Goal: Transaction & Acquisition: Obtain resource

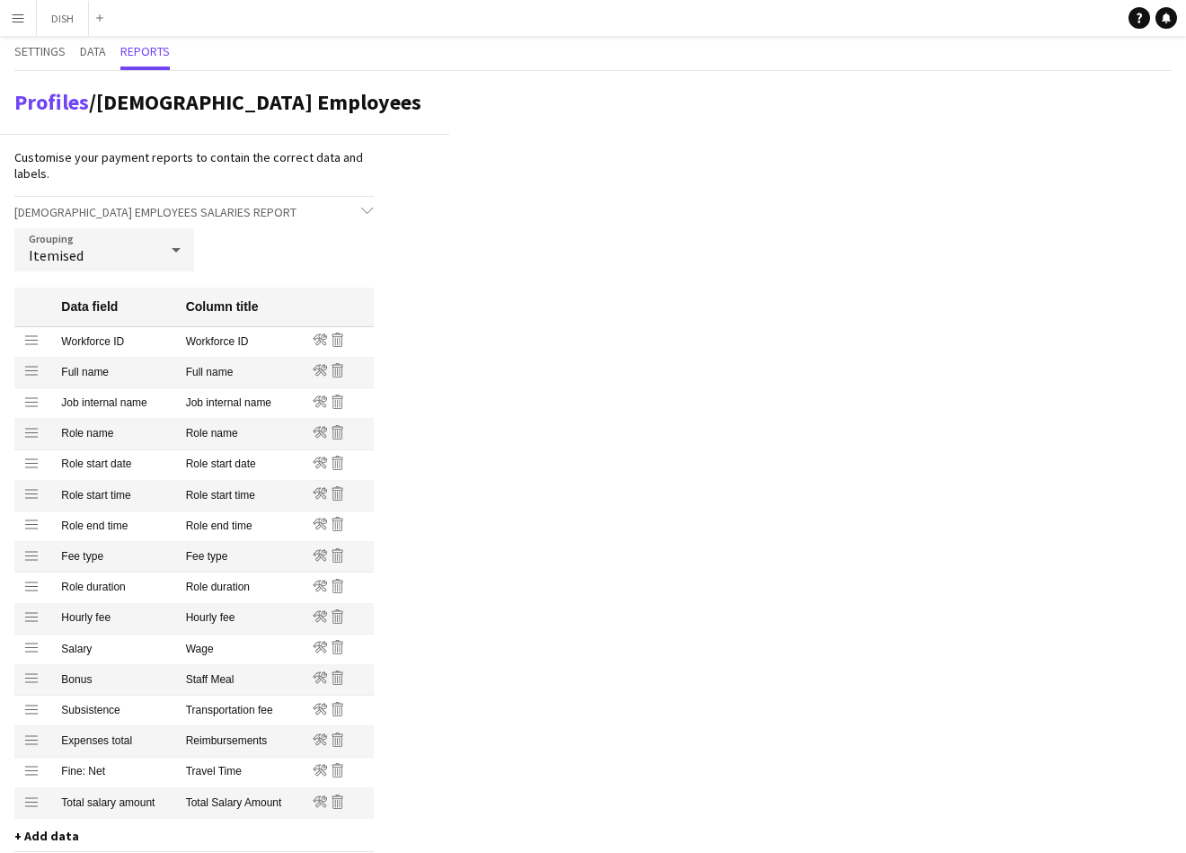
click at [22, 25] on button "Menu" at bounding box center [18, 18] width 36 height 36
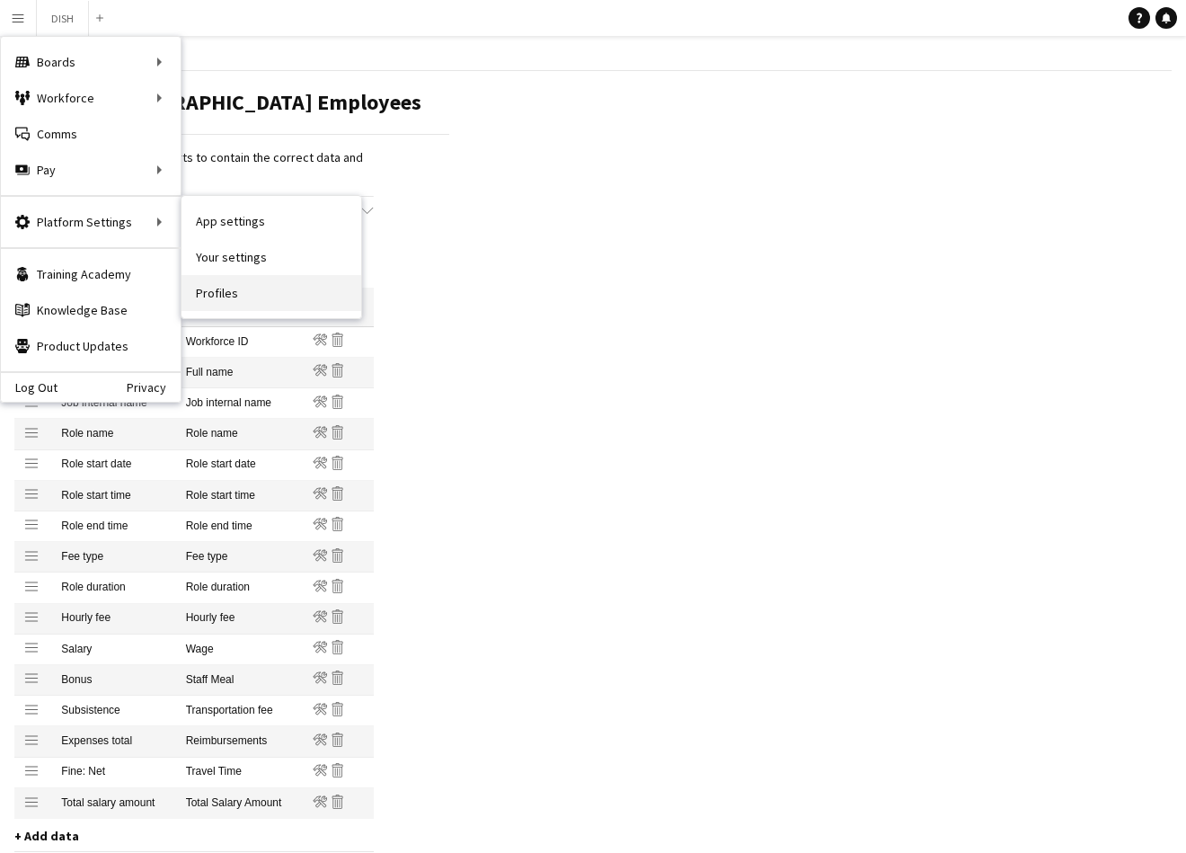
click at [231, 277] on link "Profiles" at bounding box center [272, 293] width 180 height 36
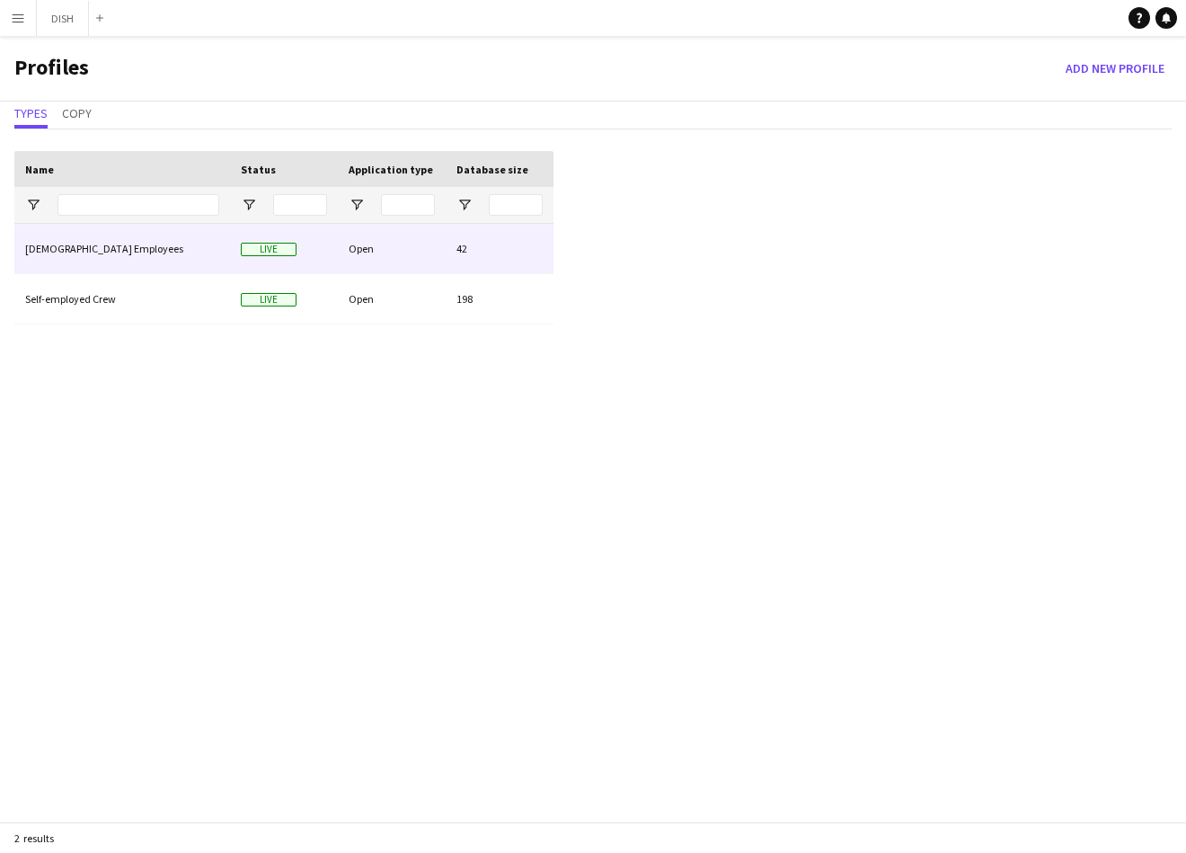
click at [179, 238] on div "[DEMOGRAPHIC_DATA] Employees" at bounding box center [122, 248] width 216 height 49
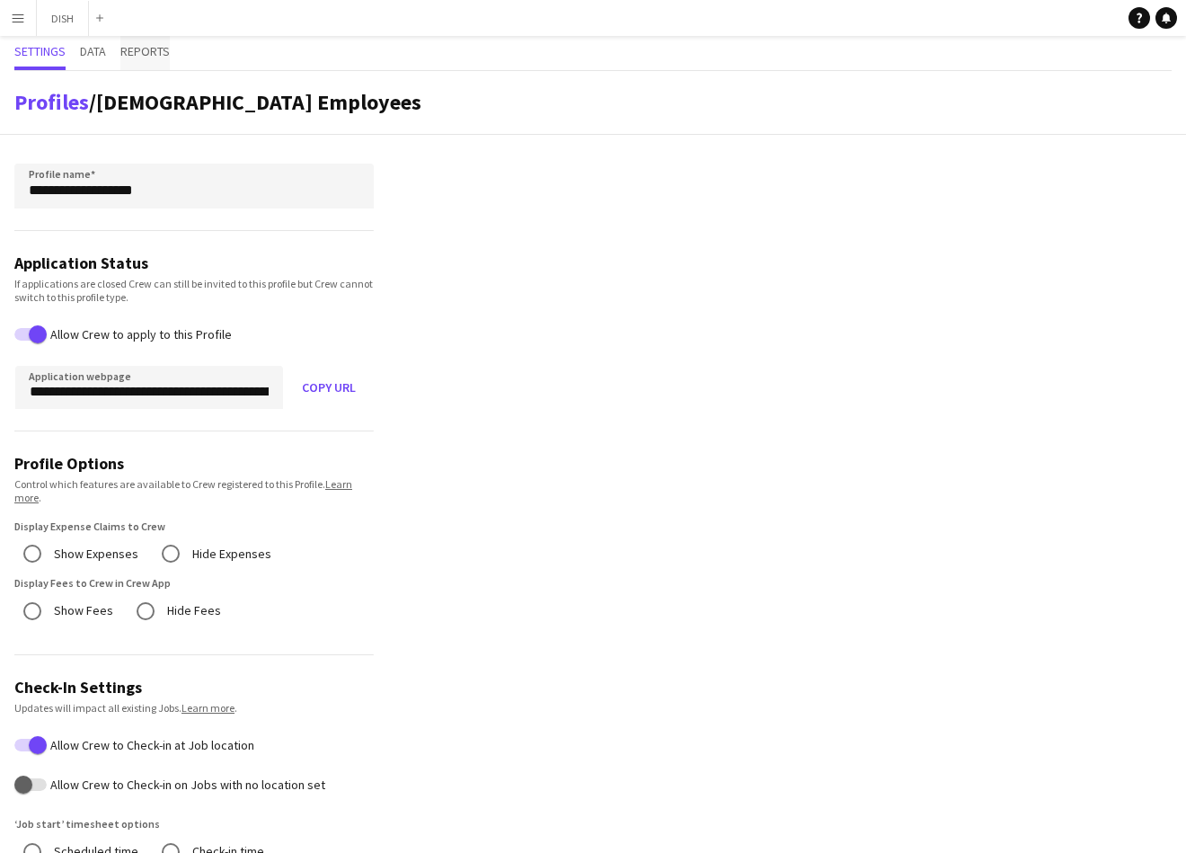
click at [158, 49] on span "Reports" at bounding box center [144, 51] width 49 height 13
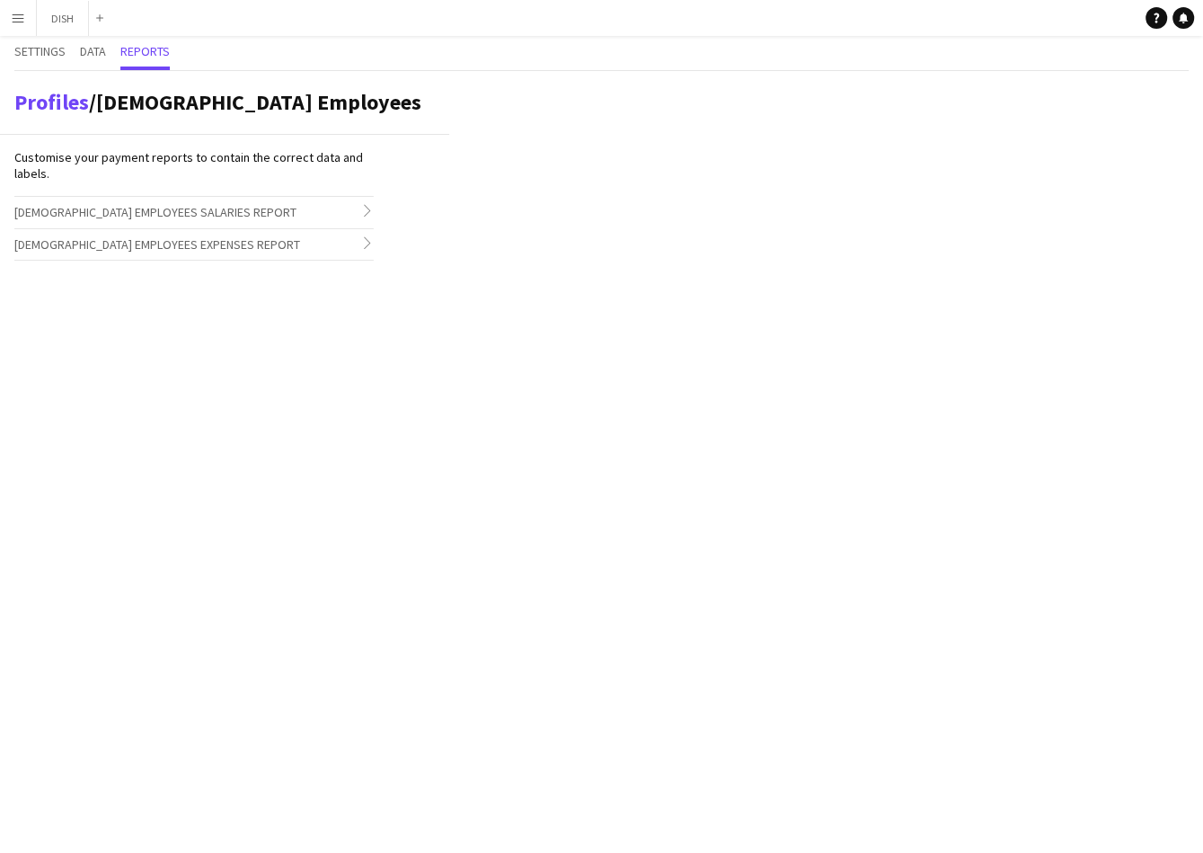
click at [115, 206] on span "[DEMOGRAPHIC_DATA] Employees Salaries Report" at bounding box center [155, 212] width 282 height 16
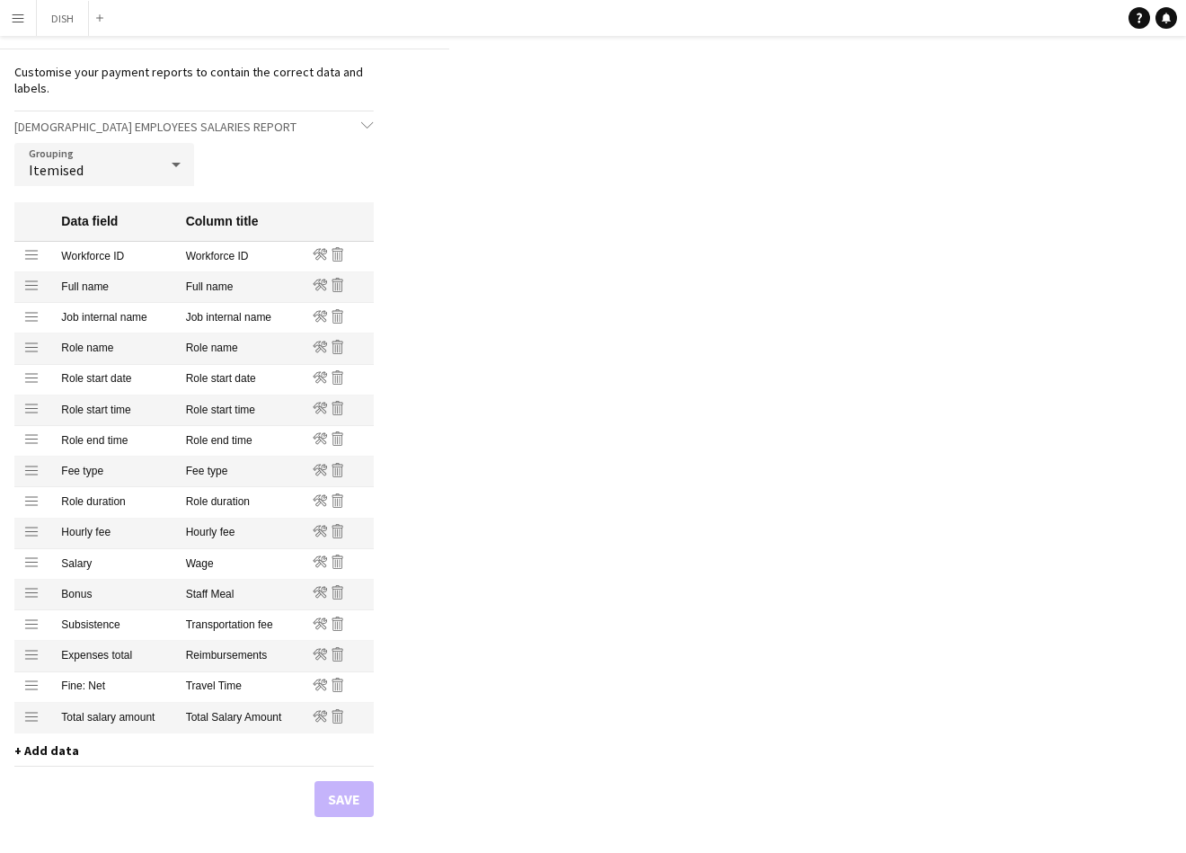
scroll to position [178, 0]
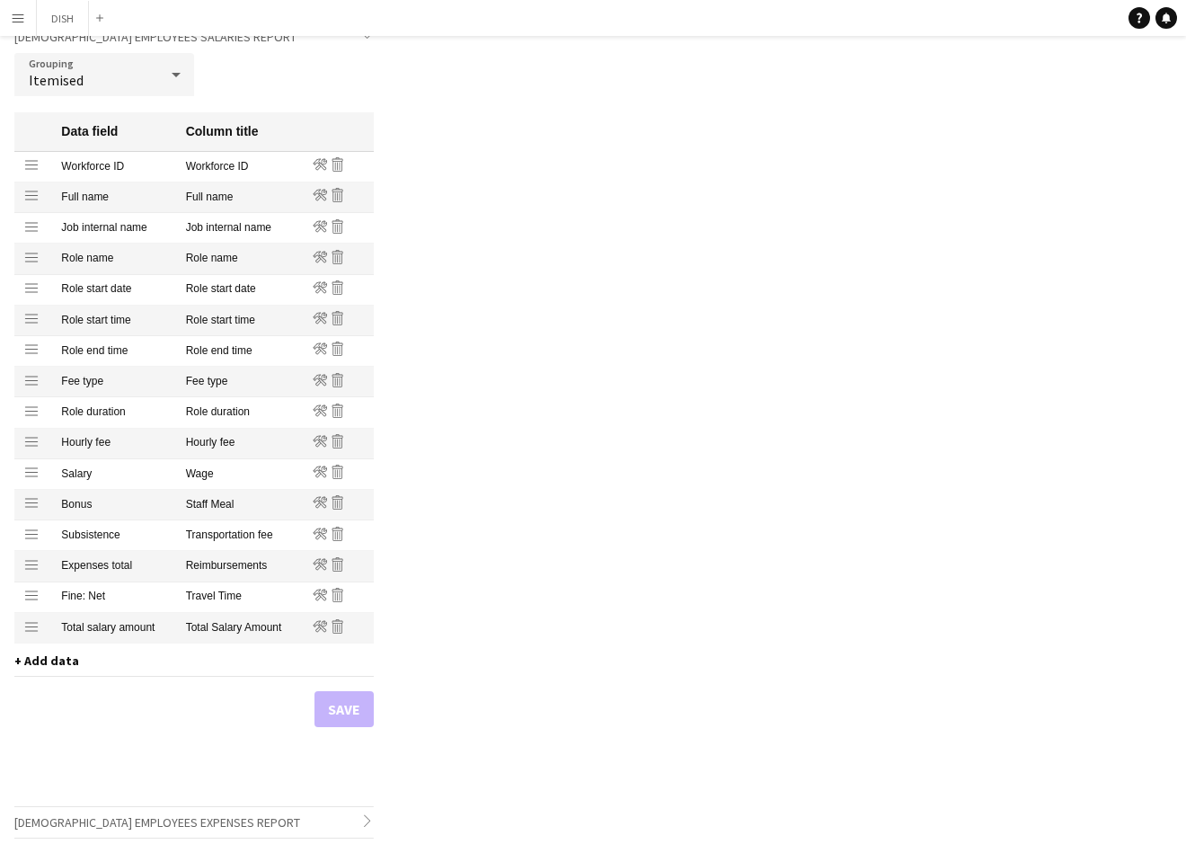
click at [44, 665] on span "+ Add data" at bounding box center [46, 660] width 65 height 16
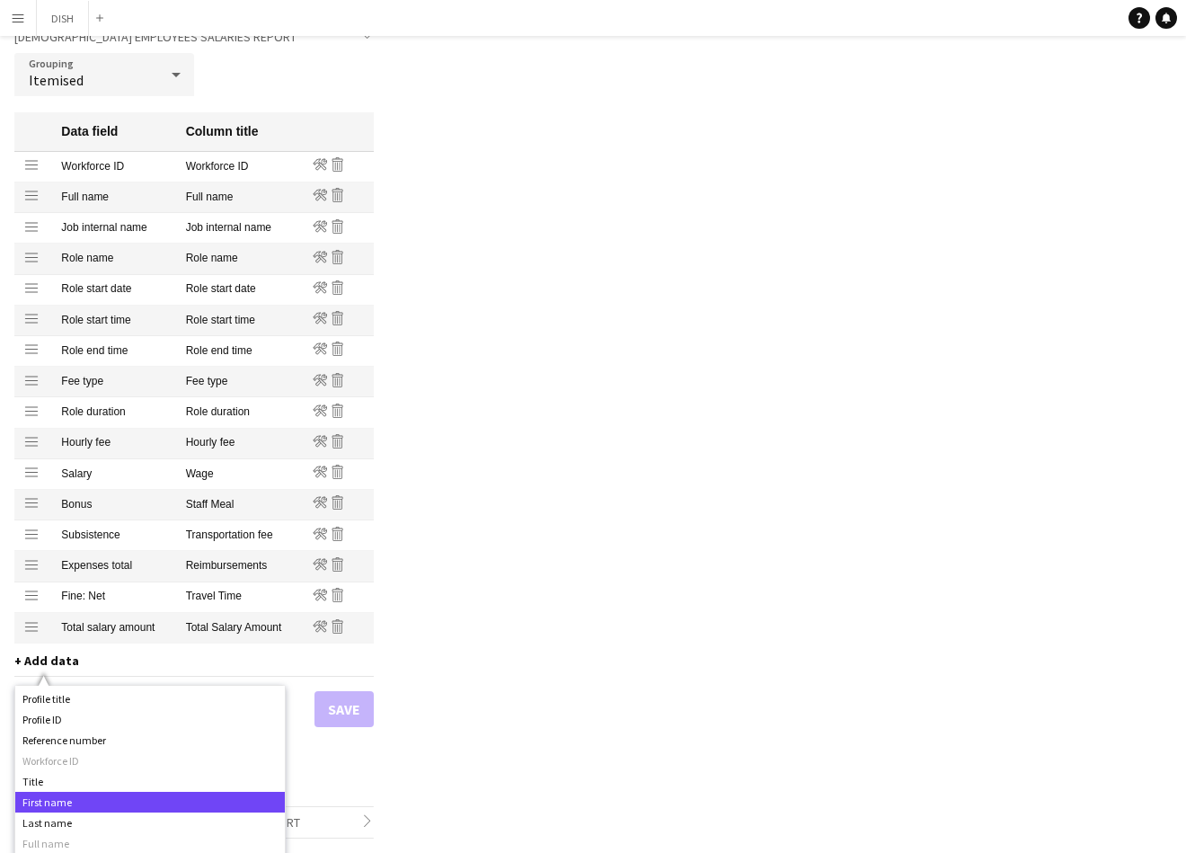
scroll to position [0, 0]
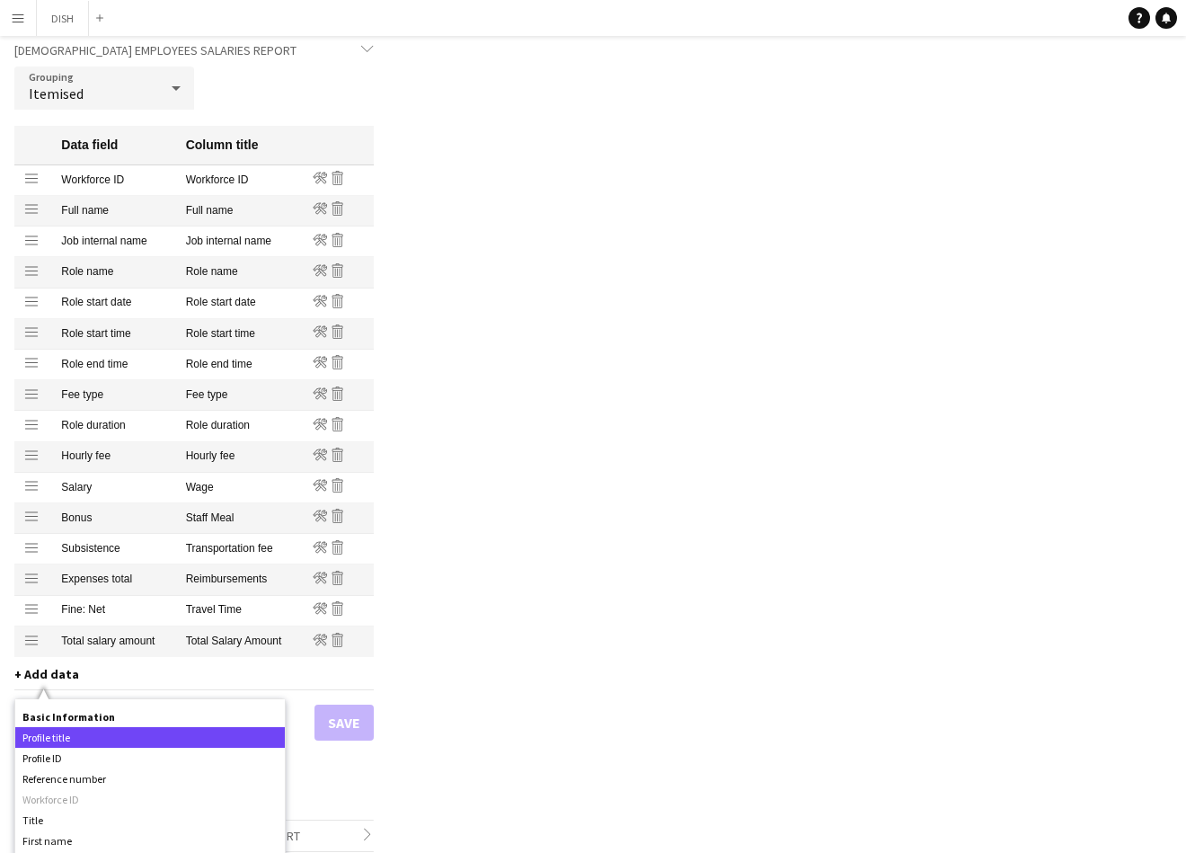
click at [122, 738] on div "Profile title" at bounding box center [150, 737] width 270 height 21
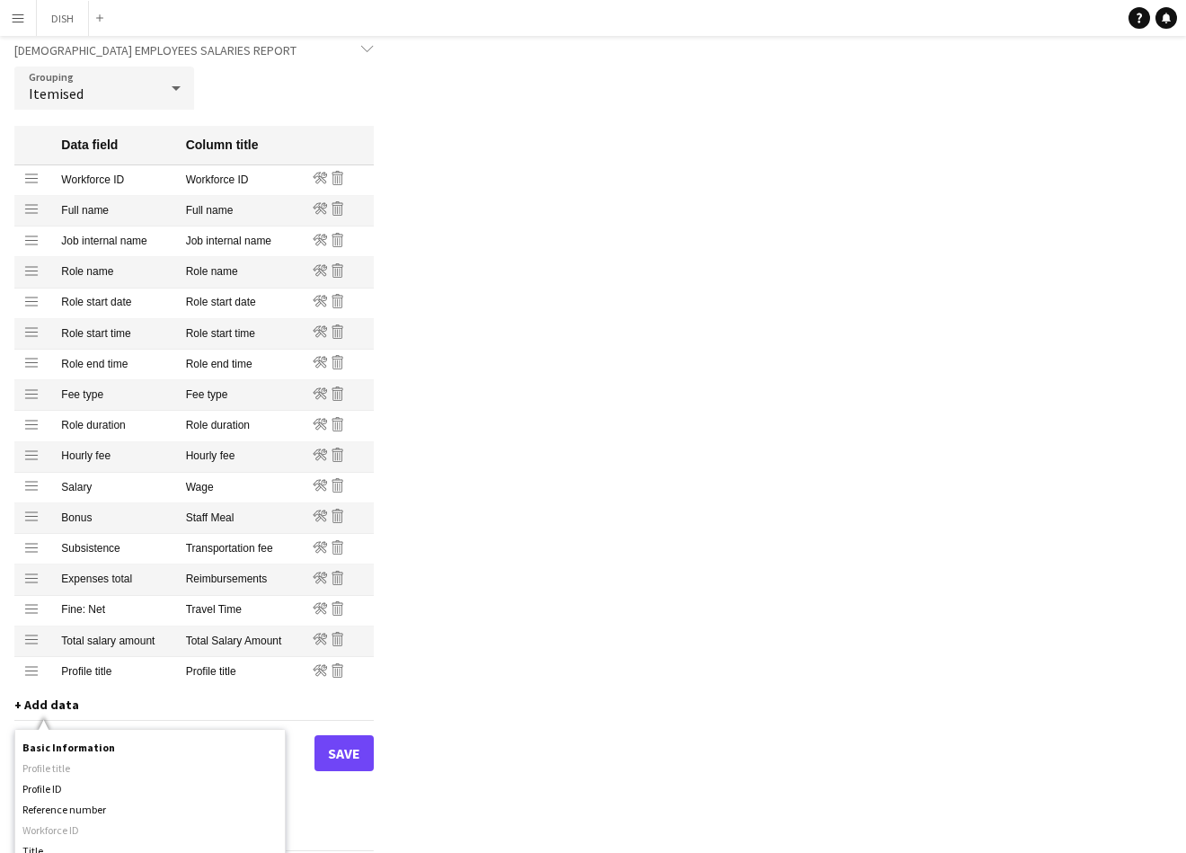
scroll to position [178, 0]
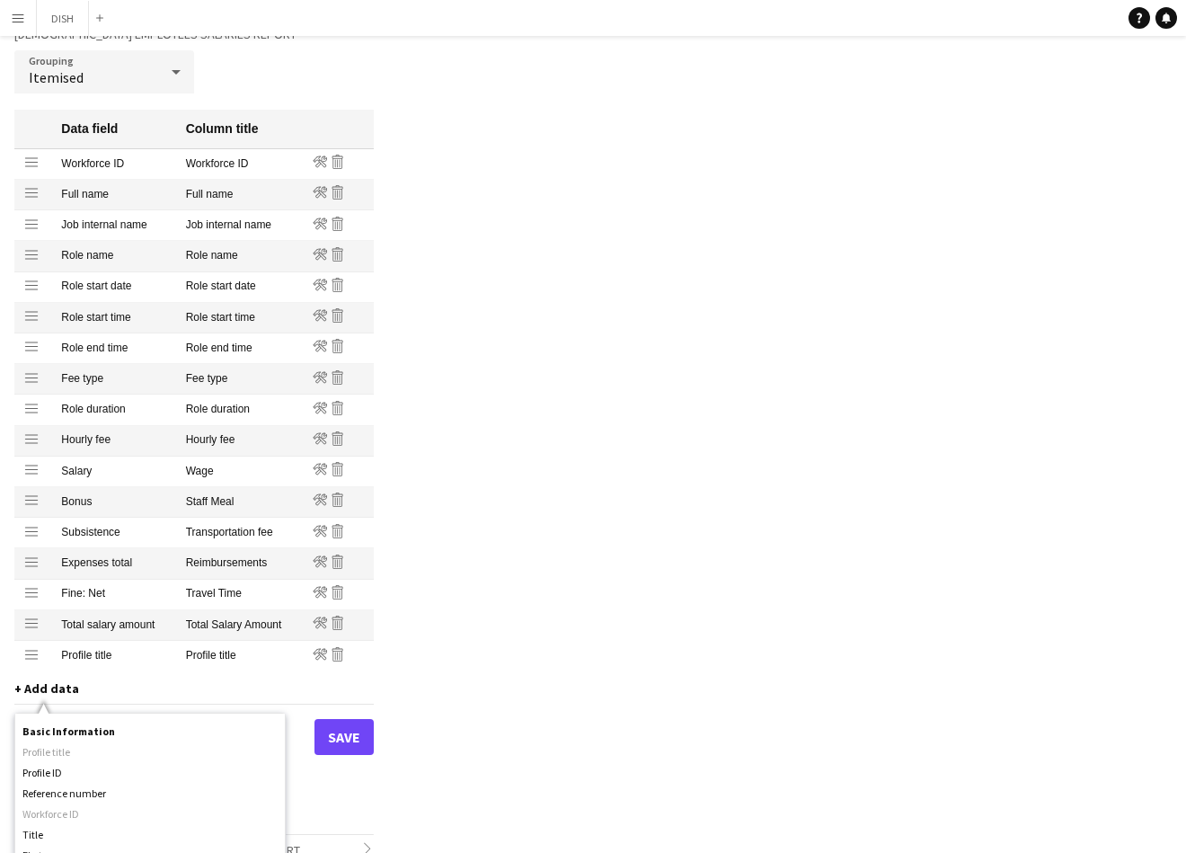
click at [468, 622] on div "Profiles / Full-time Employees Customise your payment reports to contain the co…" at bounding box center [593, 387] width 1186 height 989
click at [346, 726] on button "Save" at bounding box center [344, 737] width 59 height 36
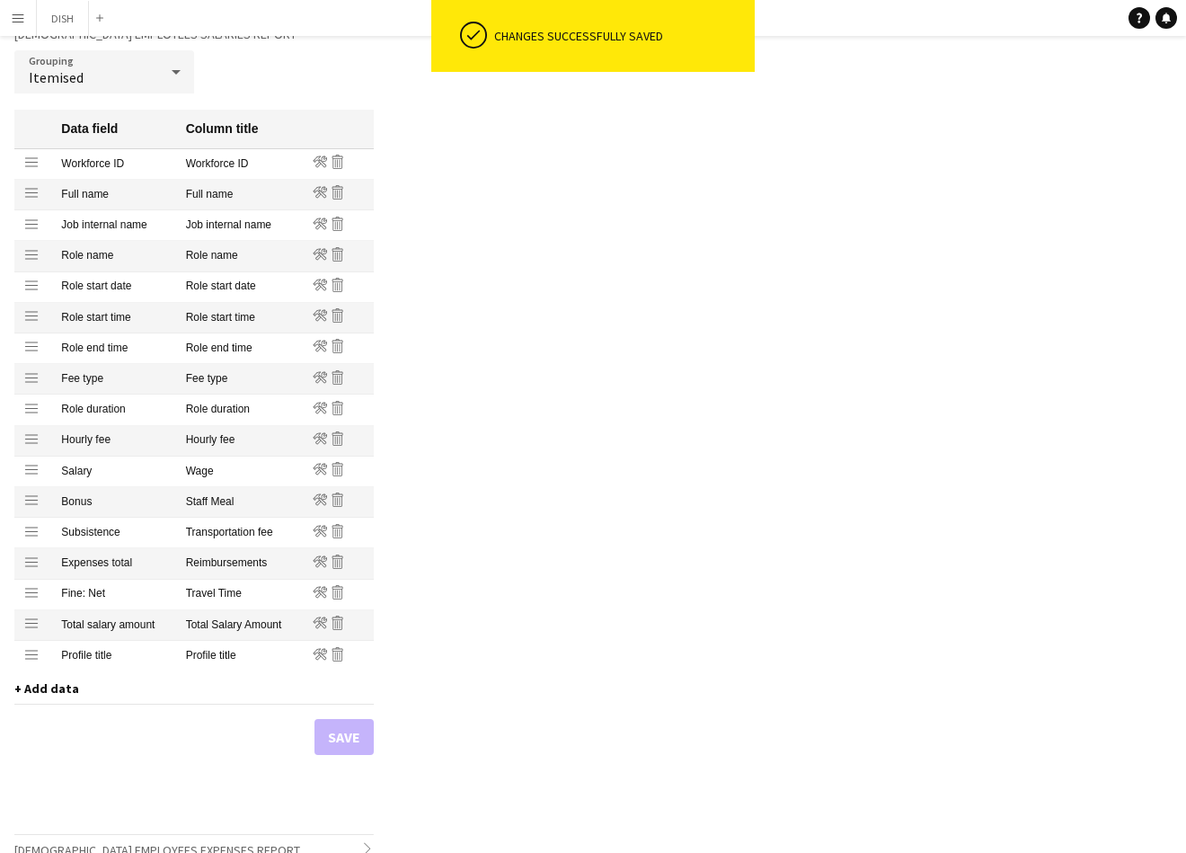
click at [22, 13] on app-icon "Menu" at bounding box center [18, 18] width 14 height 14
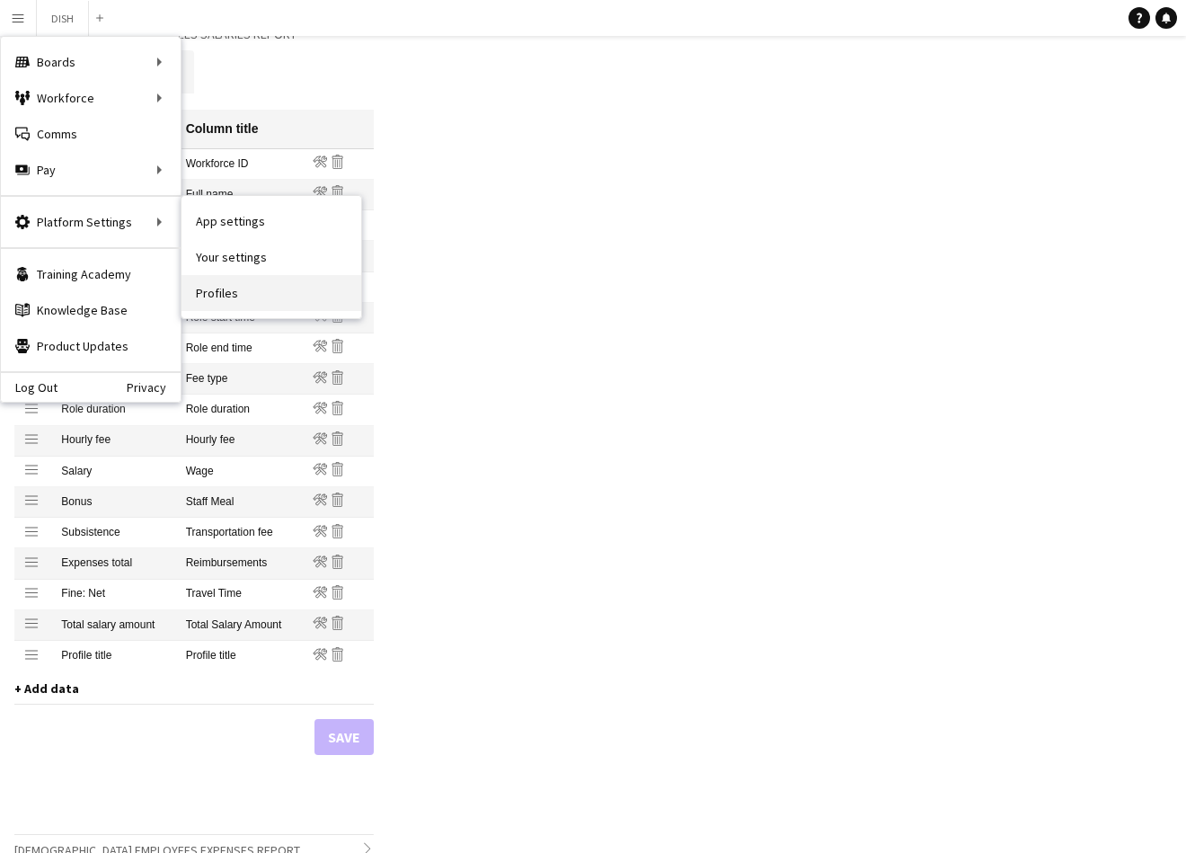
click at [235, 287] on link "Profiles" at bounding box center [272, 293] width 180 height 36
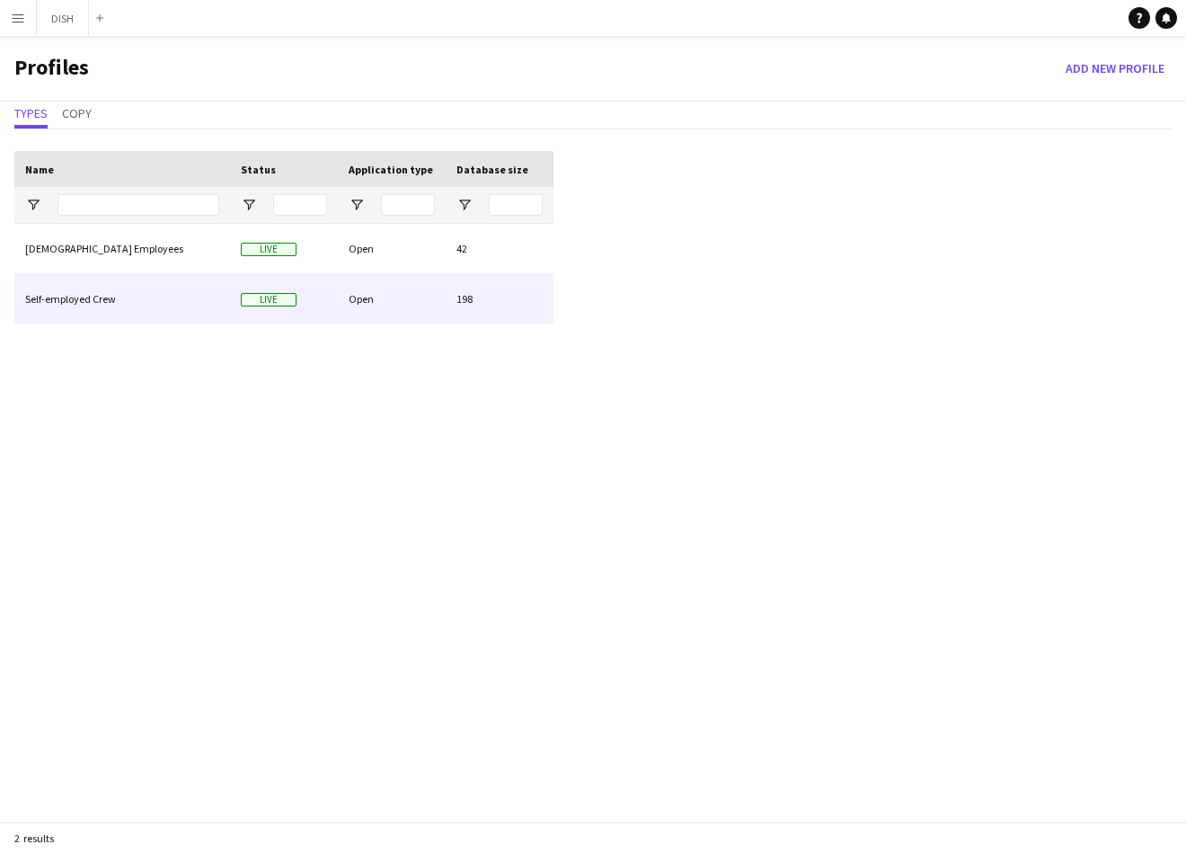
click at [207, 286] on div "Self-employed Crew" at bounding box center [122, 298] width 216 height 49
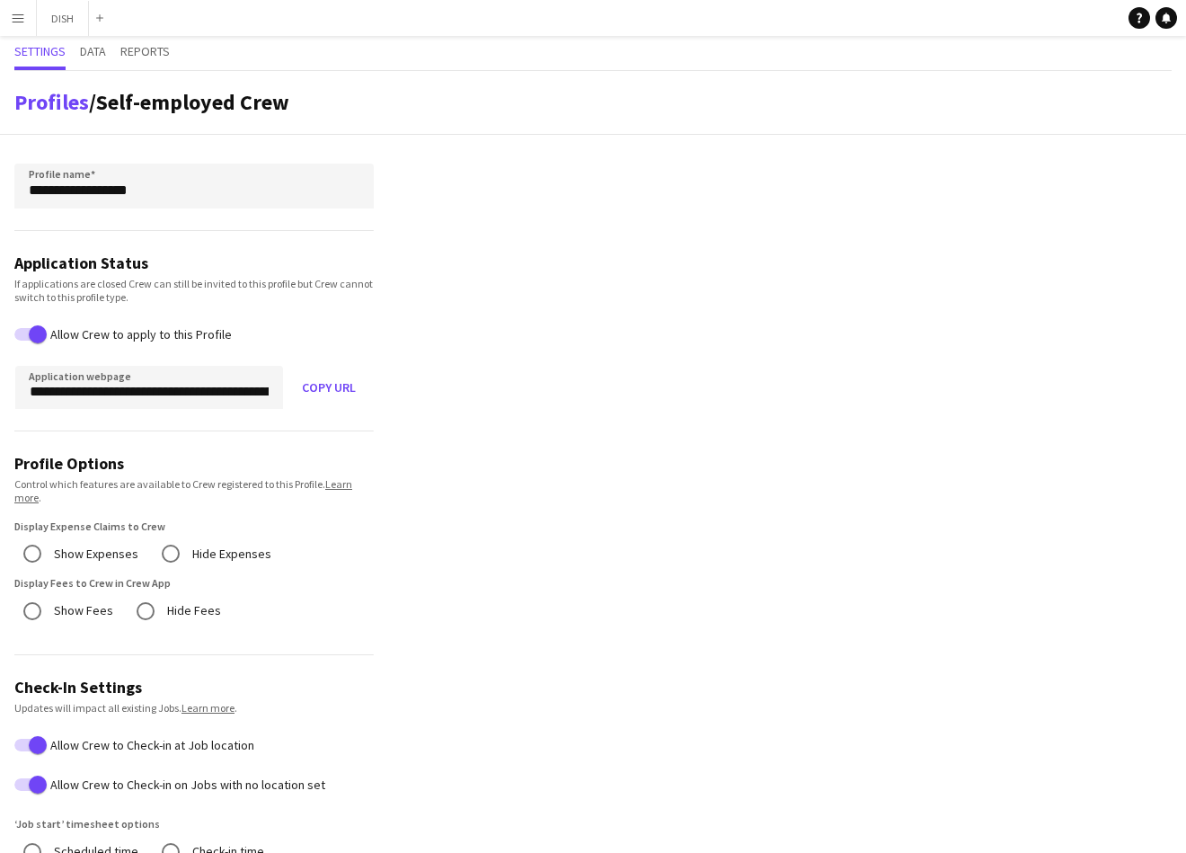
click at [111, 54] on div "Settings Data Reports" at bounding box center [593, 53] width 1158 height 35
click at [93, 53] on span "Data" at bounding box center [93, 51] width 26 height 13
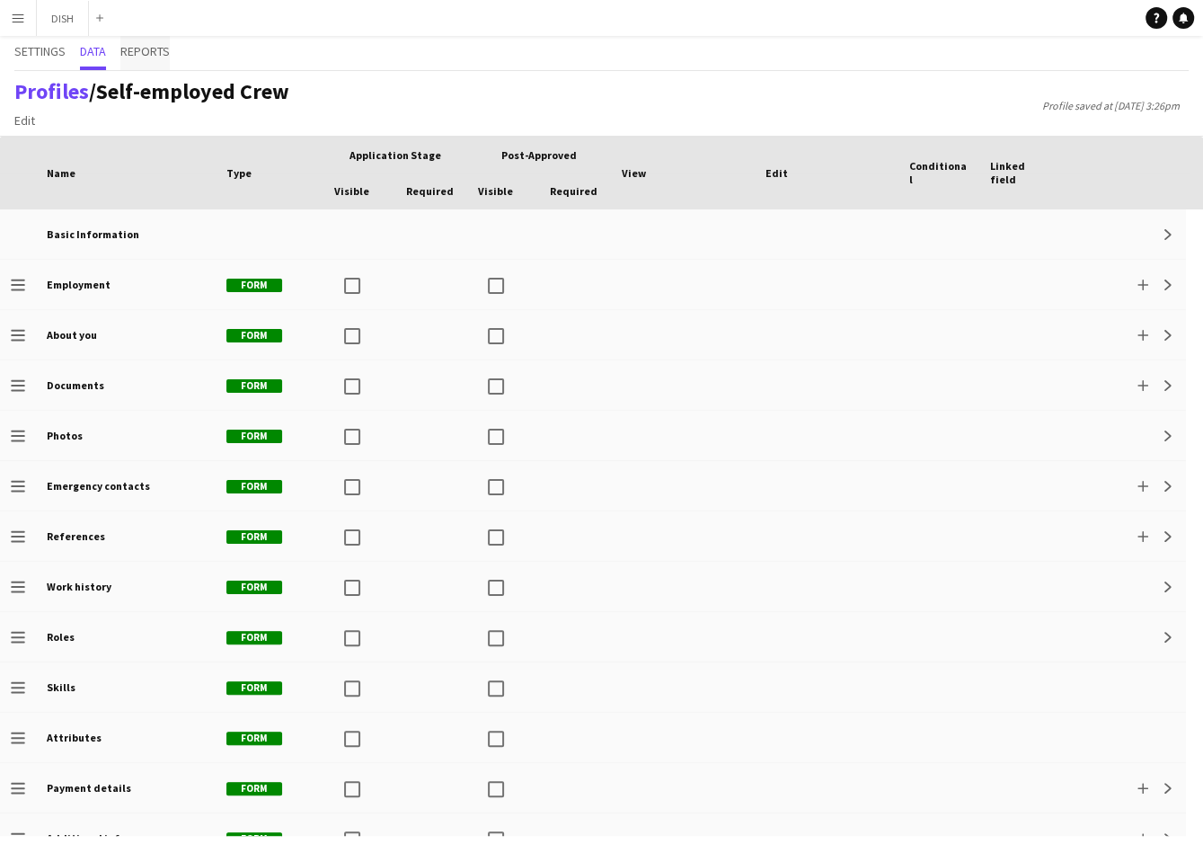
click at [136, 52] on span "Reports" at bounding box center [144, 51] width 49 height 13
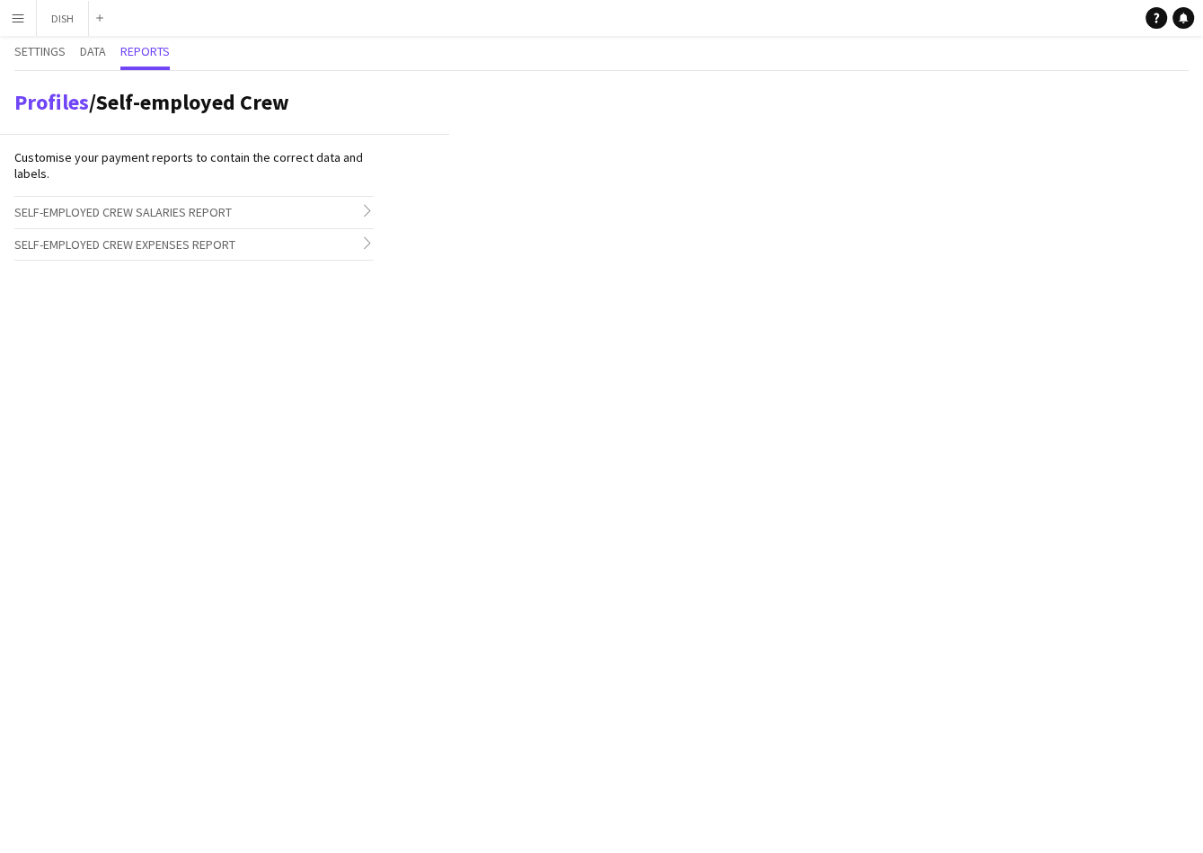
click at [106, 207] on span "Self-employed Crew Salaries Report" at bounding box center [122, 212] width 217 height 16
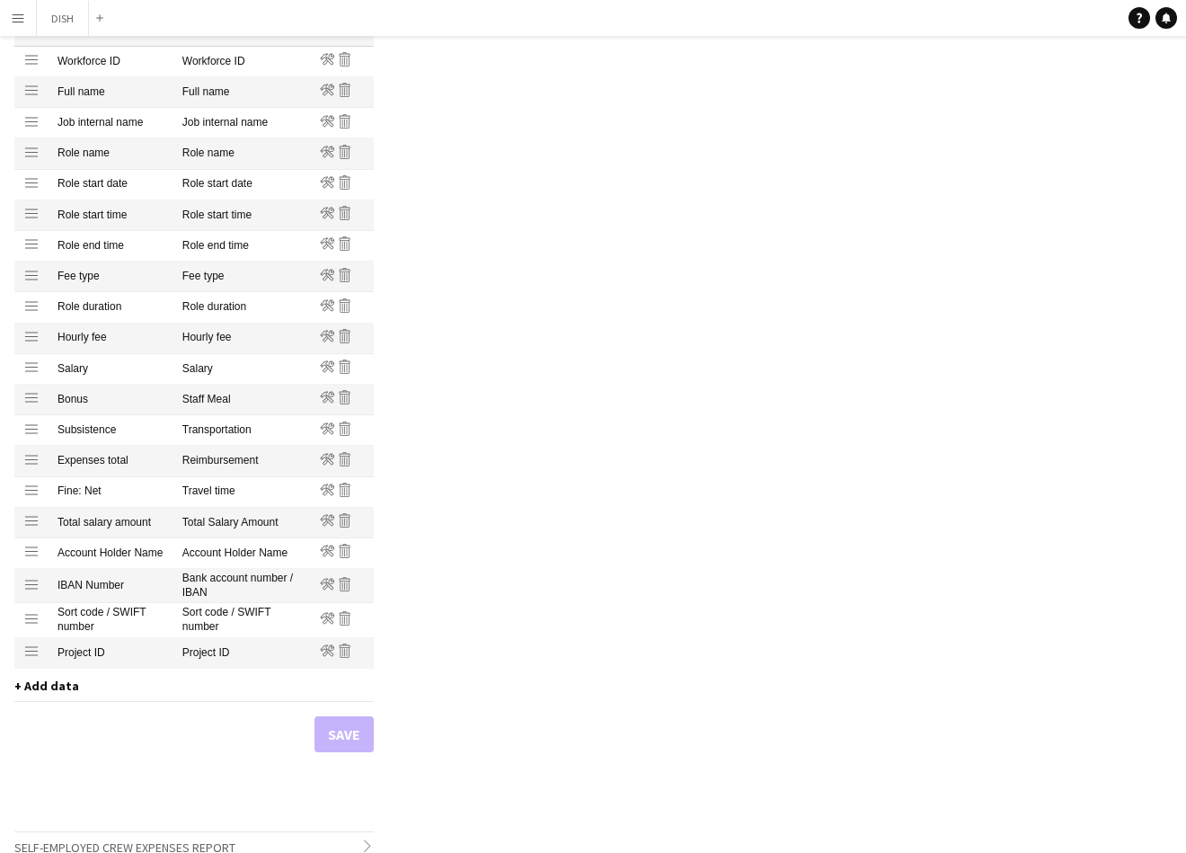
scroll to position [307, 0]
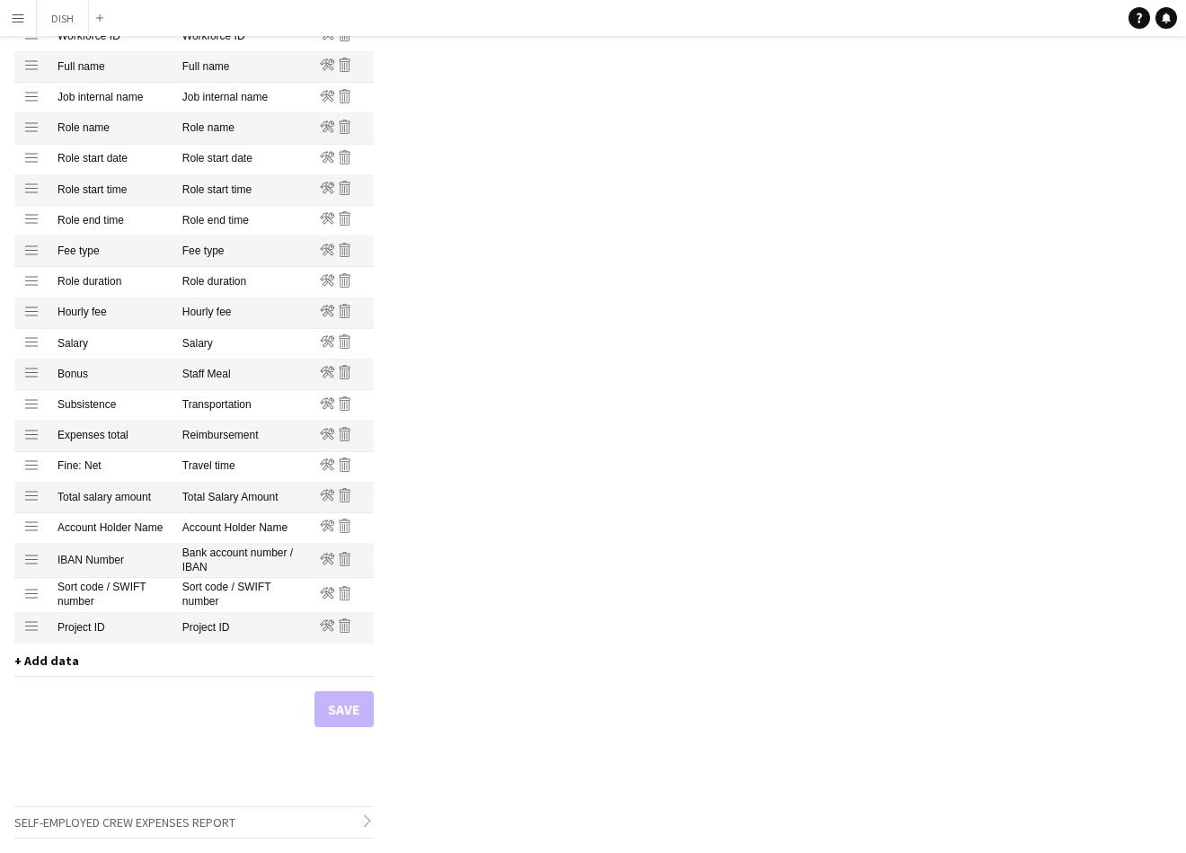
click at [53, 660] on span "+ Add data" at bounding box center [46, 660] width 65 height 16
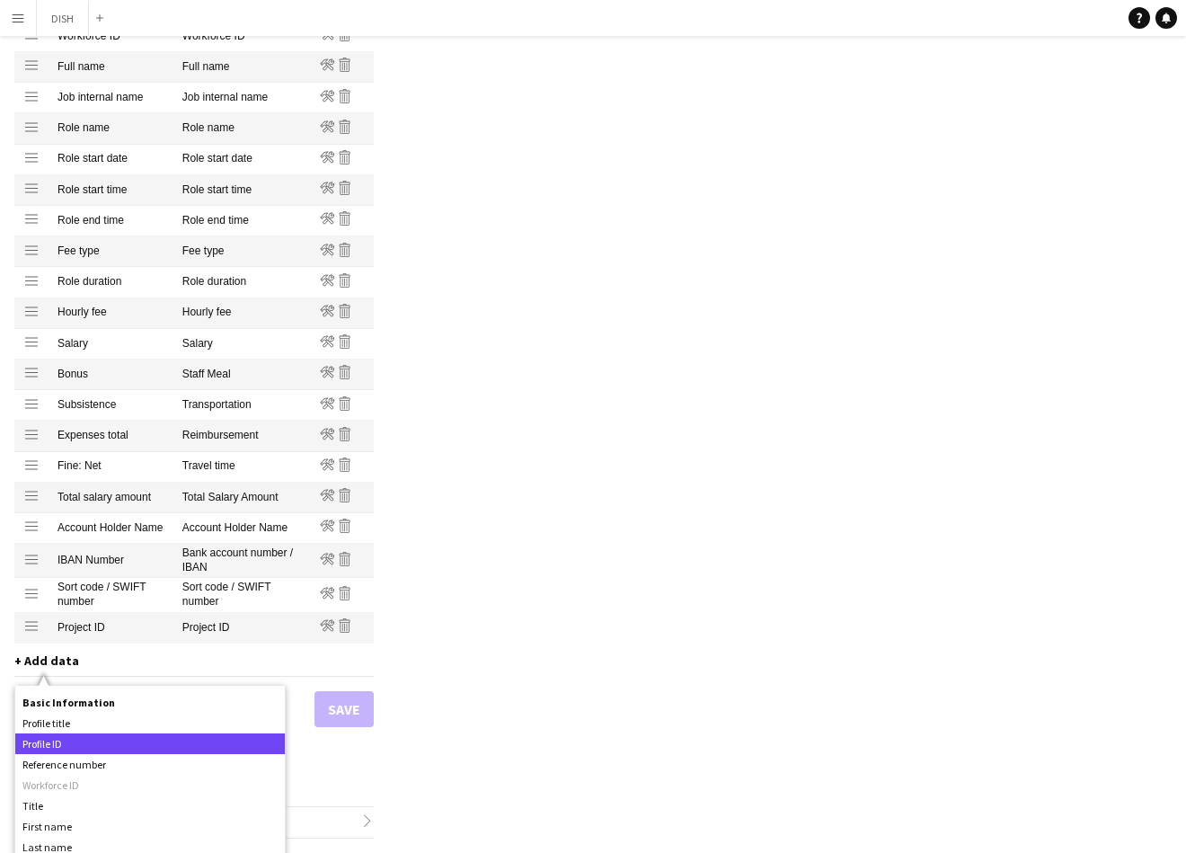
scroll to position [0, 0]
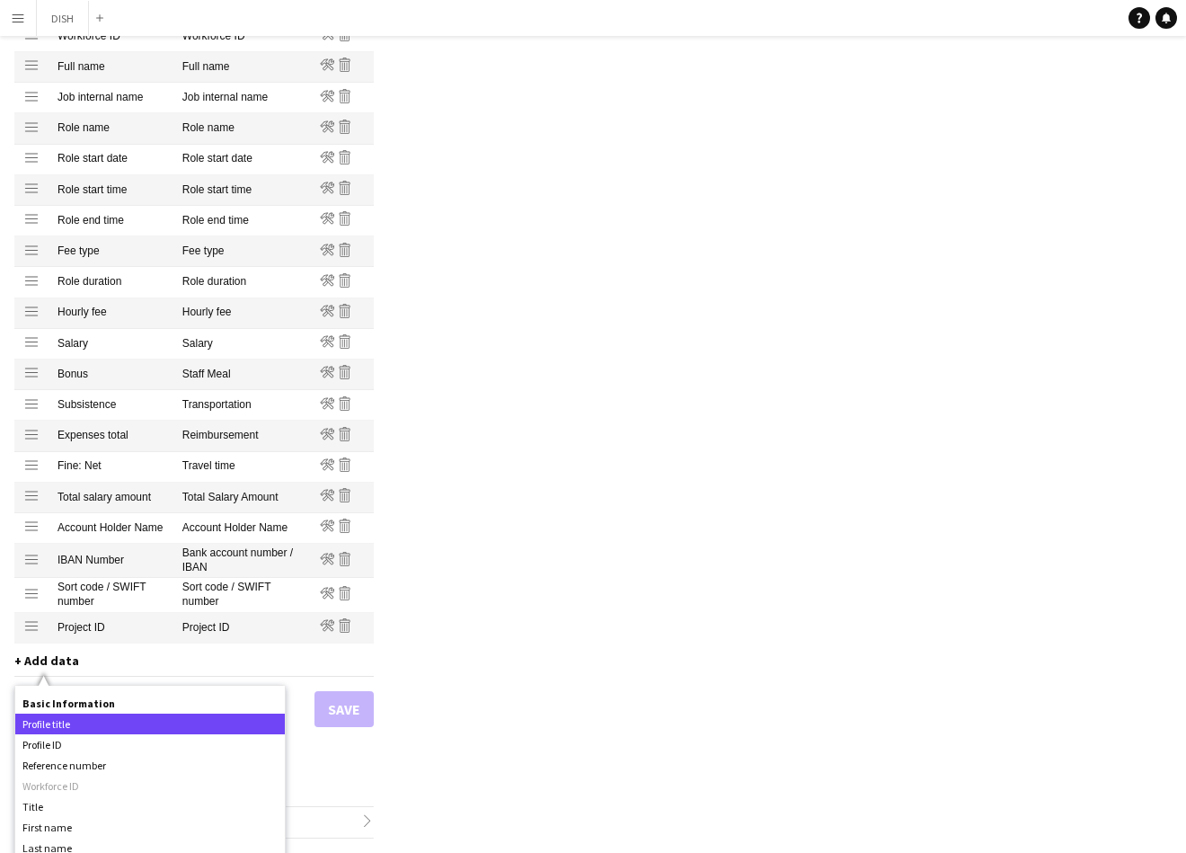
click at [113, 727] on div "Profile title" at bounding box center [150, 724] width 270 height 21
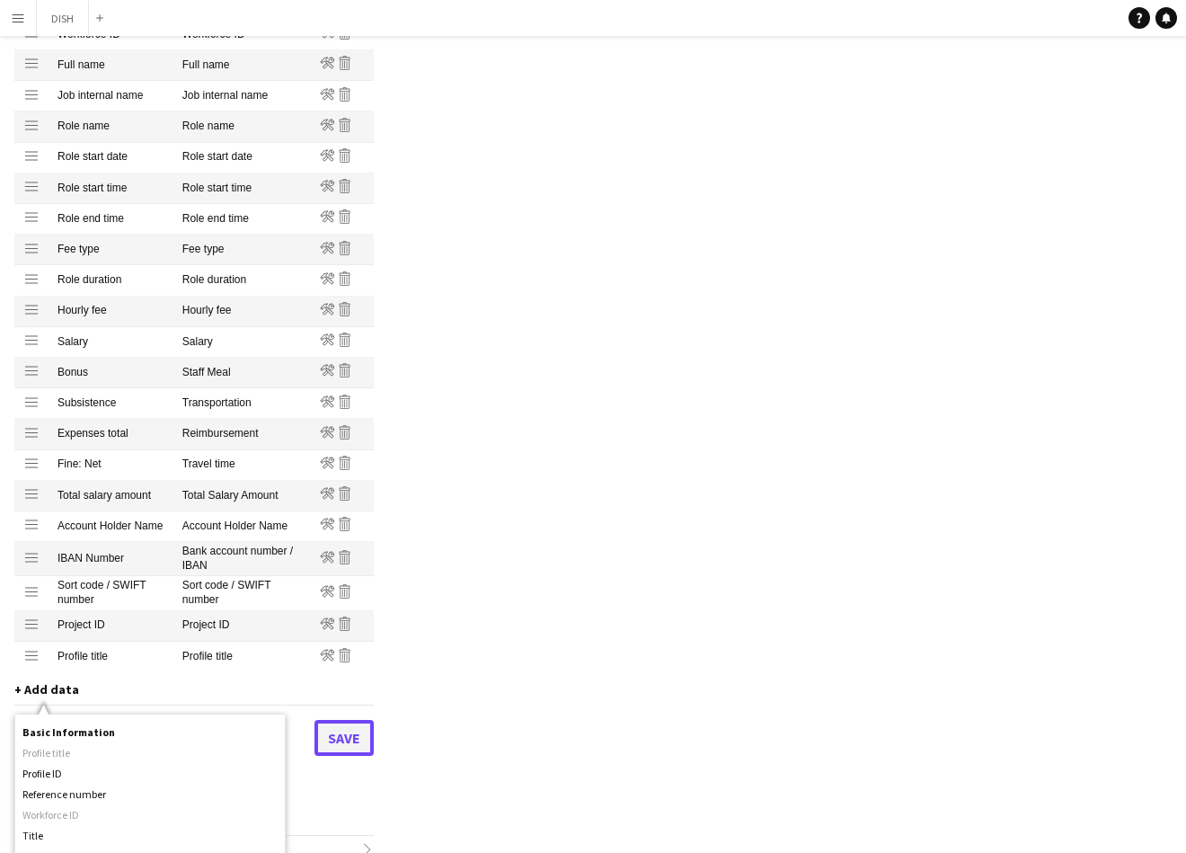
click at [347, 741] on button "Save" at bounding box center [344, 738] width 59 height 36
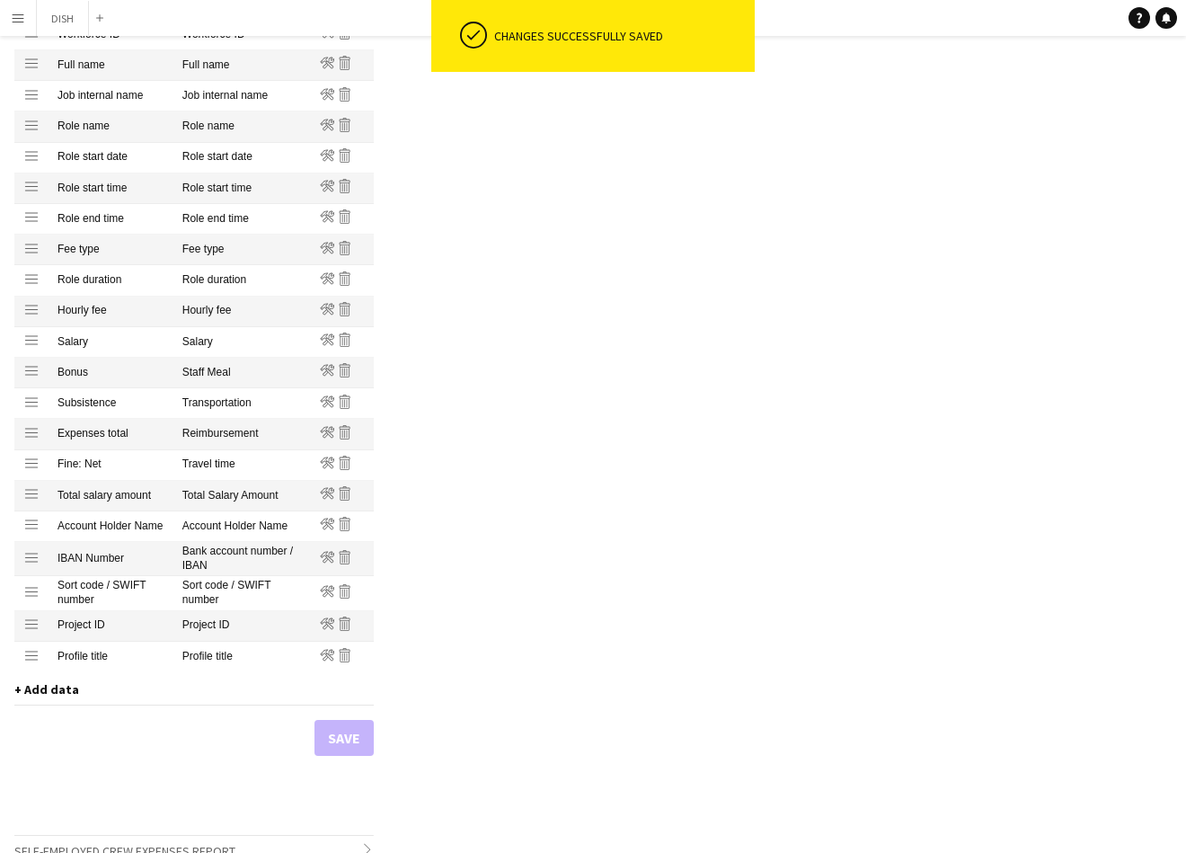
click at [17, 9] on button "Menu" at bounding box center [18, 18] width 36 height 36
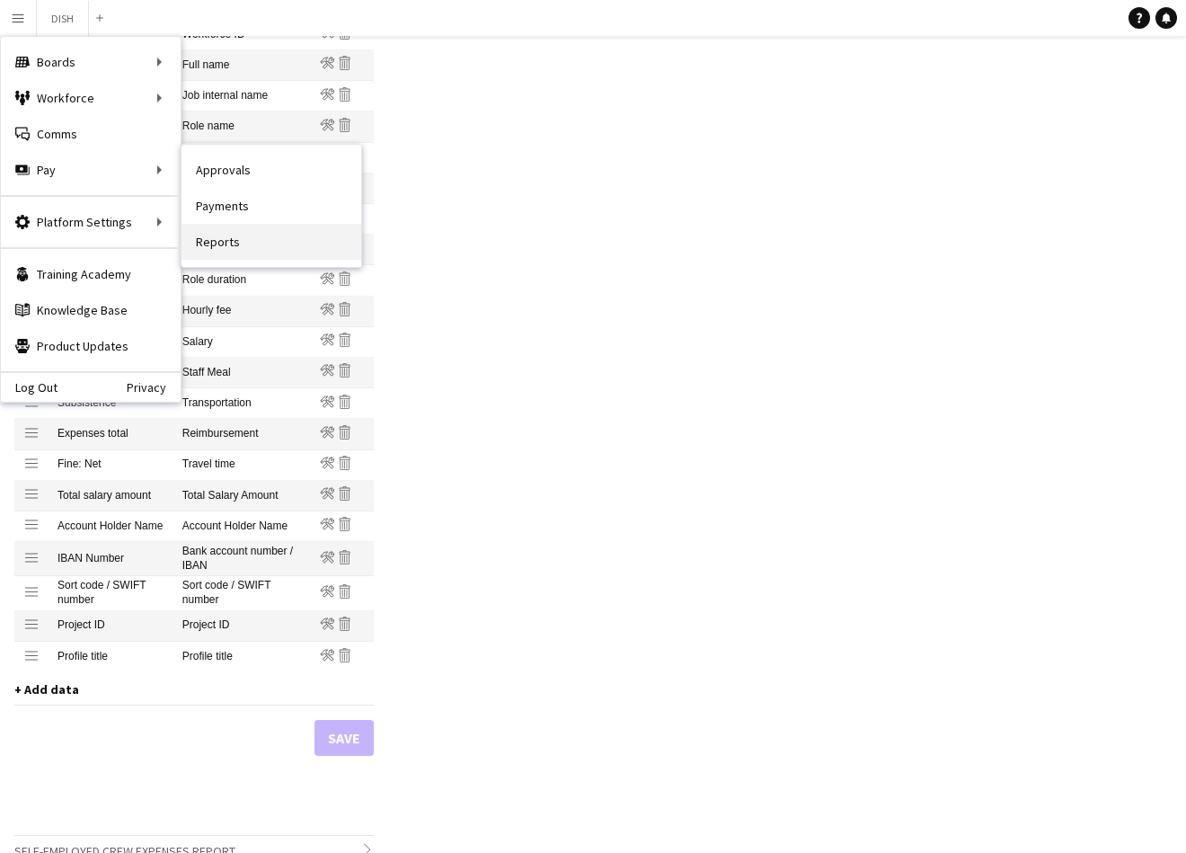
click at [240, 239] on link "Reports" at bounding box center [272, 242] width 180 height 36
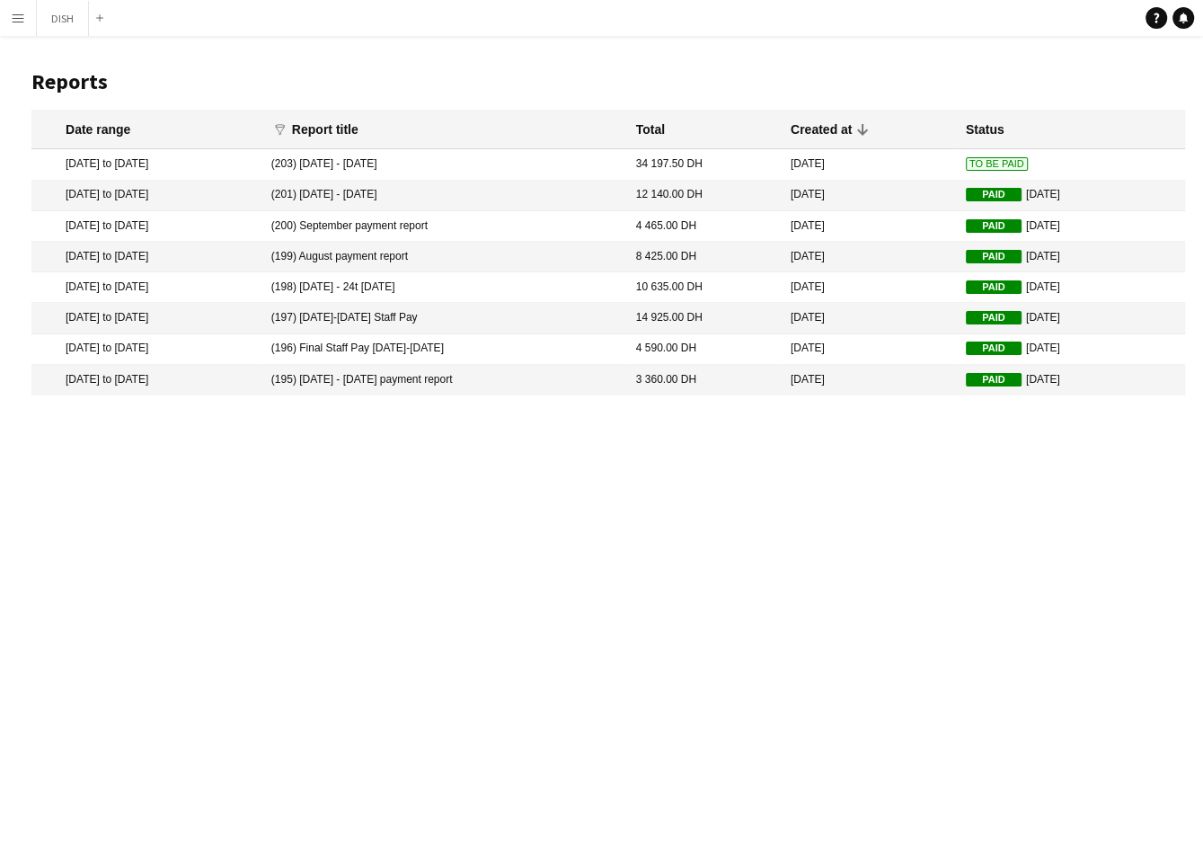
click at [614, 155] on mat-cell "(203) 22nd September - 28th September 2025" at bounding box center [444, 164] width 365 height 31
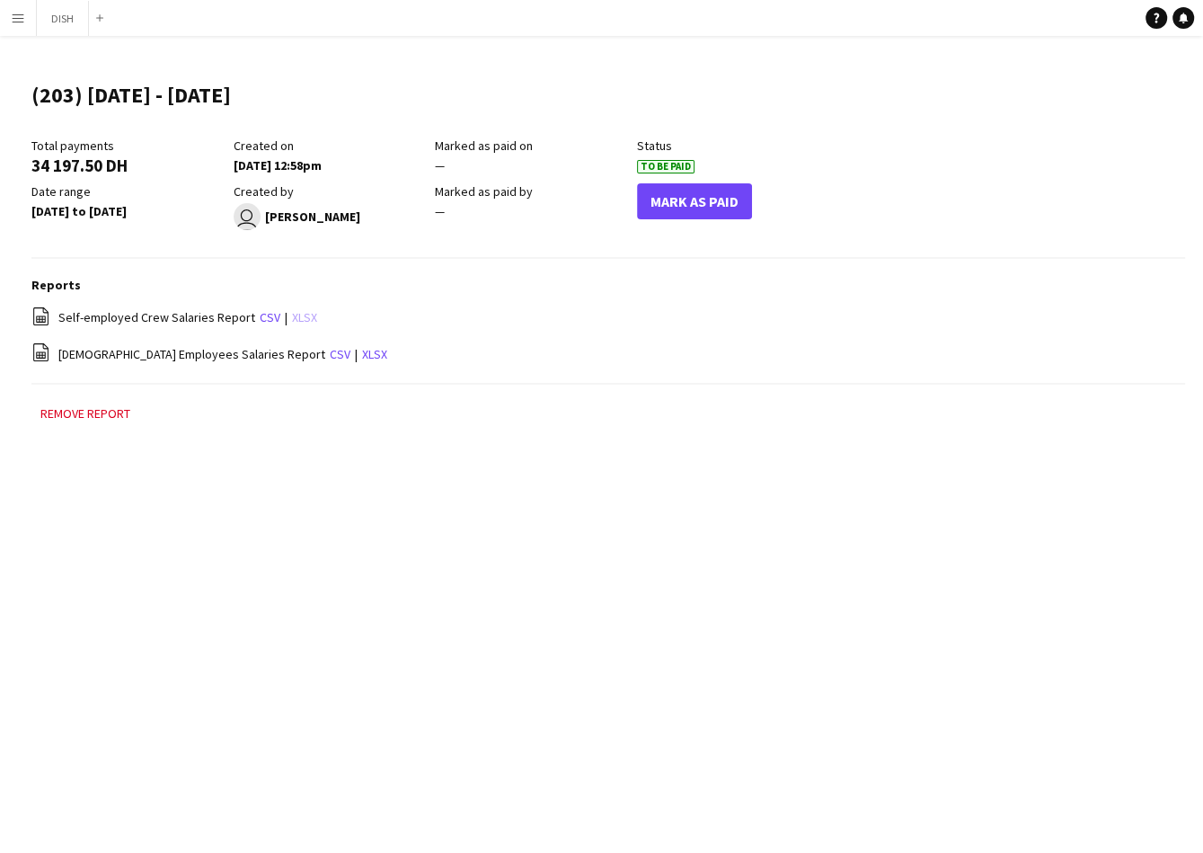
click at [295, 322] on link "xlsx" at bounding box center [304, 317] width 25 height 16
click at [260, 320] on link "csv" at bounding box center [270, 317] width 21 height 16
click at [330, 354] on link "csv" at bounding box center [340, 354] width 21 height 16
click at [368, 470] on main "(203) 22nd September - 28th September 2025 Edit this field Total payments 34 19…" at bounding box center [601, 261] width 1203 height 451
click at [61, 14] on button "DISH Close" at bounding box center [63, 18] width 52 height 35
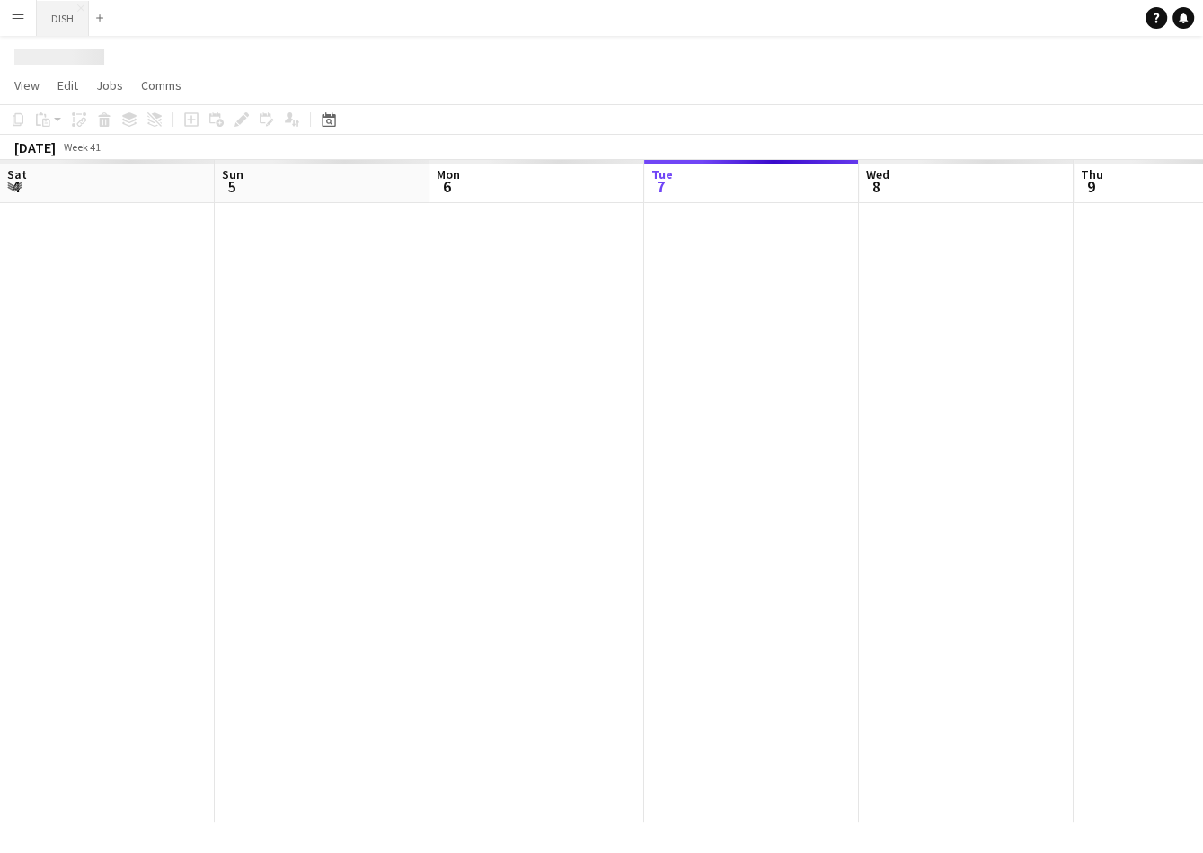
scroll to position [0, 430]
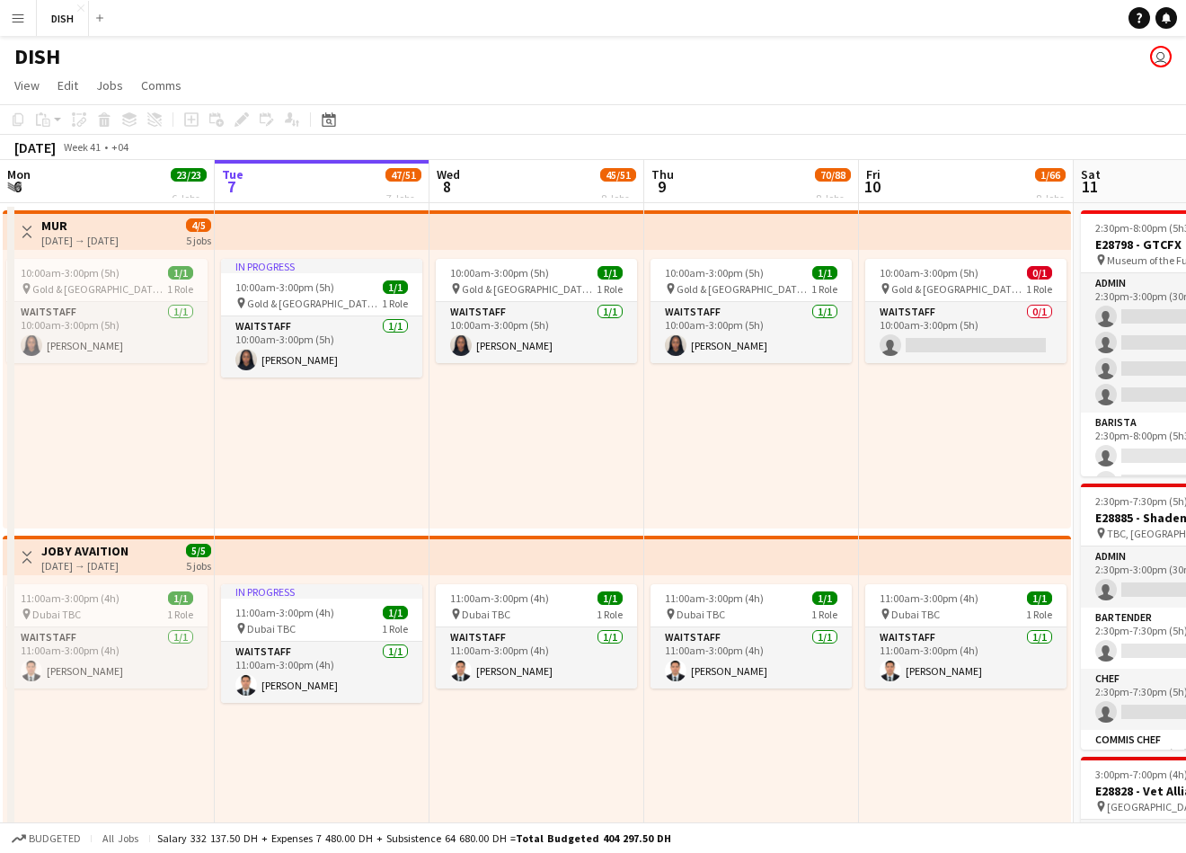
click at [13, 27] on button "Menu" at bounding box center [18, 18] width 36 height 36
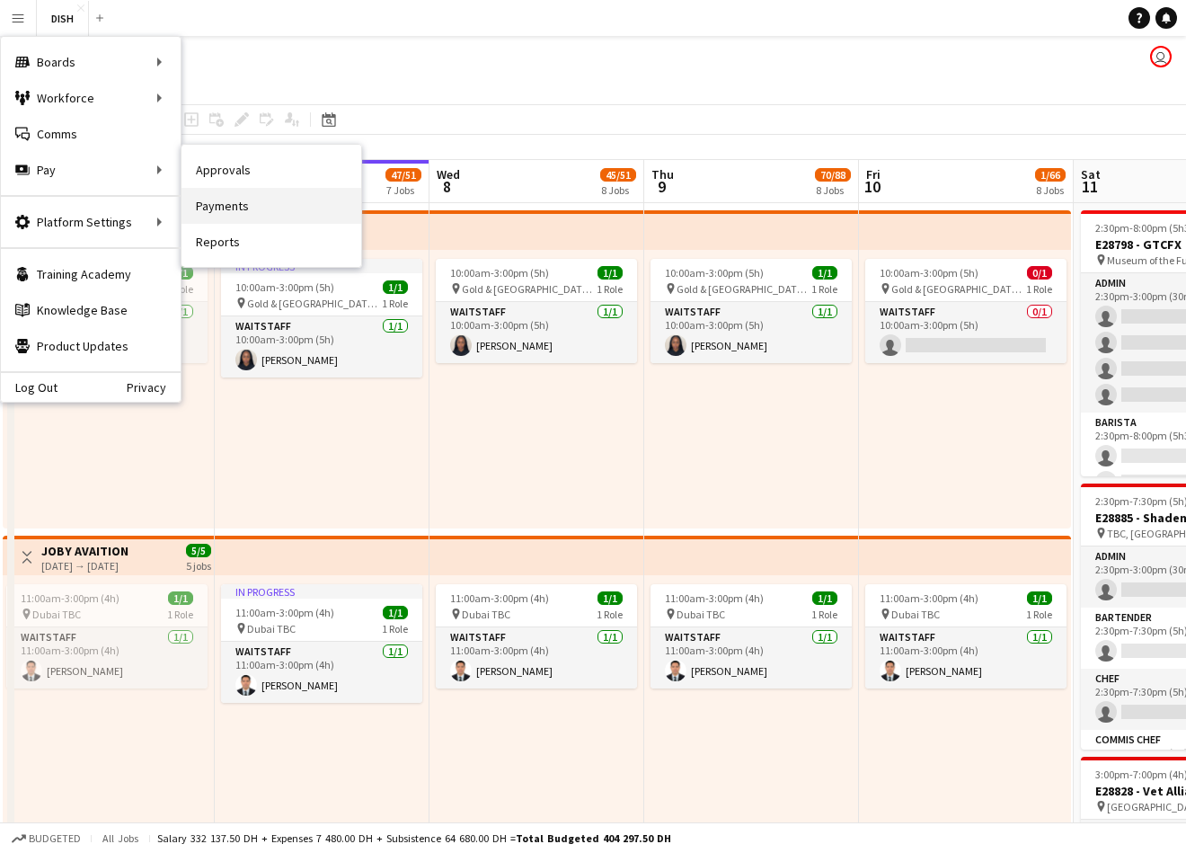
click at [258, 203] on link "Payments" at bounding box center [272, 206] width 180 height 36
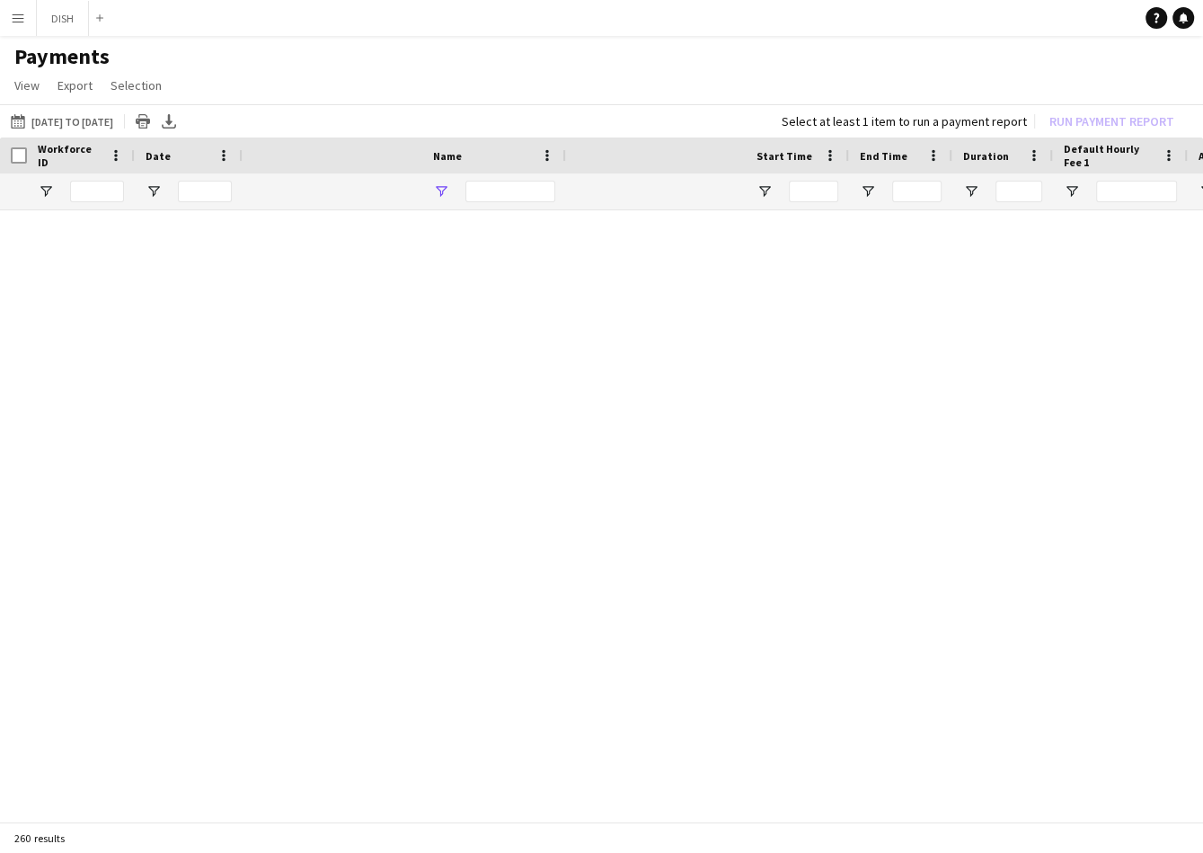
type input "***"
type input "**********"
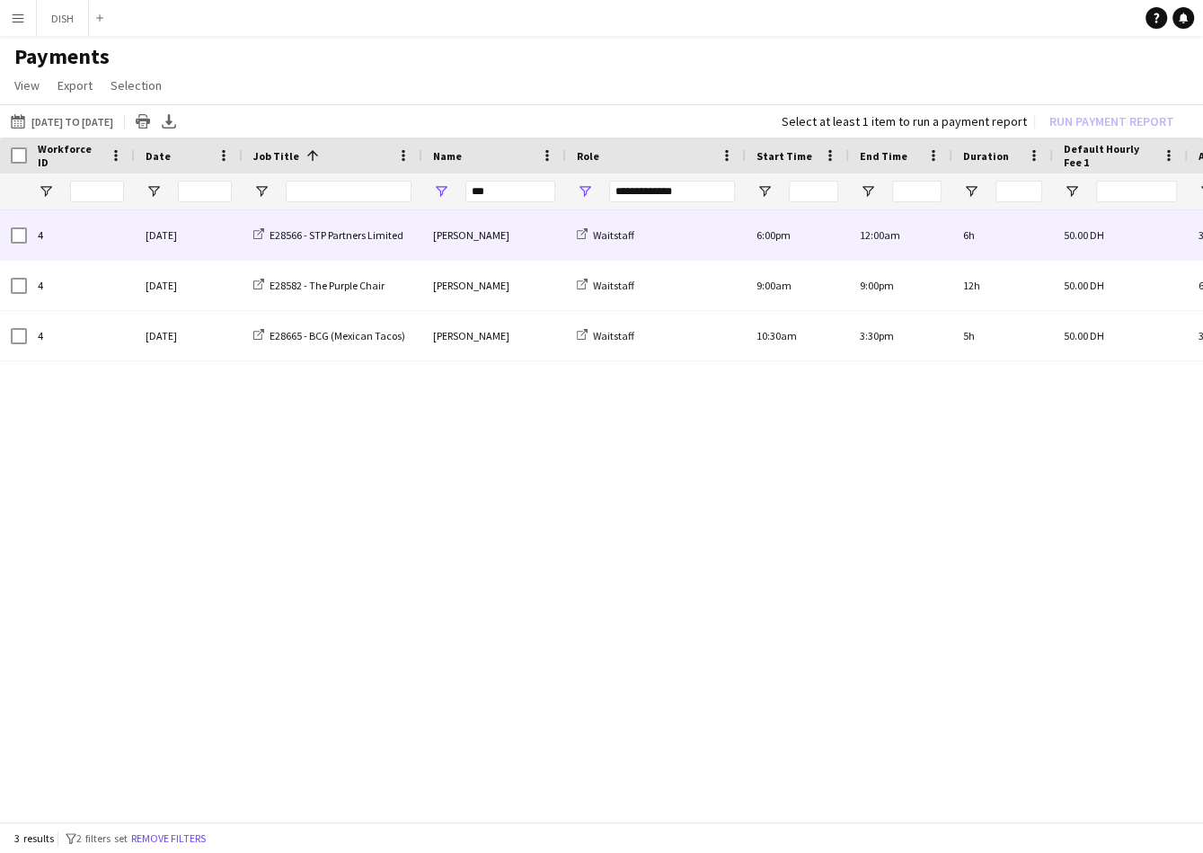
click at [752, 241] on div "6:00pm" at bounding box center [797, 234] width 103 height 49
click at [708, 235] on div "Waitstaff" at bounding box center [656, 234] width 180 height 49
click at [705, 235] on div "Waitstaff" at bounding box center [656, 234] width 180 height 49
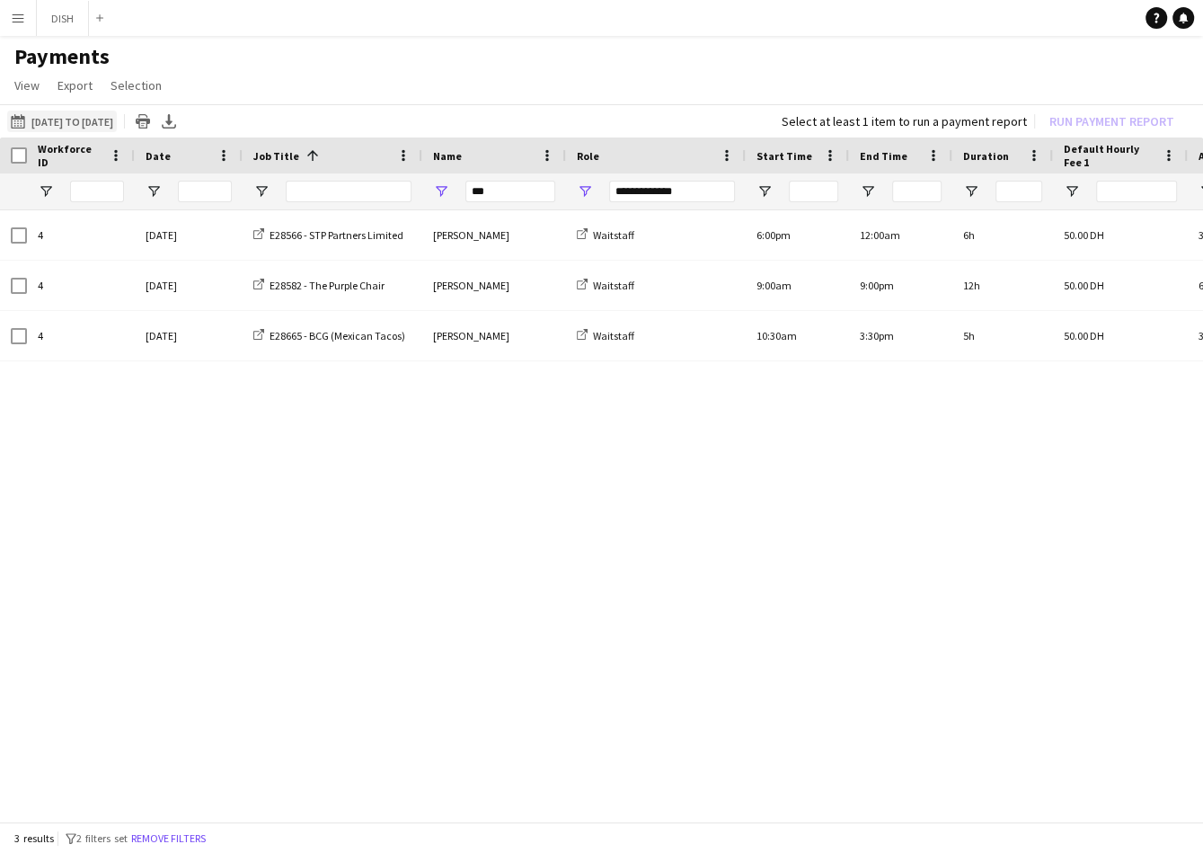
click at [39, 118] on button "15-09-2025 to 21-09-2025 15-09-2025 to 21-09-2025" at bounding box center [62, 122] width 110 height 22
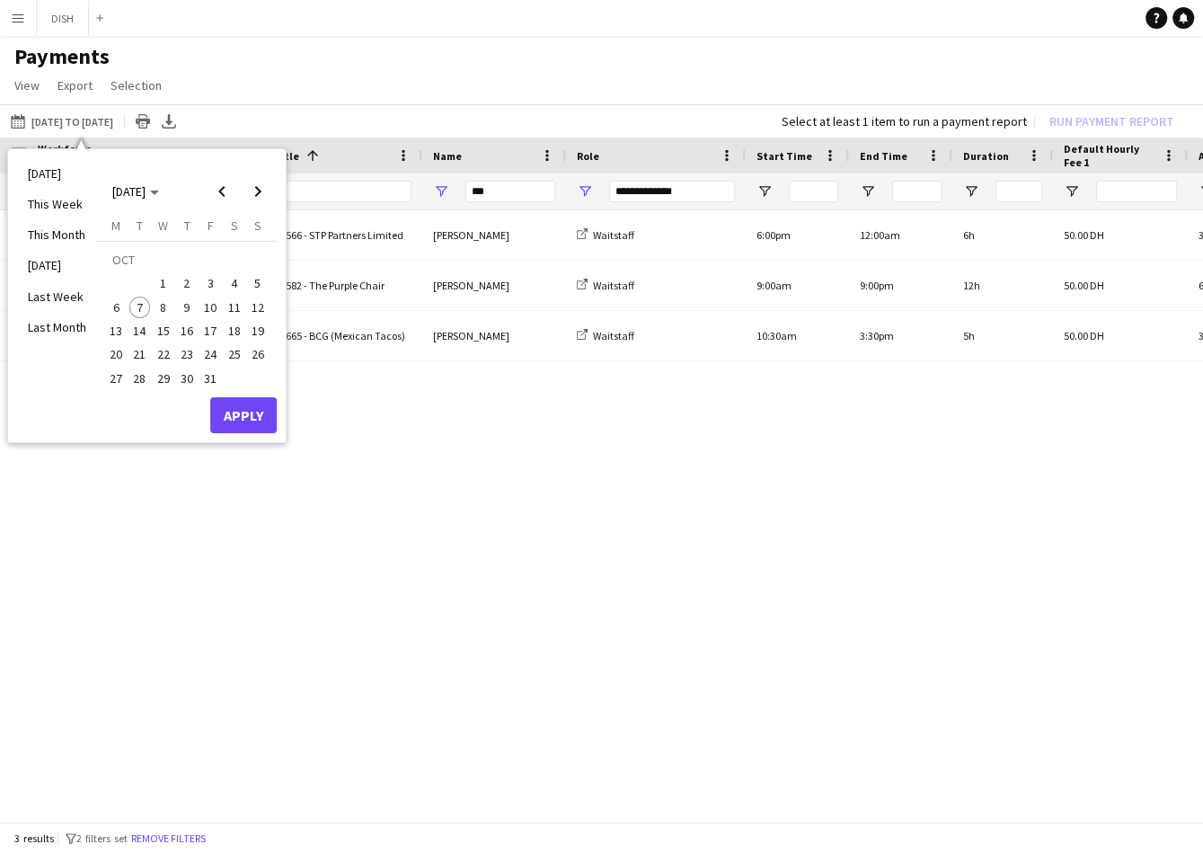
click at [299, 89] on app-page-menu "View Customise view Customise filters Reset Filters Reset View Reset All Export…" at bounding box center [601, 87] width 1203 height 34
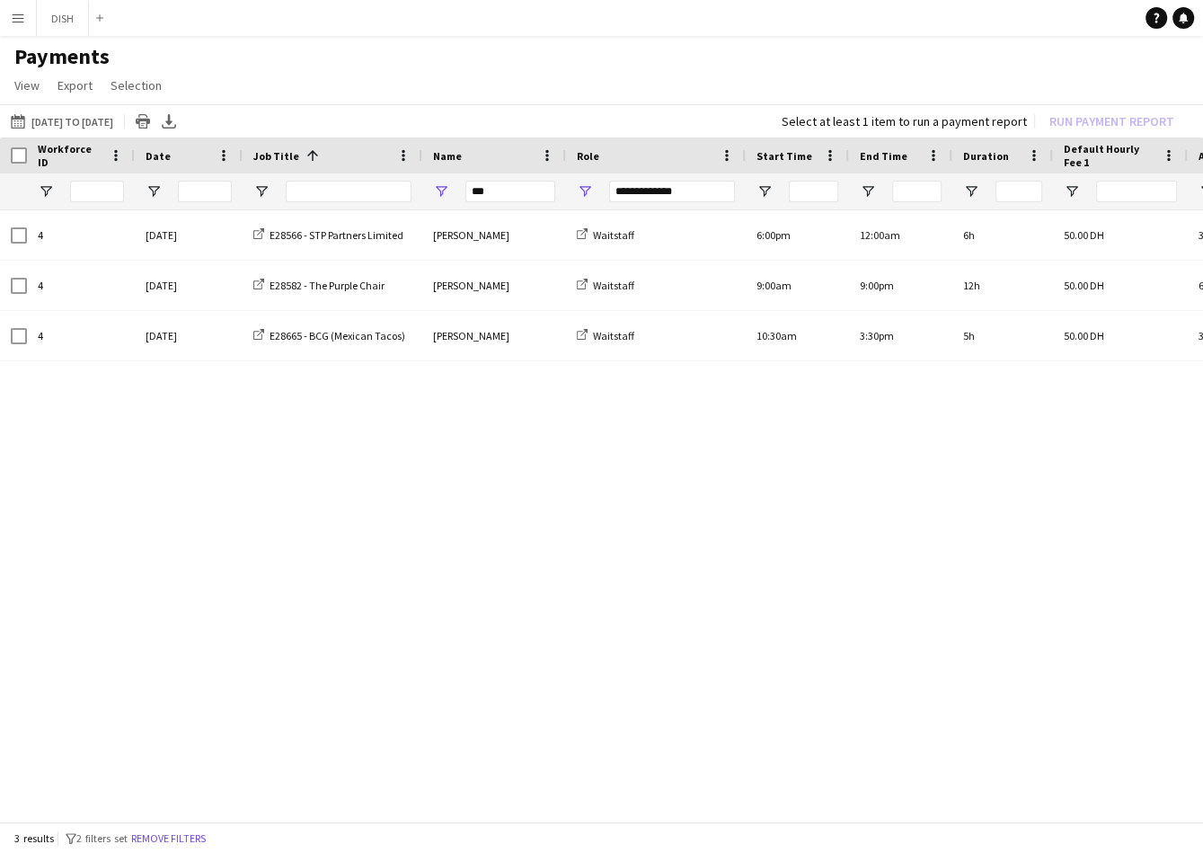
click at [13, 12] on app-icon "Menu" at bounding box center [18, 18] width 14 height 14
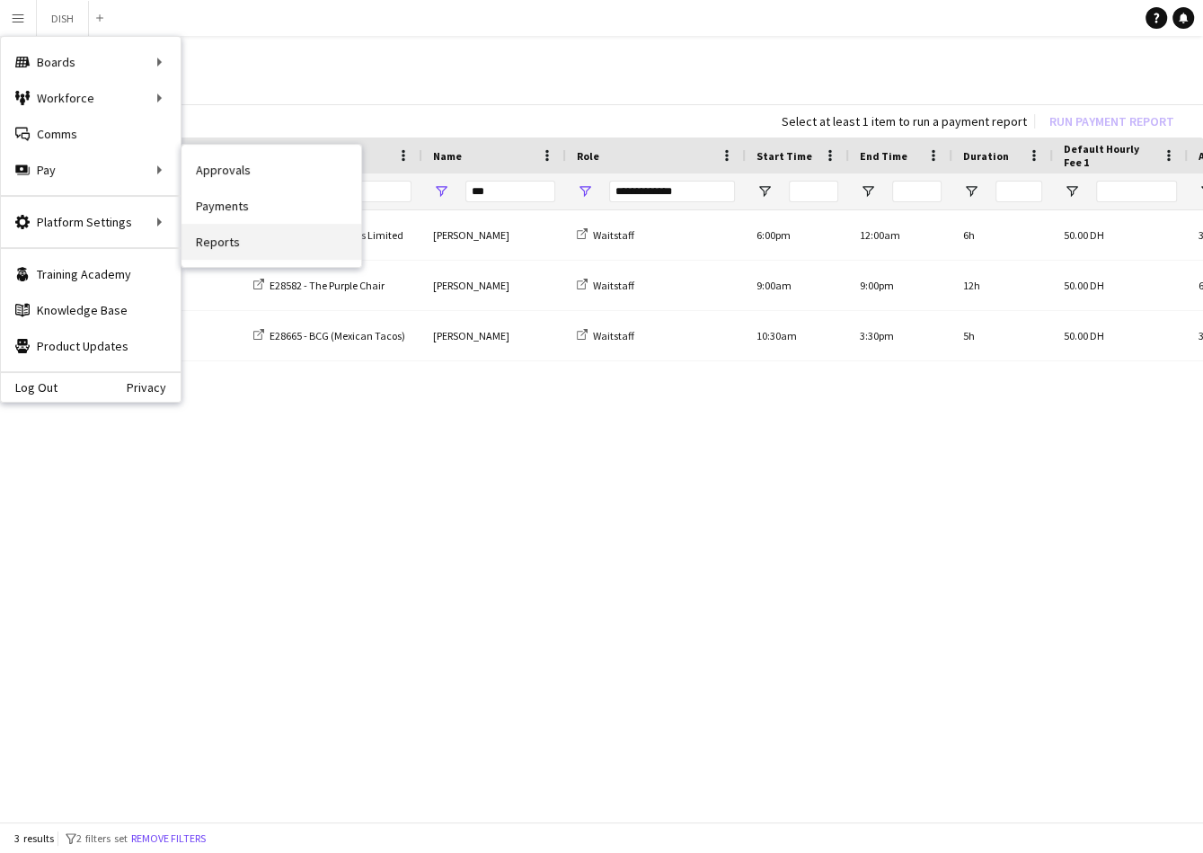
click at [266, 229] on link "Reports" at bounding box center [272, 242] width 180 height 36
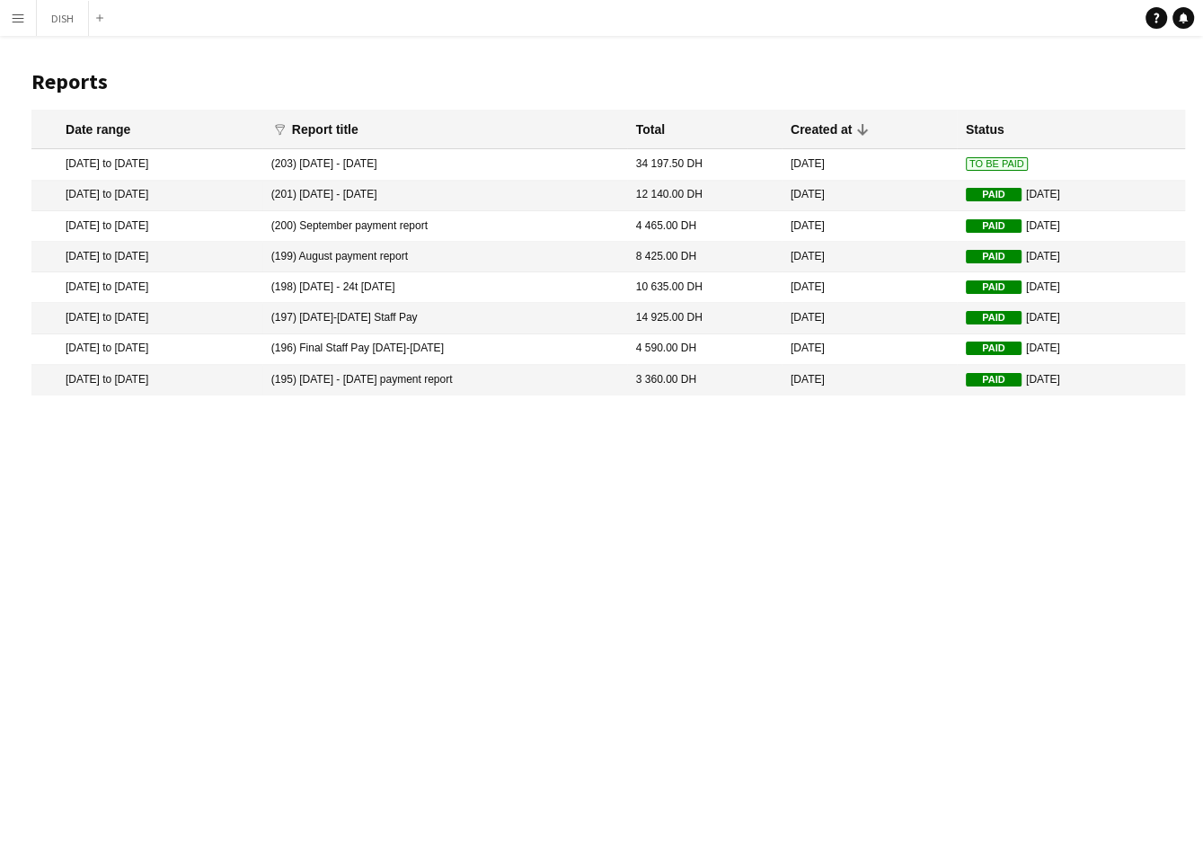
click at [312, 469] on div "Menu Boards Boards Boards All jobs Status Workforce Workforce My Workforce Recr…" at bounding box center [601, 426] width 1203 height 853
click at [15, 21] on app-icon "Menu" at bounding box center [18, 18] width 14 height 14
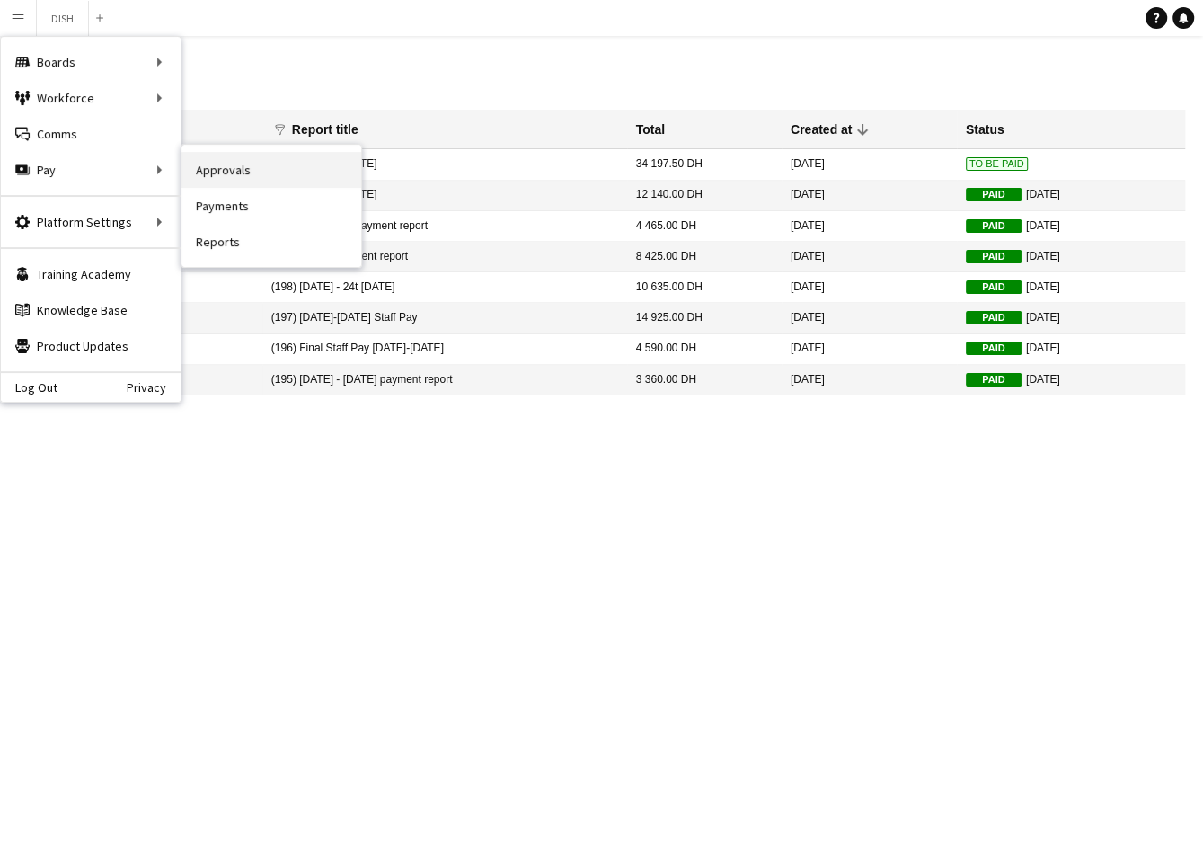
click at [211, 174] on link "Approvals" at bounding box center [272, 170] width 180 height 36
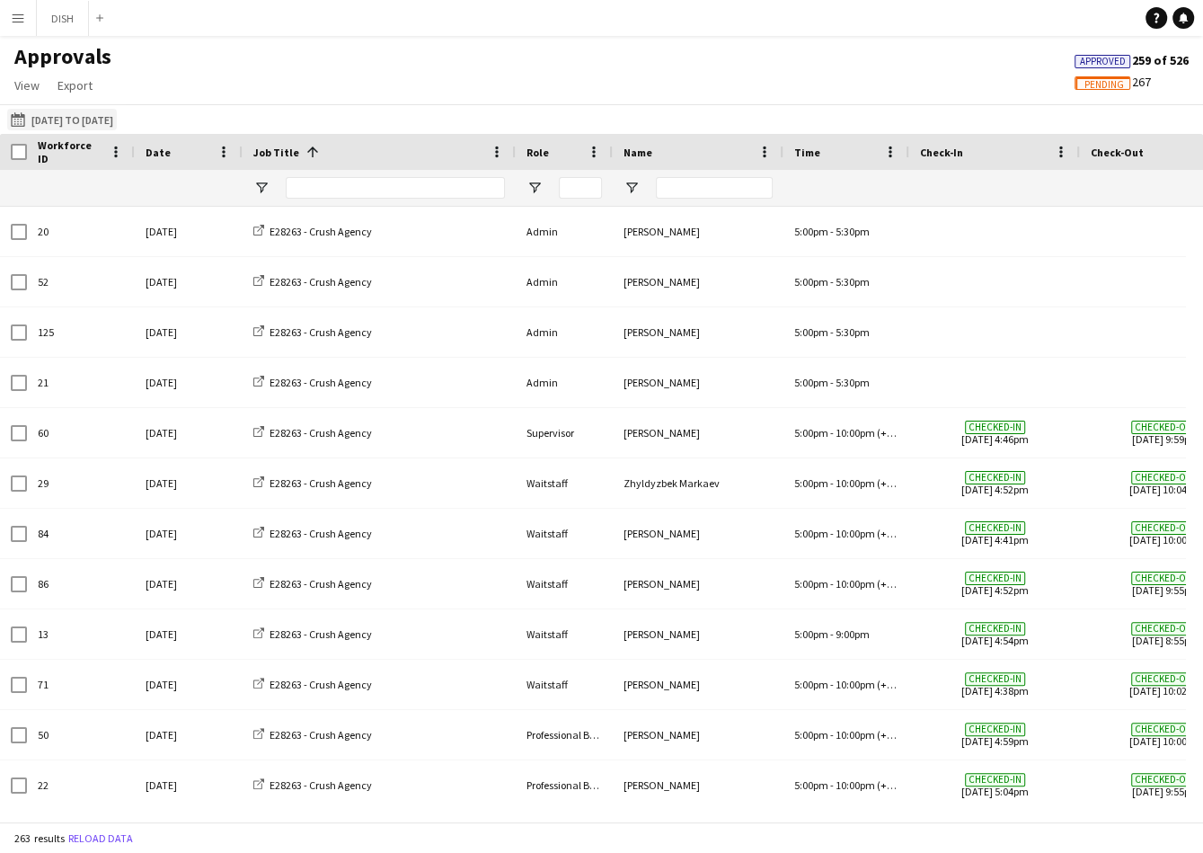
click at [117, 129] on button "15-09-2025 to 21-09-2025 15-09-2025 to 21-09-2025" at bounding box center [62, 120] width 110 height 22
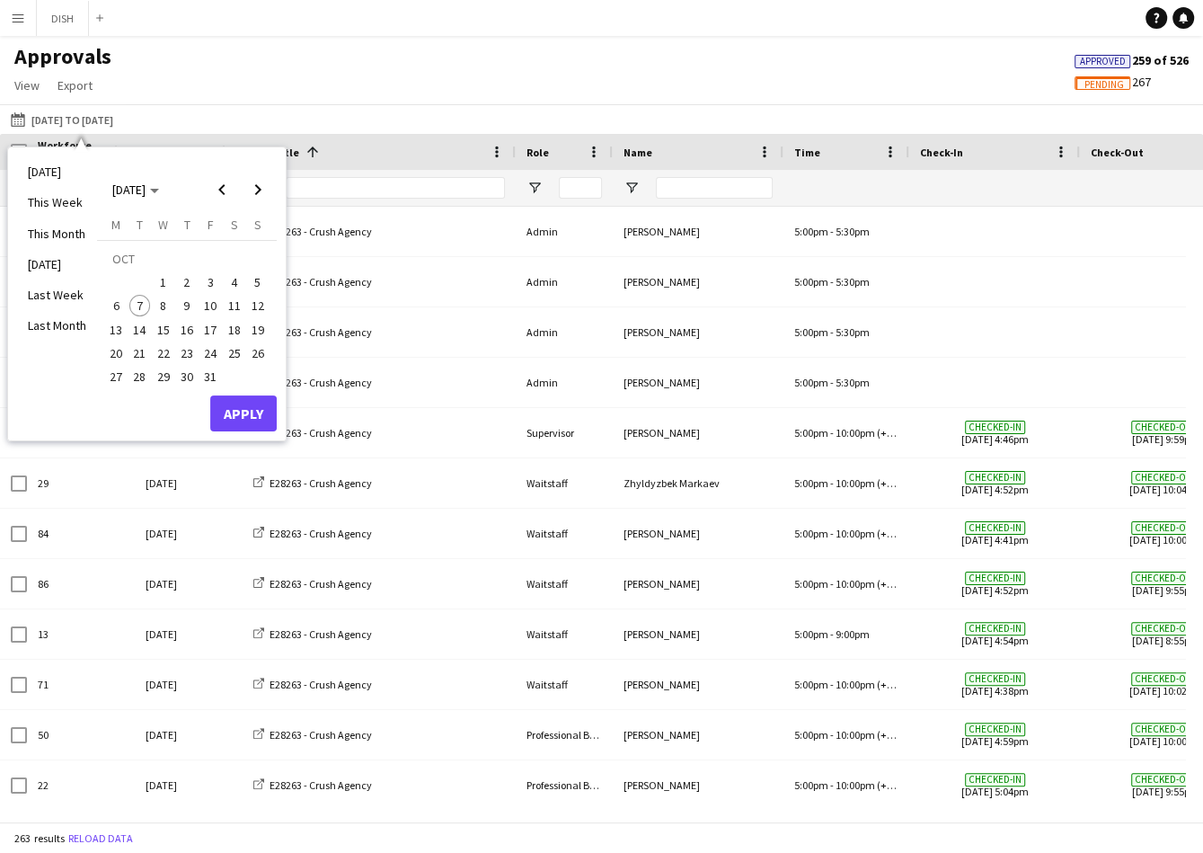
drag, startPoint x: 367, startPoint y: 168, endPoint x: 368, endPoint y: 179, distance: 10.9
click at [367, 169] on div "Job Title 1" at bounding box center [379, 152] width 252 height 36
drag, startPoint x: 371, startPoint y: 184, endPoint x: 385, endPoint y: 186, distance: 13.6
click at [372, 184] on input "Job Title Filter Input" at bounding box center [395, 188] width 219 height 22
click at [708, 192] on input "Name Filter Input" at bounding box center [714, 188] width 117 height 22
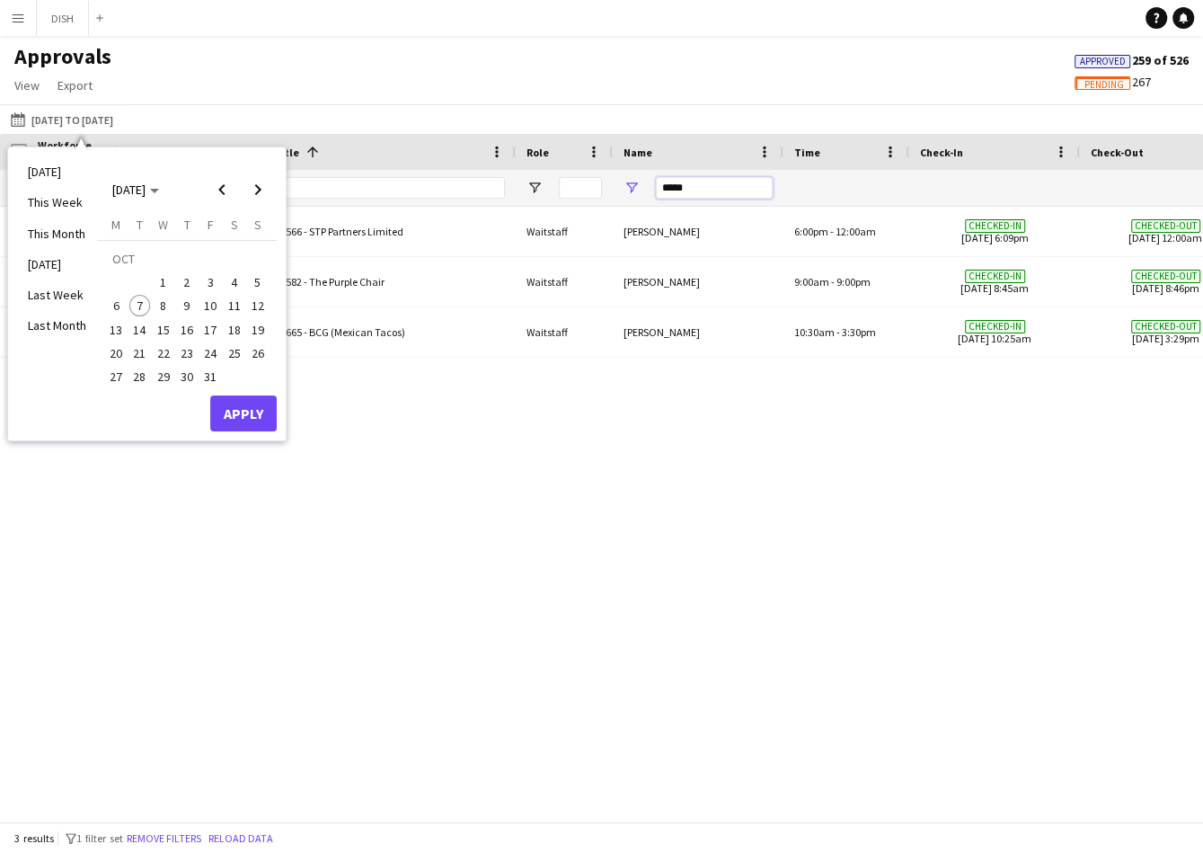
type input "*****"
click at [718, 402] on div "4 Sat, 20 Sep 2025 E28566 - STP Partners Limited Waitstaff Fatima Altahan 6:00p…" at bounding box center [601, 506] width 1203 height 598
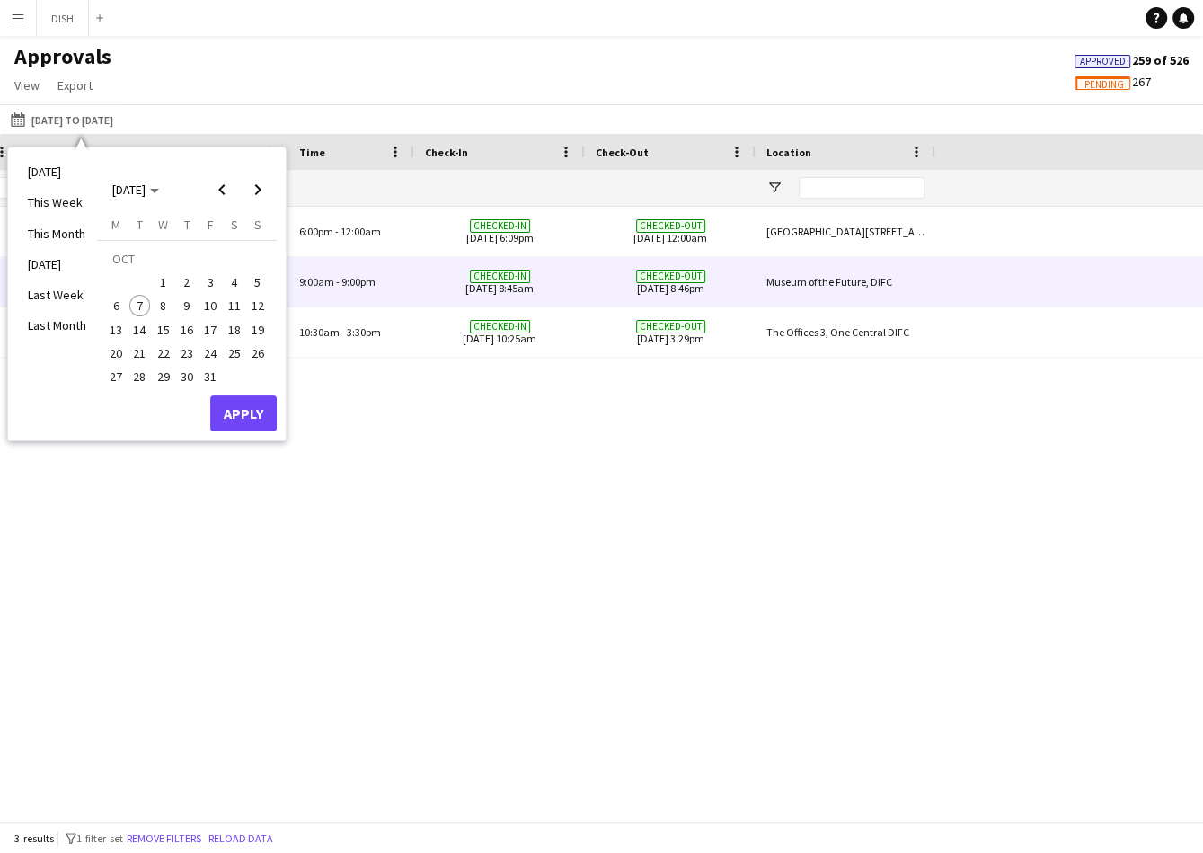
scroll to position [0, 695]
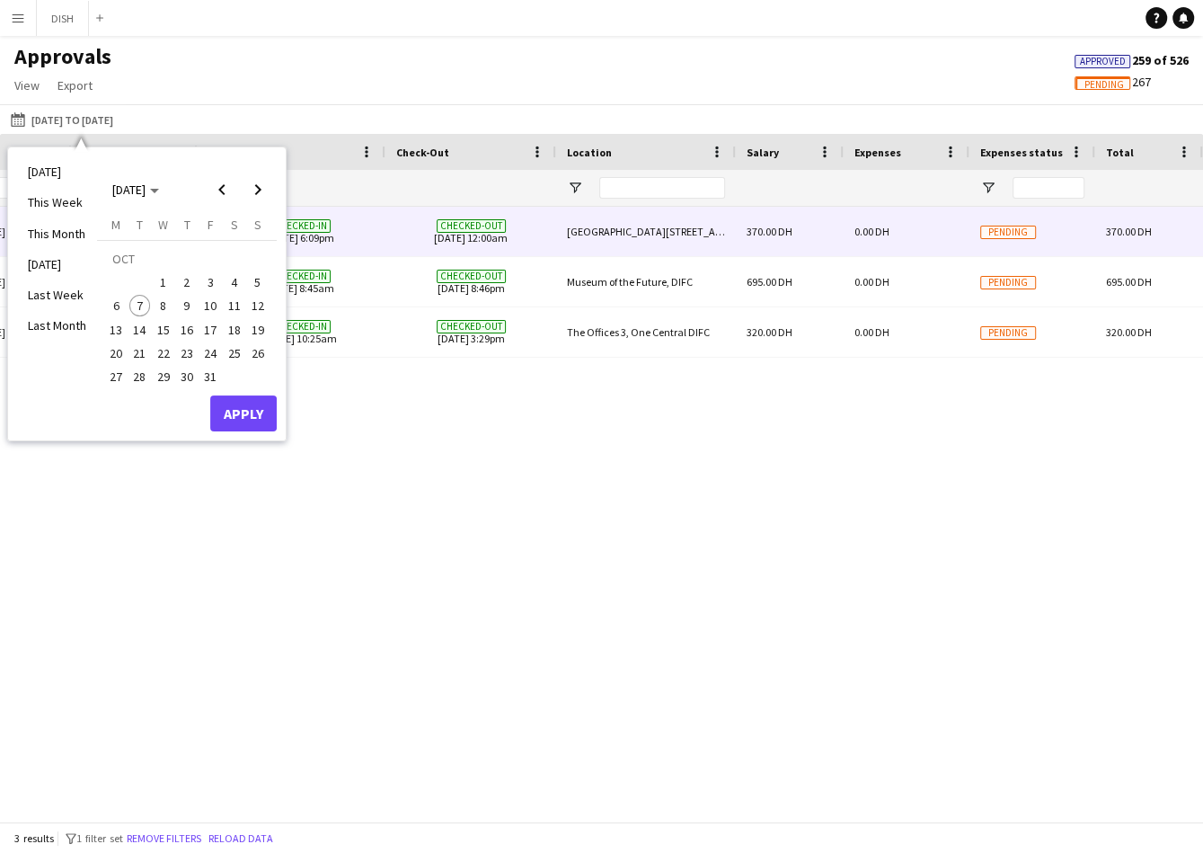
click at [804, 241] on div "370.00 DH" at bounding box center [790, 231] width 108 height 49
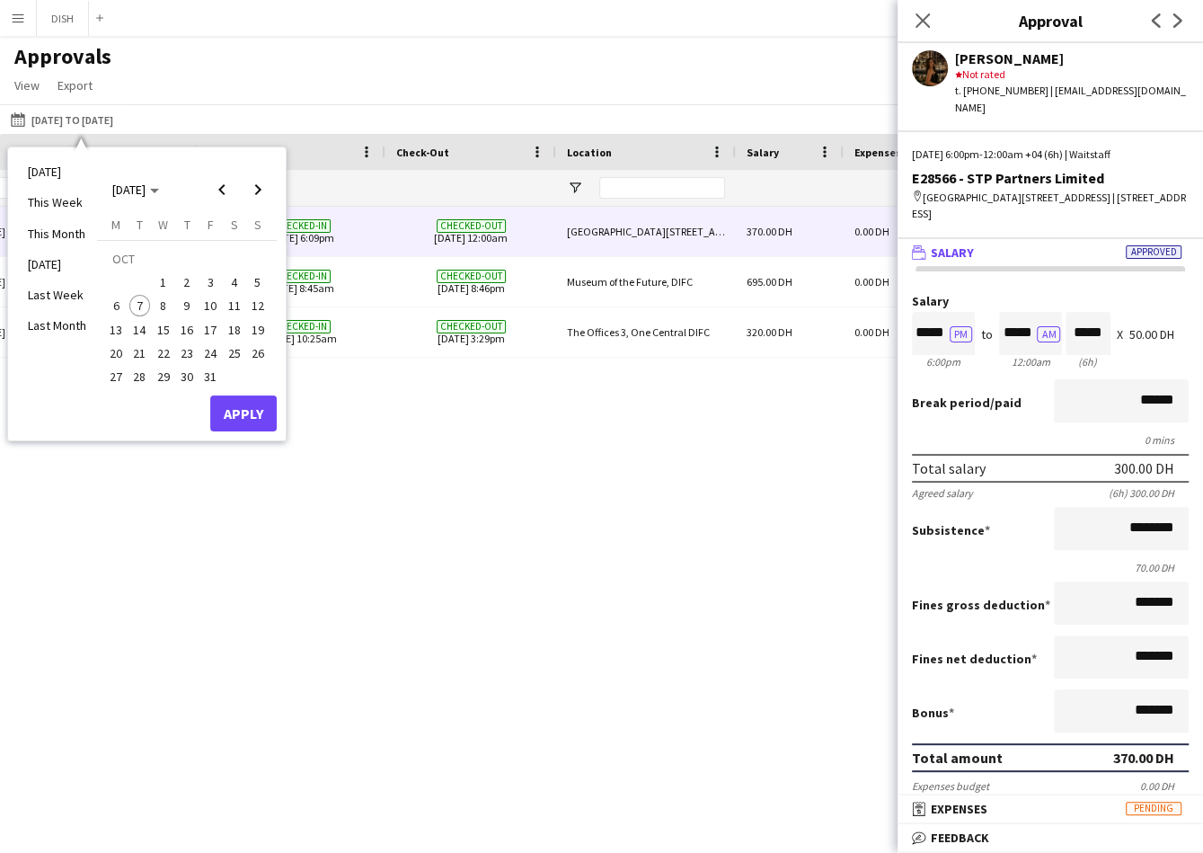
scroll to position [0, 0]
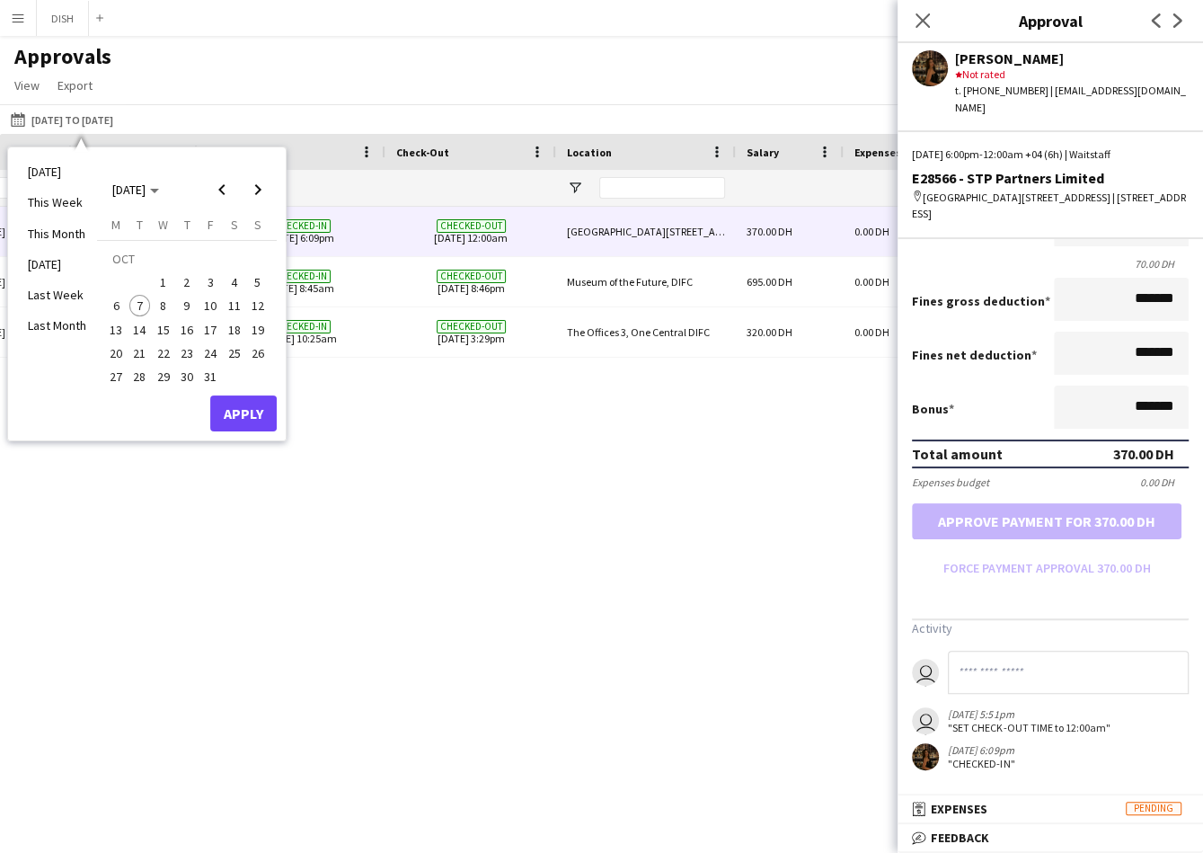
click at [1015, 802] on mat-panel-title "receipt Expenses Pending" at bounding box center [1047, 809] width 298 height 16
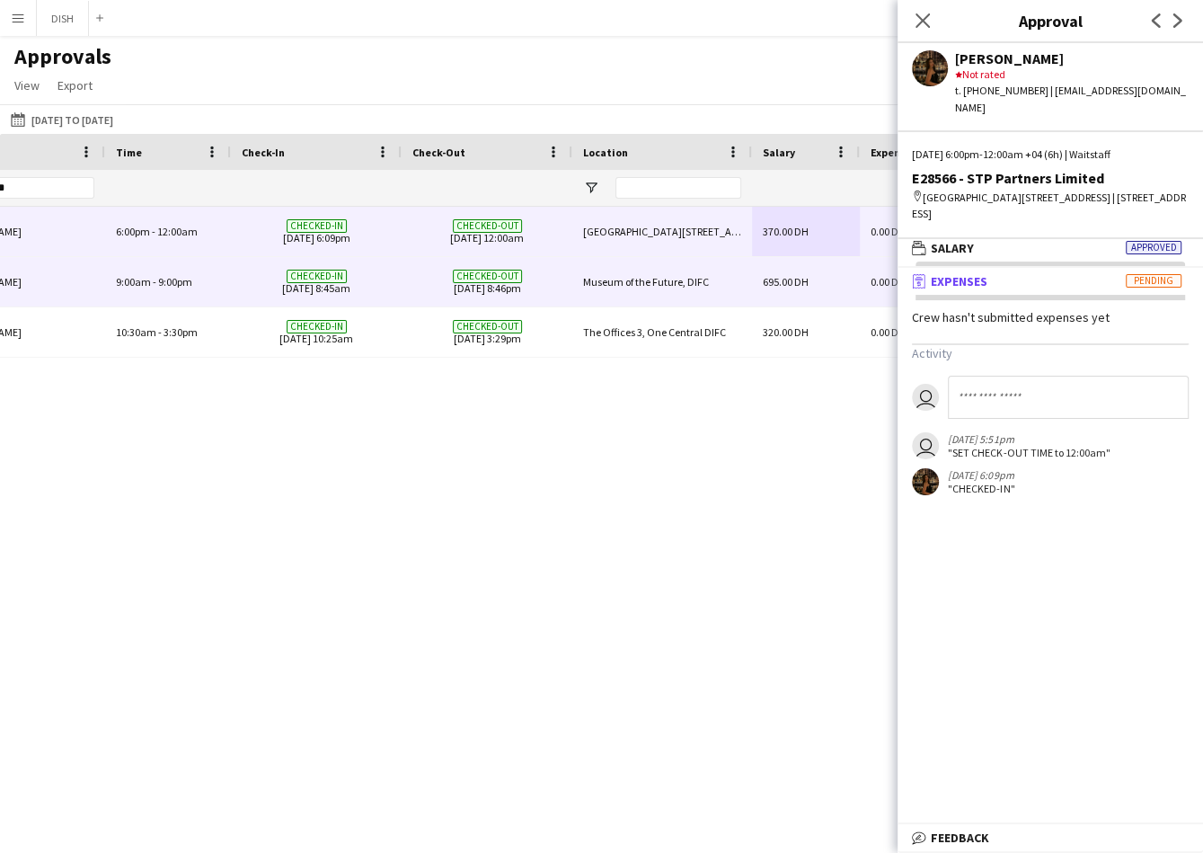
scroll to position [0, 670]
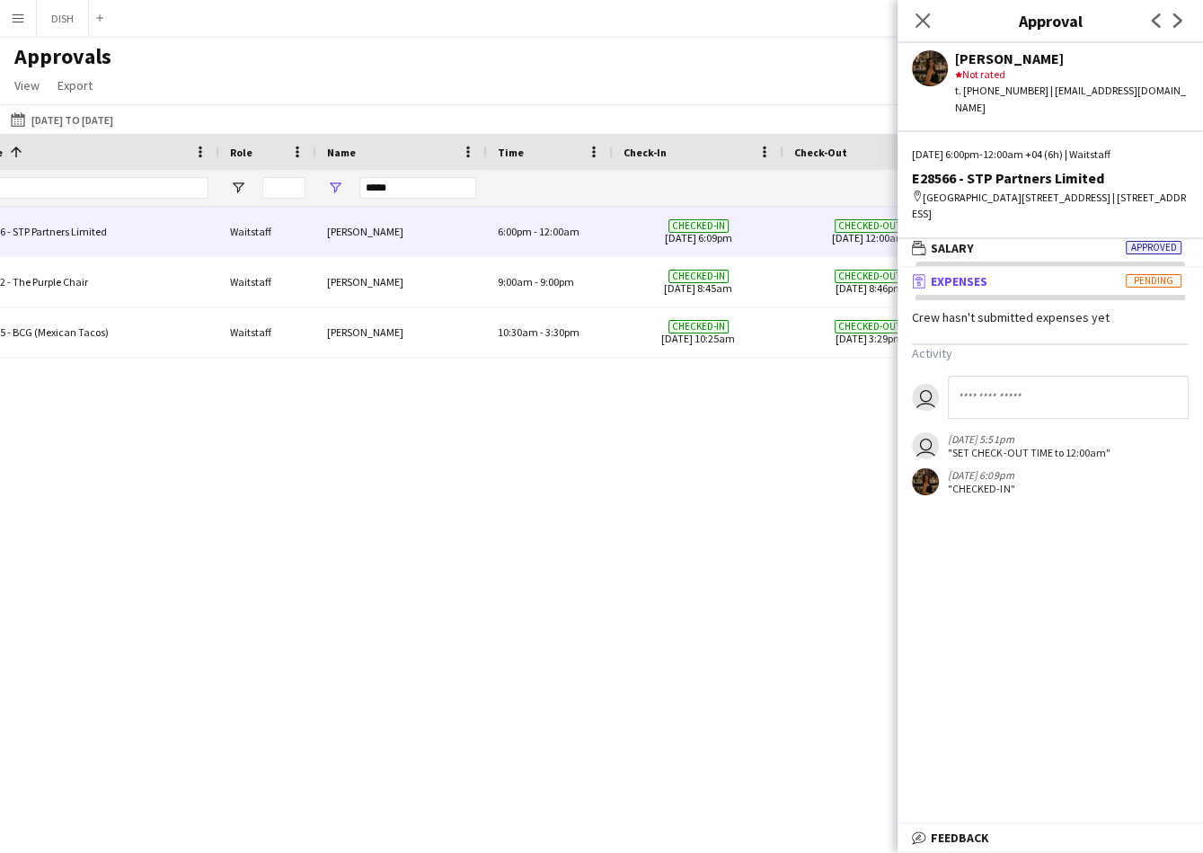
click at [1065, 274] on mat-expansion-panel-header "receipt Expenses Pending" at bounding box center [1051, 281] width 306 height 27
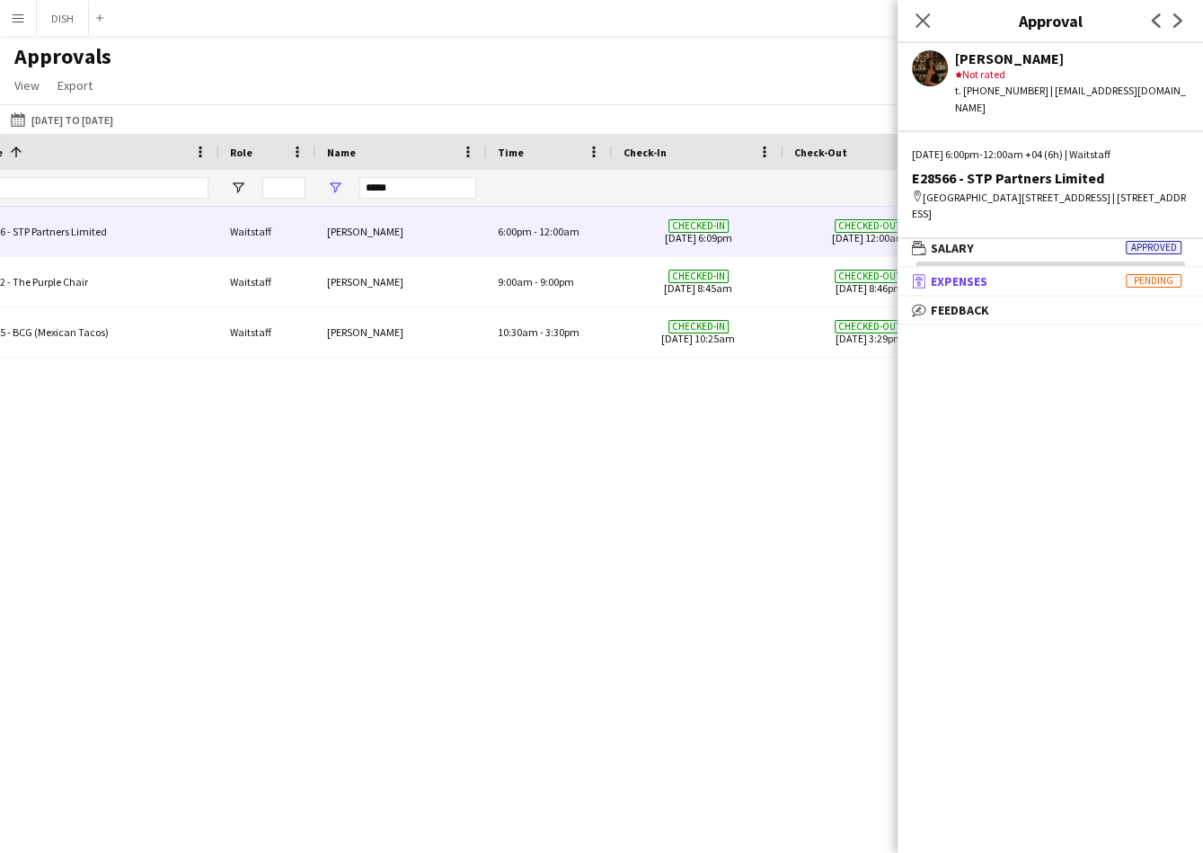
click at [1065, 274] on mat-expansion-panel-header "receipt Expenses Pending" at bounding box center [1051, 281] width 306 height 27
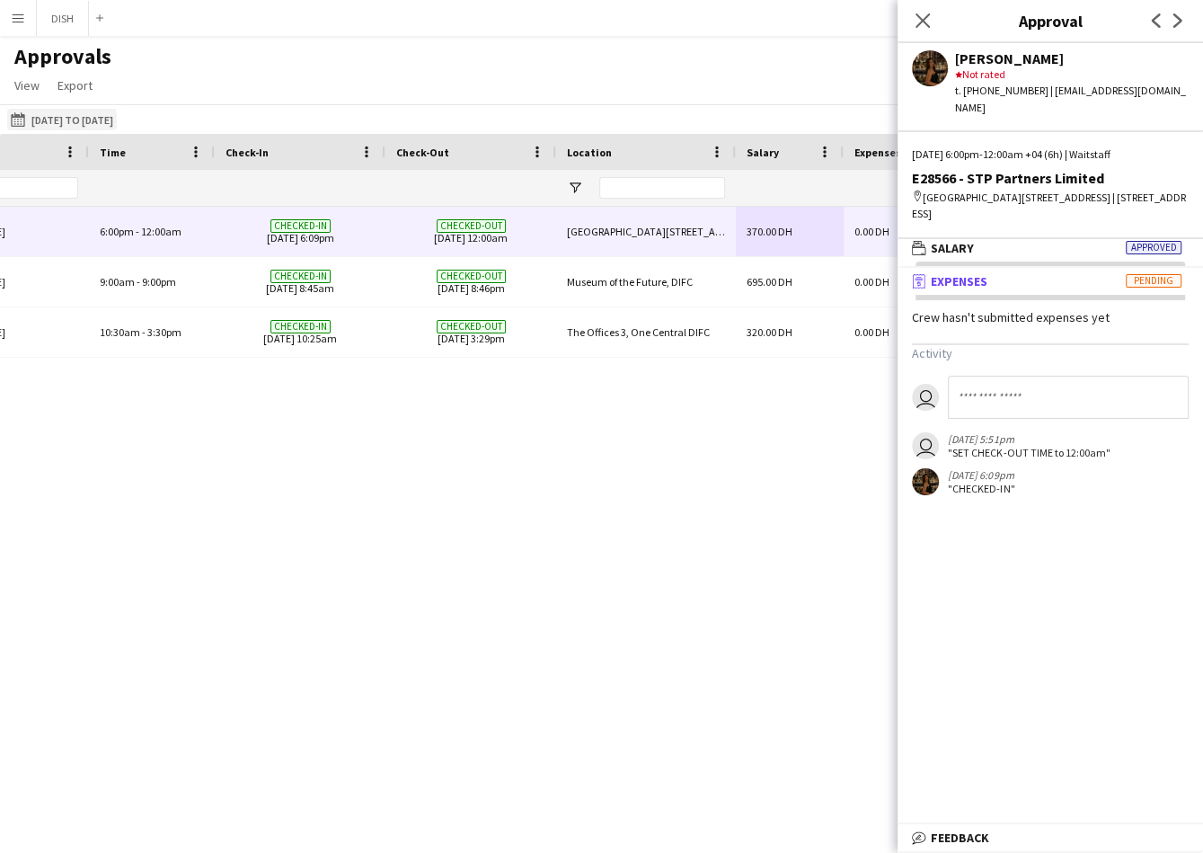
click at [54, 112] on button "15-09-2025 to 21-09-2025 15-09-2025 to 21-09-2025" at bounding box center [62, 120] width 110 height 22
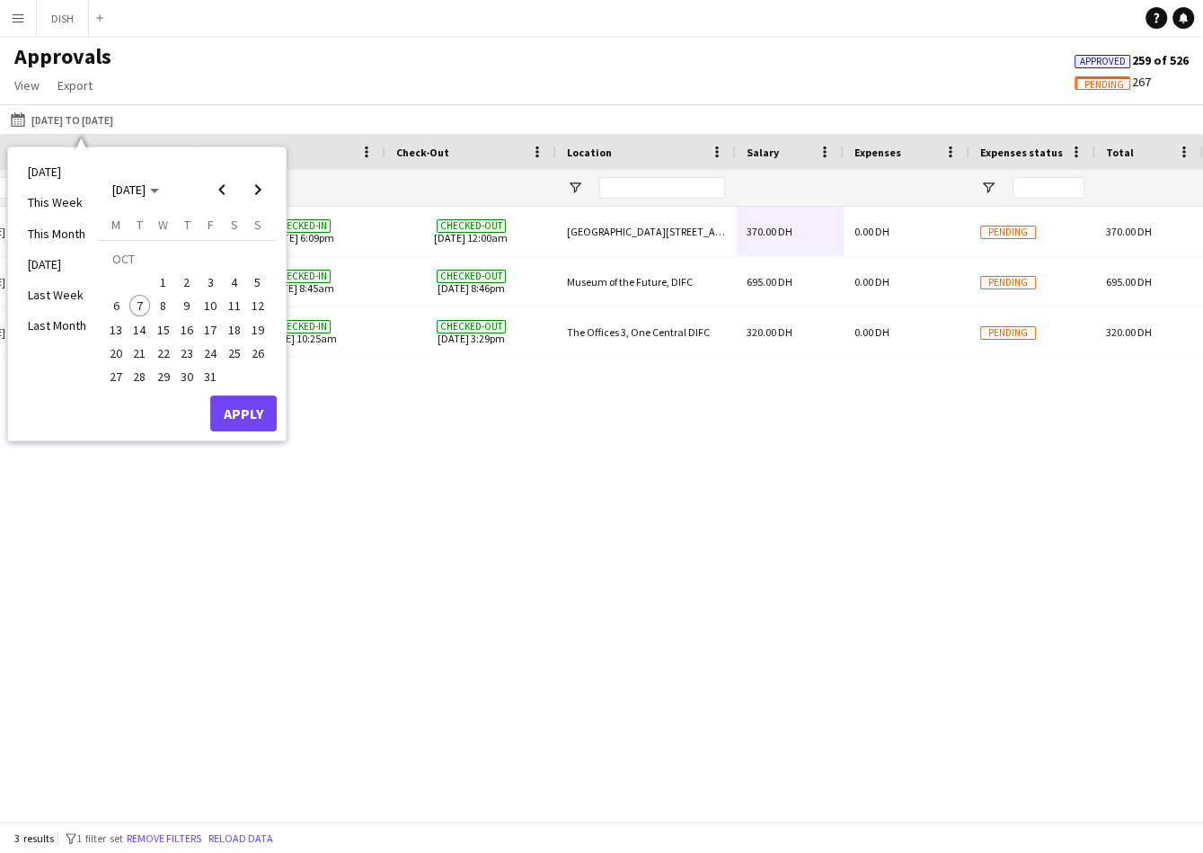
click at [540, 456] on div "E28566 - STP Partners Limited Waitstaff Fatima Altahan 6:00pm - 12:00am Checked…" at bounding box center [601, 506] width 1203 height 598
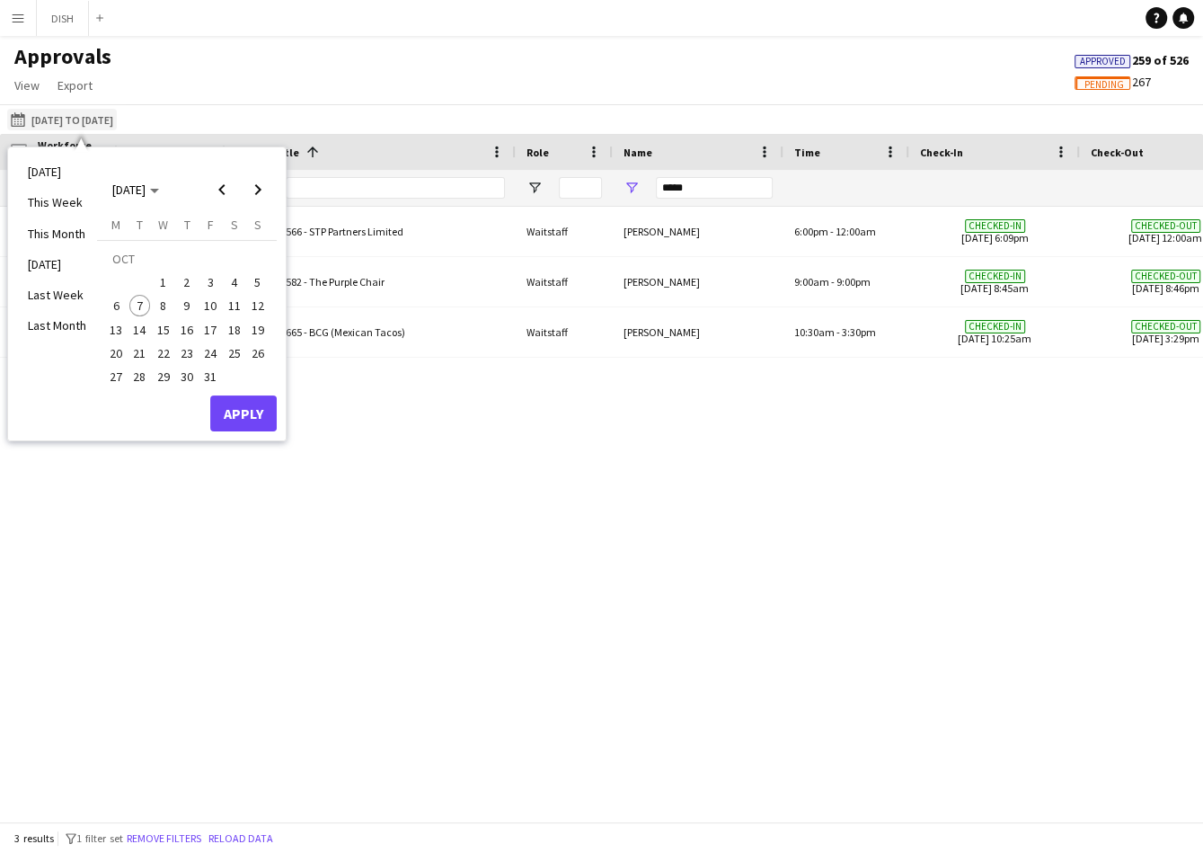
click at [70, 127] on button "15-09-2025 to 21-09-2025 15-09-2025 to 21-09-2025" at bounding box center [62, 120] width 110 height 22
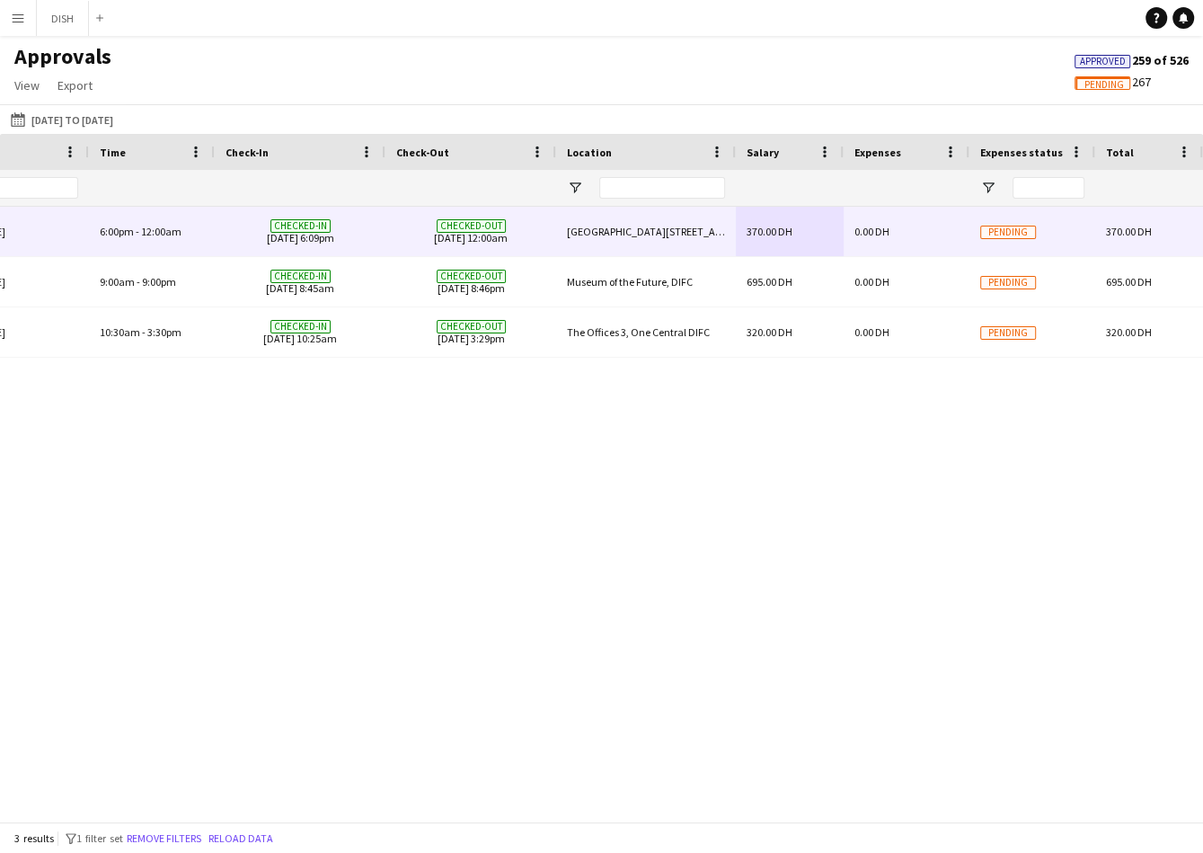
click at [980, 221] on div "Pending" at bounding box center [1033, 231] width 126 height 49
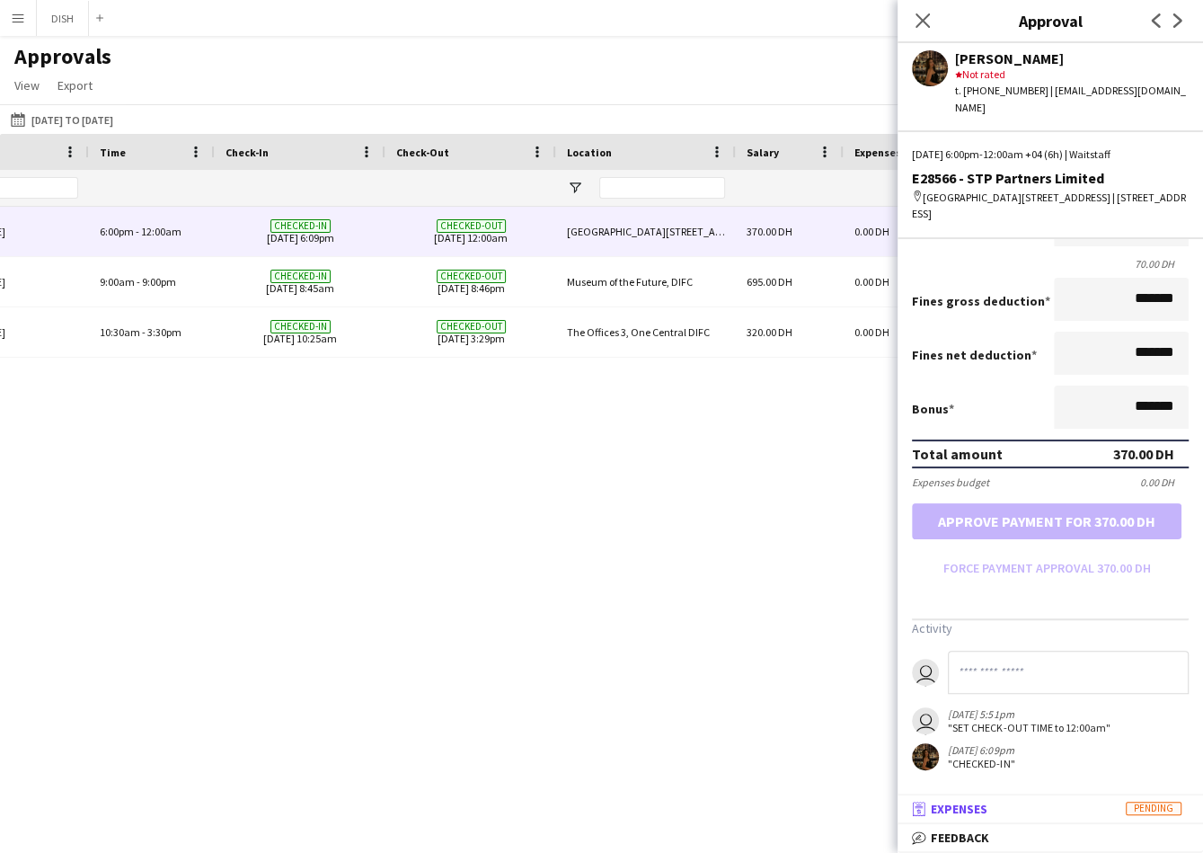
click at [1028, 817] on mat-expansion-panel-header "receipt Expenses Pending" at bounding box center [1051, 808] width 306 height 27
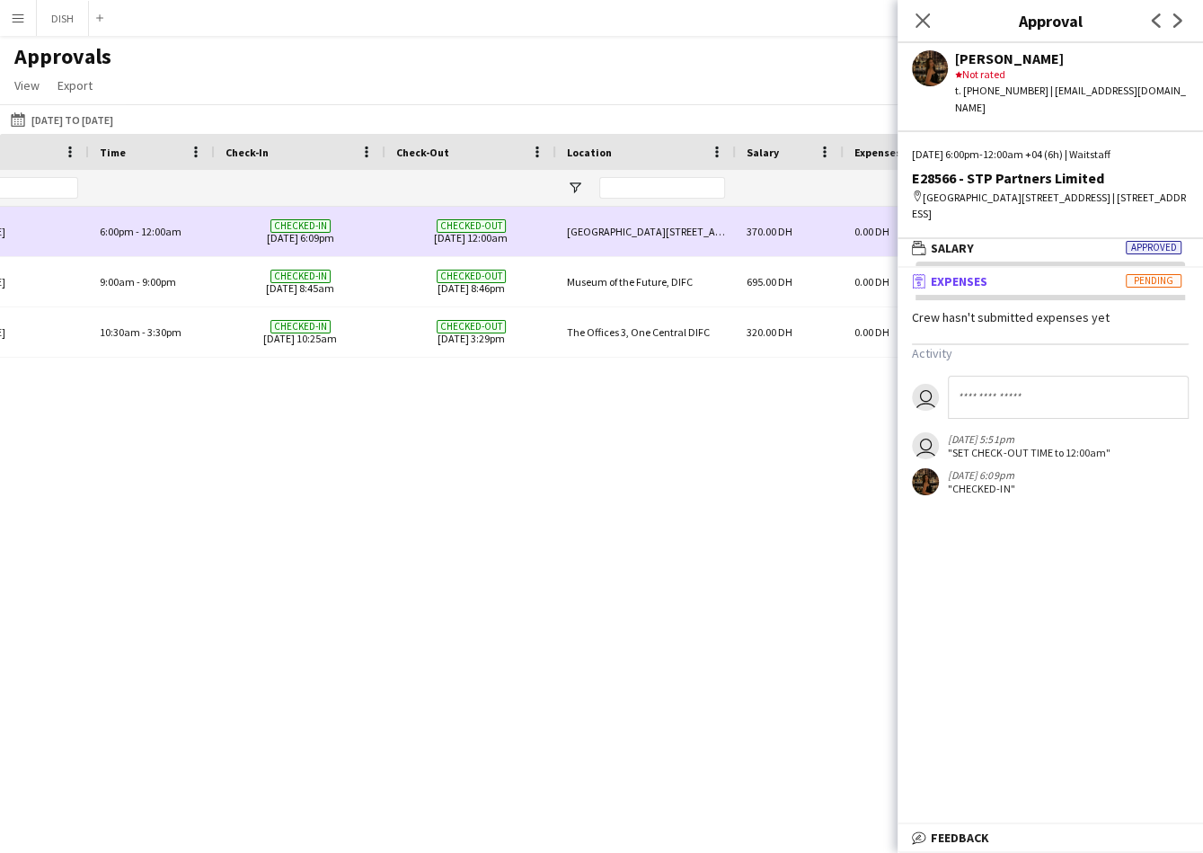
click at [104, 231] on span "6:00pm" at bounding box center [117, 231] width 34 height 13
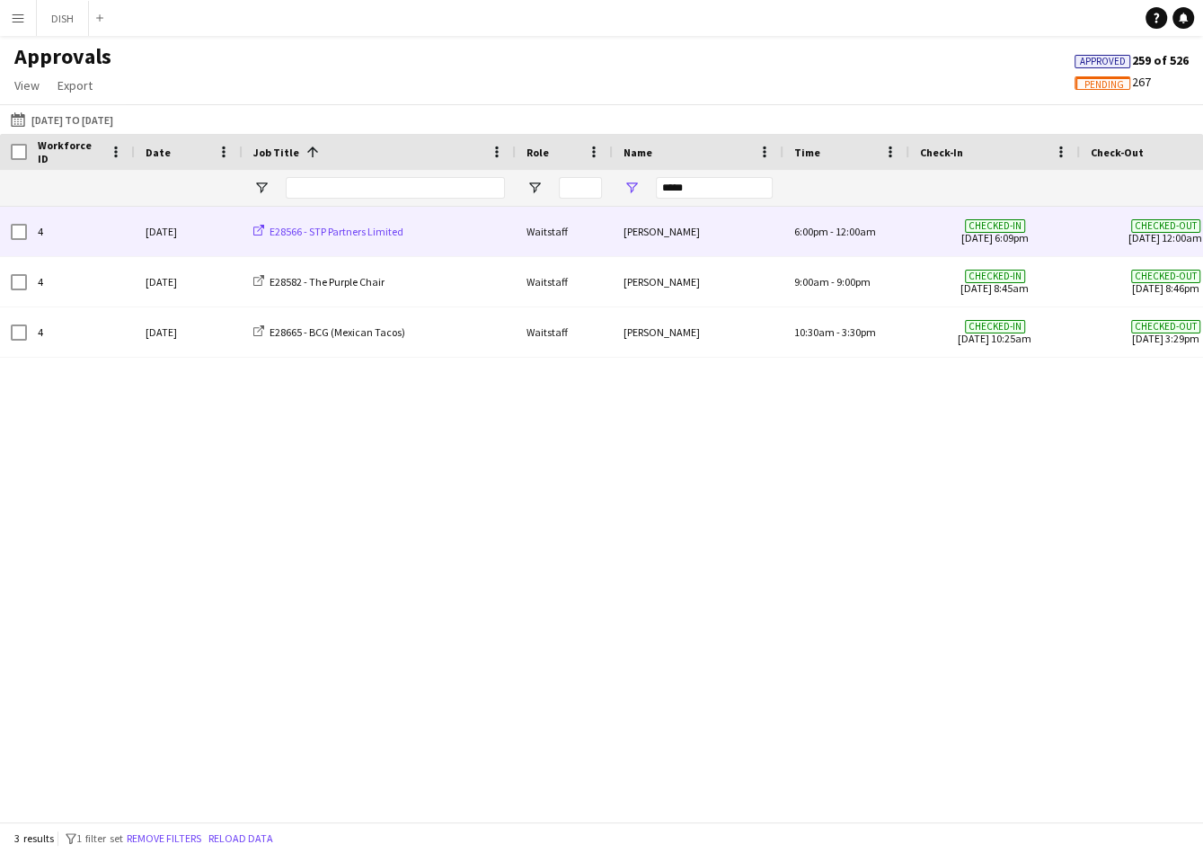
click at [254, 230] on icon at bounding box center [258, 230] width 11 height 11
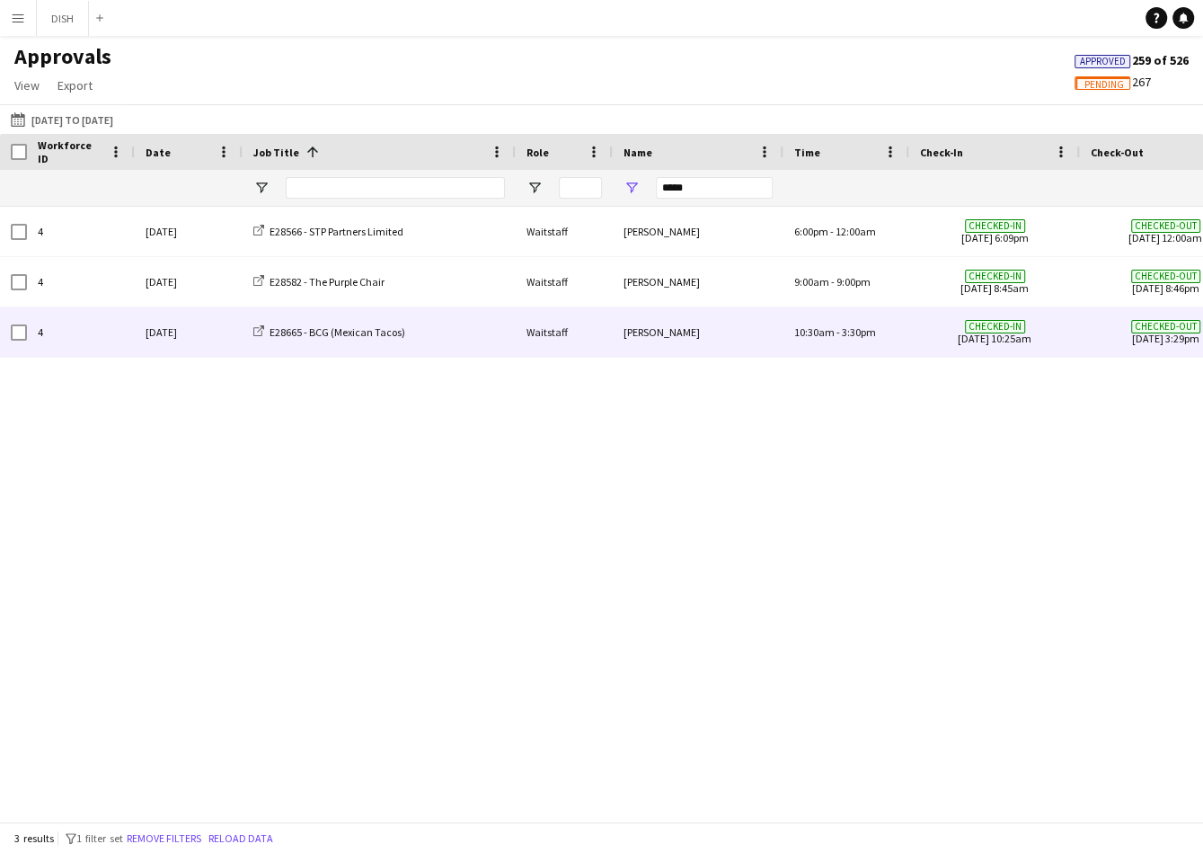
scroll to position [0, 695]
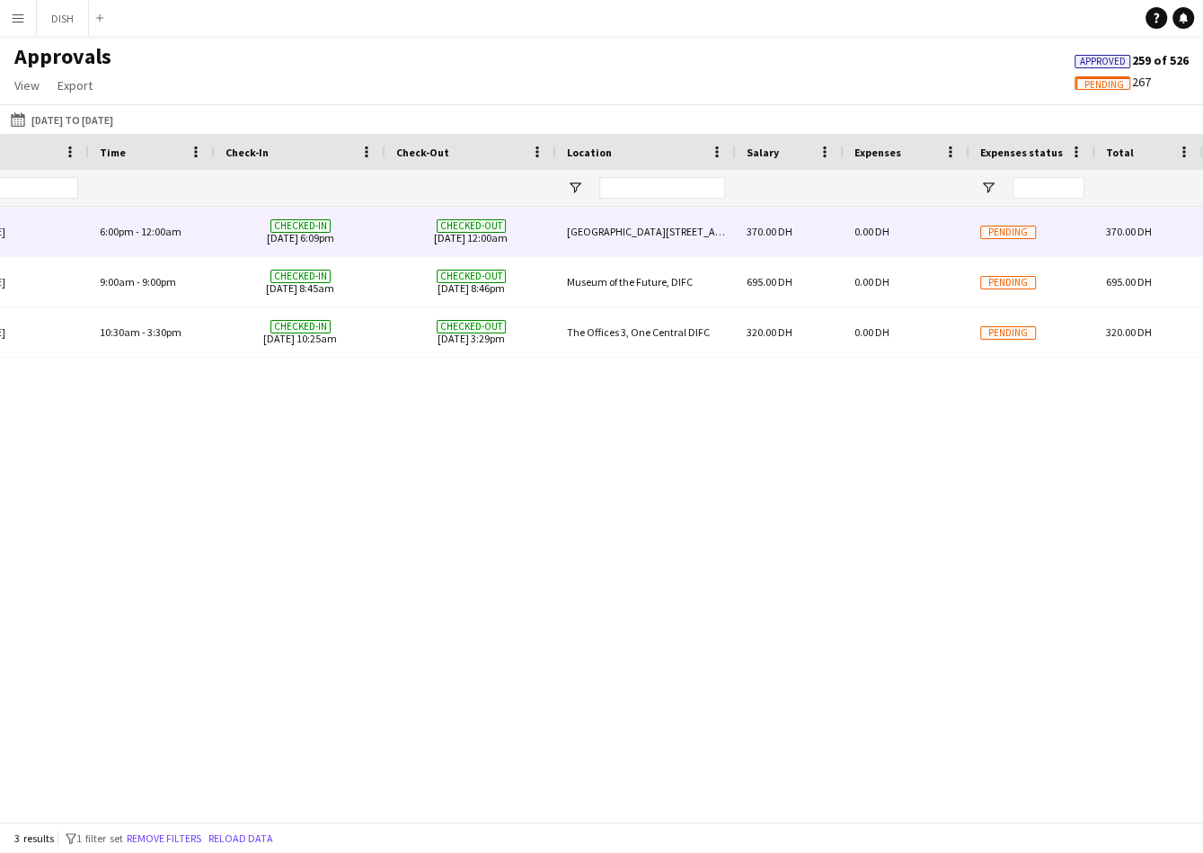
click at [869, 226] on span "0.00 DH" at bounding box center [872, 231] width 35 height 13
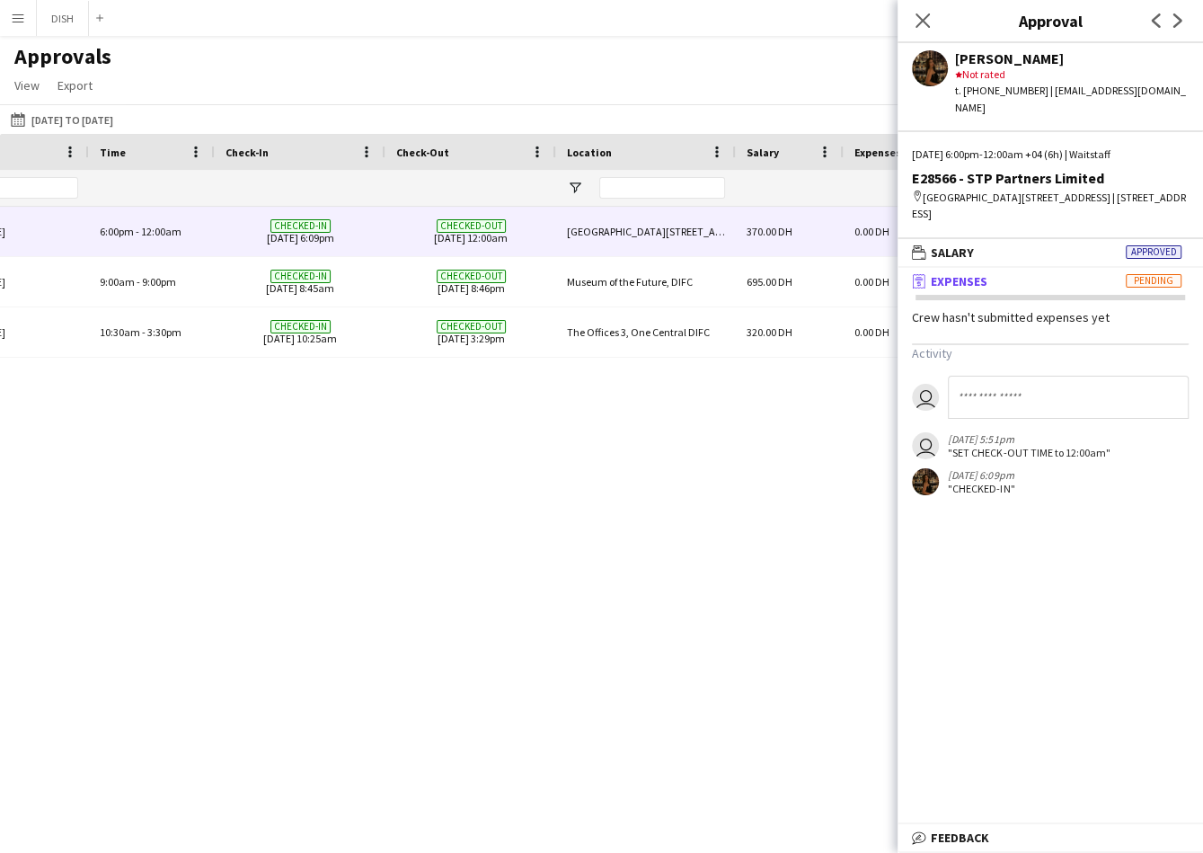
click at [985, 273] on span "Expenses" at bounding box center [959, 281] width 57 height 16
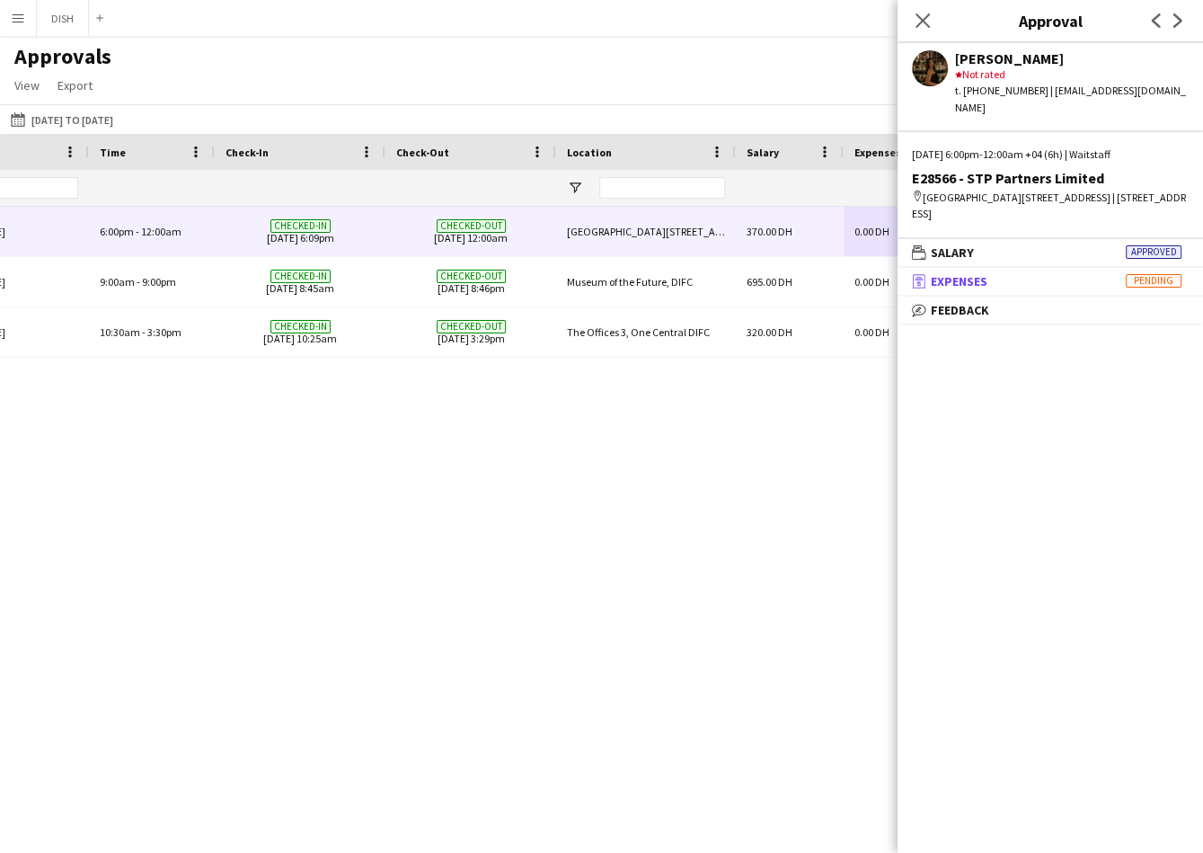
click at [985, 273] on span "Expenses" at bounding box center [959, 281] width 57 height 16
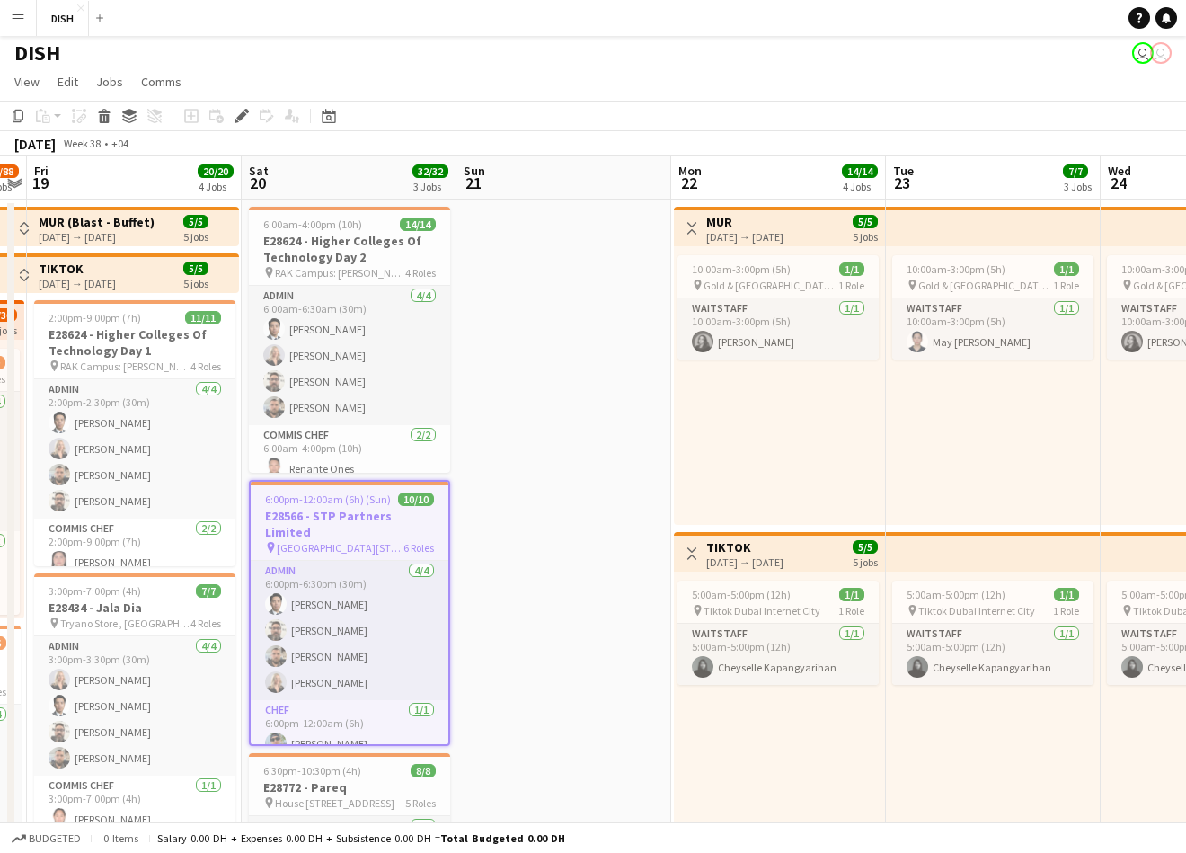
scroll to position [4, 0]
click at [356, 510] on h3 "E28566 - STP Partners Limited" at bounding box center [350, 523] width 198 height 32
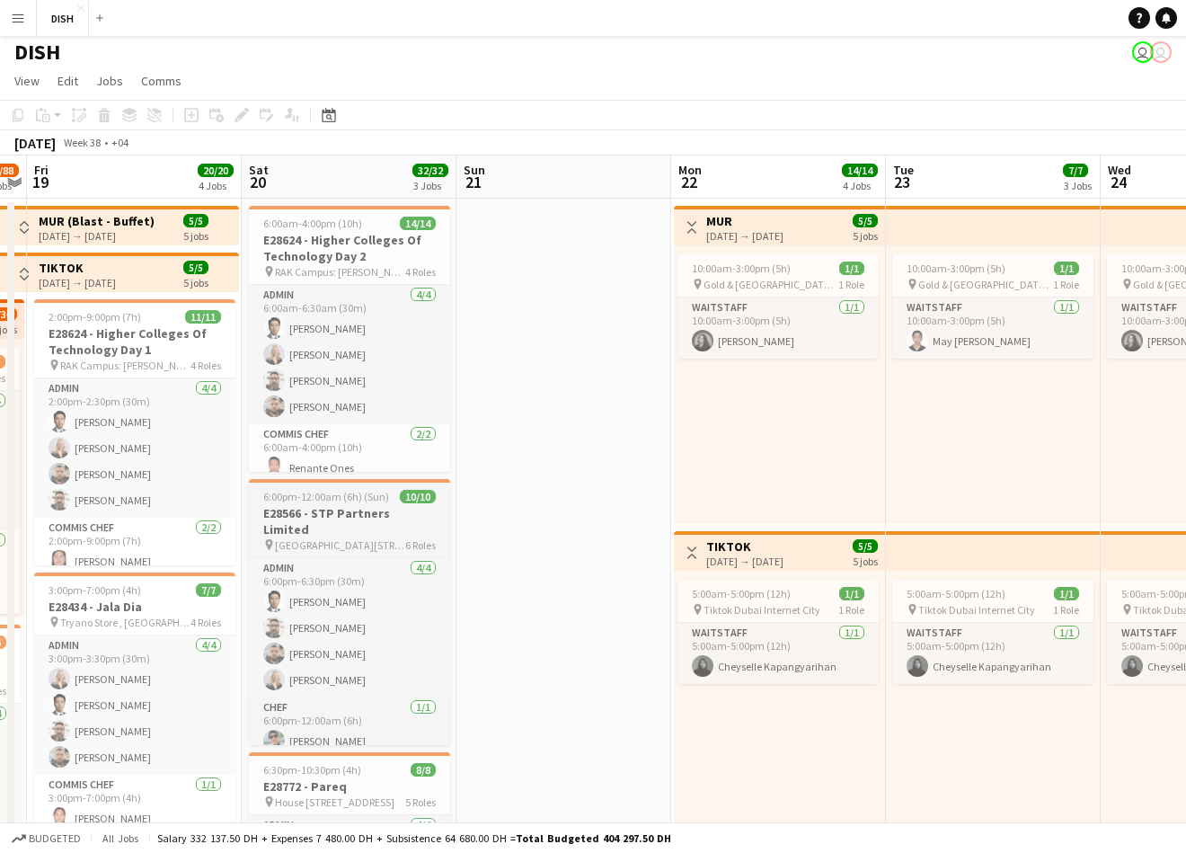
click at [361, 506] on h3 "E28566 - STP Partners Limited" at bounding box center [349, 521] width 201 height 32
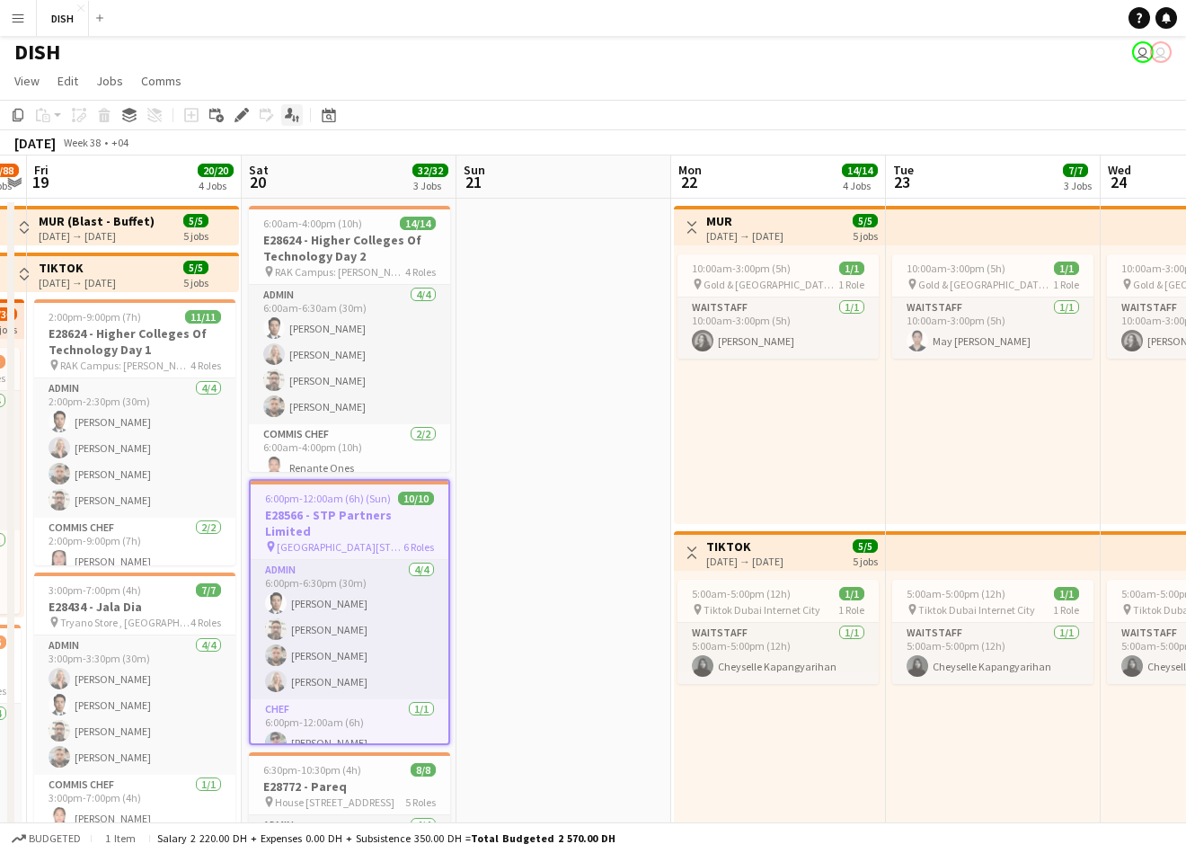
click at [291, 110] on icon at bounding box center [289, 113] width 8 height 10
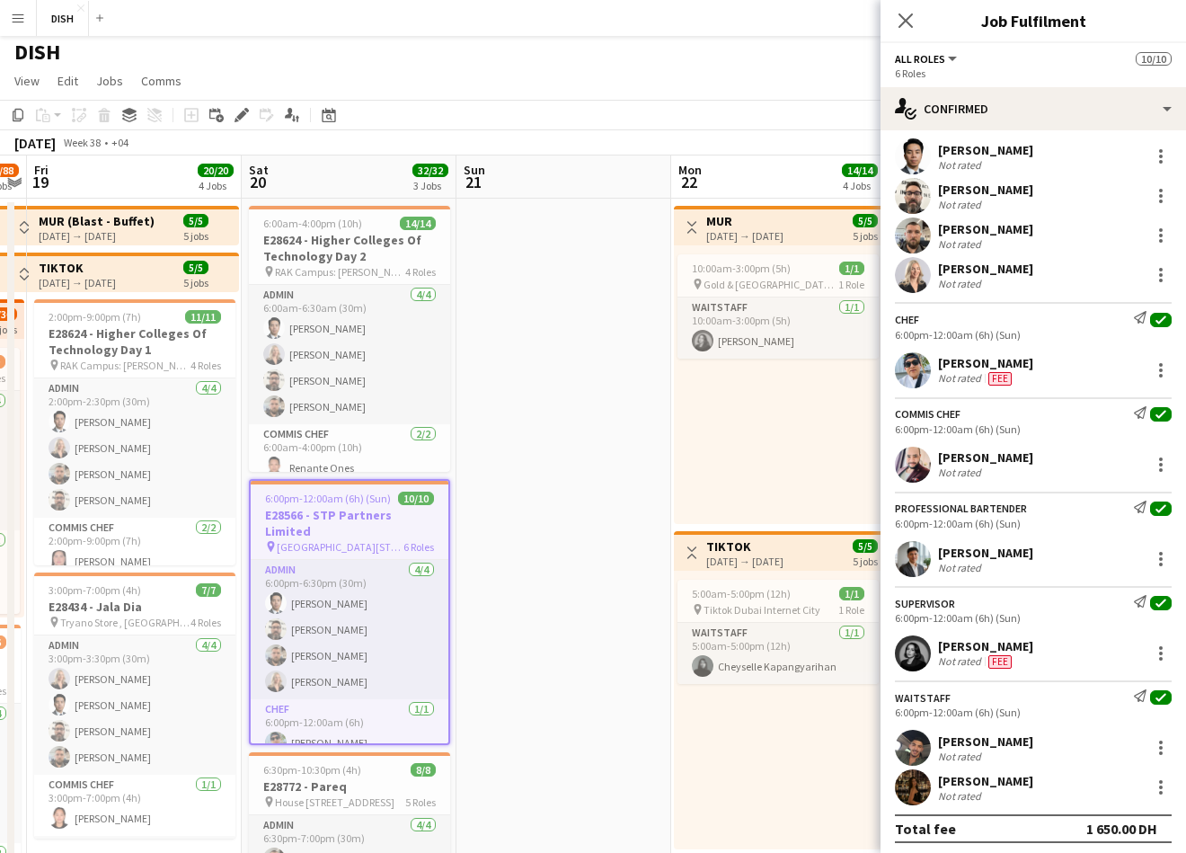
scroll to position [85, 0]
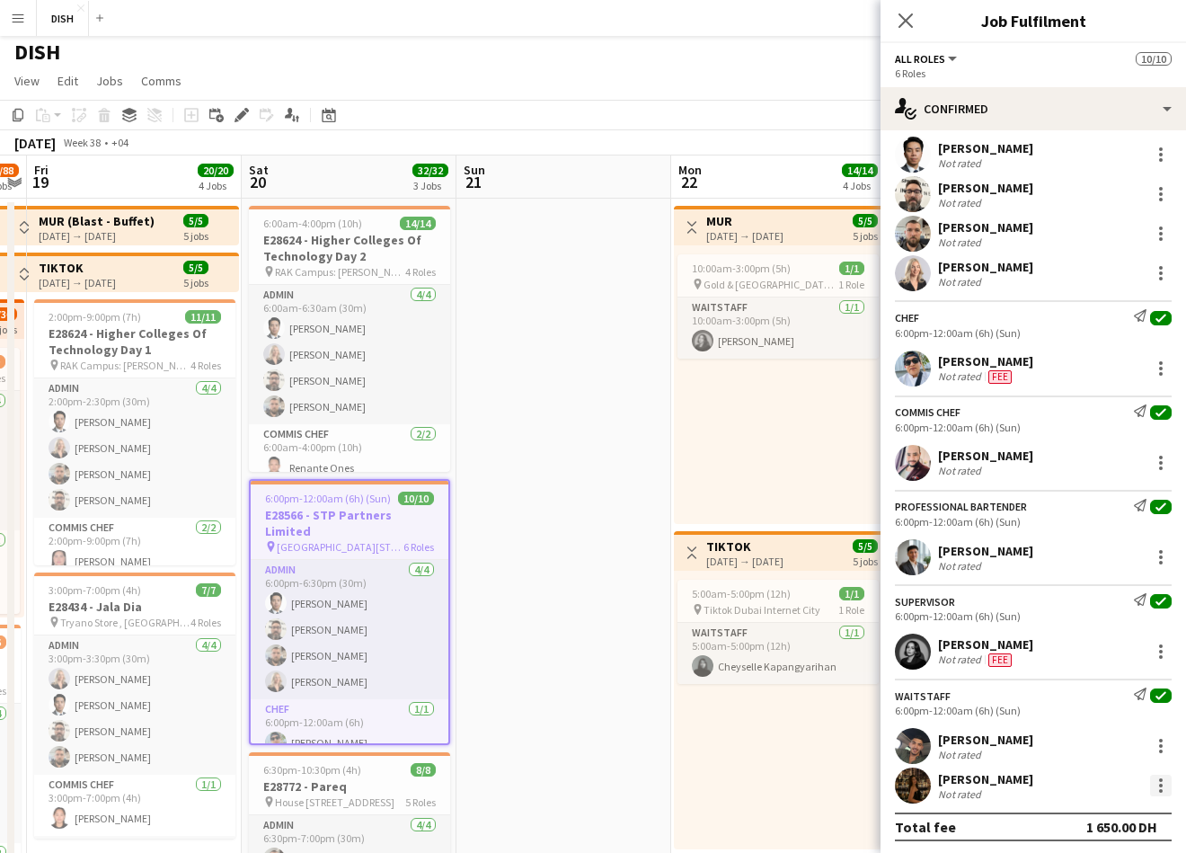
click at [1159, 784] on div at bounding box center [1161, 786] width 4 height 4
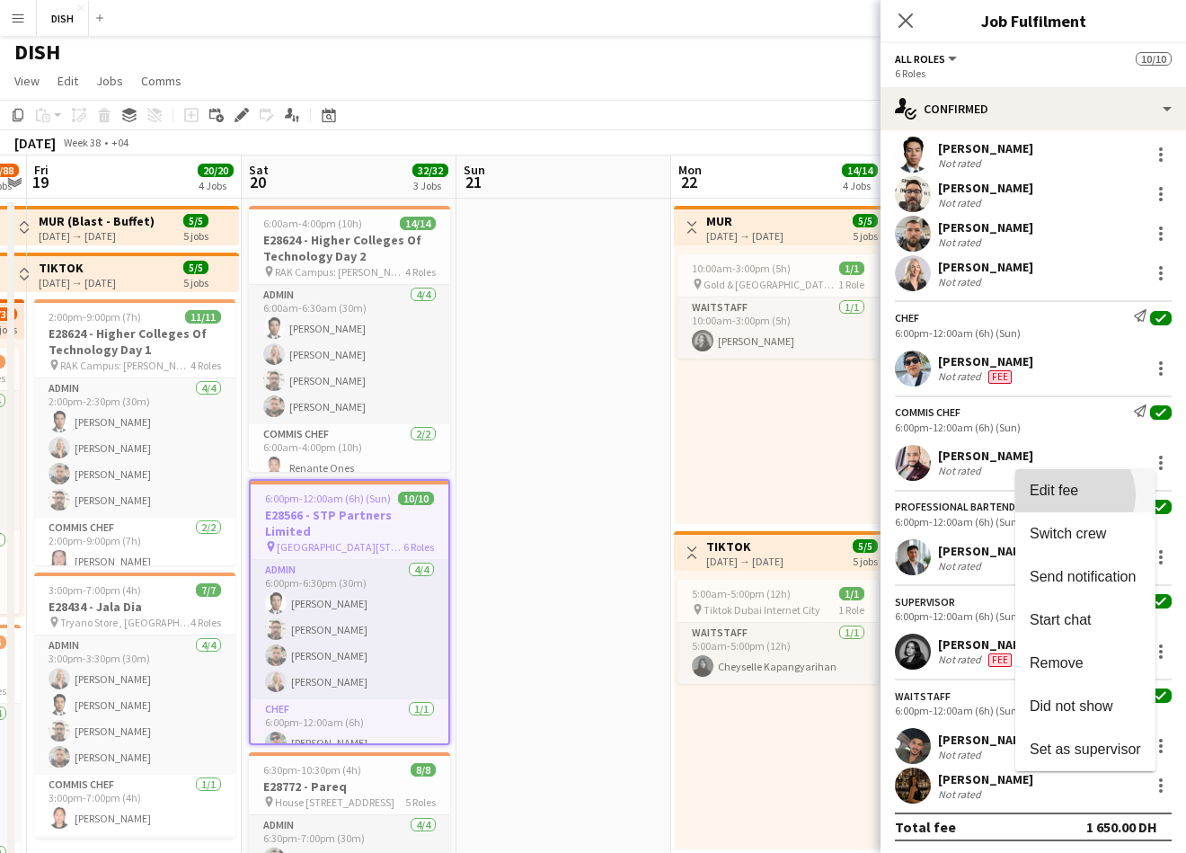
click at [1112, 495] on button "Edit fee" at bounding box center [1086, 490] width 140 height 43
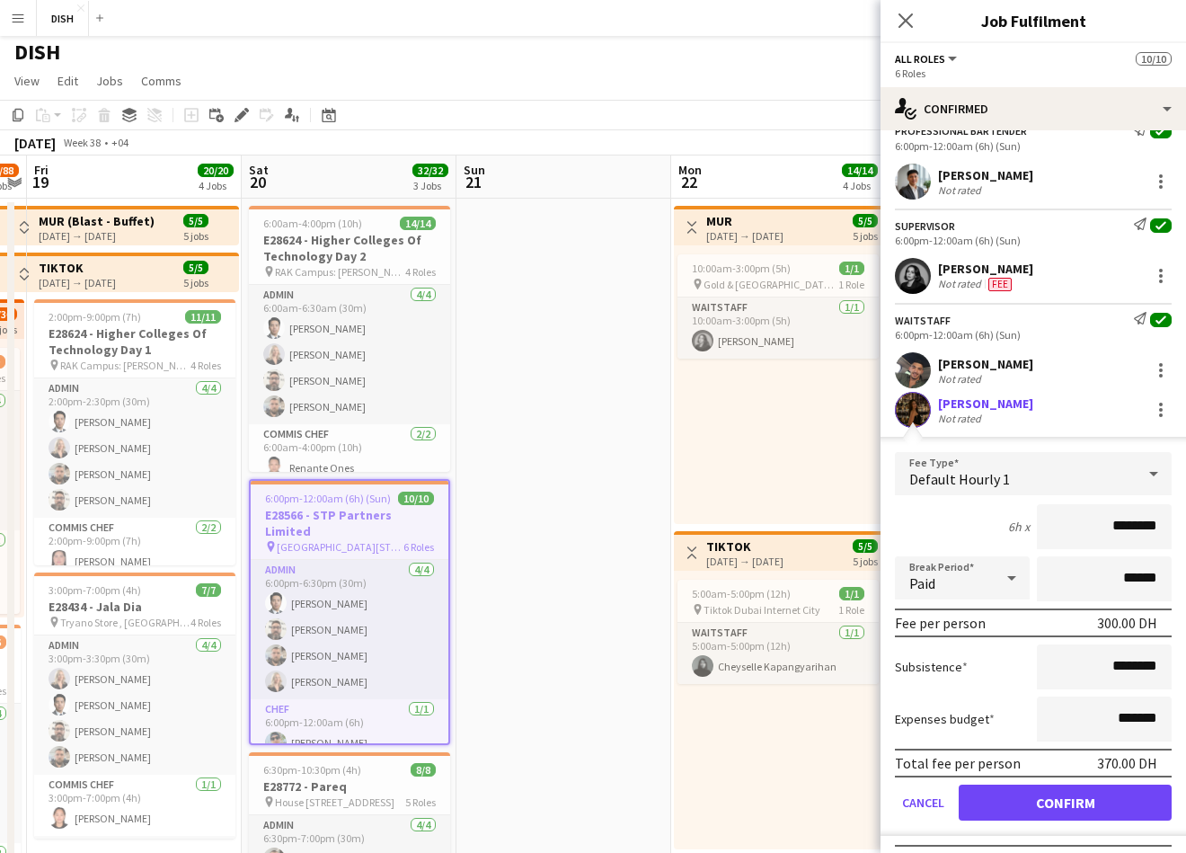
scroll to position [492, 0]
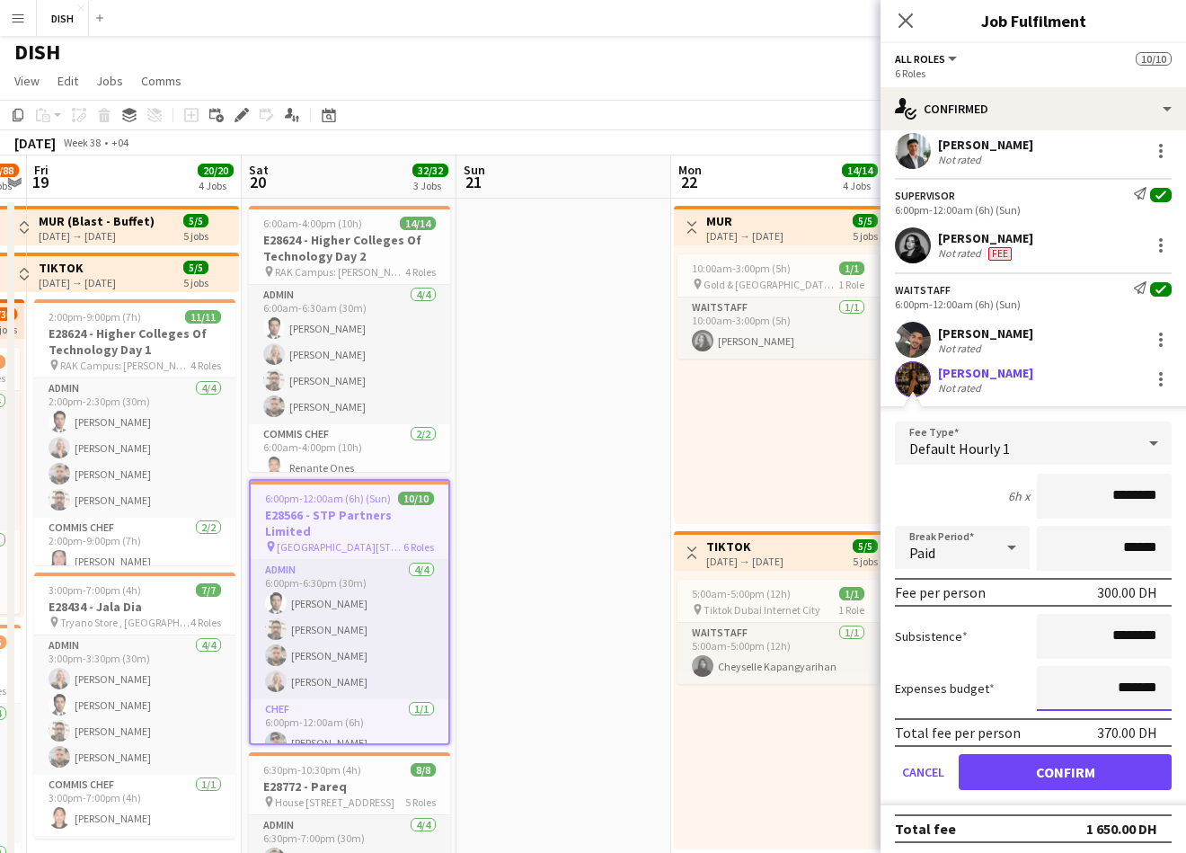
click at [1082, 688] on input "*******" at bounding box center [1104, 688] width 135 height 45
type input "********"
click at [1059, 763] on button "Confirm" at bounding box center [1065, 772] width 213 height 36
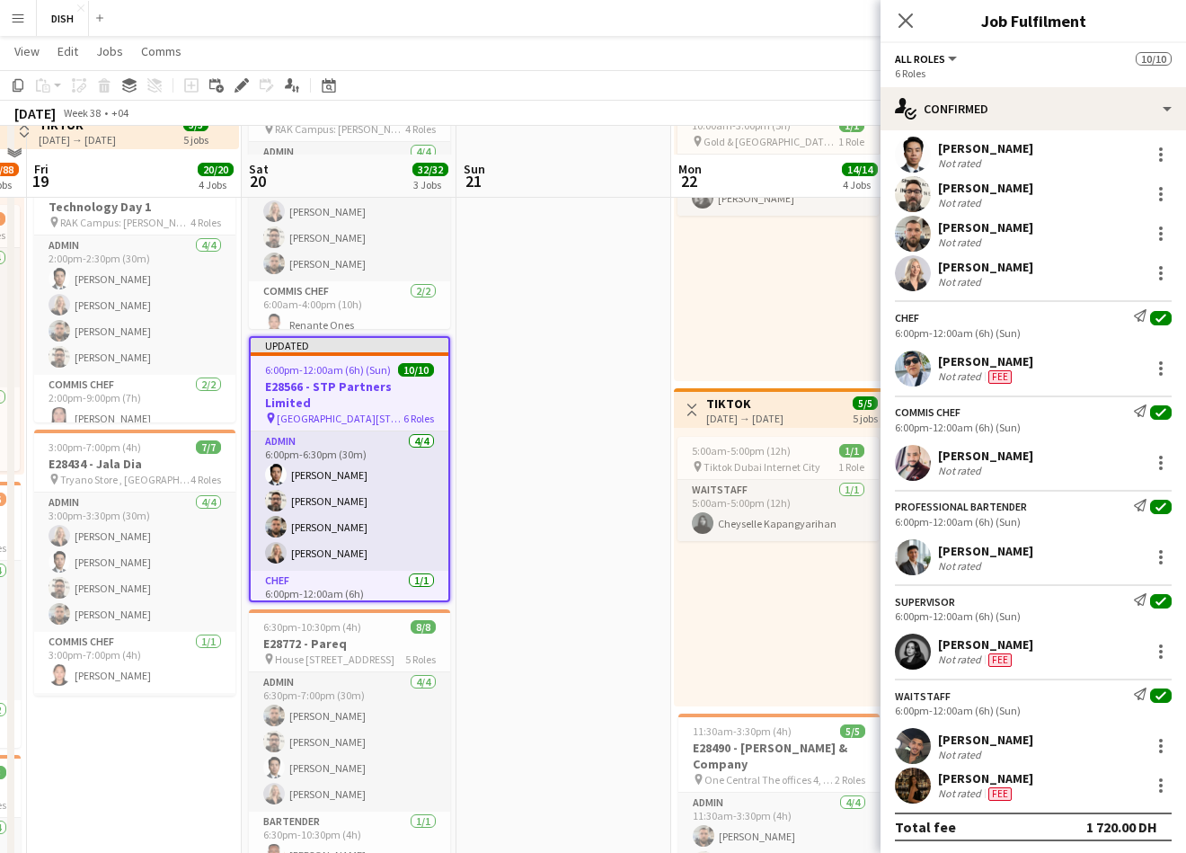
scroll to position [173, 0]
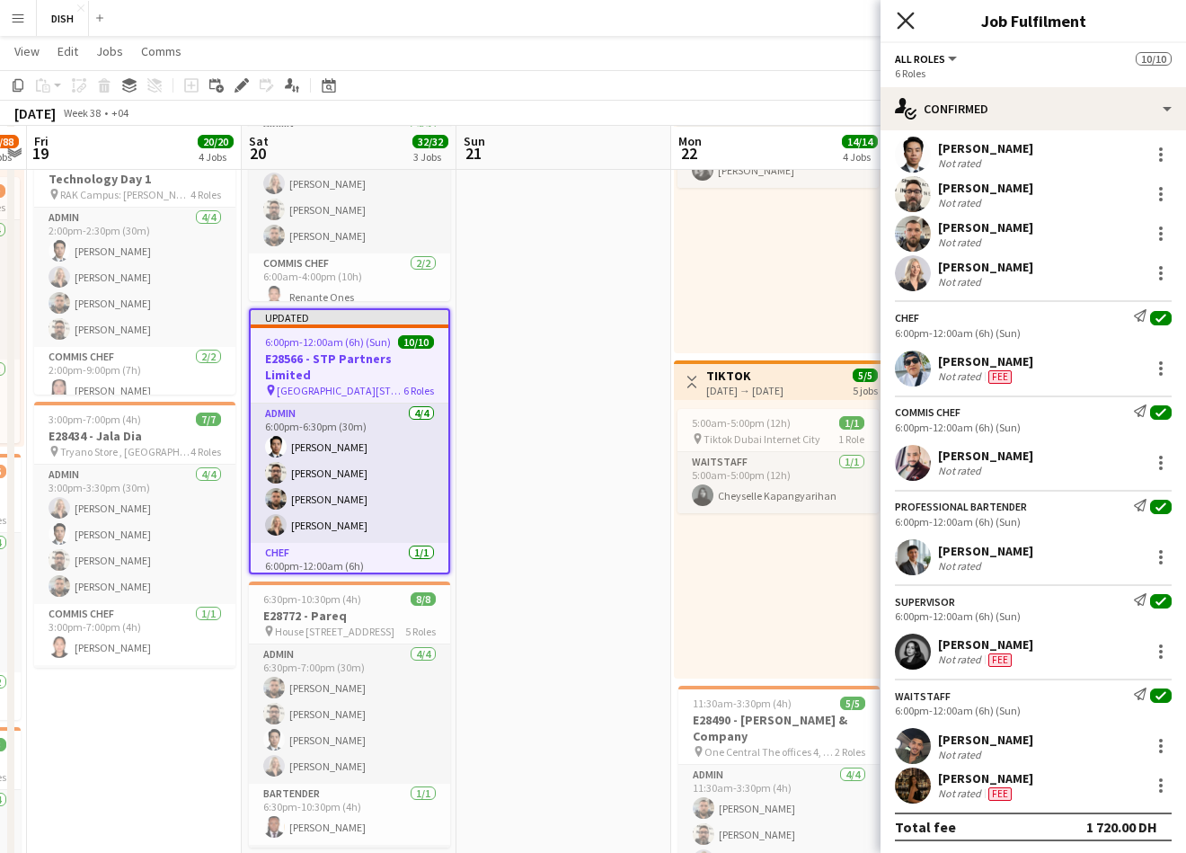
click at [901, 20] on icon "Close pop-in" at bounding box center [905, 20] width 17 height 17
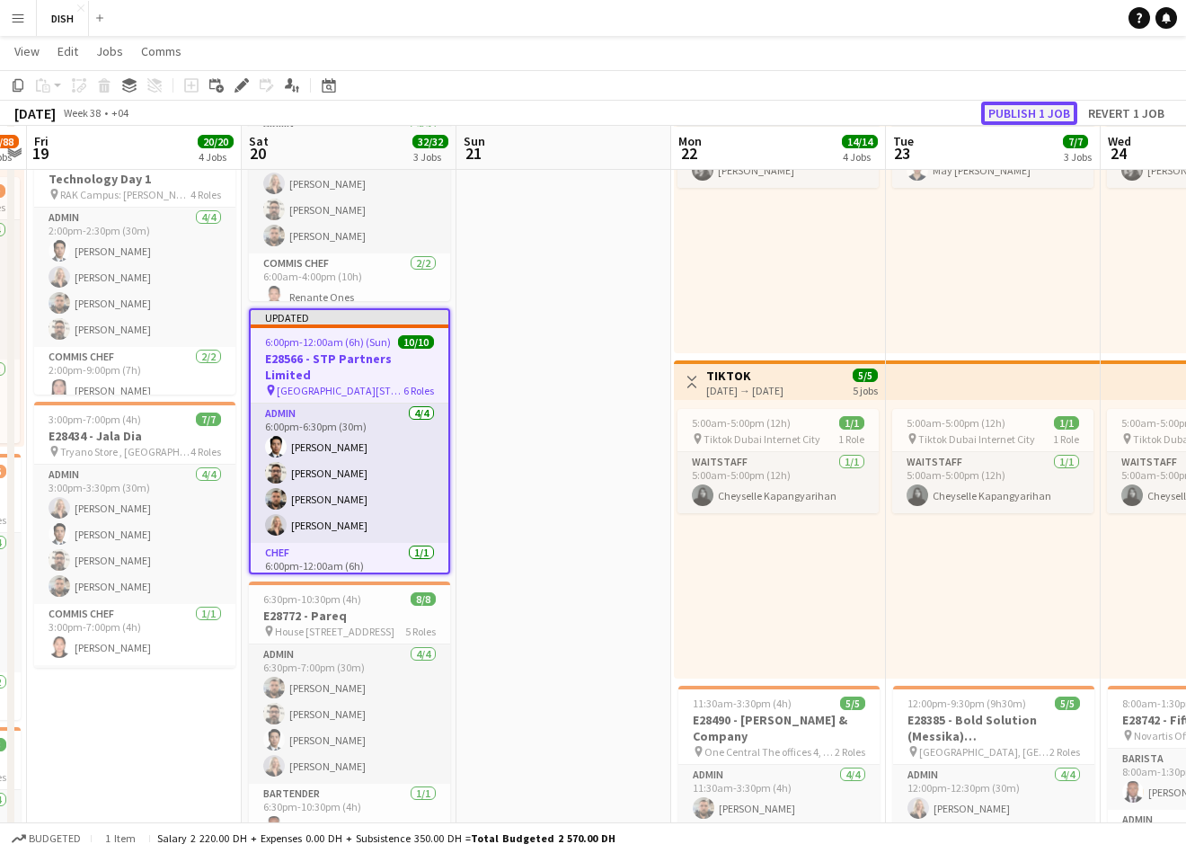
drag, startPoint x: 1054, startPoint y: 108, endPoint x: 1007, endPoint y: 109, distance: 47.6
click at [1054, 108] on button "Publish 1 job" at bounding box center [1029, 113] width 96 height 23
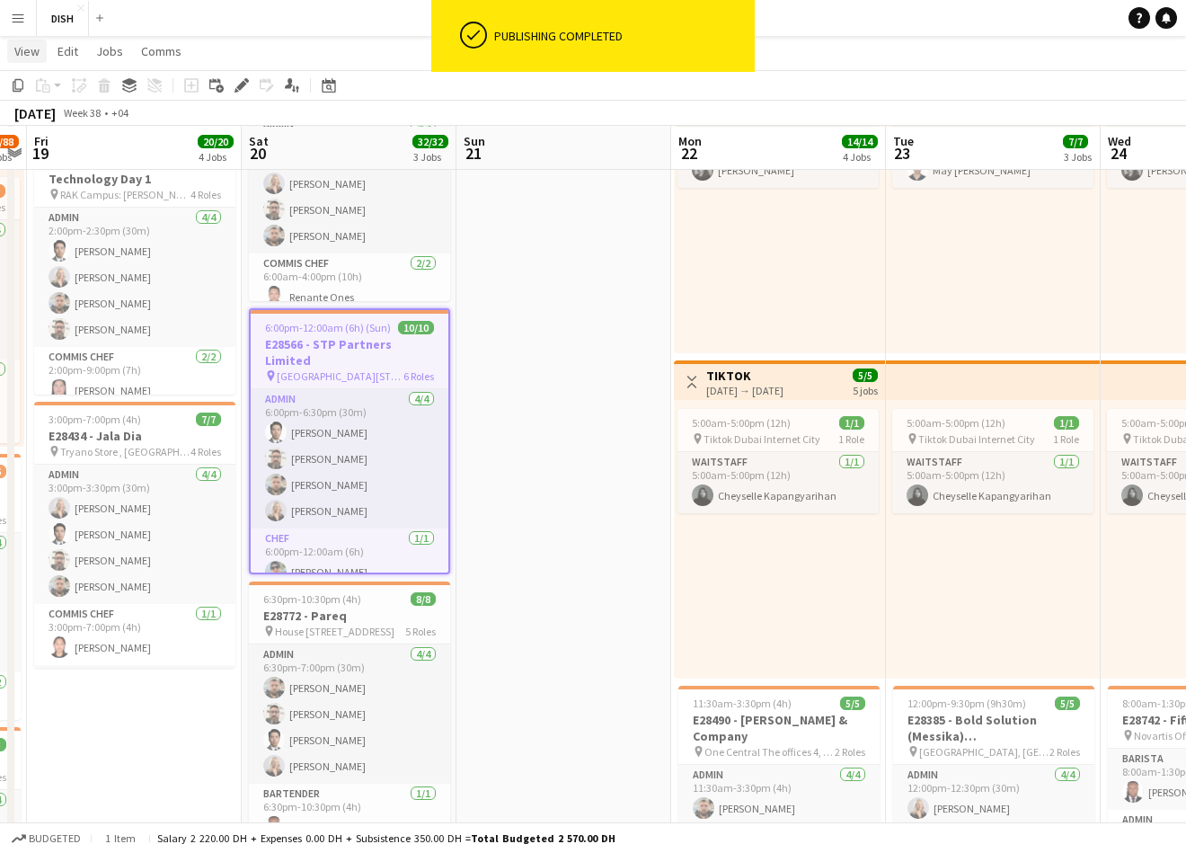
click at [21, 53] on span "View" at bounding box center [26, 51] width 25 height 16
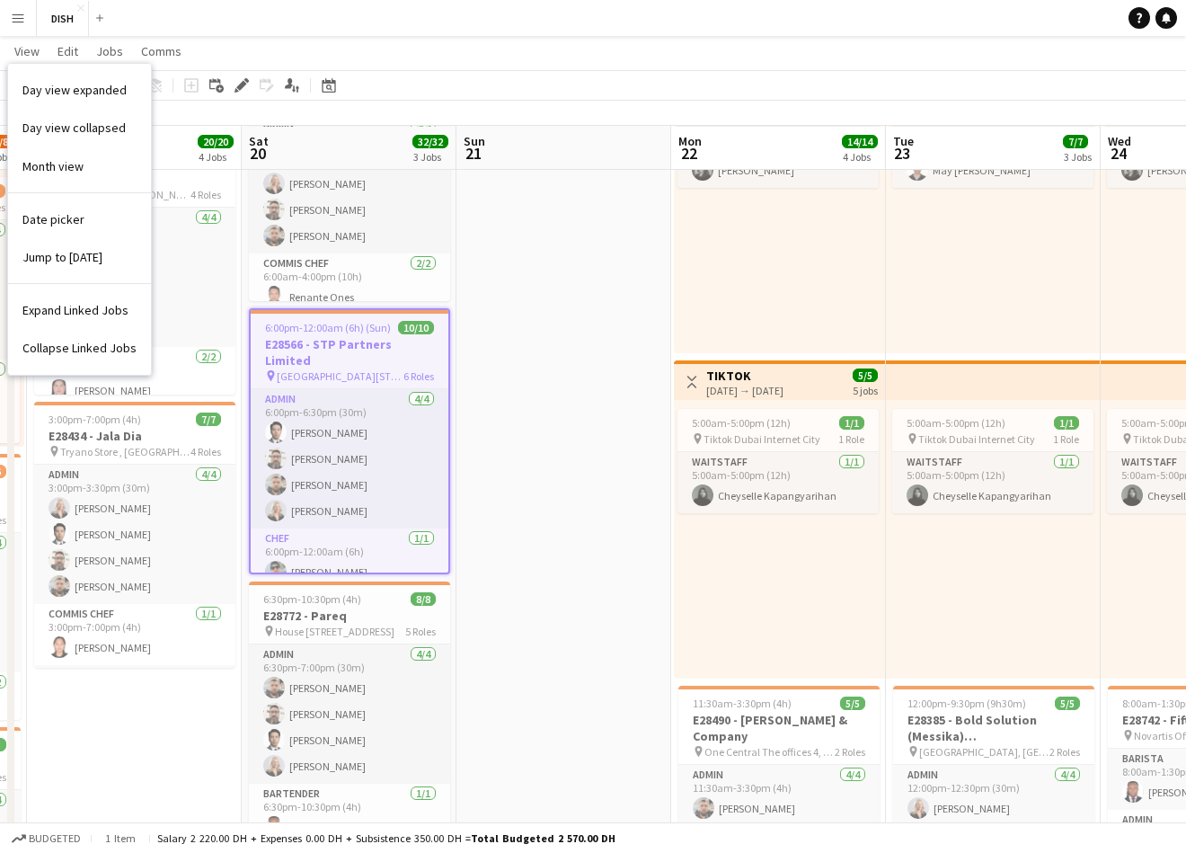
click at [25, 23] on button "Menu" at bounding box center [18, 18] width 36 height 36
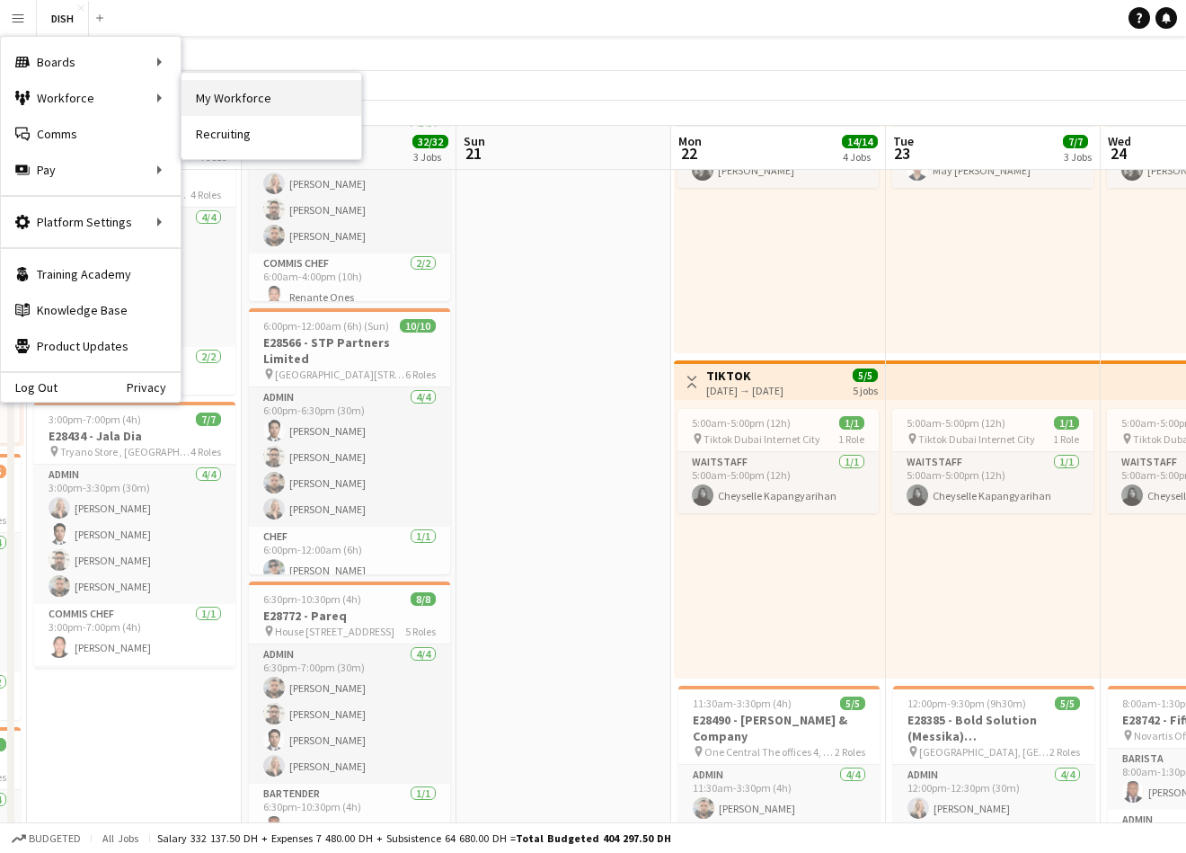
click at [198, 102] on link "My Workforce" at bounding box center [272, 98] width 180 height 36
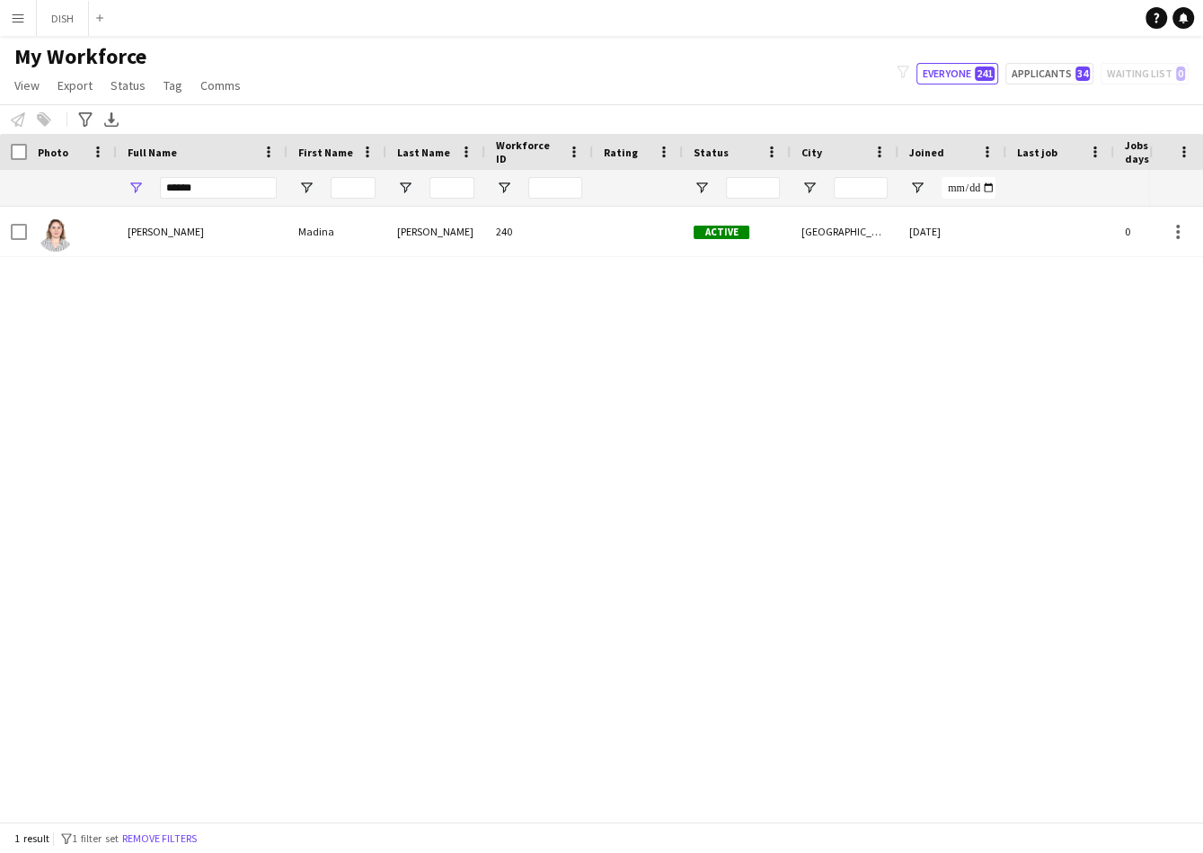
click at [19, 19] on app-icon "Menu" at bounding box center [18, 18] width 14 height 14
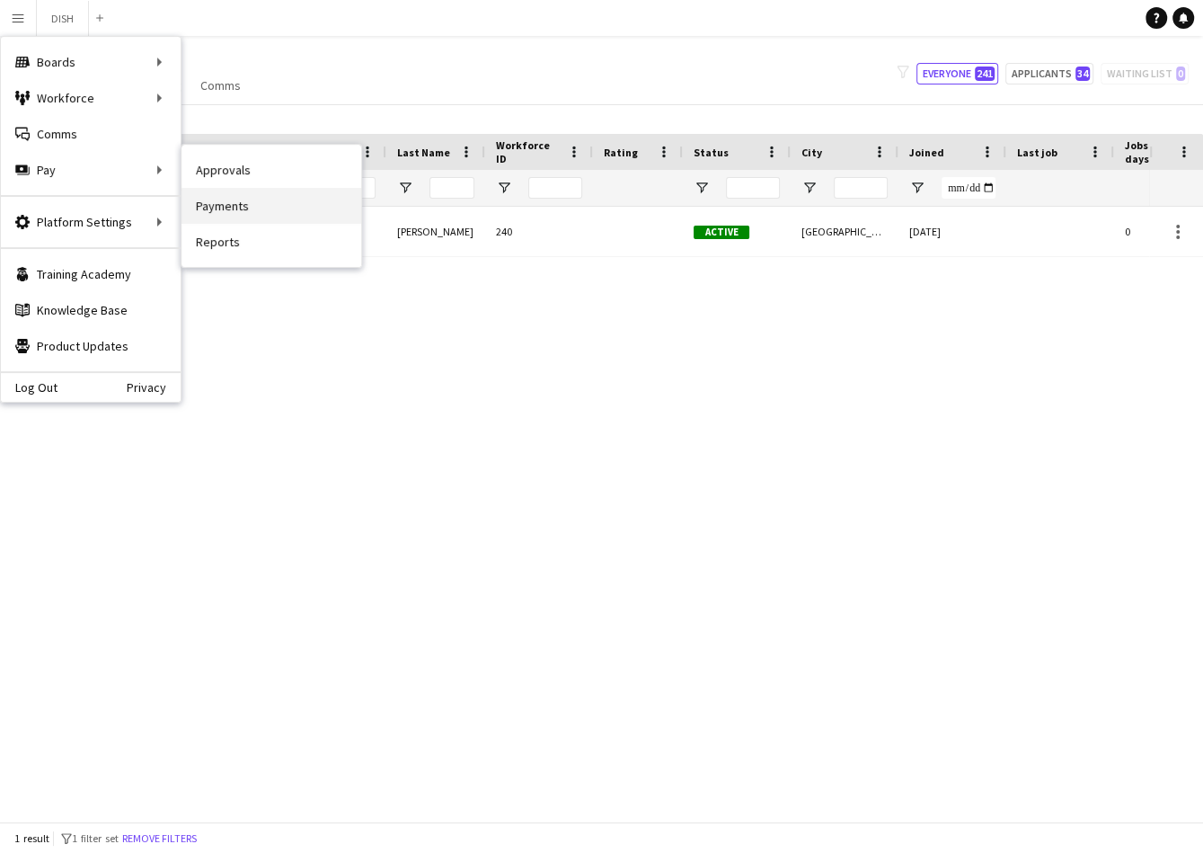
click at [209, 194] on link "Payments" at bounding box center [272, 206] width 180 height 36
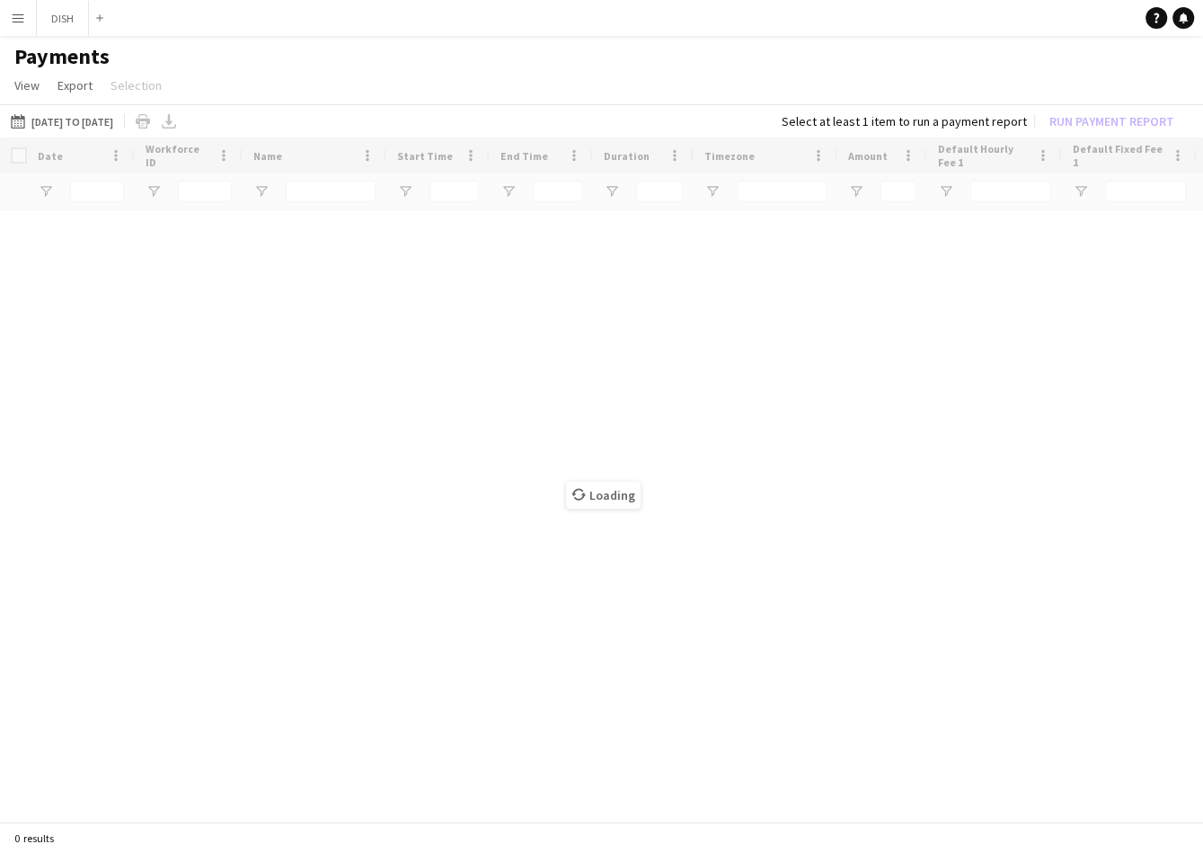
click at [17, 21] on app-icon "Menu" at bounding box center [18, 18] width 14 height 14
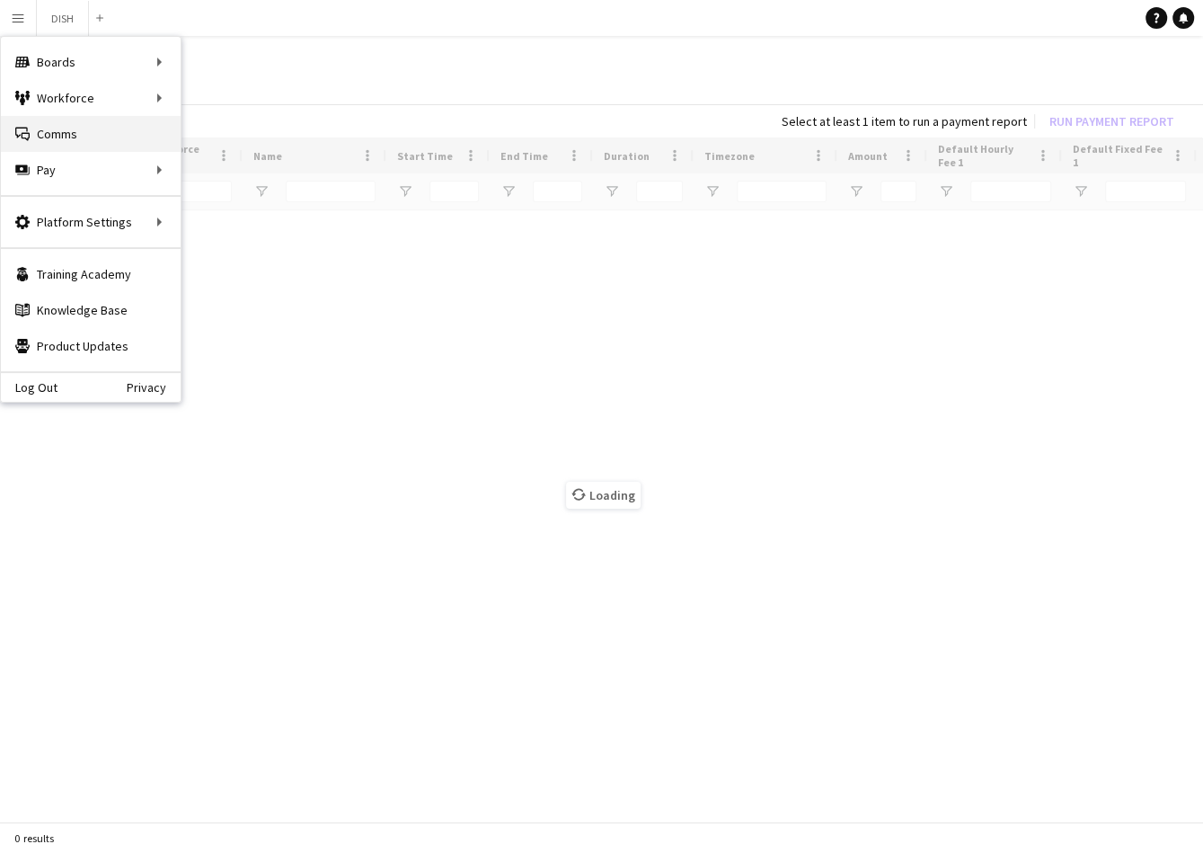
type input "***"
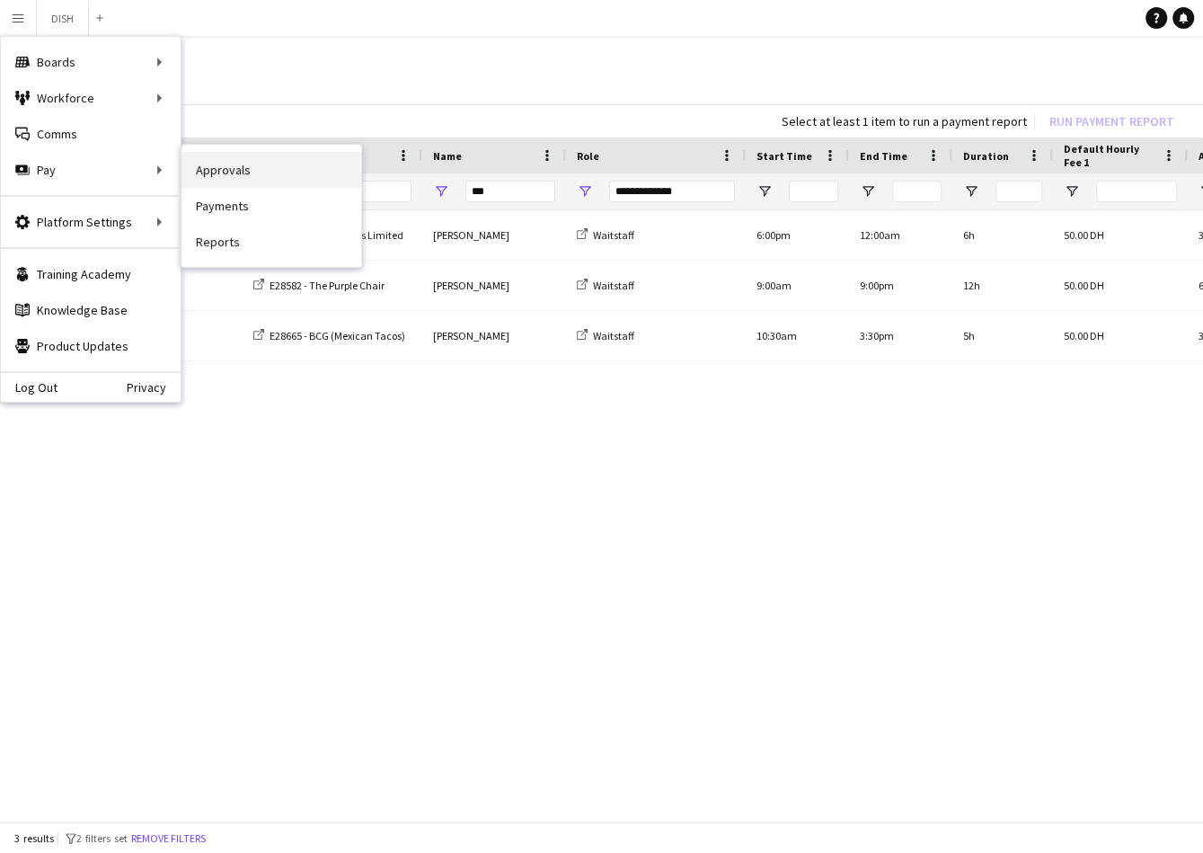
click at [207, 176] on link "Approvals" at bounding box center [272, 170] width 180 height 36
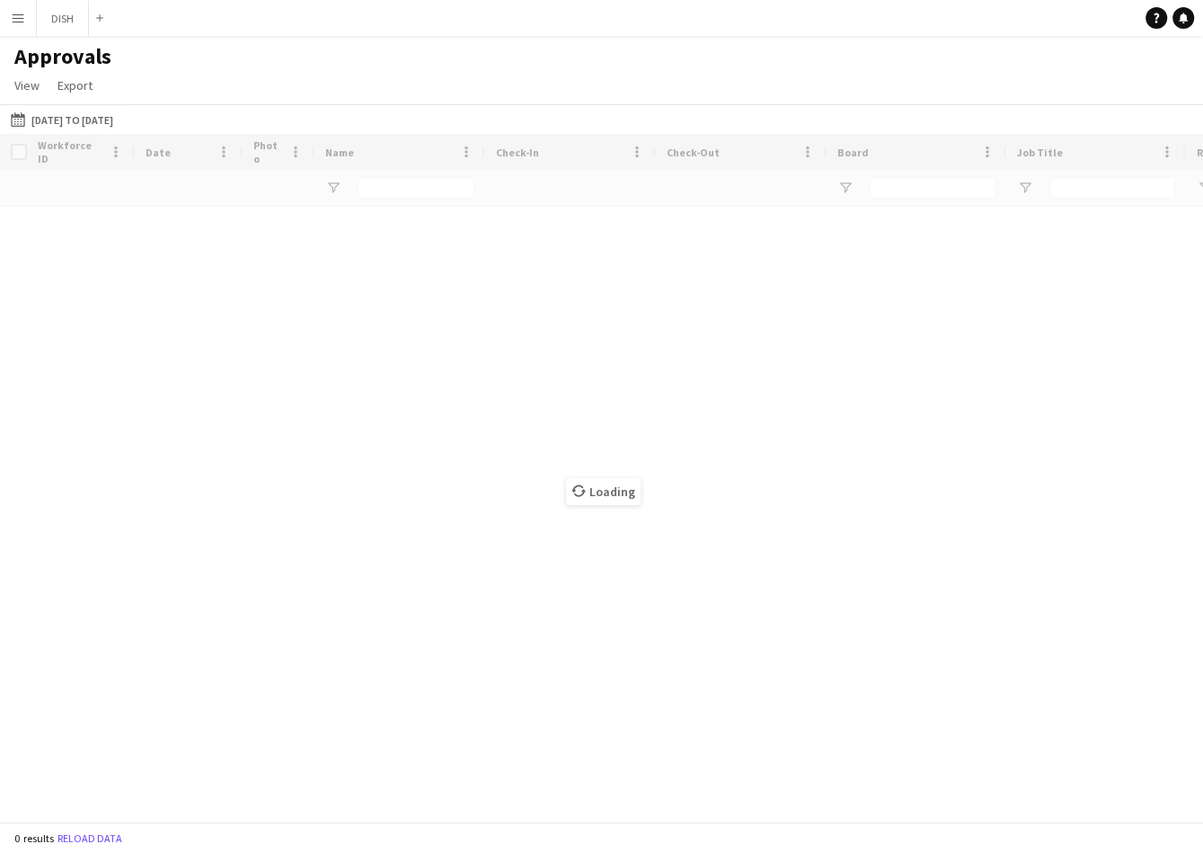
type input "*****"
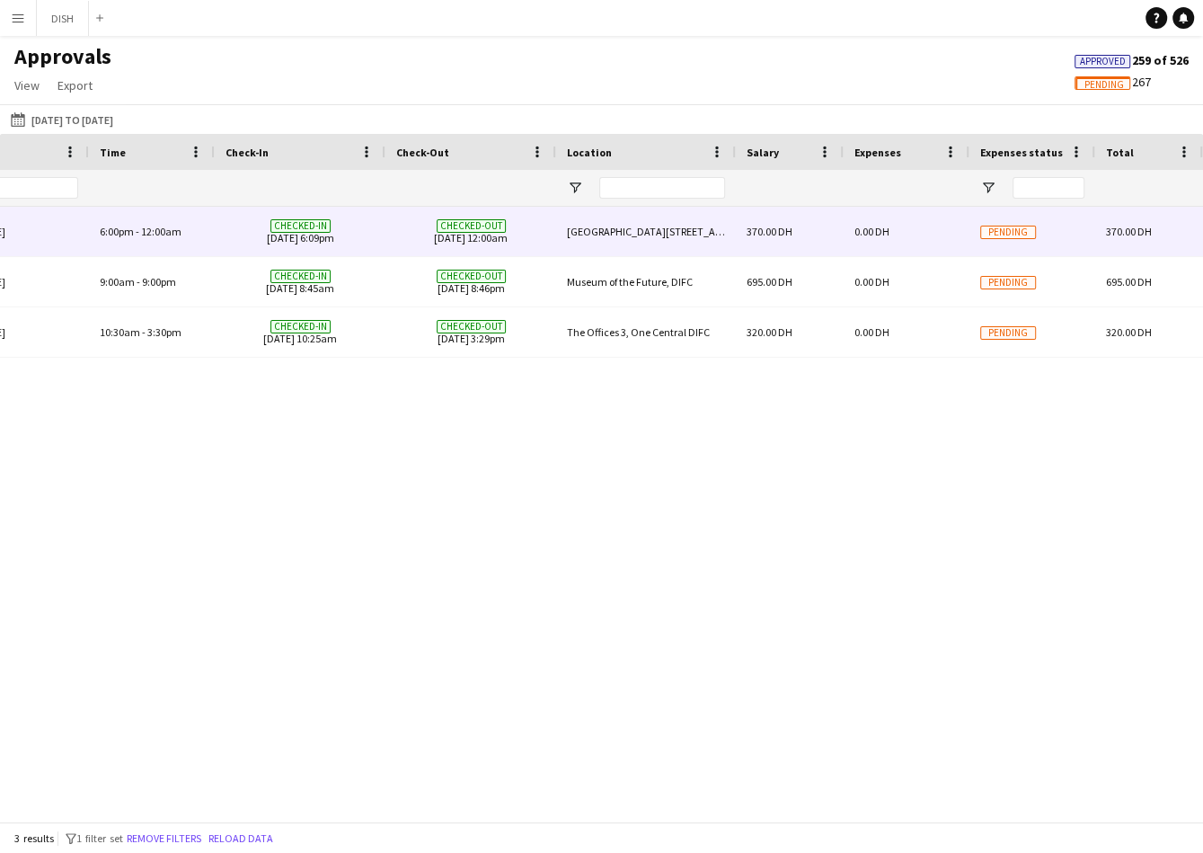
click at [1010, 233] on span "Pending" at bounding box center [1008, 232] width 56 height 13
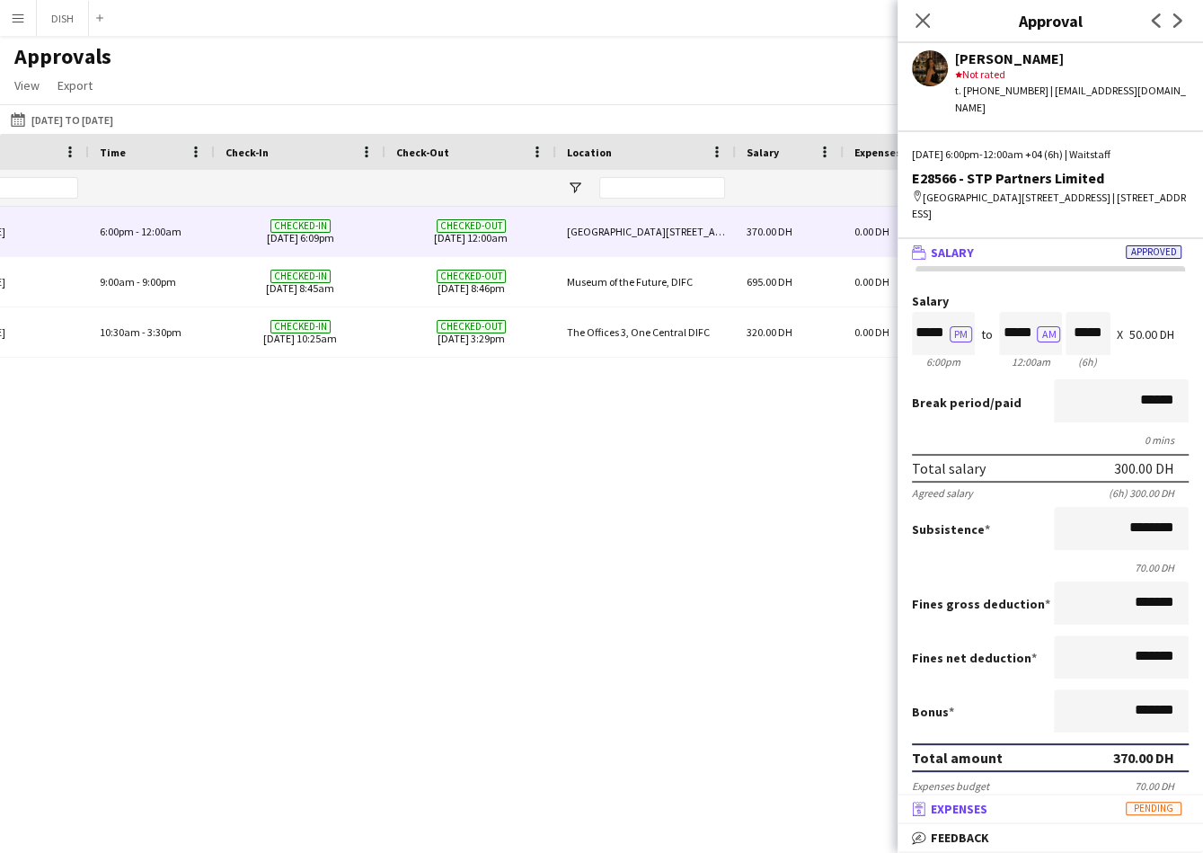
click at [1105, 815] on mat-panel-title "receipt Expenses Pending" at bounding box center [1047, 809] width 298 height 16
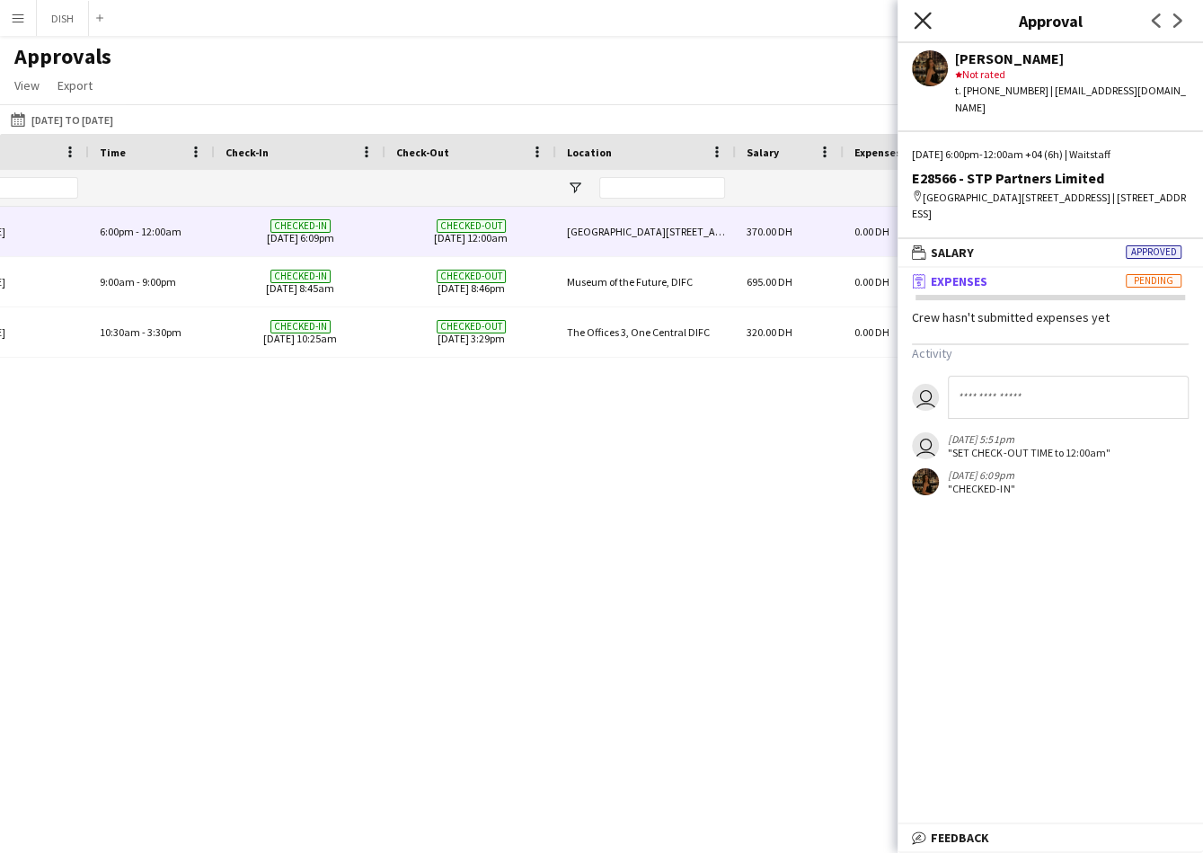
click at [924, 13] on icon "Close pop-in" at bounding box center [922, 20] width 17 height 17
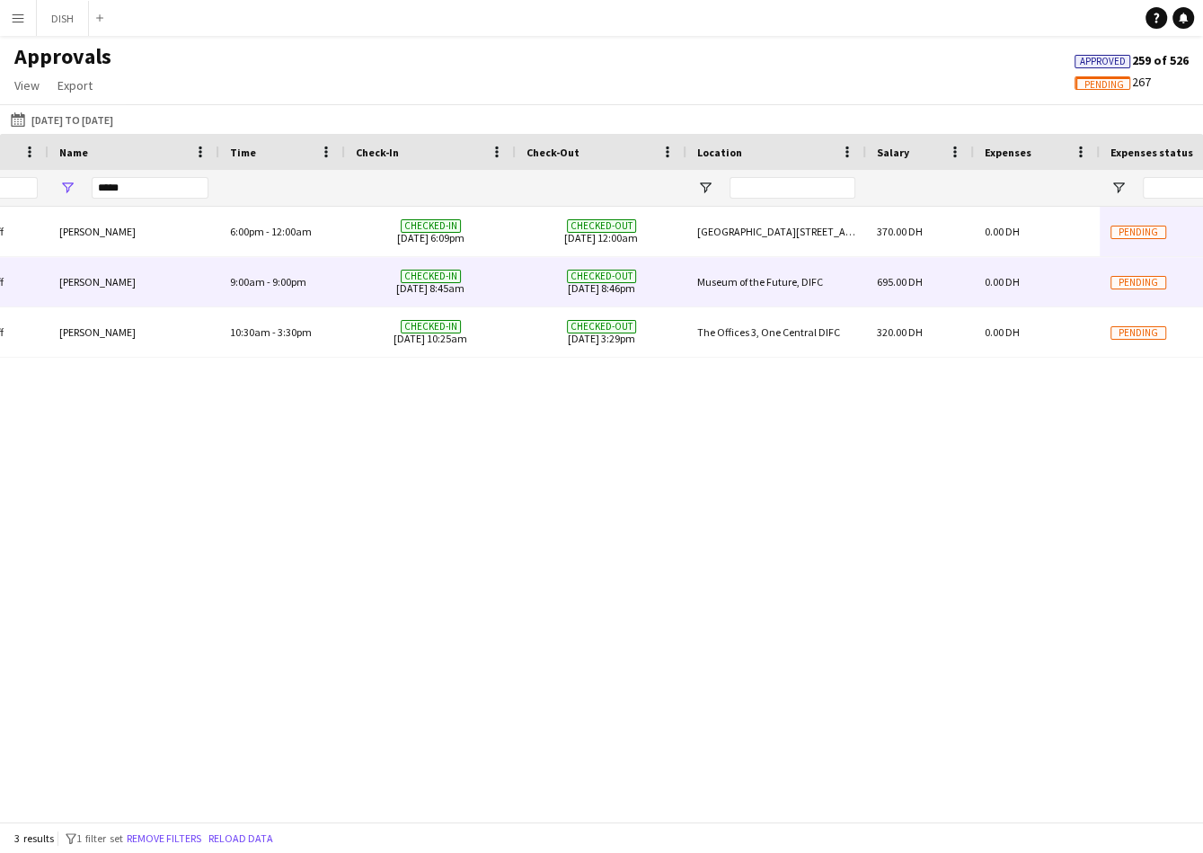
scroll to position [0, 66]
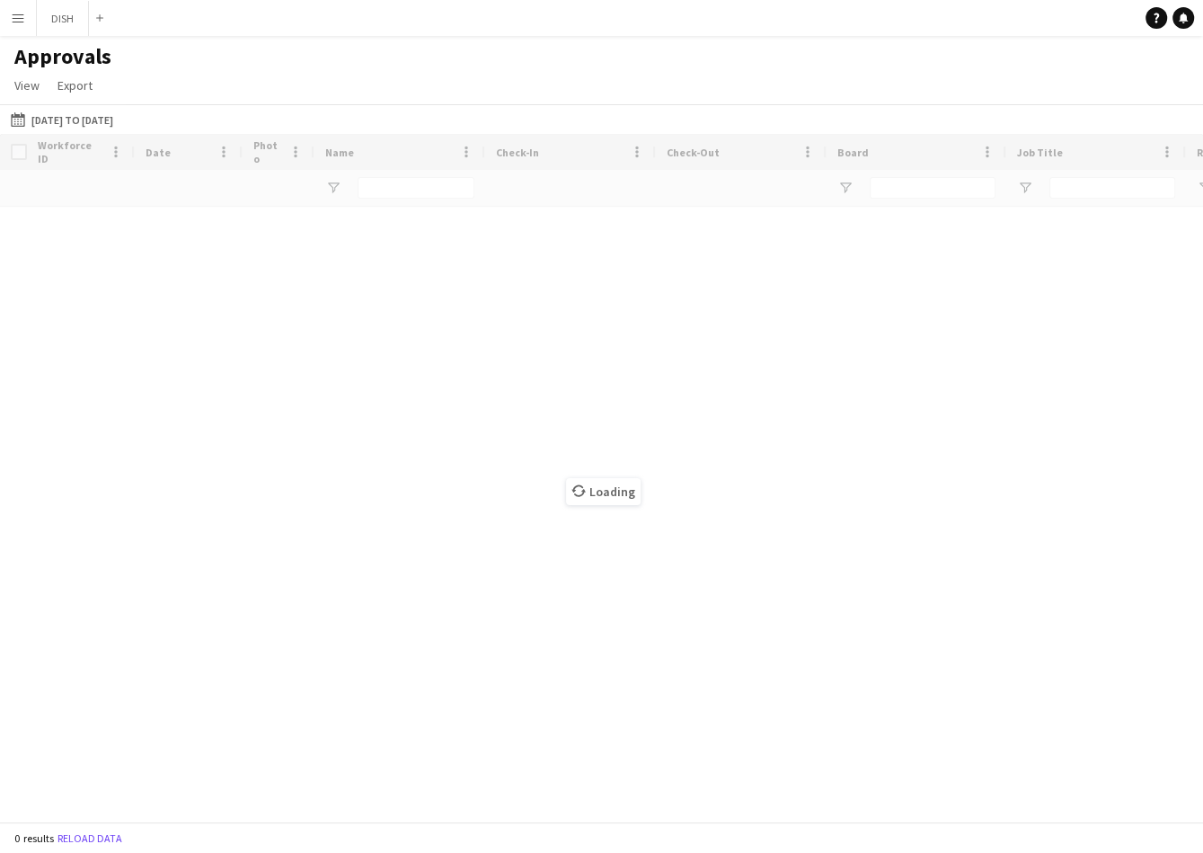
type input "*****"
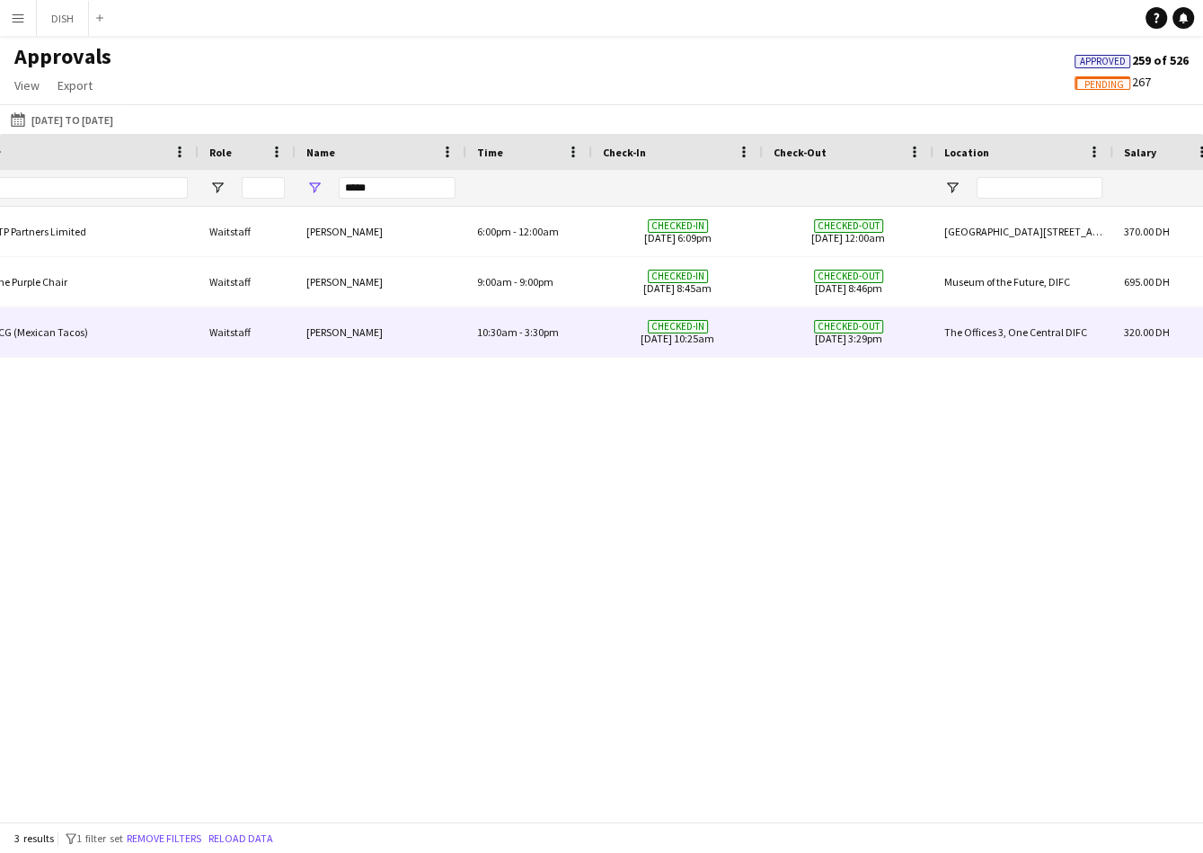
scroll to position [0, 695]
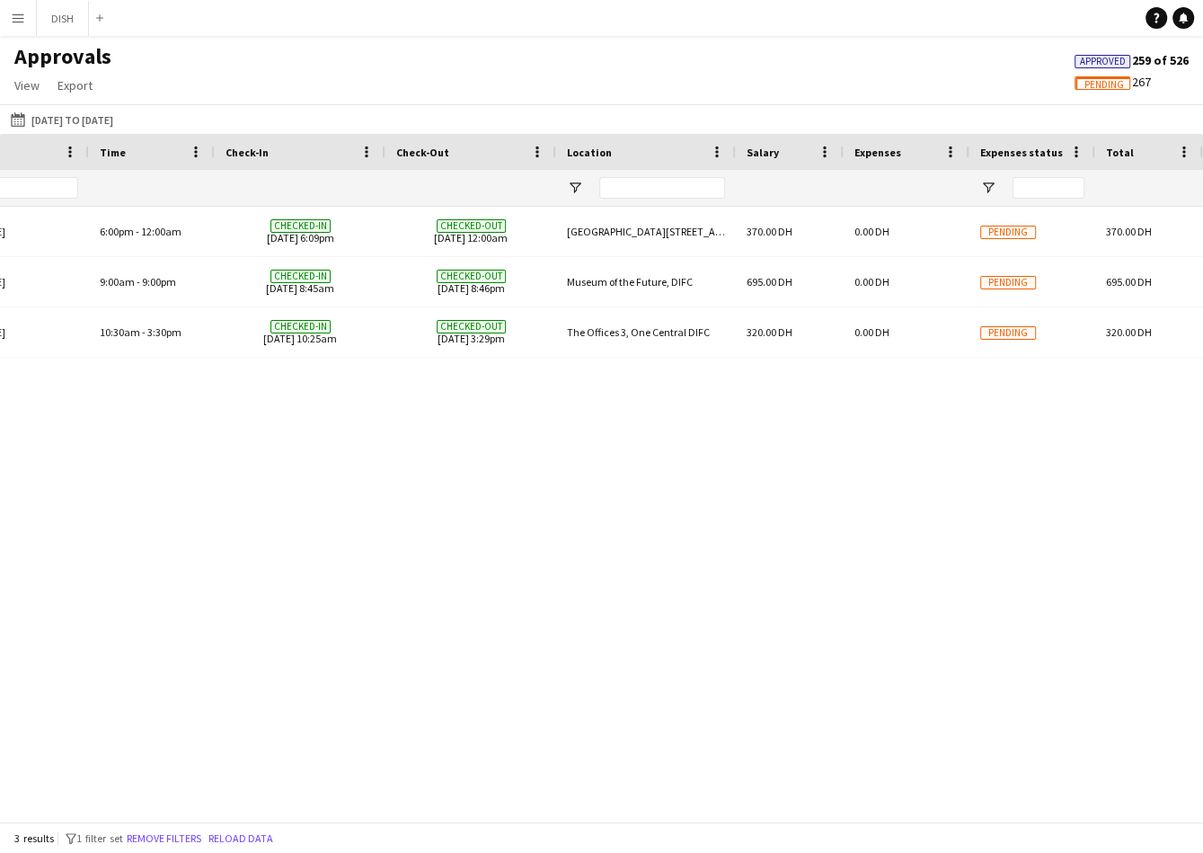
click at [705, 402] on div "Fatima Altahan Checked-in 15-09-2025 10:25am Checked-out 15-09-2025 3:29pm E286…" at bounding box center [601, 506] width 1203 height 598
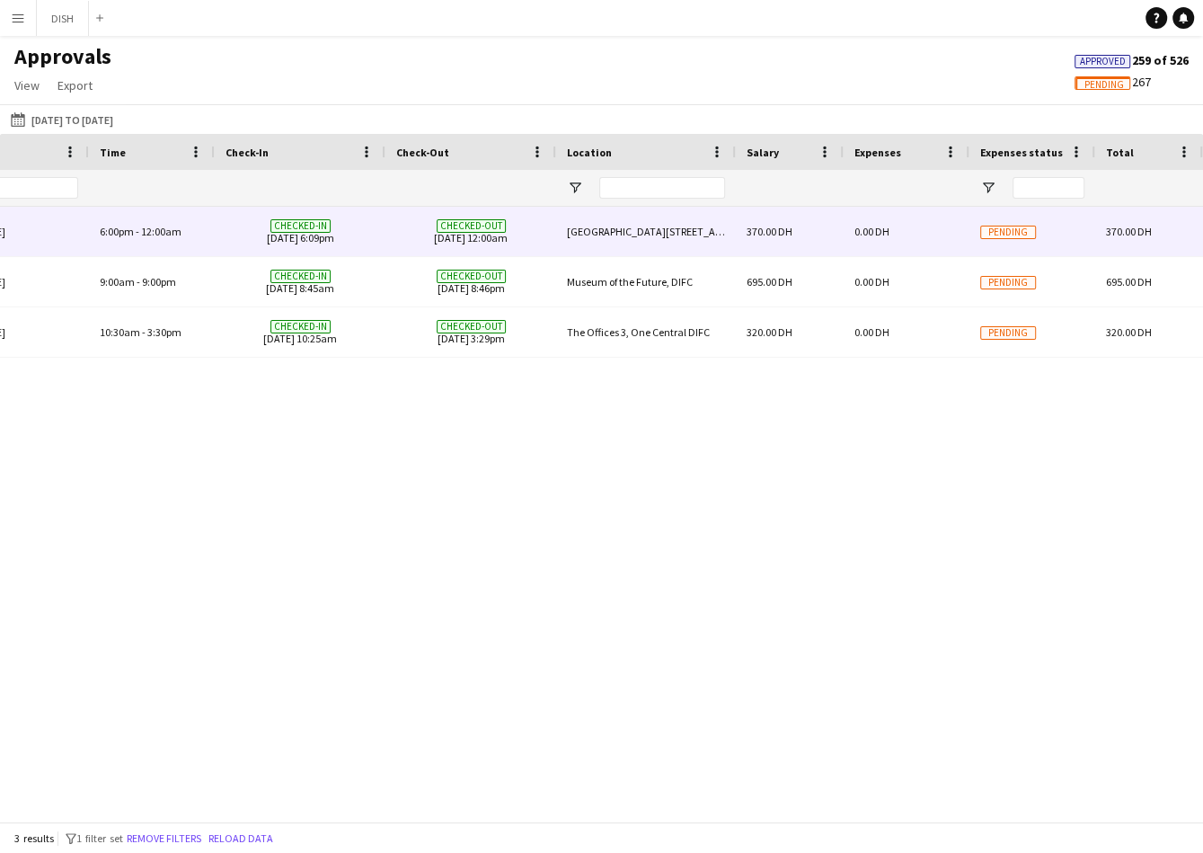
click at [899, 238] on div "0.00 DH" at bounding box center [907, 231] width 126 height 49
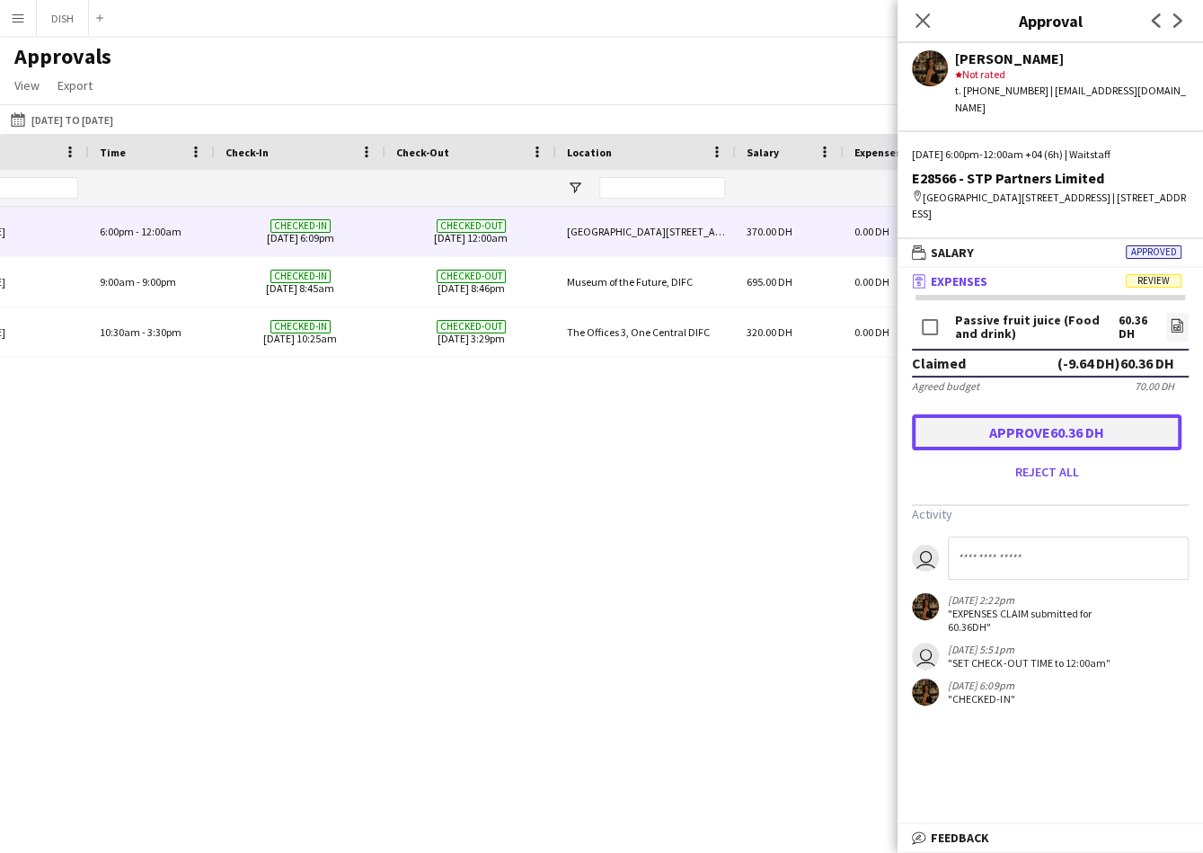
click at [1087, 416] on button "Approve 60.36 DH" at bounding box center [1047, 432] width 270 height 36
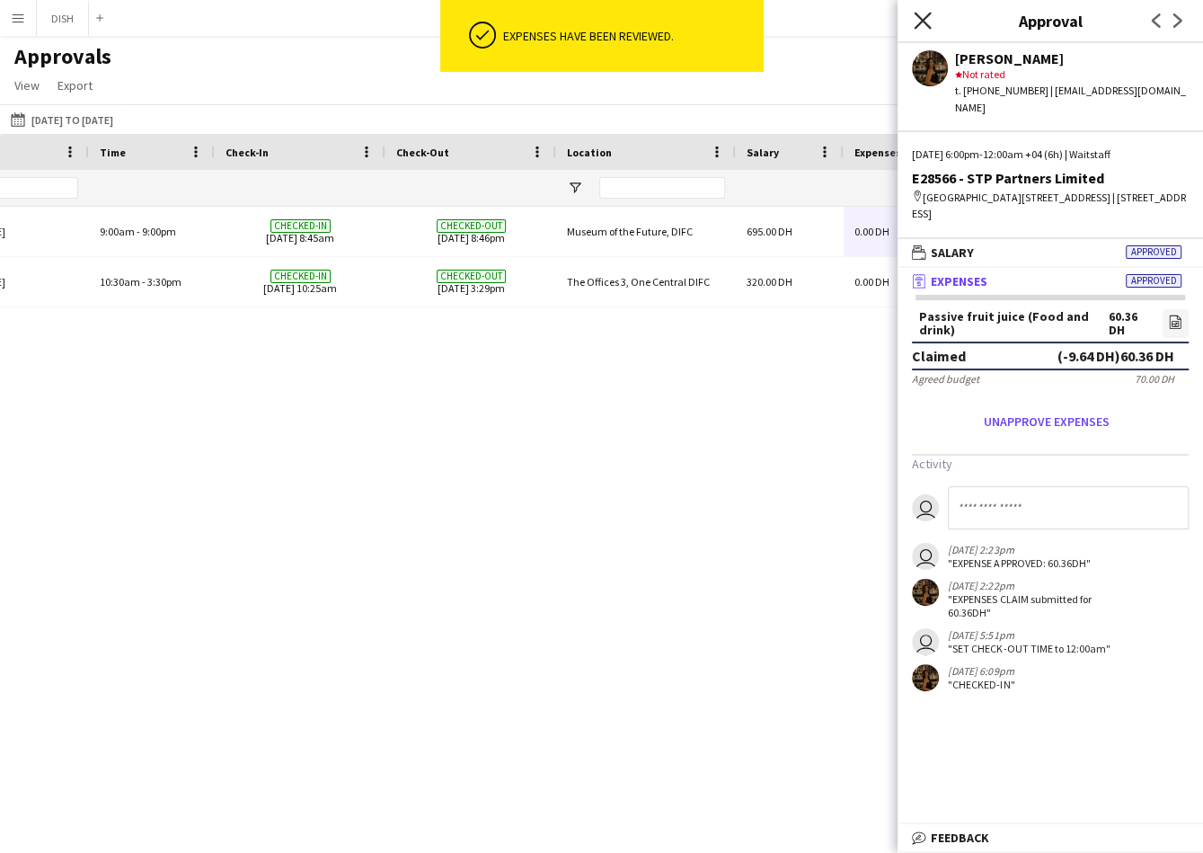
click at [921, 19] on icon at bounding box center [922, 20] width 17 height 17
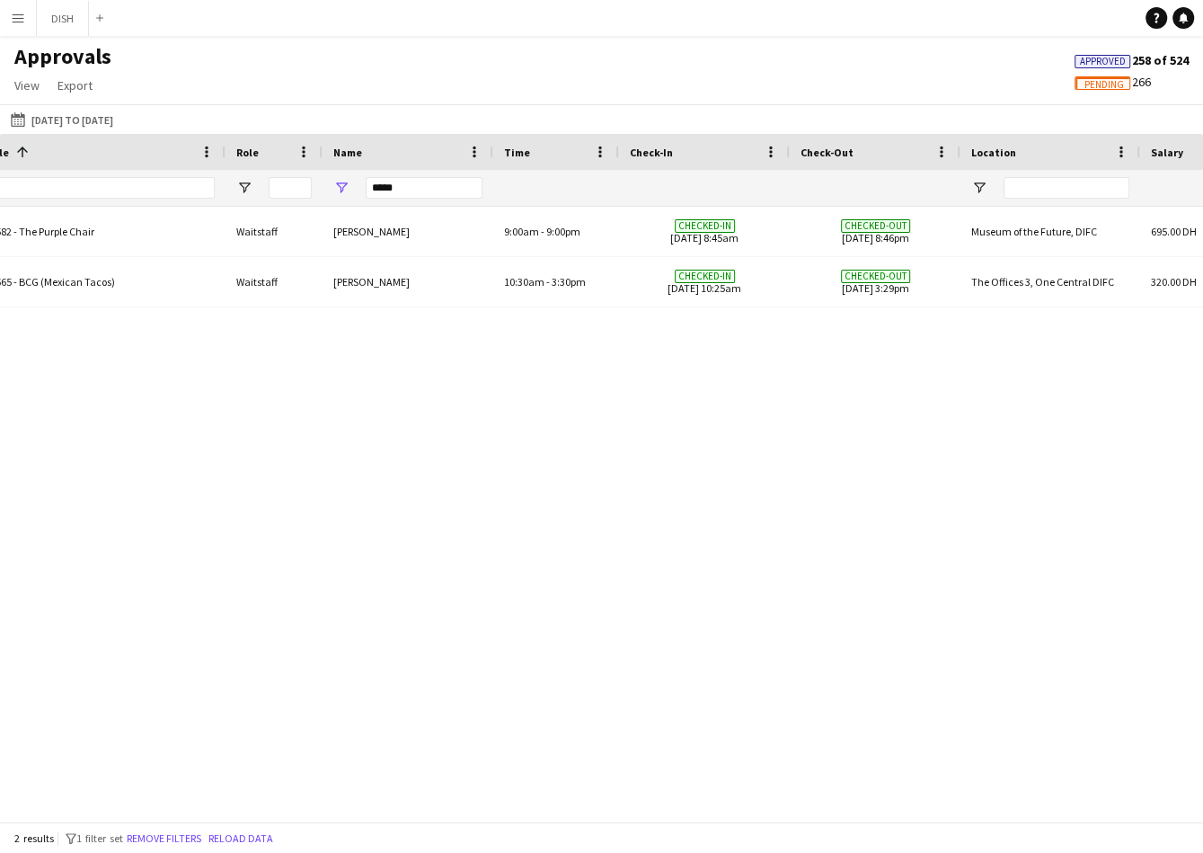
scroll to position [0, 0]
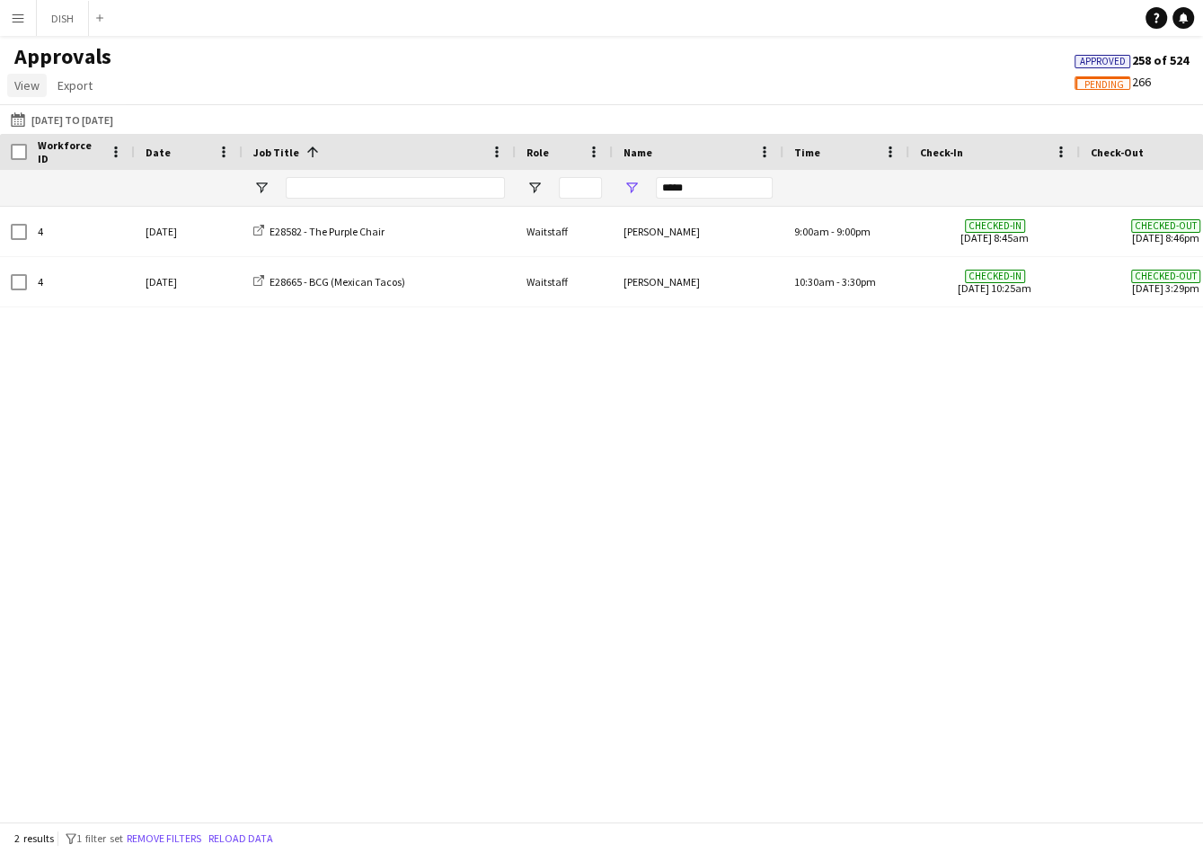
click at [32, 92] on span "View" at bounding box center [26, 85] width 25 height 16
click at [17, 4] on button "Menu" at bounding box center [18, 18] width 36 height 36
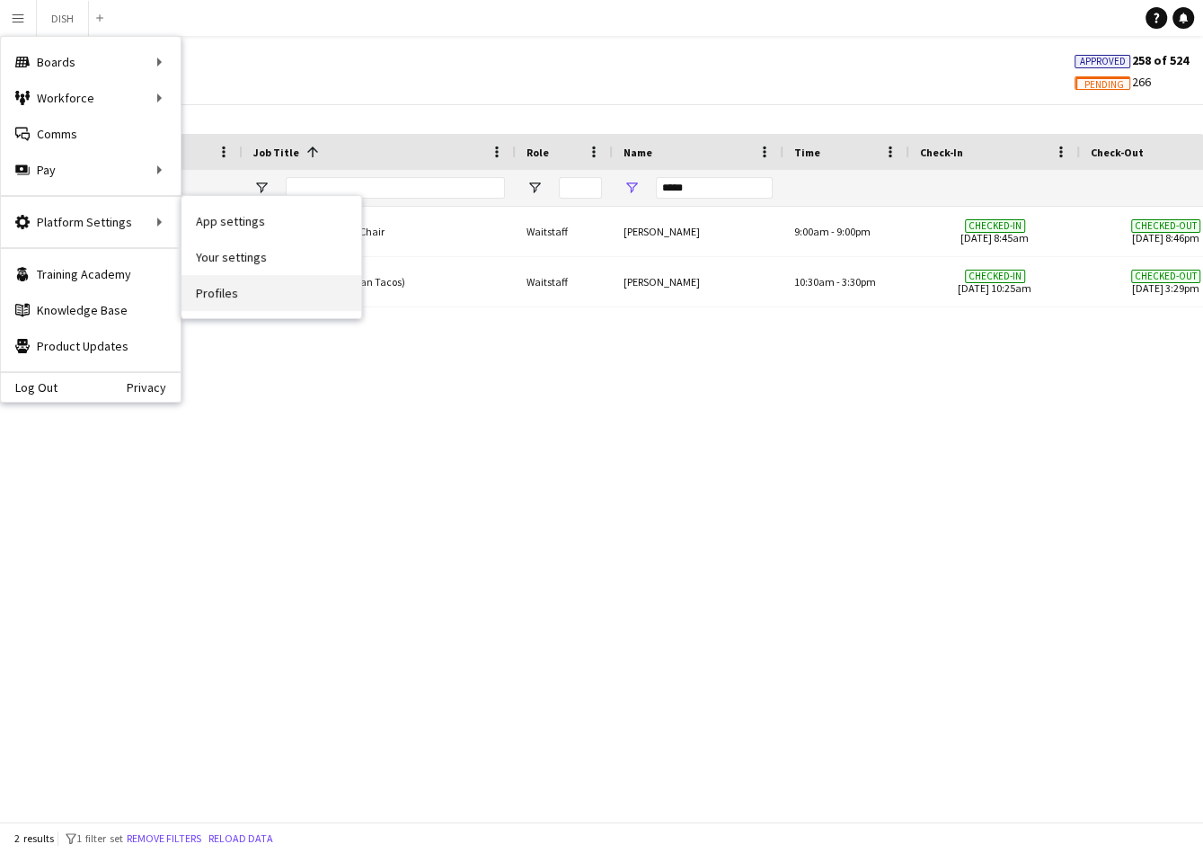
click at [253, 297] on link "Profiles" at bounding box center [272, 293] width 180 height 36
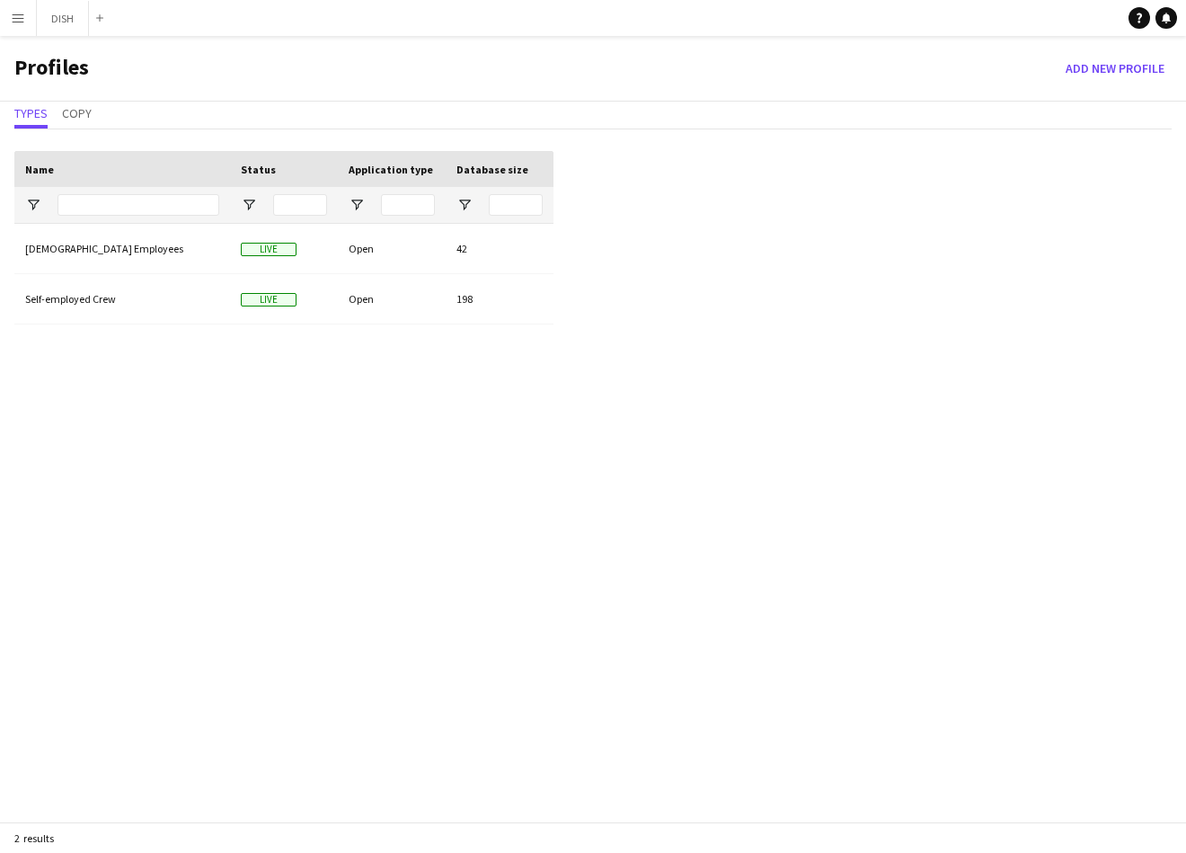
click at [17, 18] on app-icon "Menu" at bounding box center [18, 18] width 14 height 14
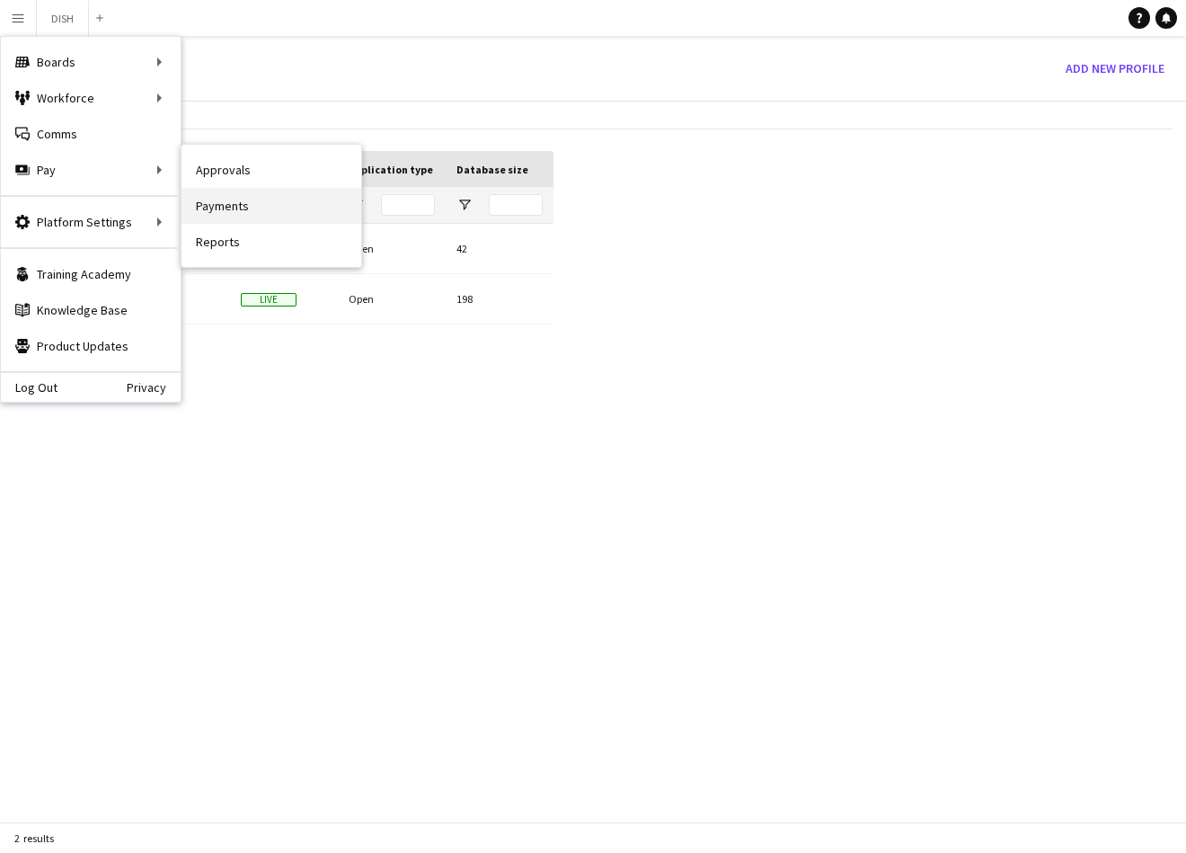
click at [243, 221] on link "Payments" at bounding box center [272, 206] width 180 height 36
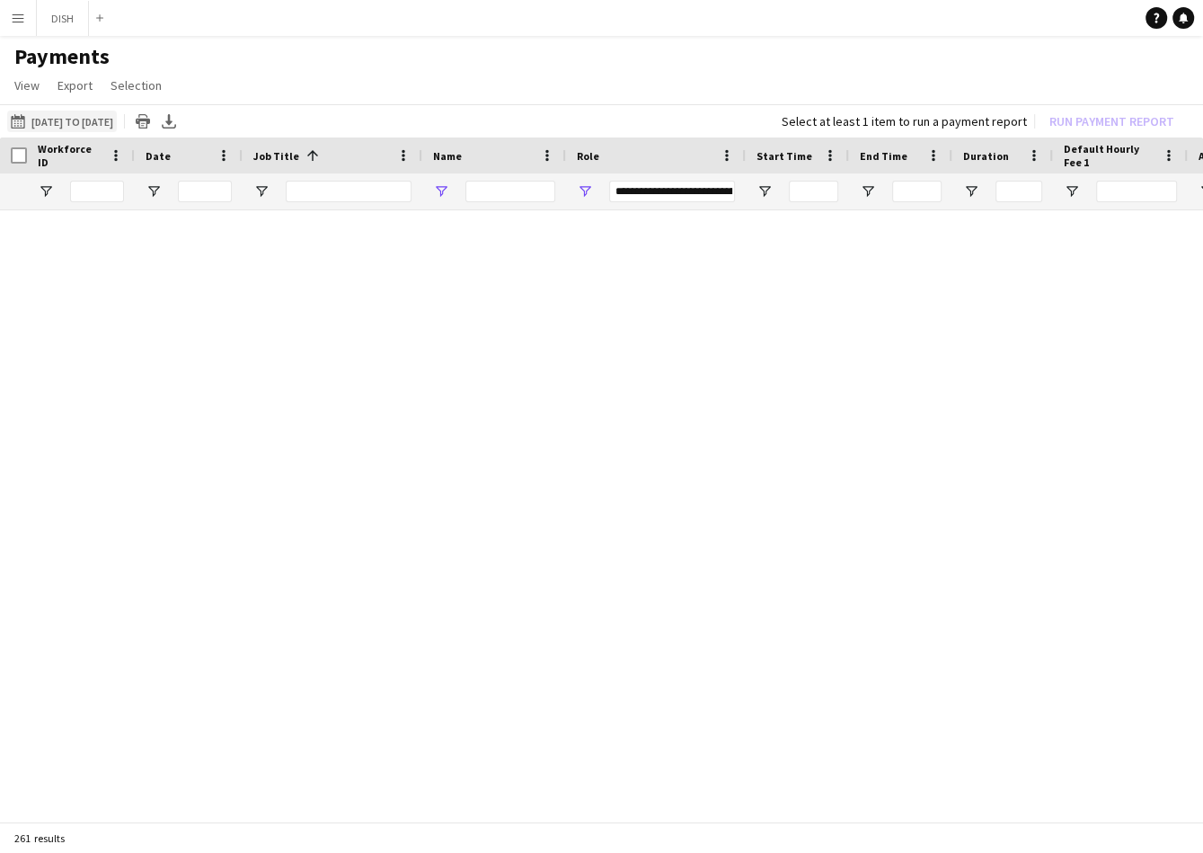
type input "***"
type input "**********"
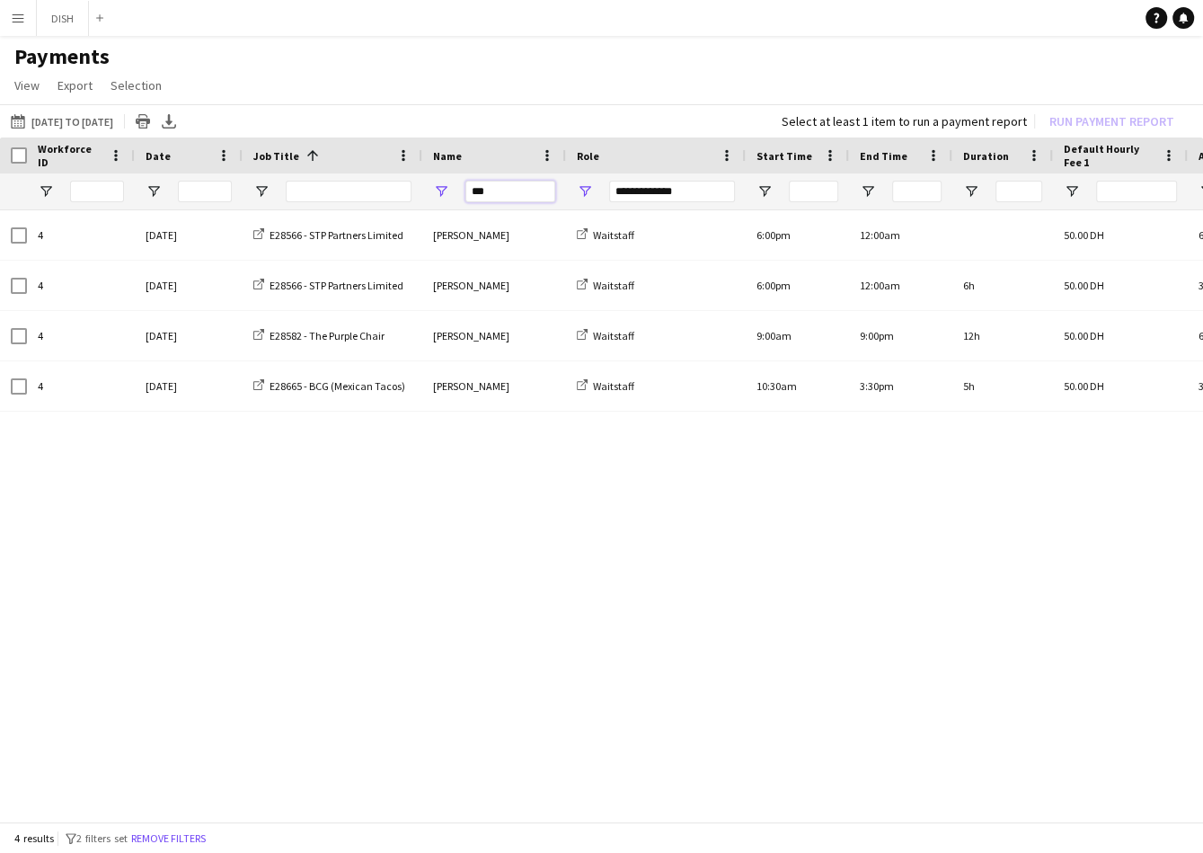
click at [506, 196] on input "***" at bounding box center [511, 192] width 90 height 22
type input "**********"
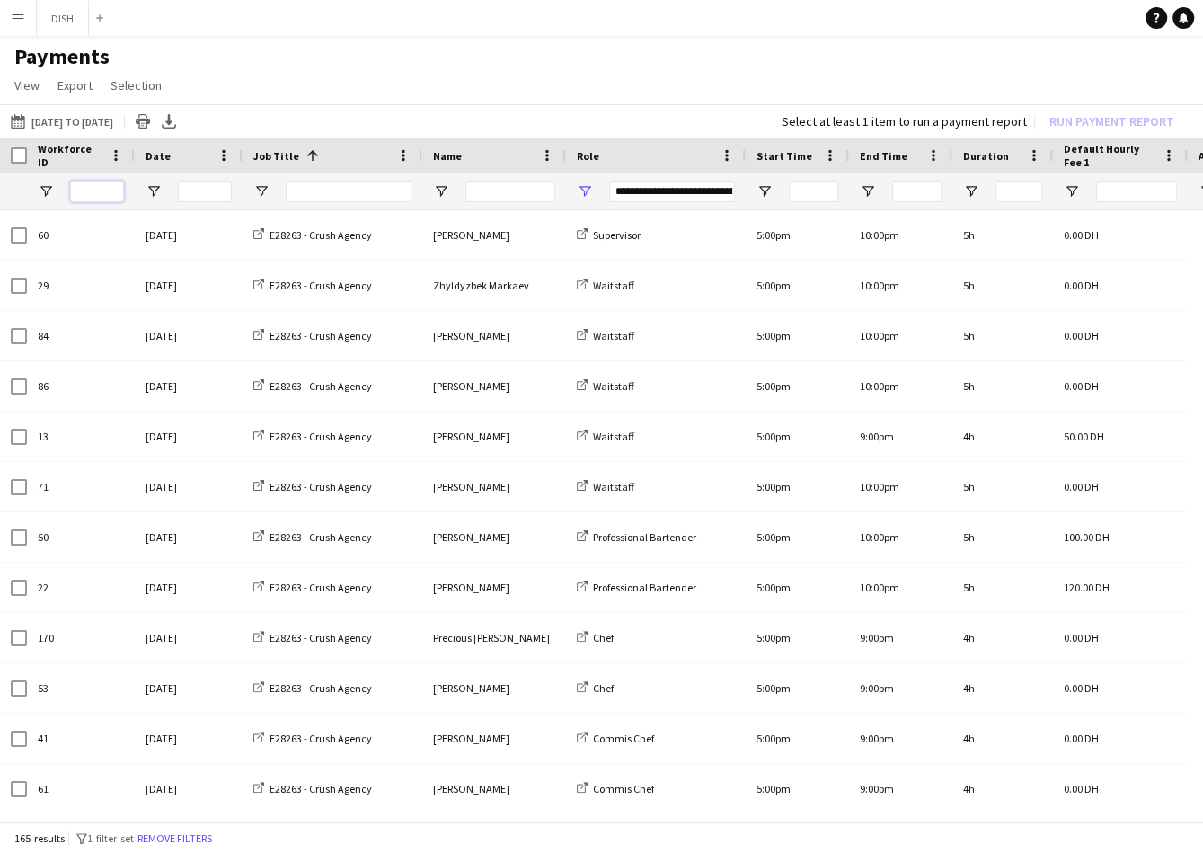
click at [101, 186] on input "Workforce ID Filter Input" at bounding box center [97, 192] width 54 height 22
click at [628, 185] on div "**********" at bounding box center [672, 192] width 126 height 22
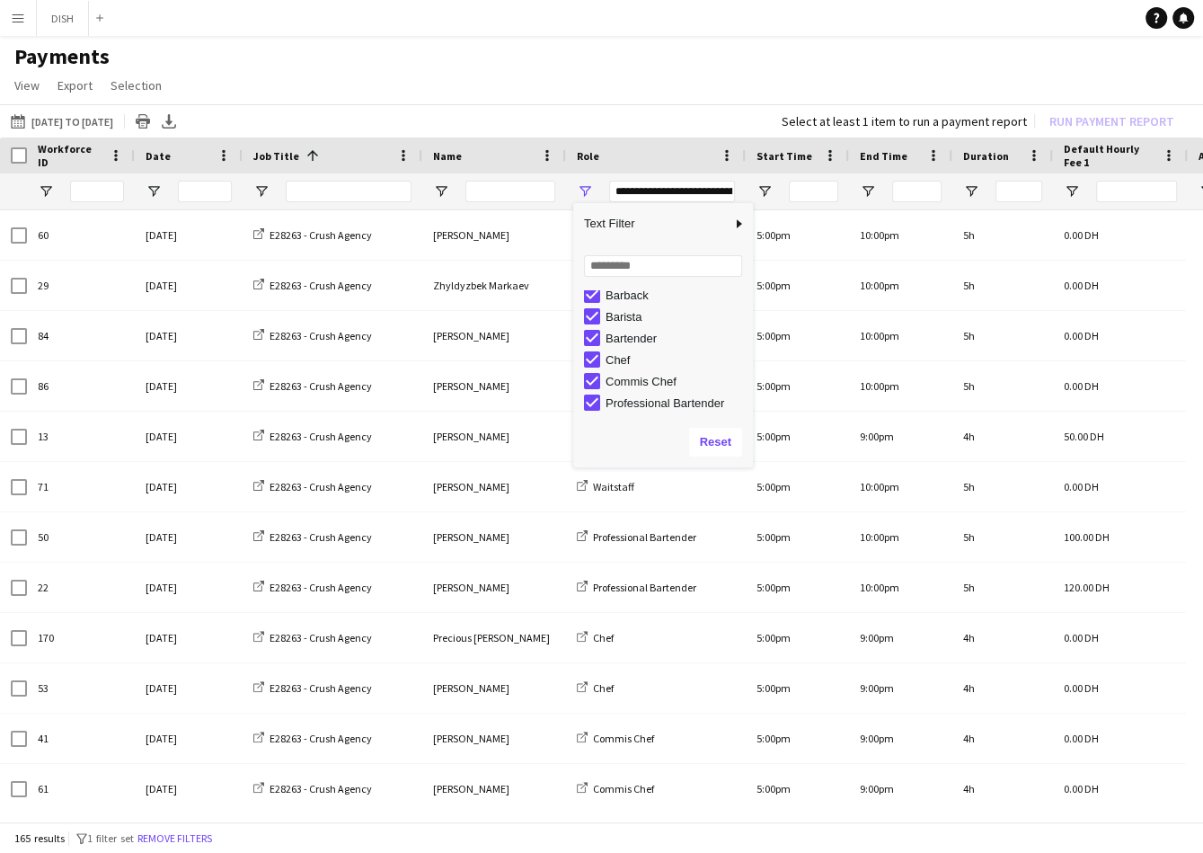
scroll to position [91, 0]
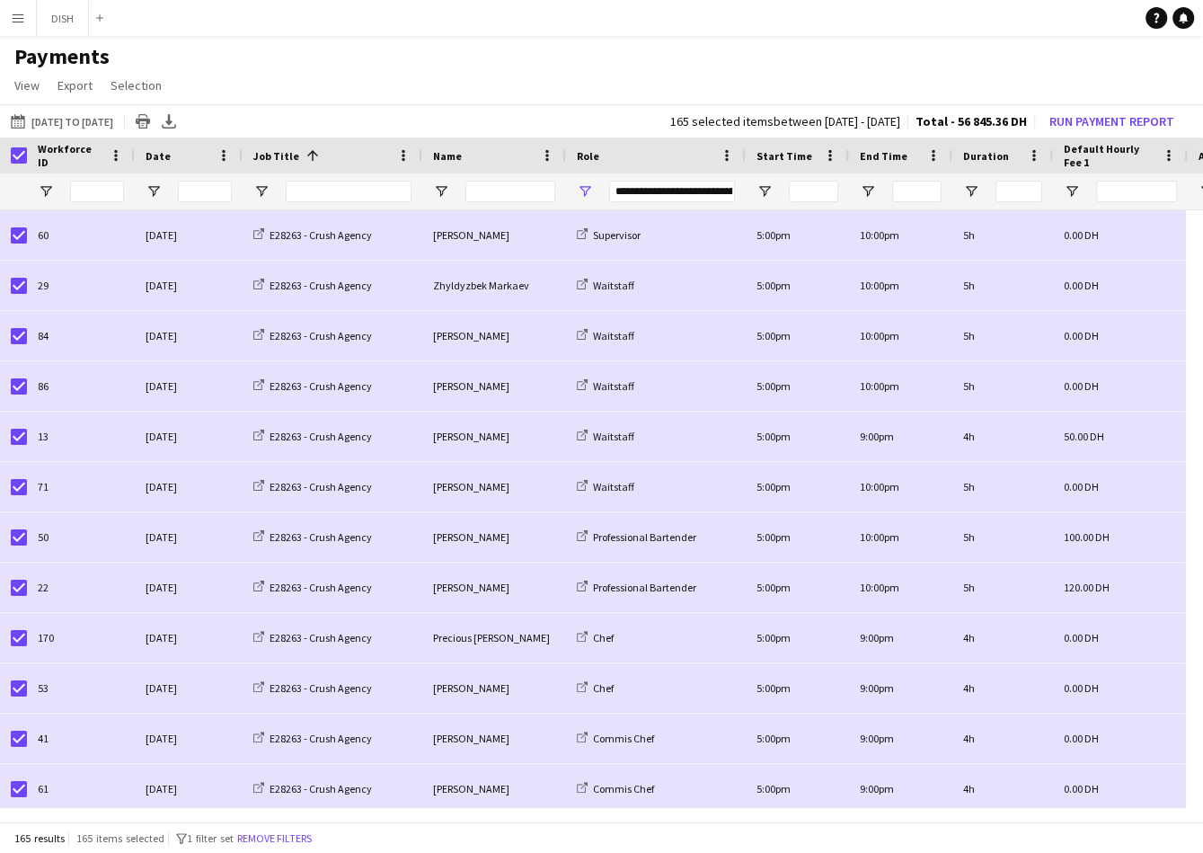
click at [438, 159] on span "Name" at bounding box center [447, 155] width 29 height 13
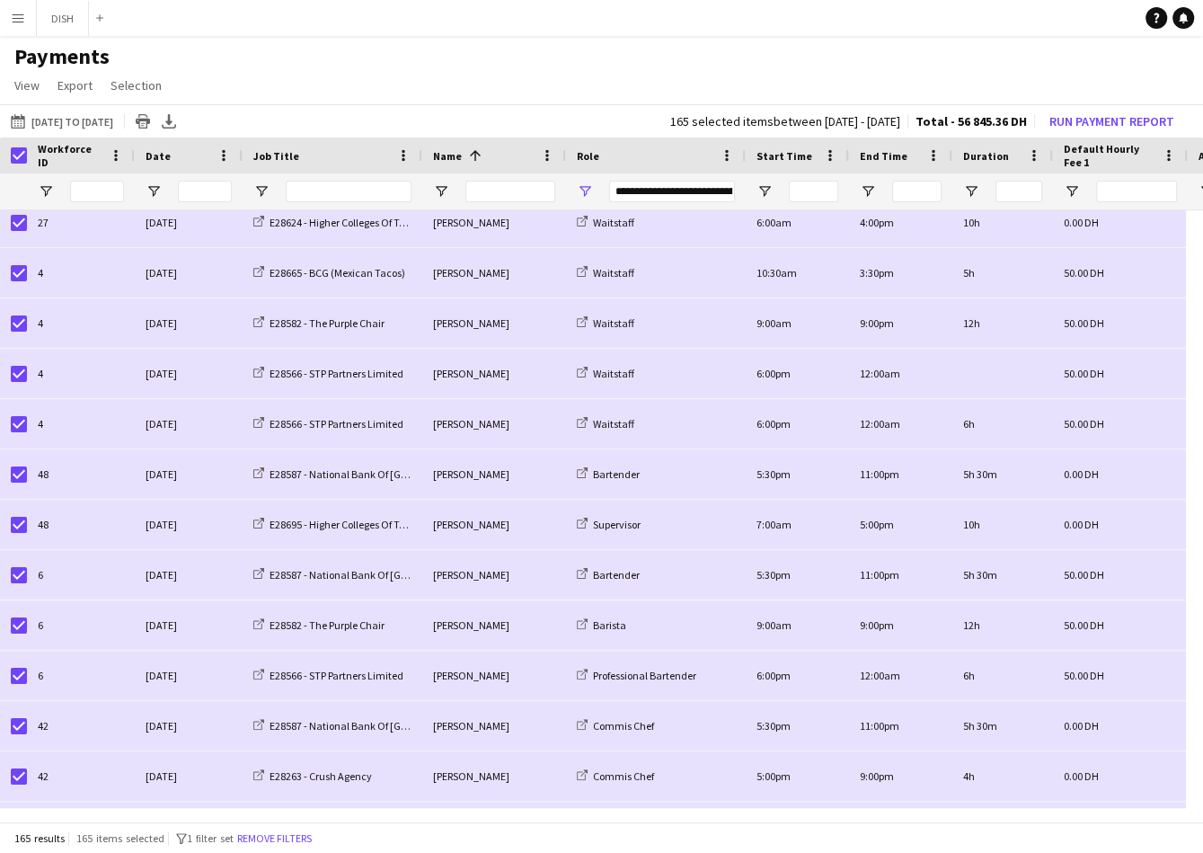
scroll to position [0, 21]
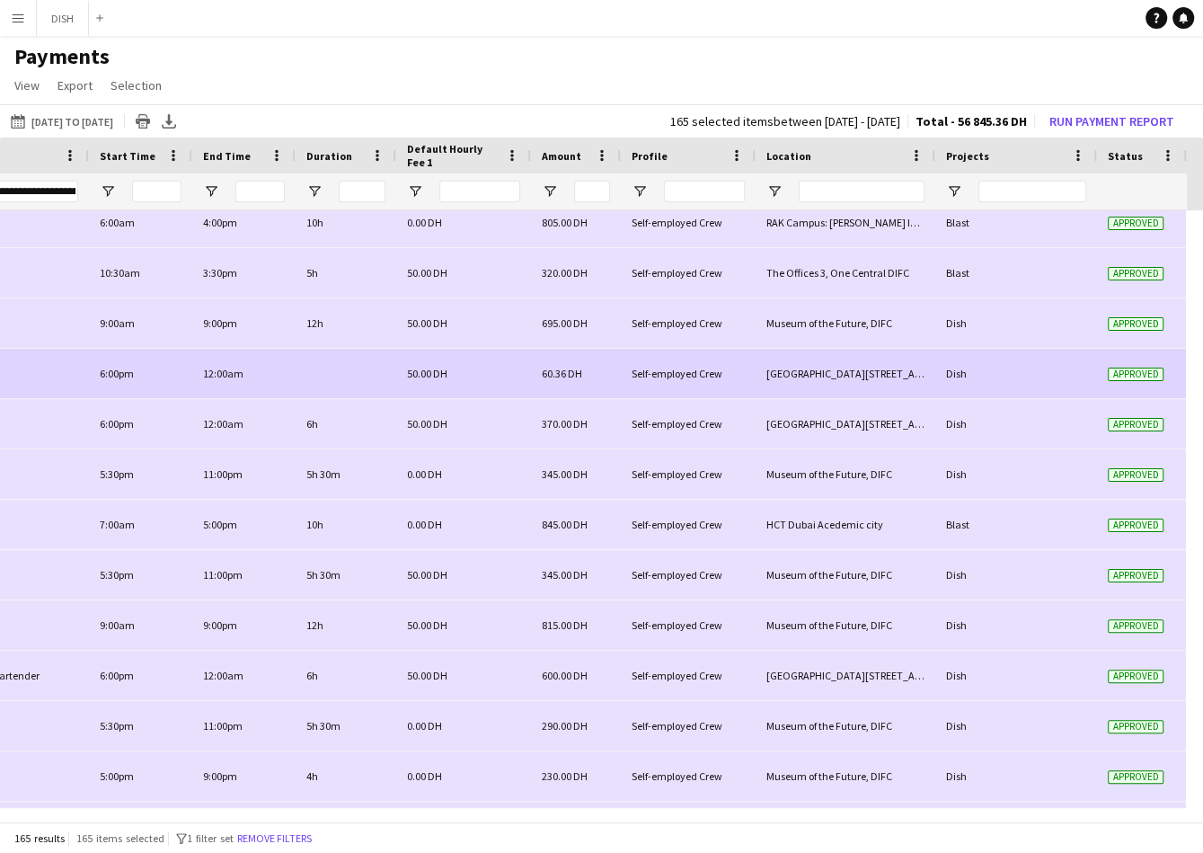
click at [499, 373] on div "50.00 DH" at bounding box center [463, 373] width 135 height 49
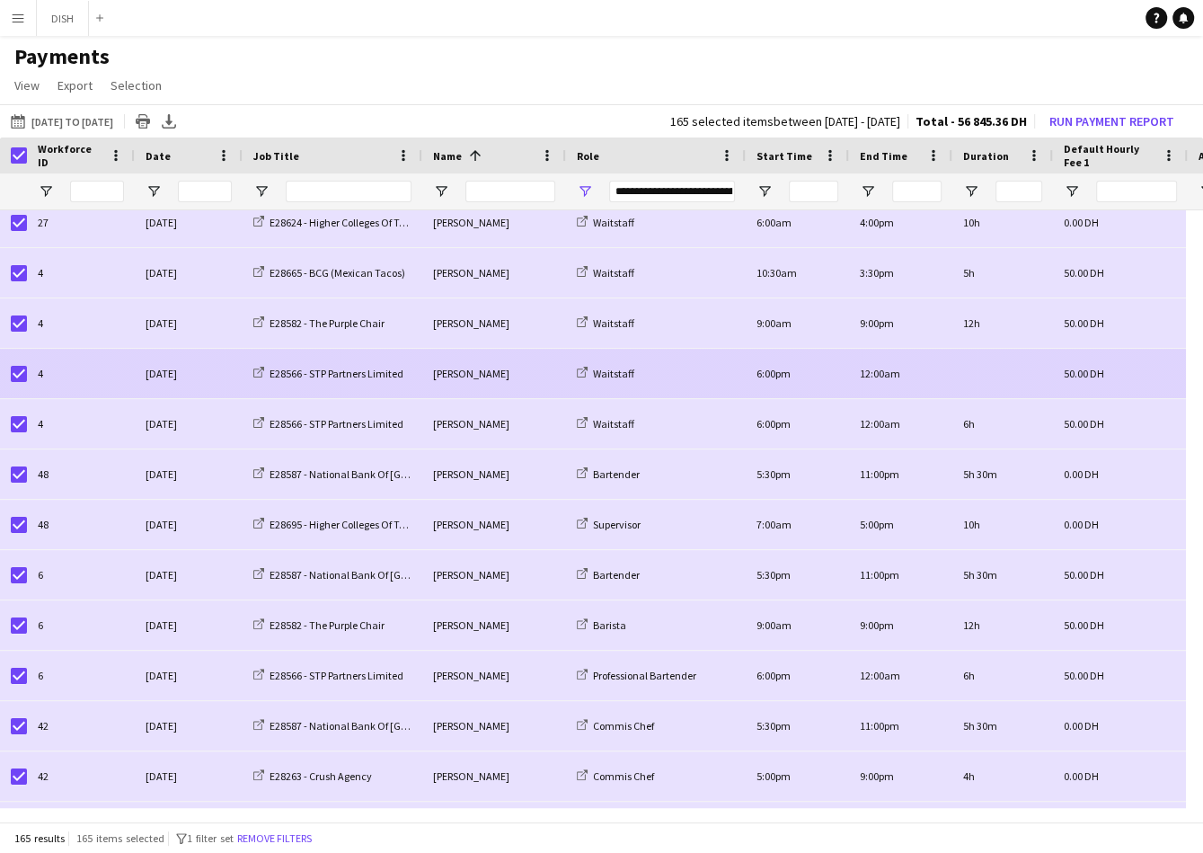
click at [10, 371] on div at bounding box center [13, 373] width 27 height 49
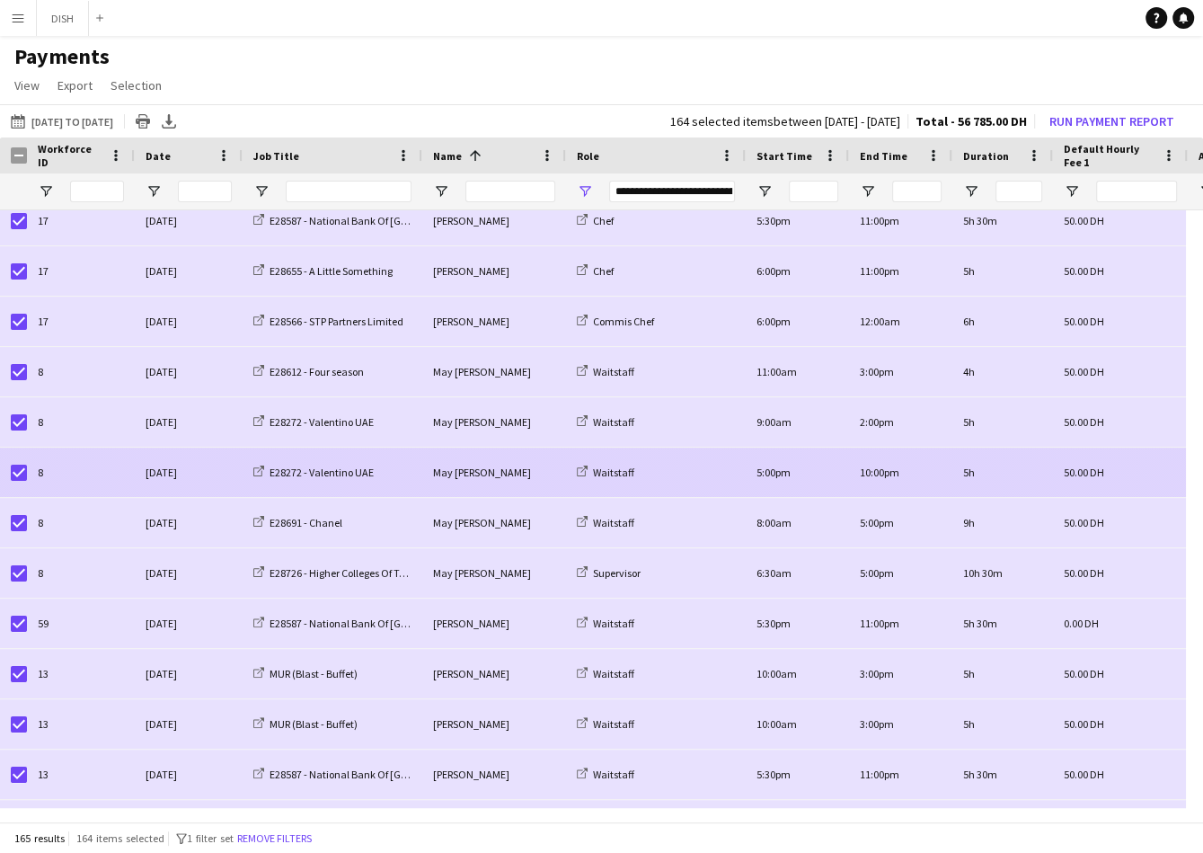
scroll to position [4791, 0]
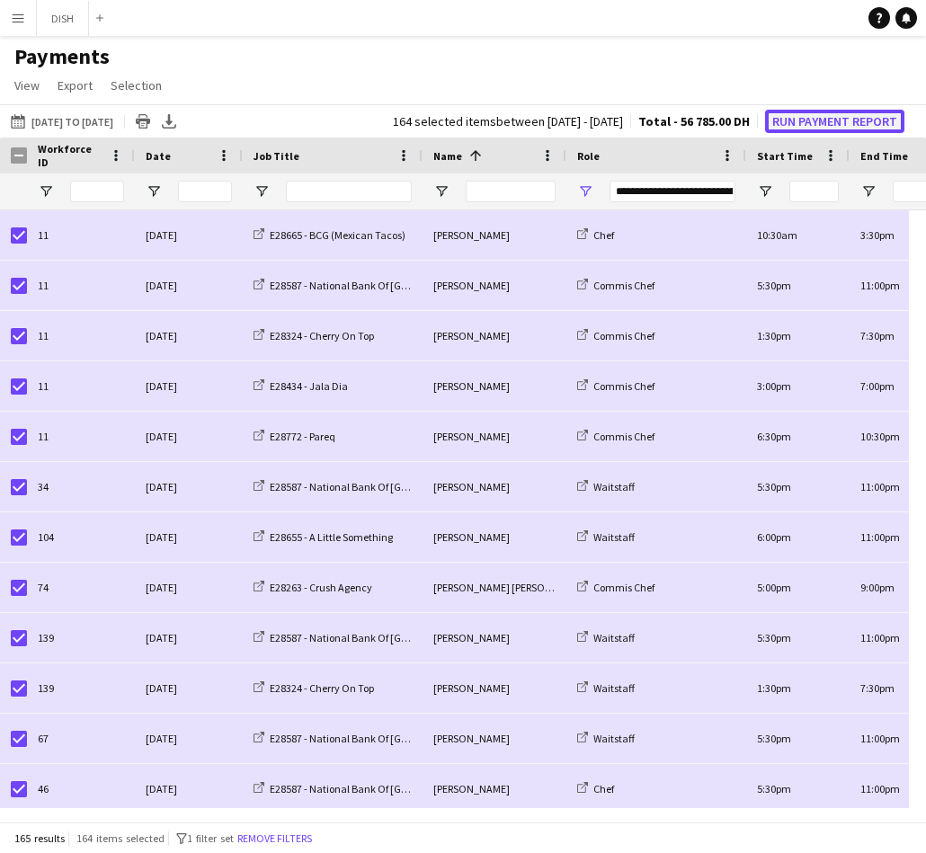
click at [799, 120] on button "Run Payment Report" at bounding box center [834, 121] width 139 height 23
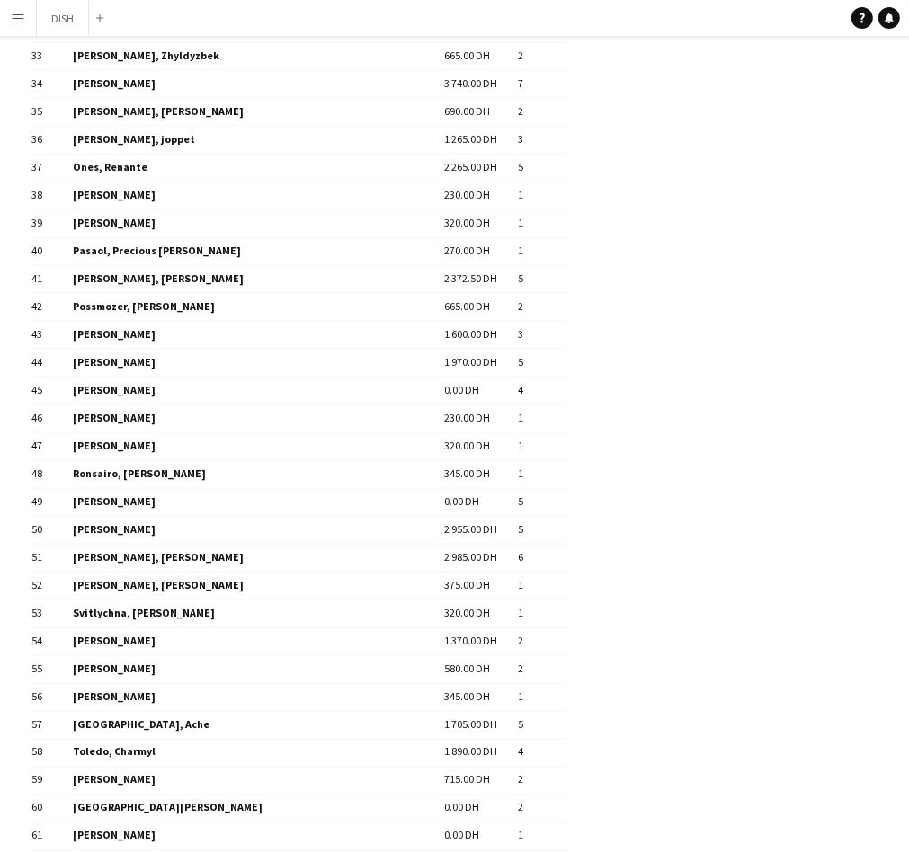
scroll to position [1226, 0]
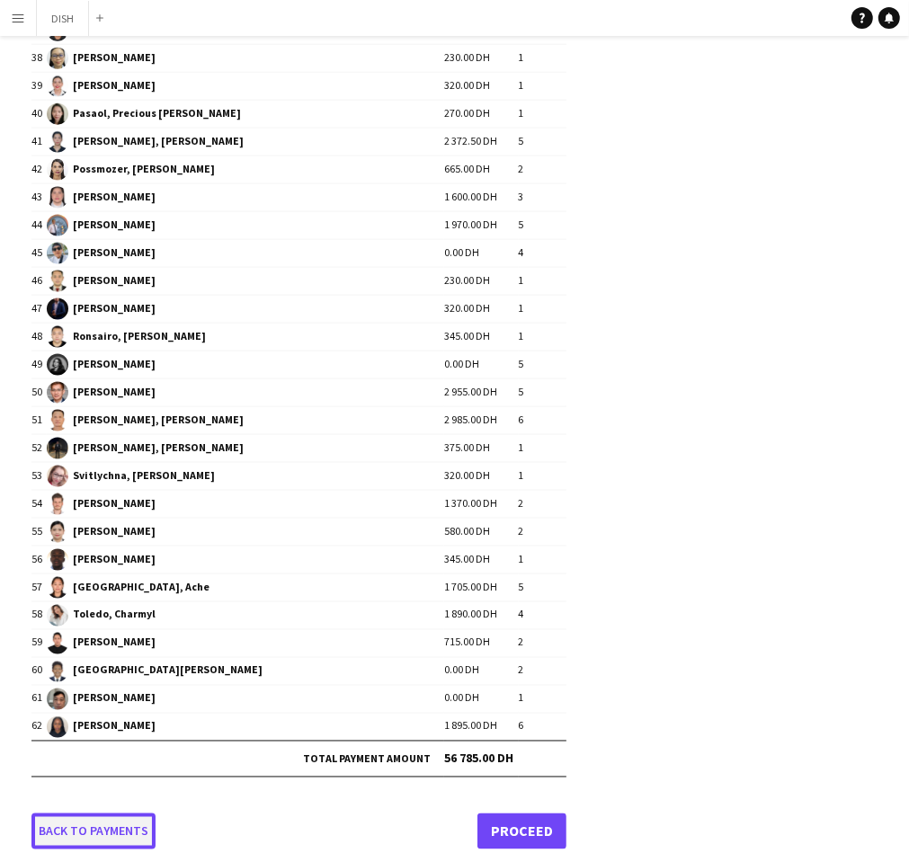
click at [103, 813] on link "Back to payments" at bounding box center [93, 831] width 124 height 36
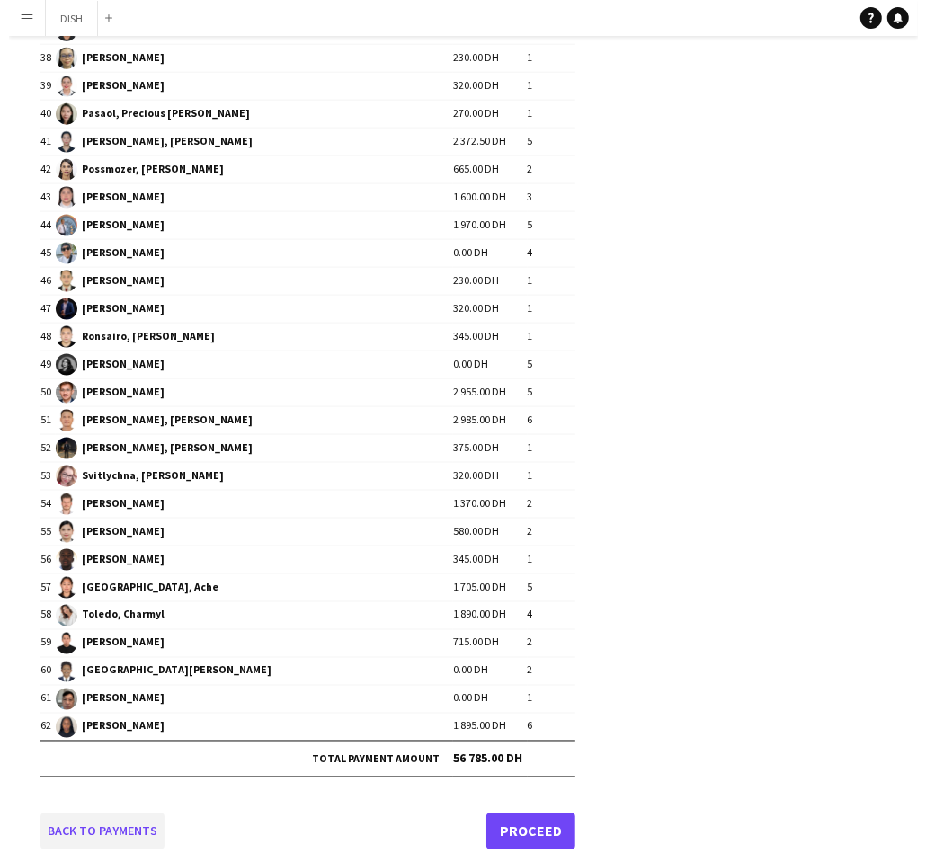
scroll to position [0, 0]
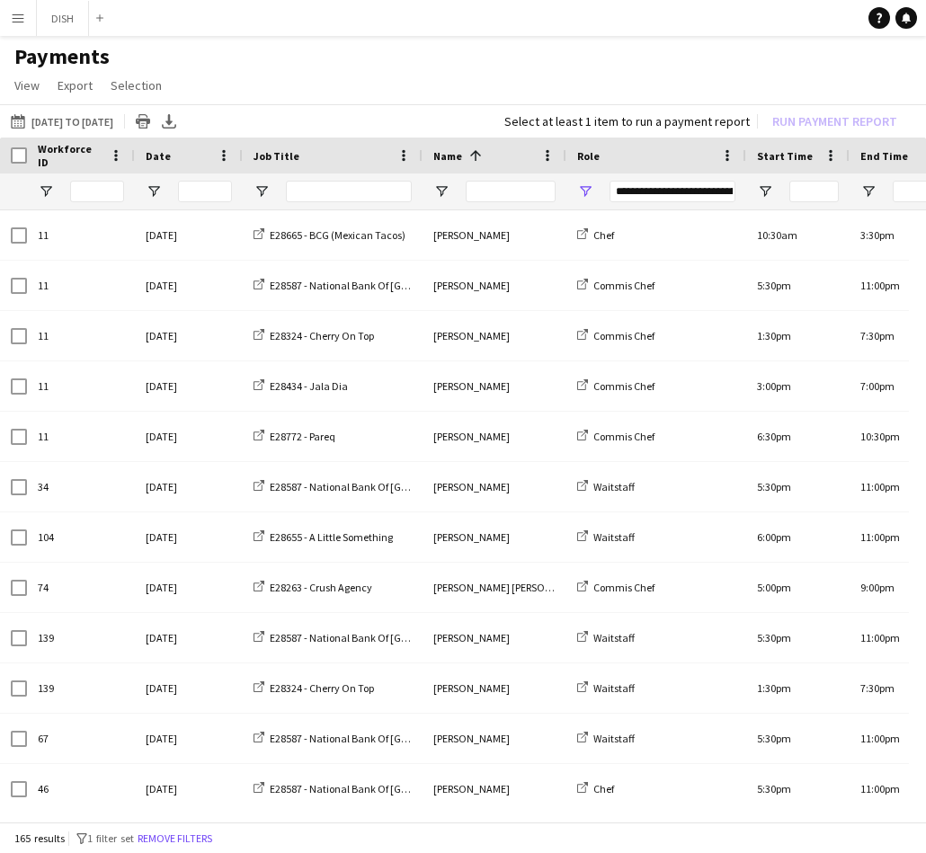
click at [666, 195] on div "**********" at bounding box center [672, 192] width 126 height 22
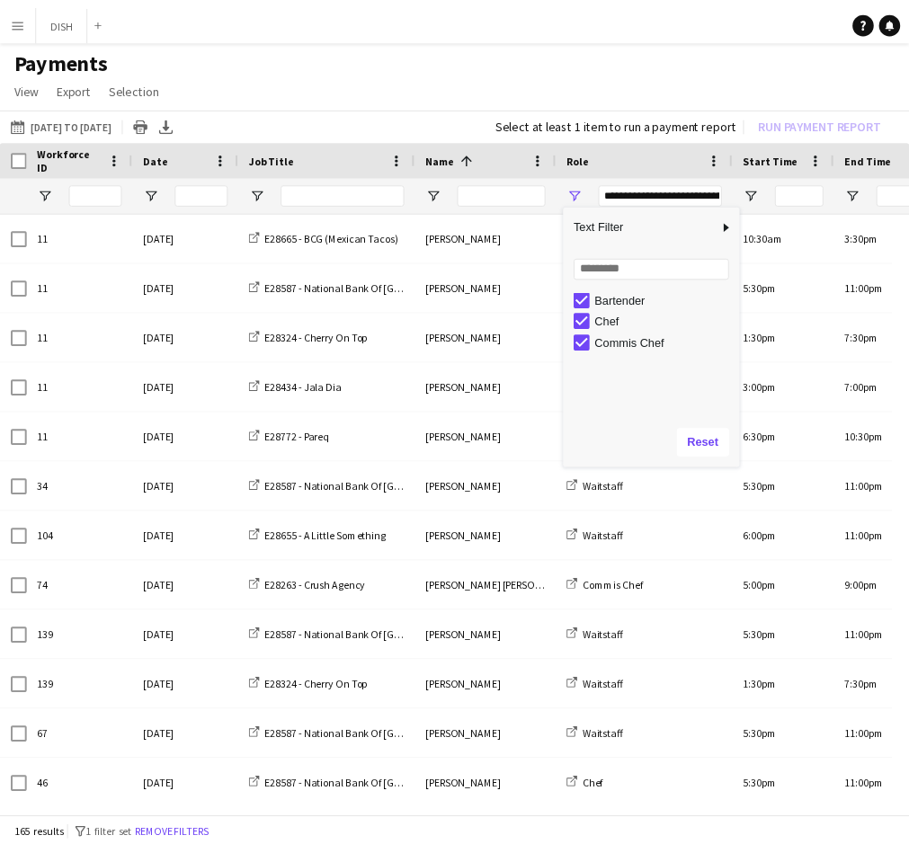
scroll to position [91, 0]
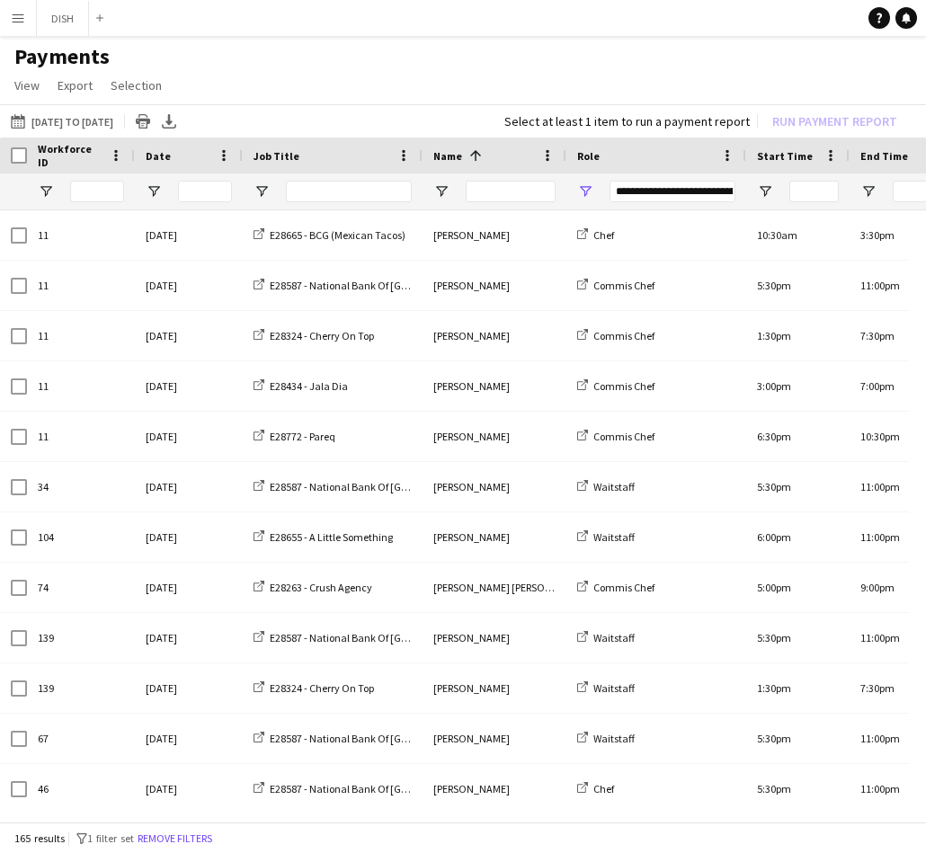
click at [609, 75] on app-page-menu "View Customise view Customise filters Reset Filters Reset View Reset All Export…" at bounding box center [463, 87] width 926 height 34
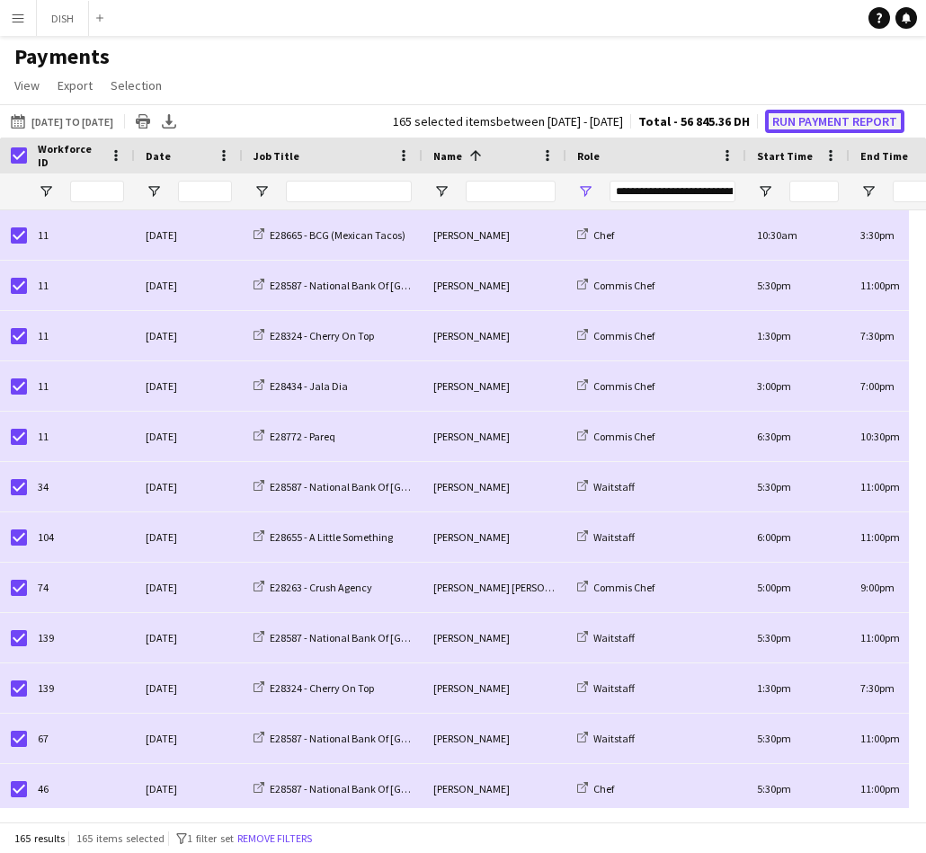
click at [842, 124] on button "Run Payment Report" at bounding box center [834, 121] width 139 height 23
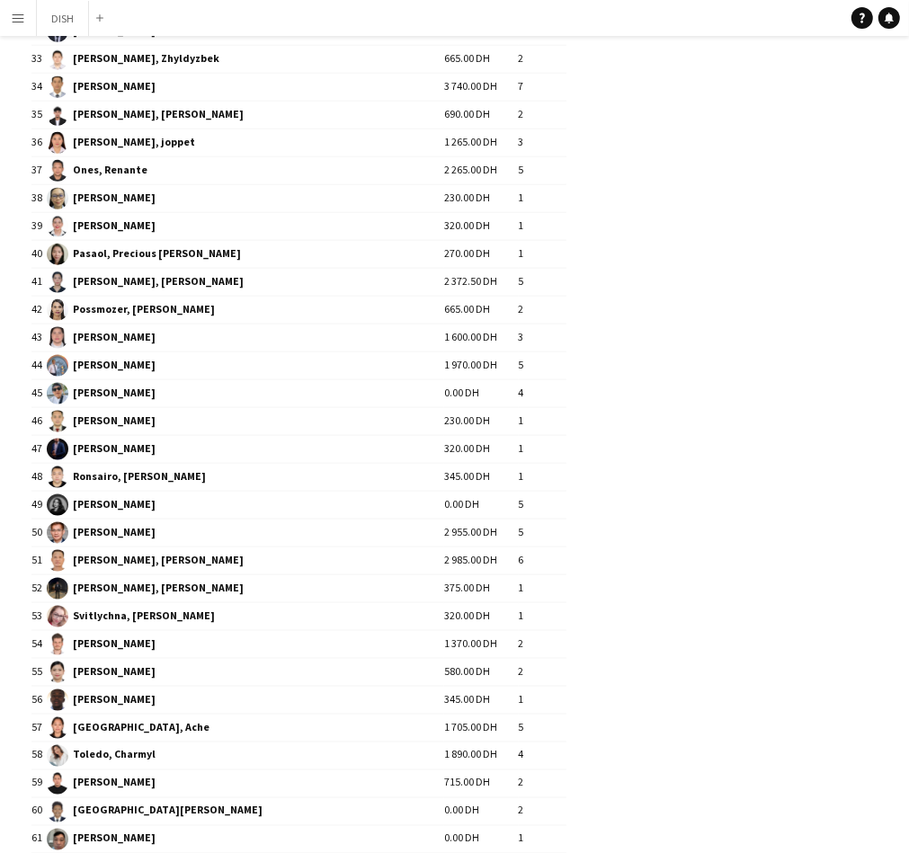
scroll to position [1204, 0]
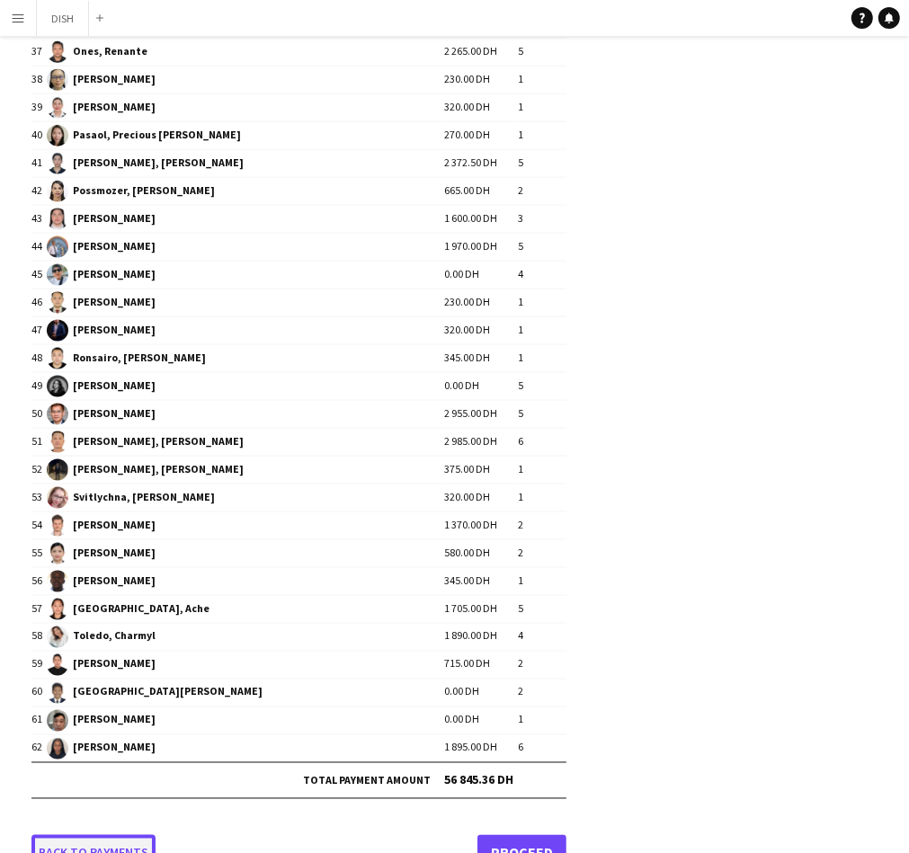
click at [127, 835] on link "Back to payments" at bounding box center [93, 853] width 124 height 36
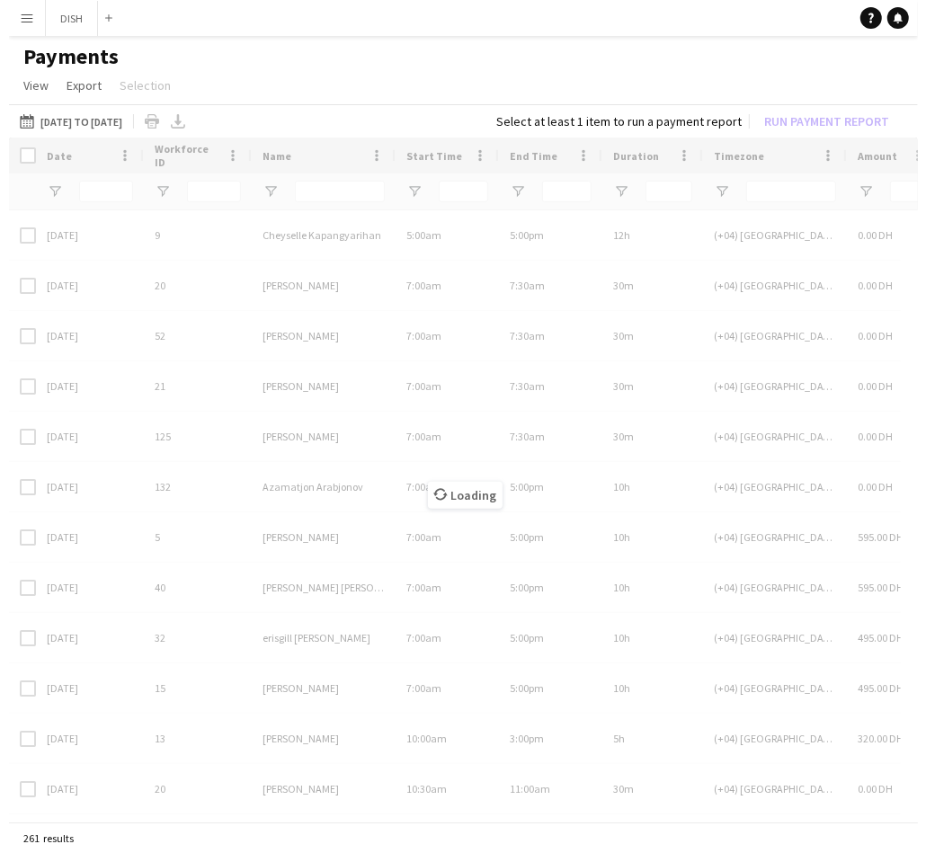
scroll to position [0, 0]
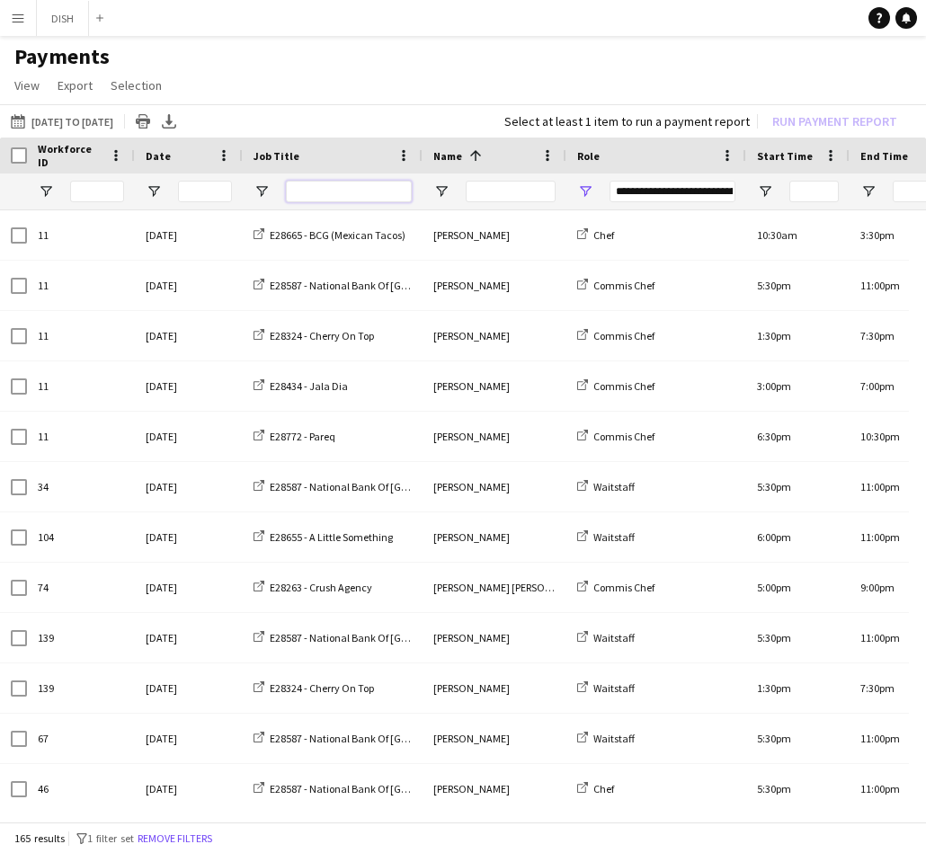
click at [317, 194] on input "Job Title Filter Input" at bounding box center [349, 192] width 126 height 22
type input "****"
type input "***"
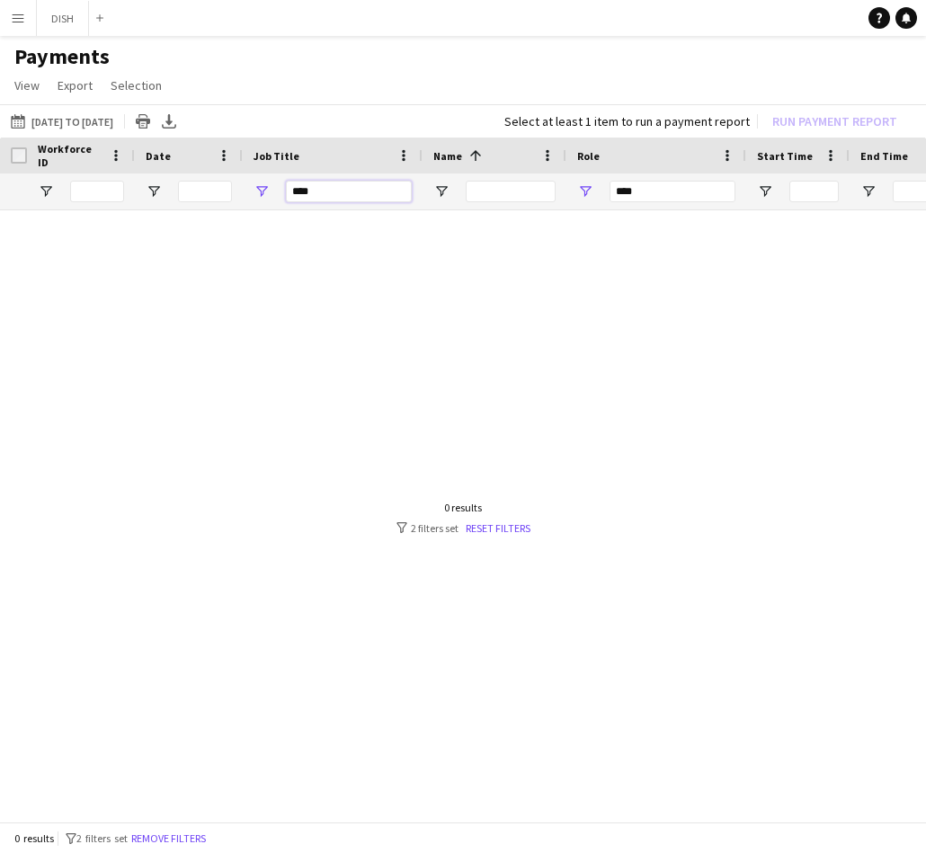
click at [354, 190] on input "****" at bounding box center [349, 192] width 126 height 22
type input "**********"
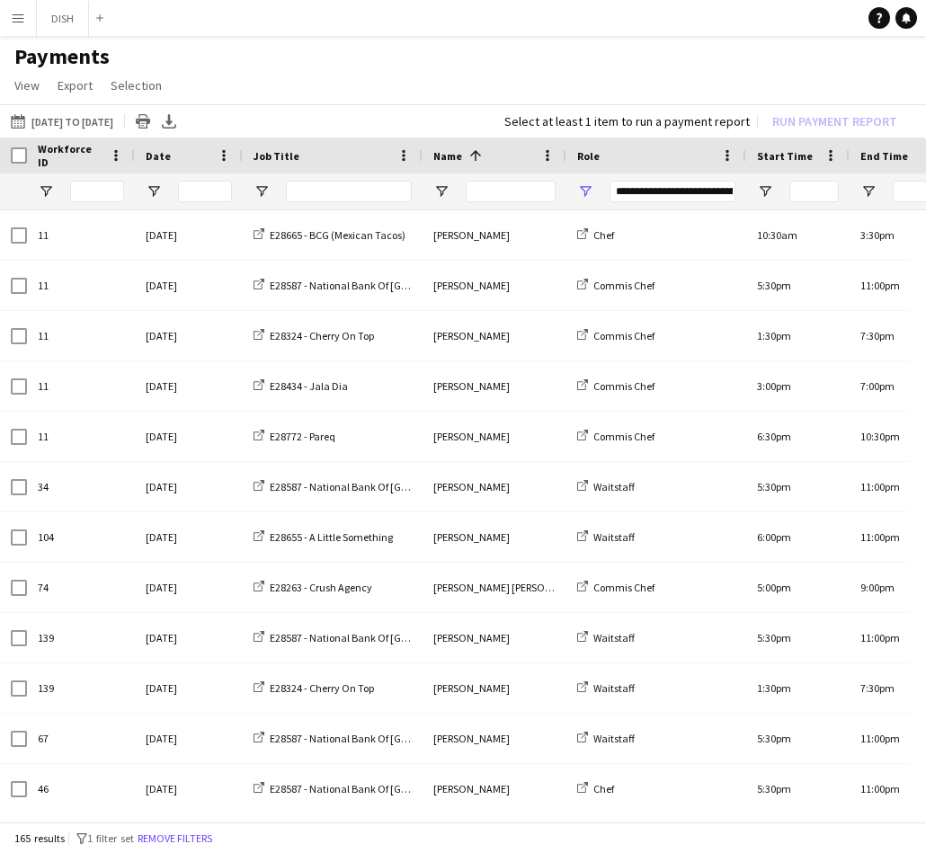
click at [485, 175] on div at bounding box center [511, 191] width 90 height 36
click at [489, 182] on input "Name Filter Input" at bounding box center [511, 192] width 90 height 22
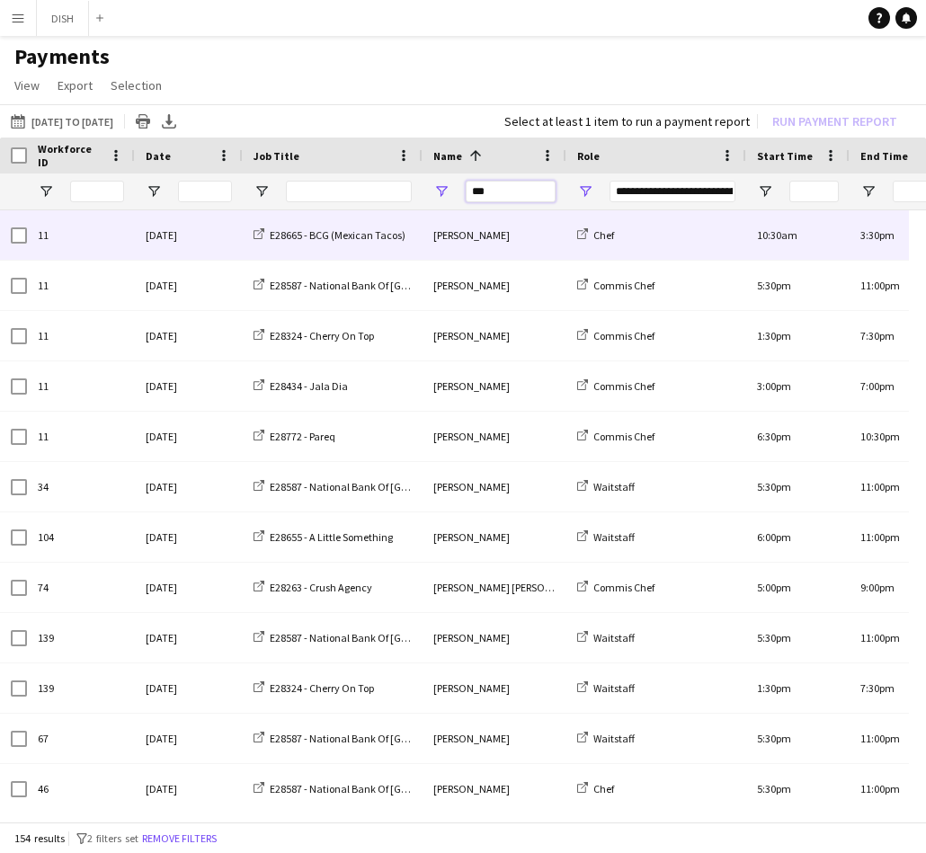
type input "****"
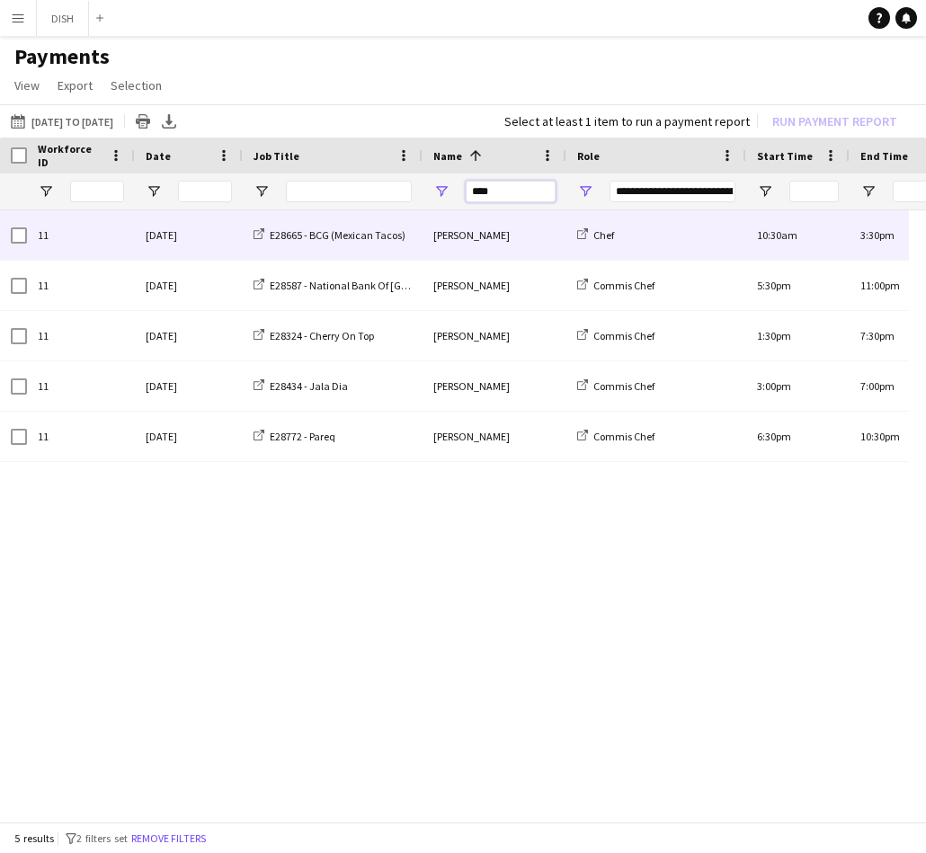
type input "**********"
type input "****"
click at [486, 230] on span "[PERSON_NAME]" at bounding box center [471, 234] width 76 height 13
click at [506, 249] on div "[PERSON_NAME]" at bounding box center [494, 234] width 144 height 49
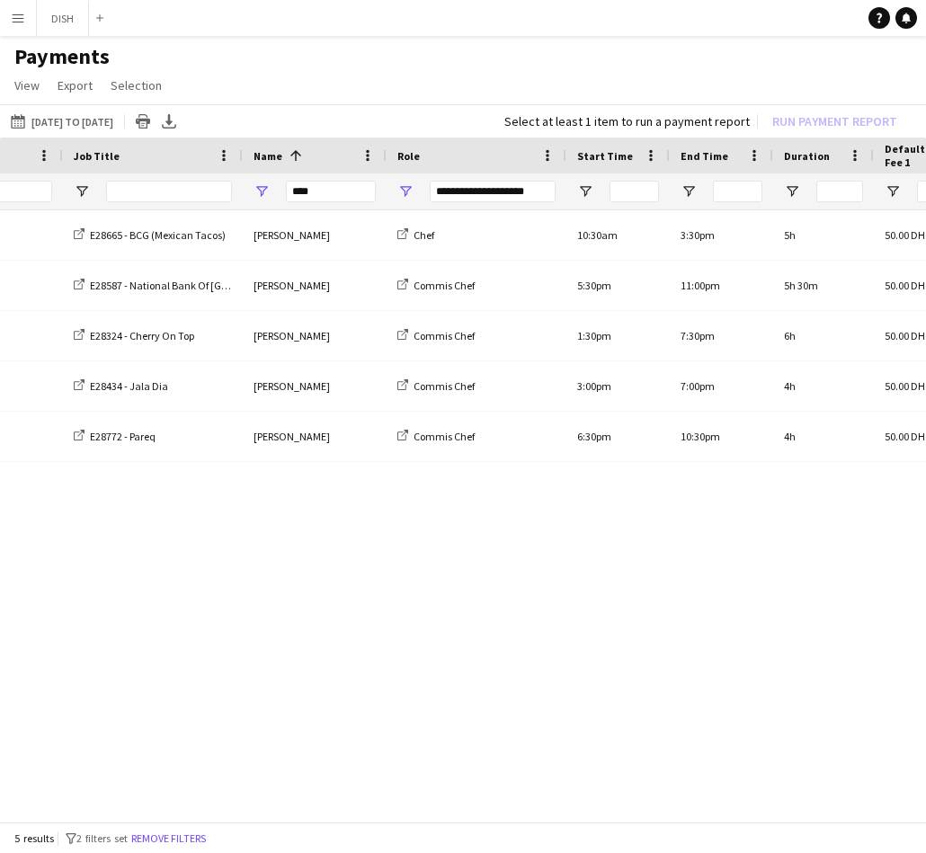
scroll to position [0, 404]
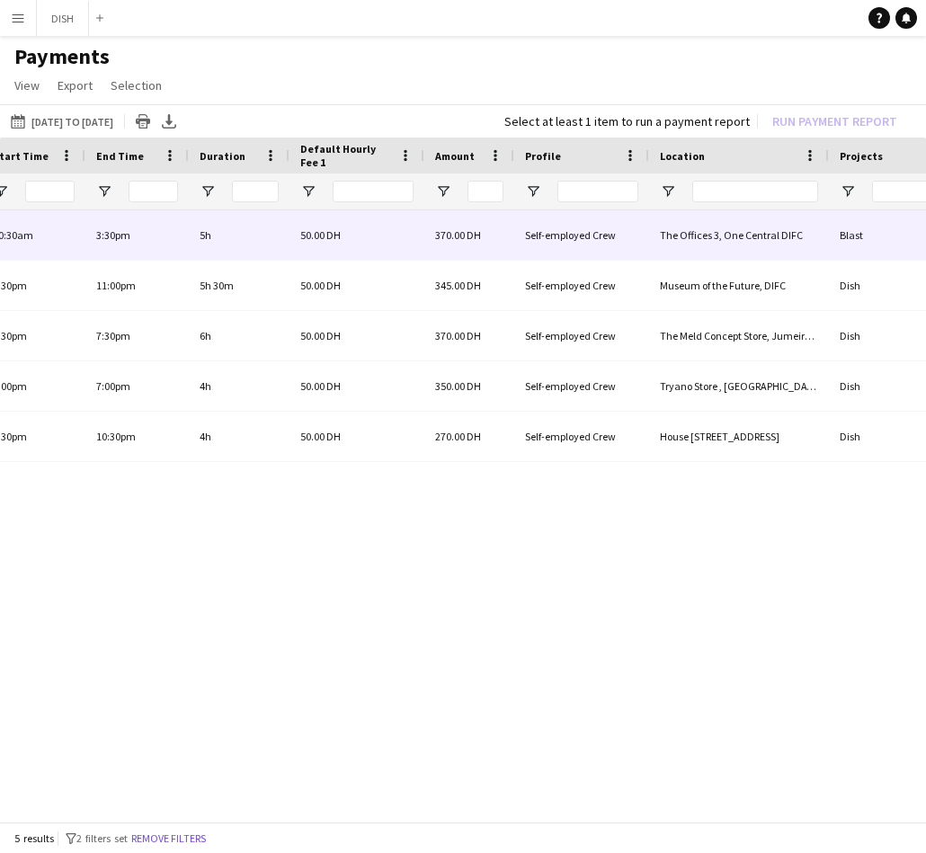
click at [375, 235] on div "50.00 DH" at bounding box center [356, 234] width 135 height 49
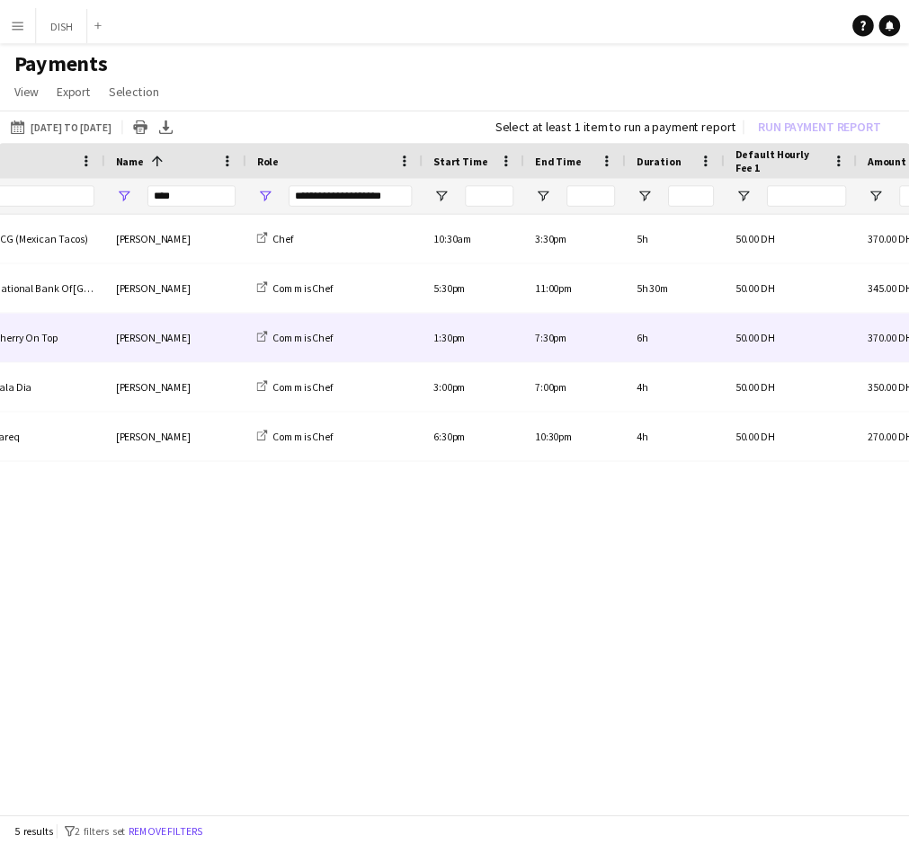
scroll to position [0, 0]
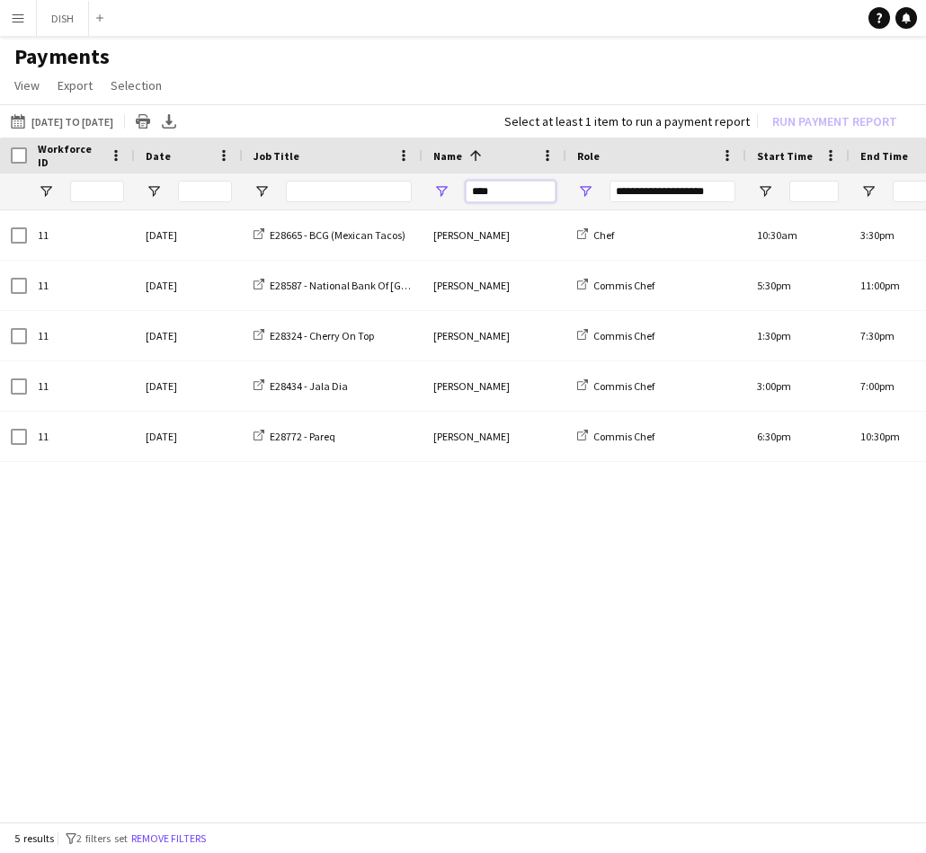
click at [514, 194] on input "****" at bounding box center [511, 192] width 90 height 22
type input "**********"
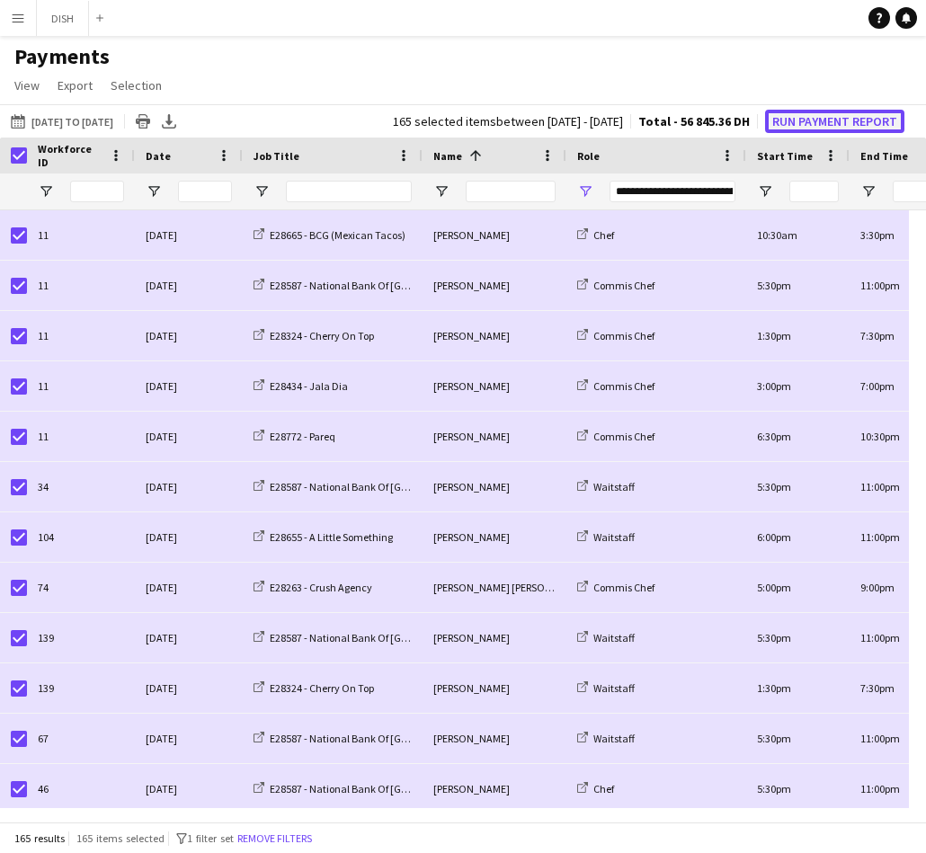
click at [845, 116] on button "Run Payment Report" at bounding box center [834, 121] width 139 height 23
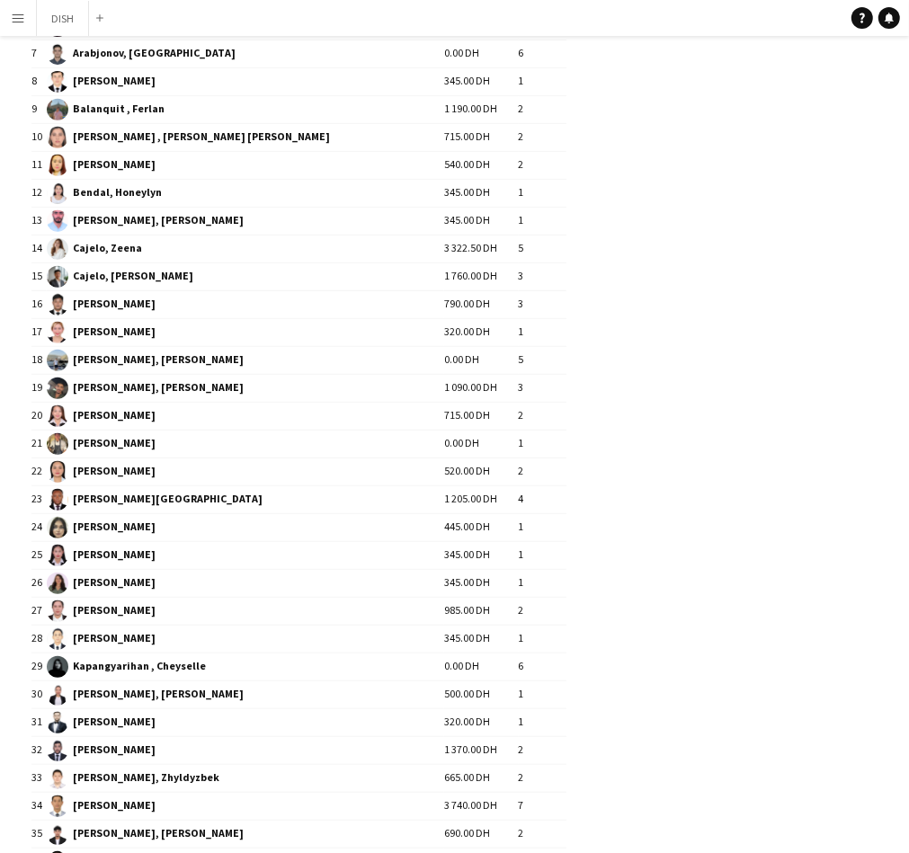
scroll to position [501, 0]
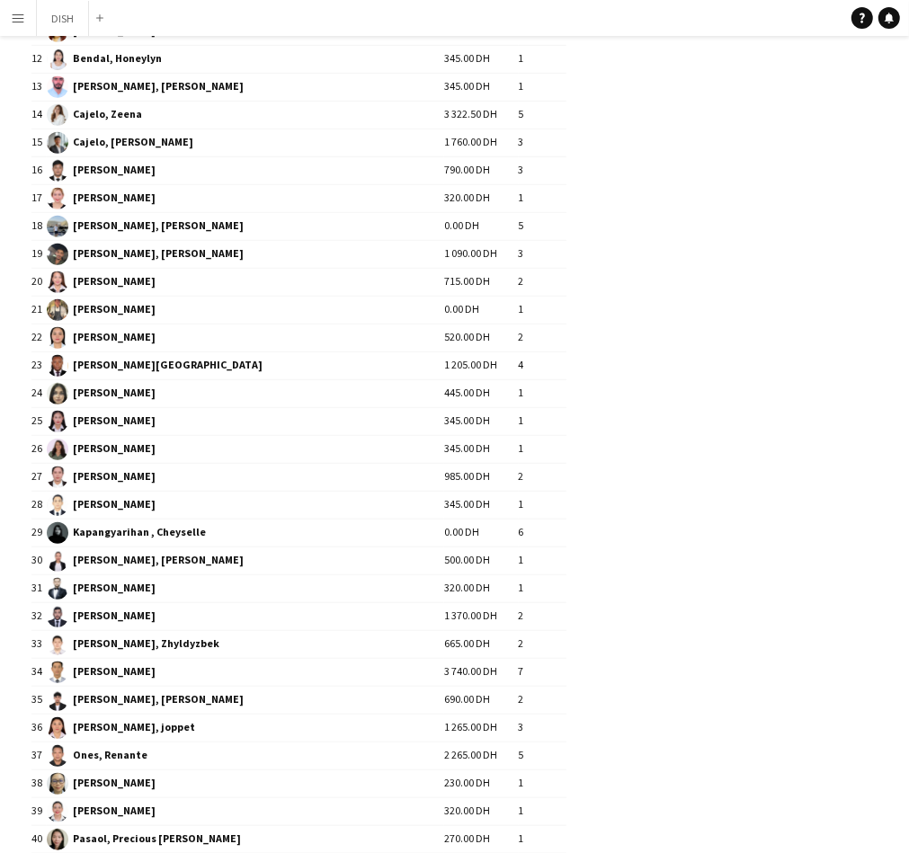
click at [629, 478] on app-pay-new-report "**********" at bounding box center [454, 568] width 909 height 2066
click at [210, 522] on span "Kapangyarihan , Cheyselle" at bounding box center [245, 533] width 397 height 22
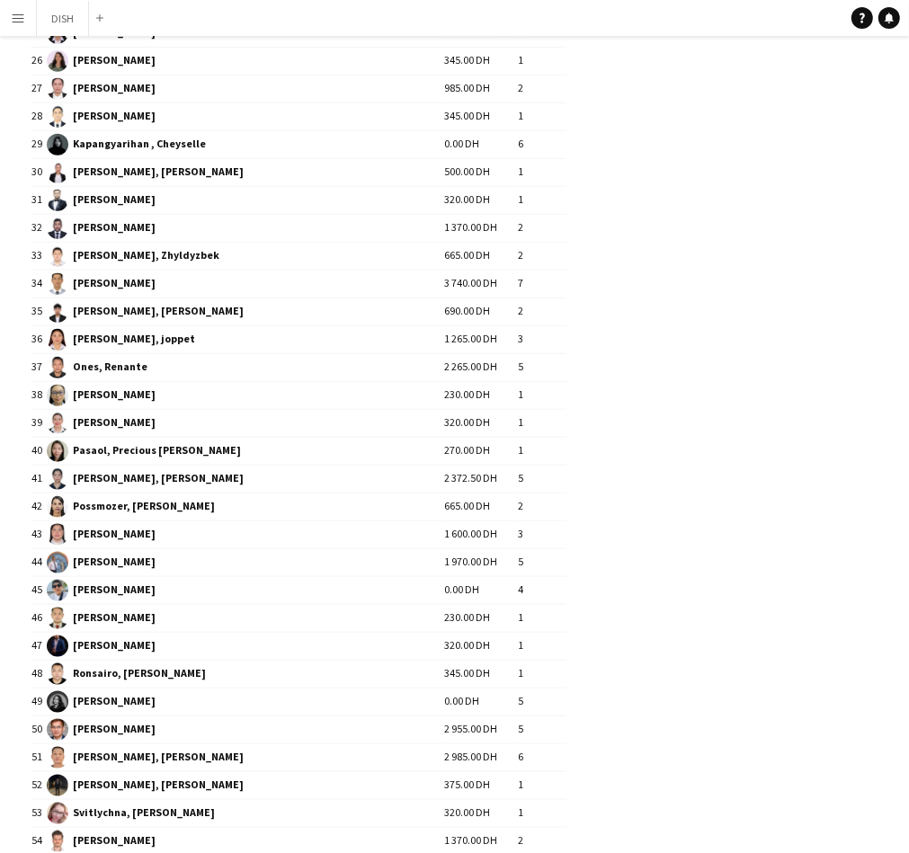
scroll to position [0, 0]
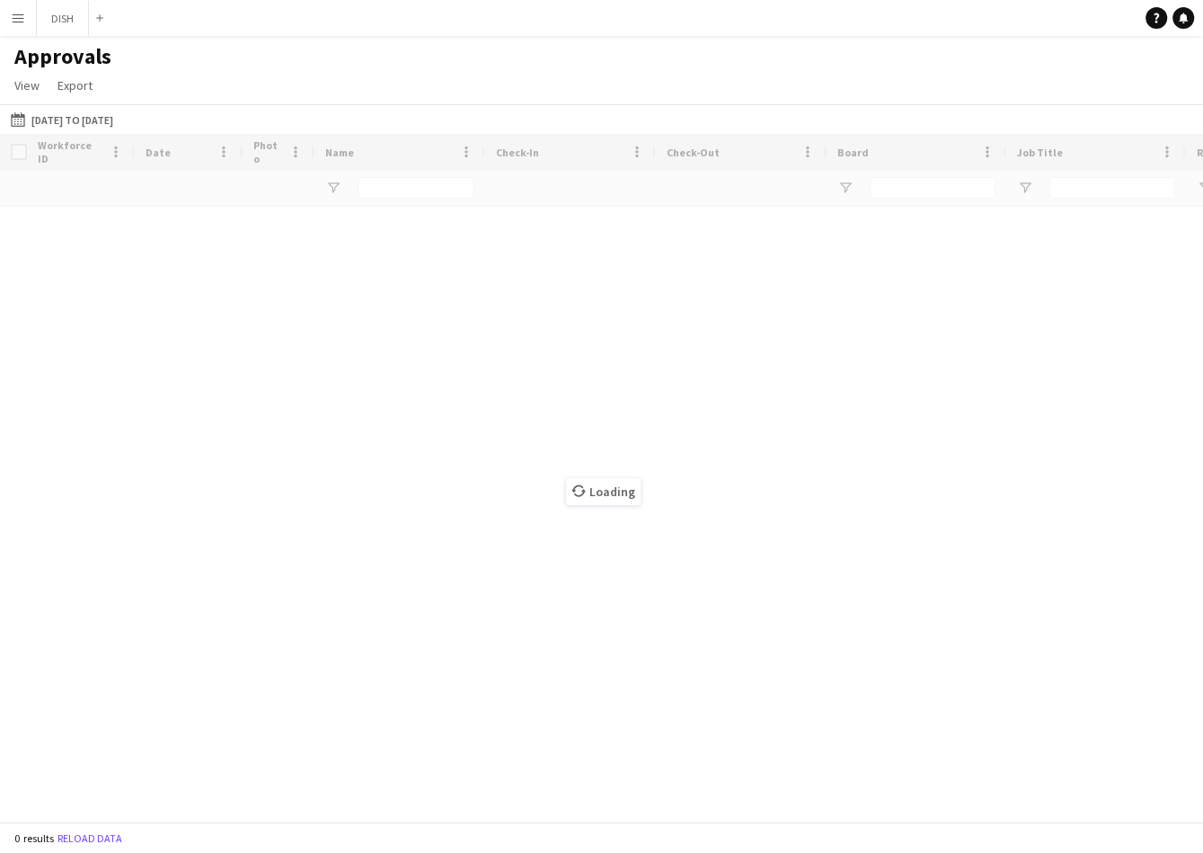
type input "*****"
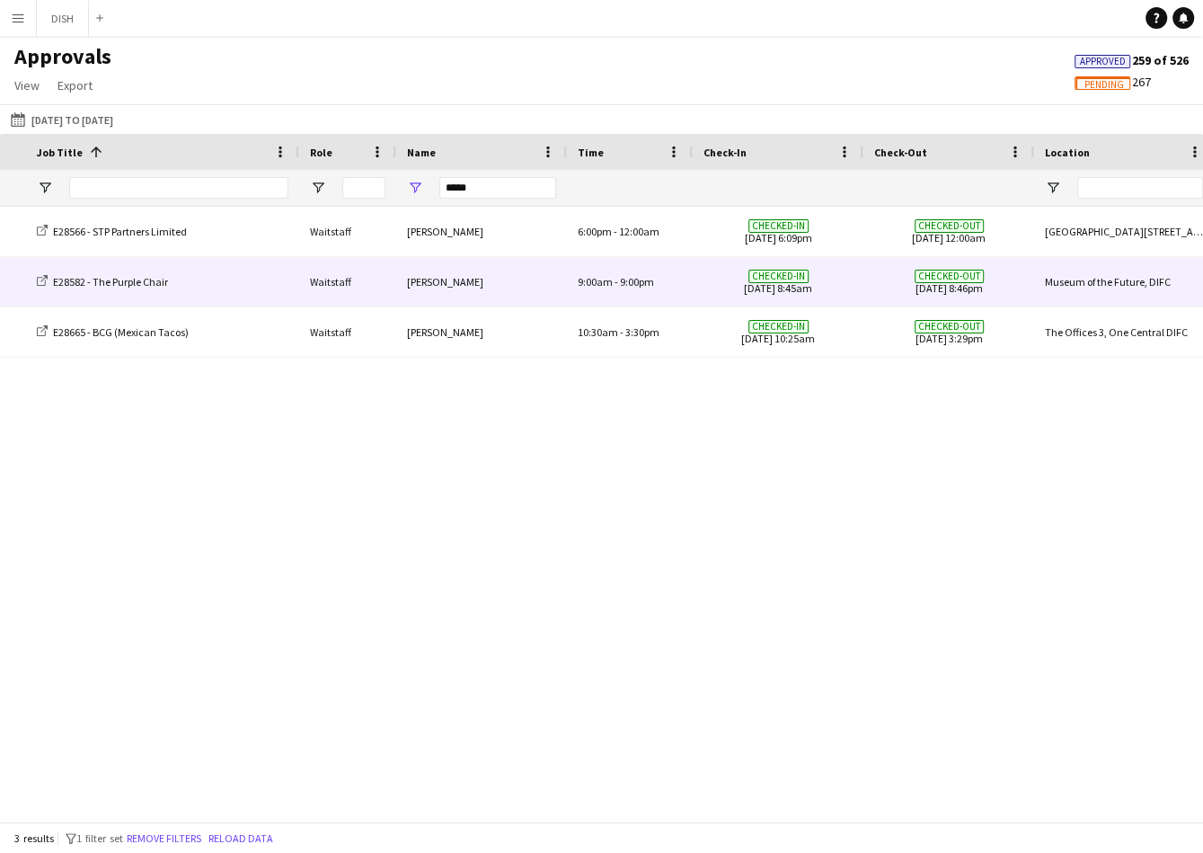
scroll to position [0, 695]
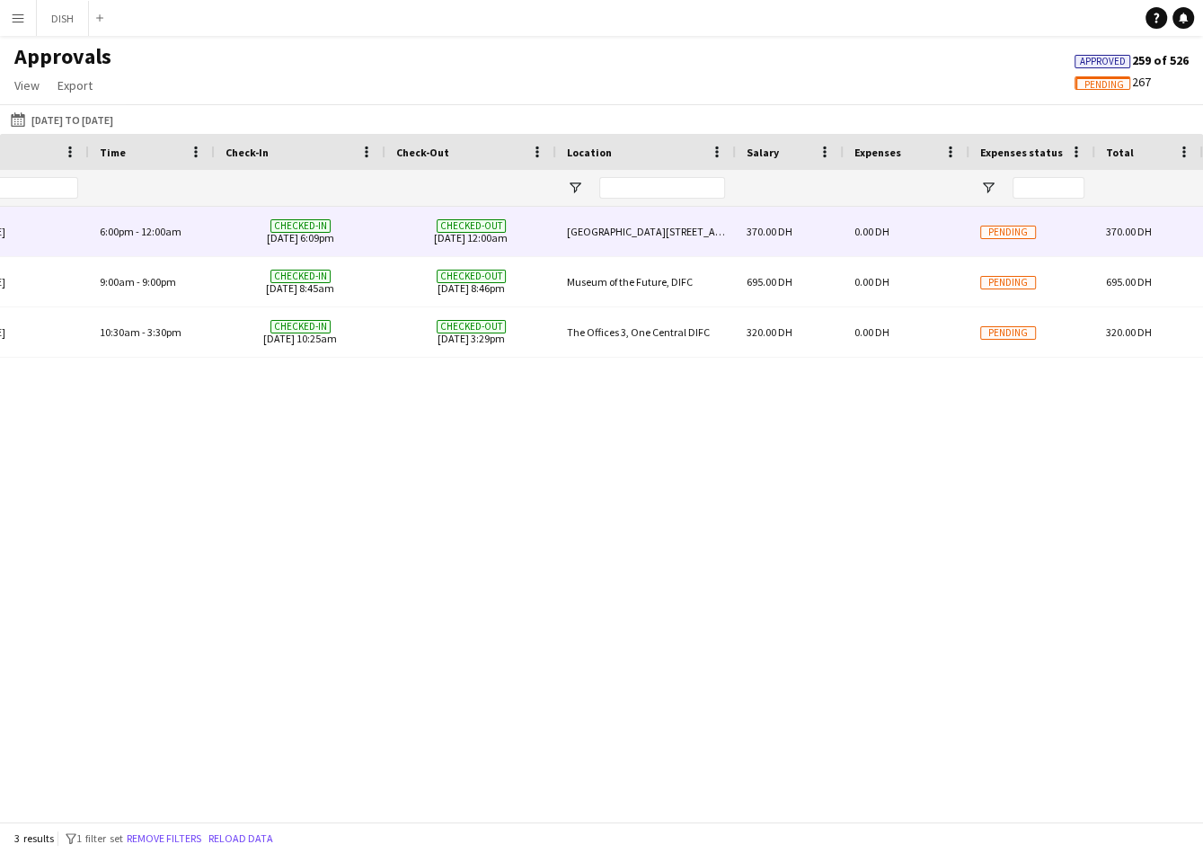
click at [909, 242] on div "0.00 DH" at bounding box center [907, 231] width 126 height 49
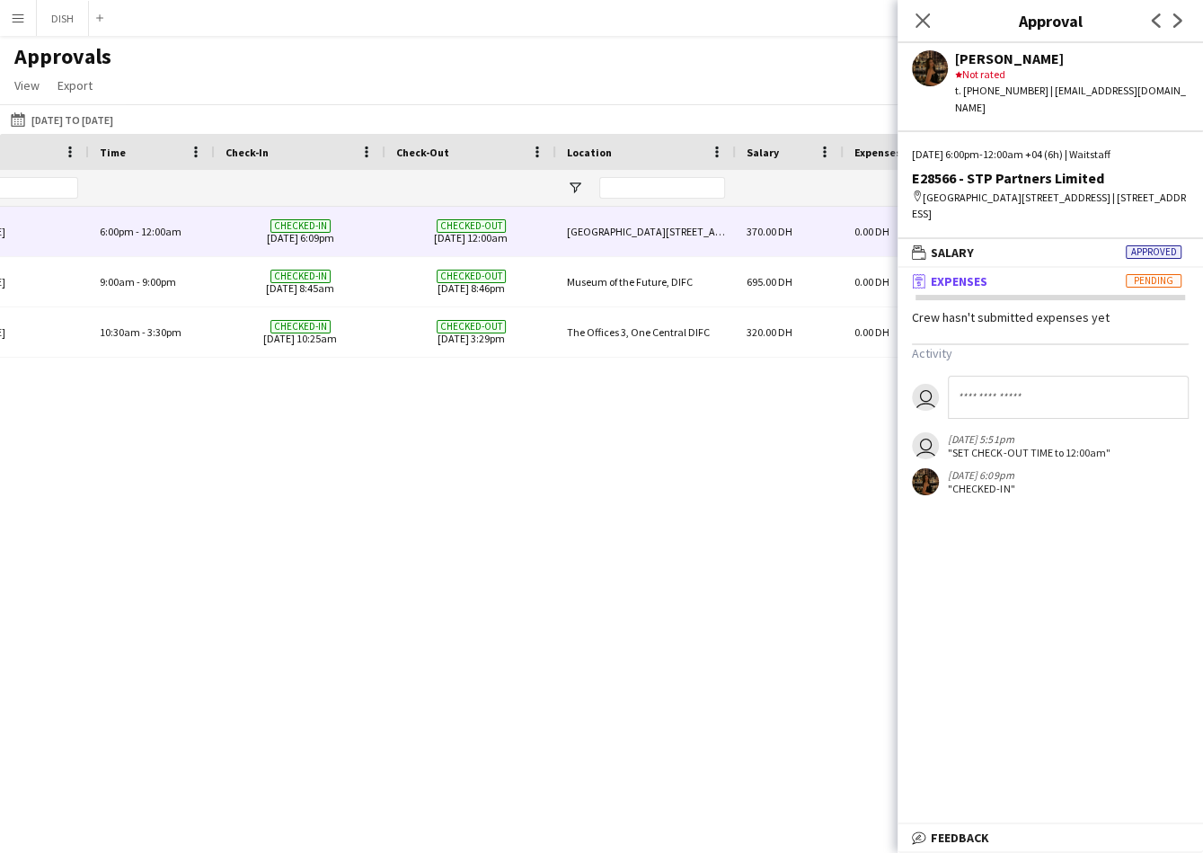
click at [1134, 274] on span "Pending" at bounding box center [1154, 280] width 56 height 13
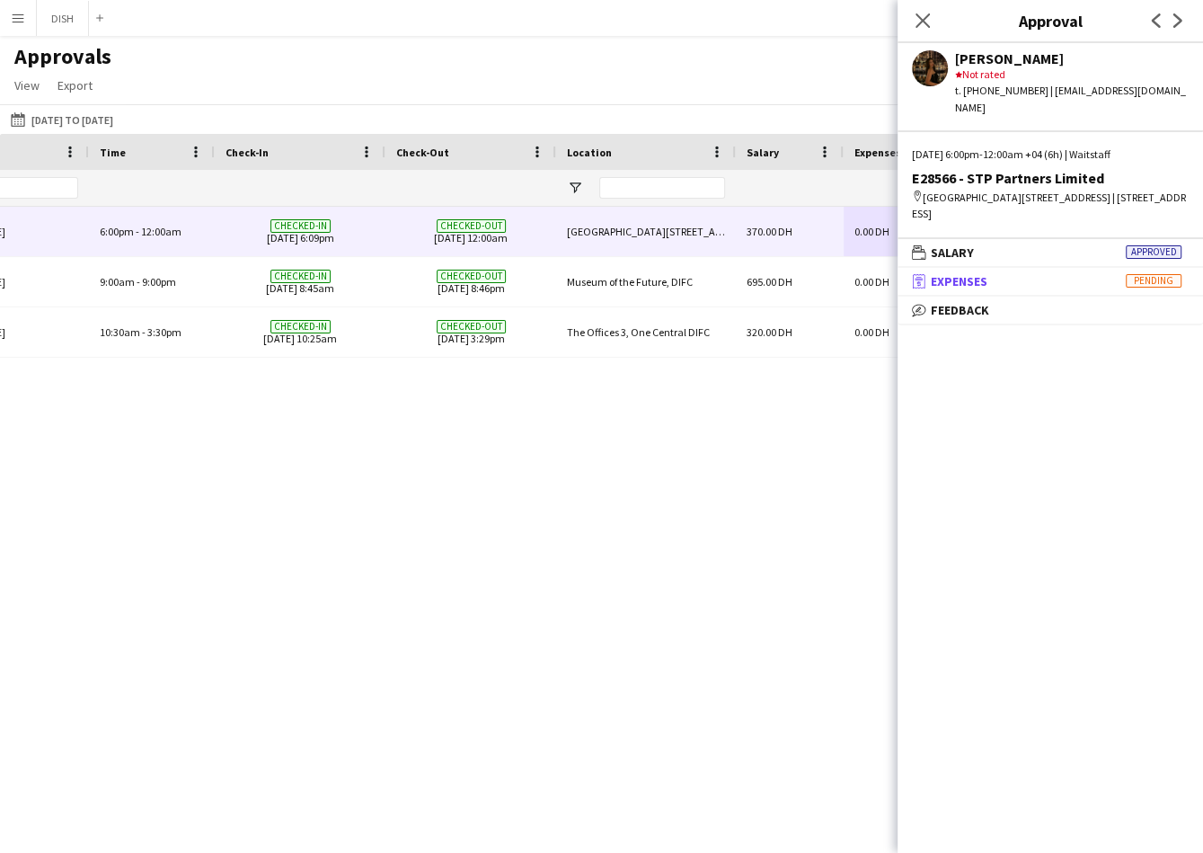
click at [1134, 274] on span "Pending" at bounding box center [1154, 280] width 56 height 13
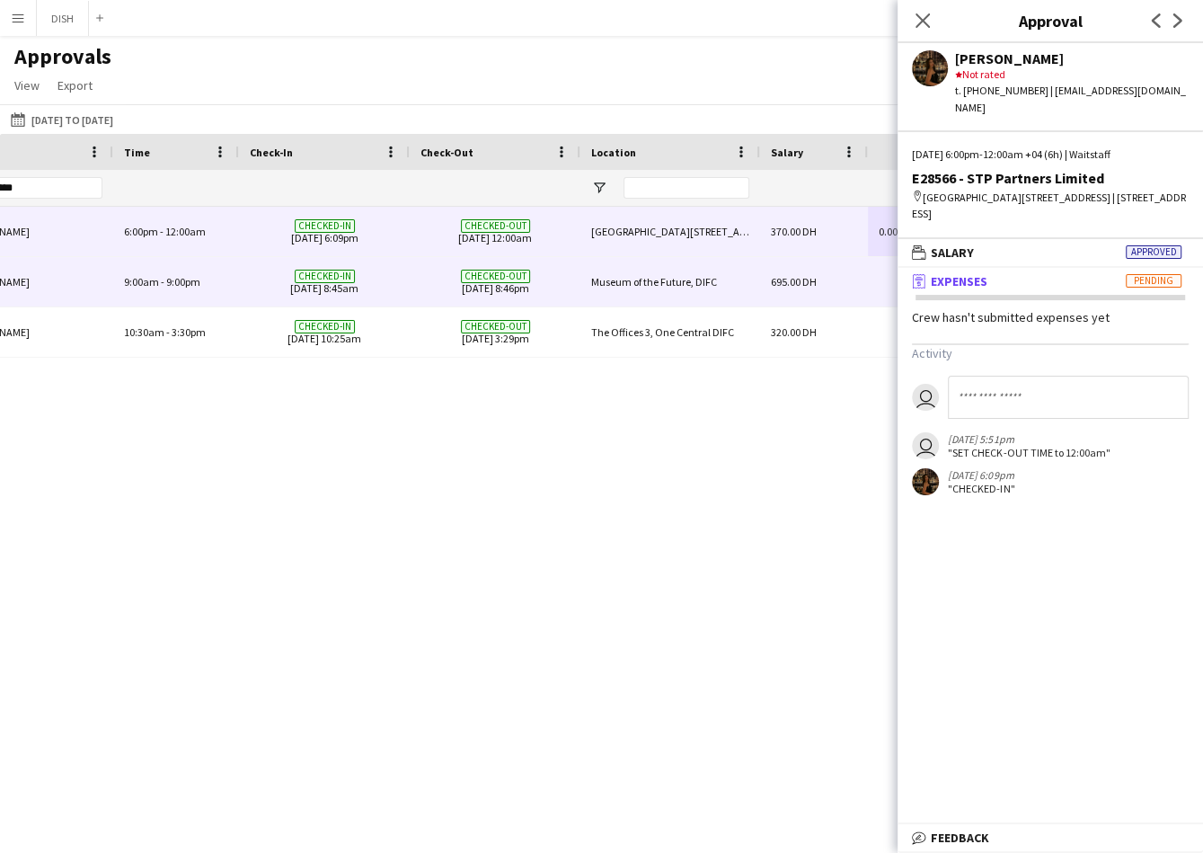
scroll to position [0, 0]
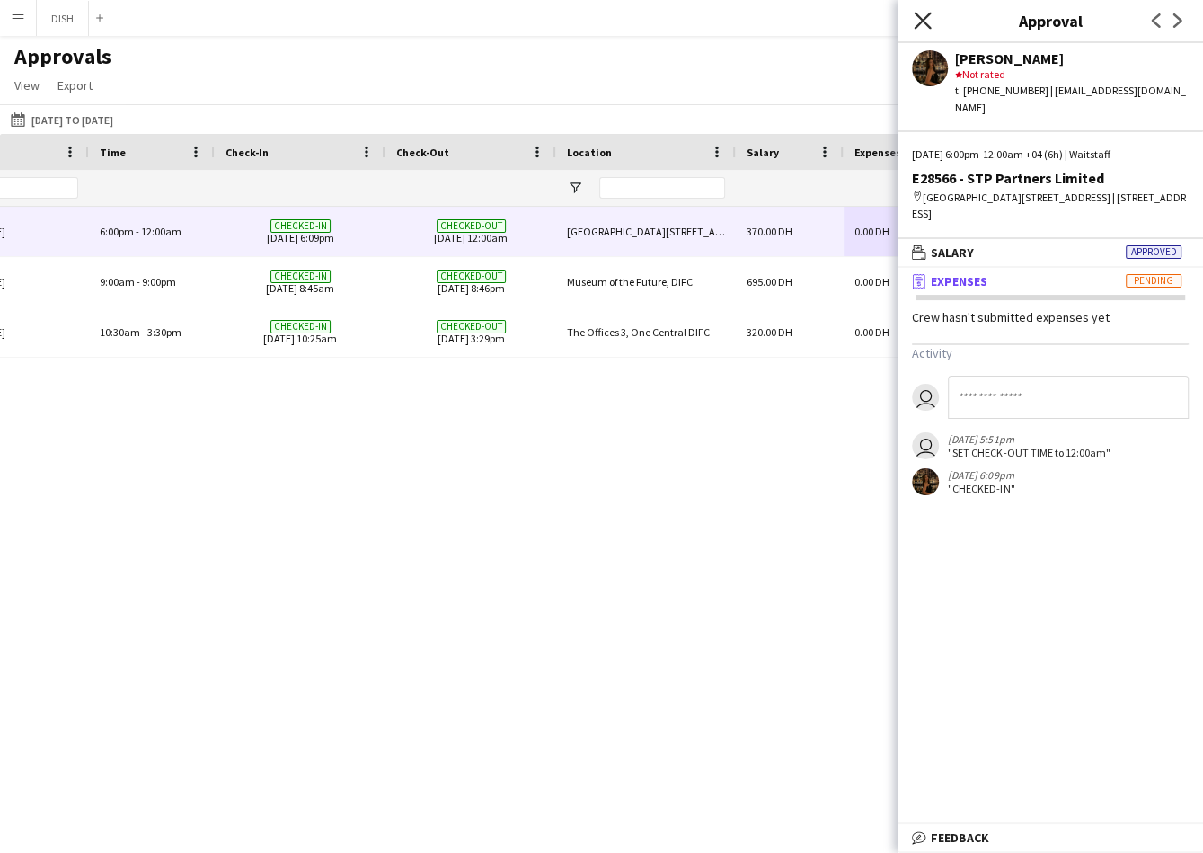
click at [930, 17] on icon "Close pop-in" at bounding box center [922, 20] width 17 height 17
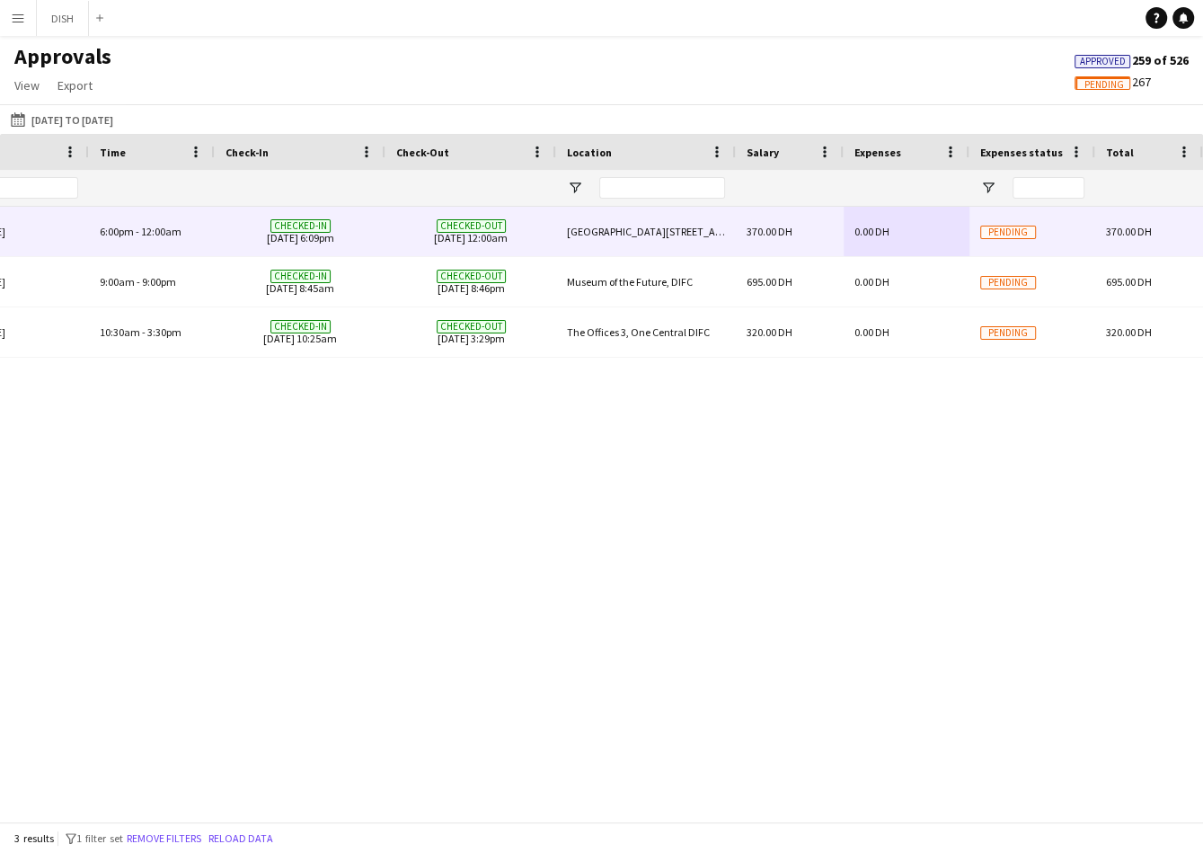
click at [936, 227] on div "0.00 DH" at bounding box center [907, 231] width 126 height 49
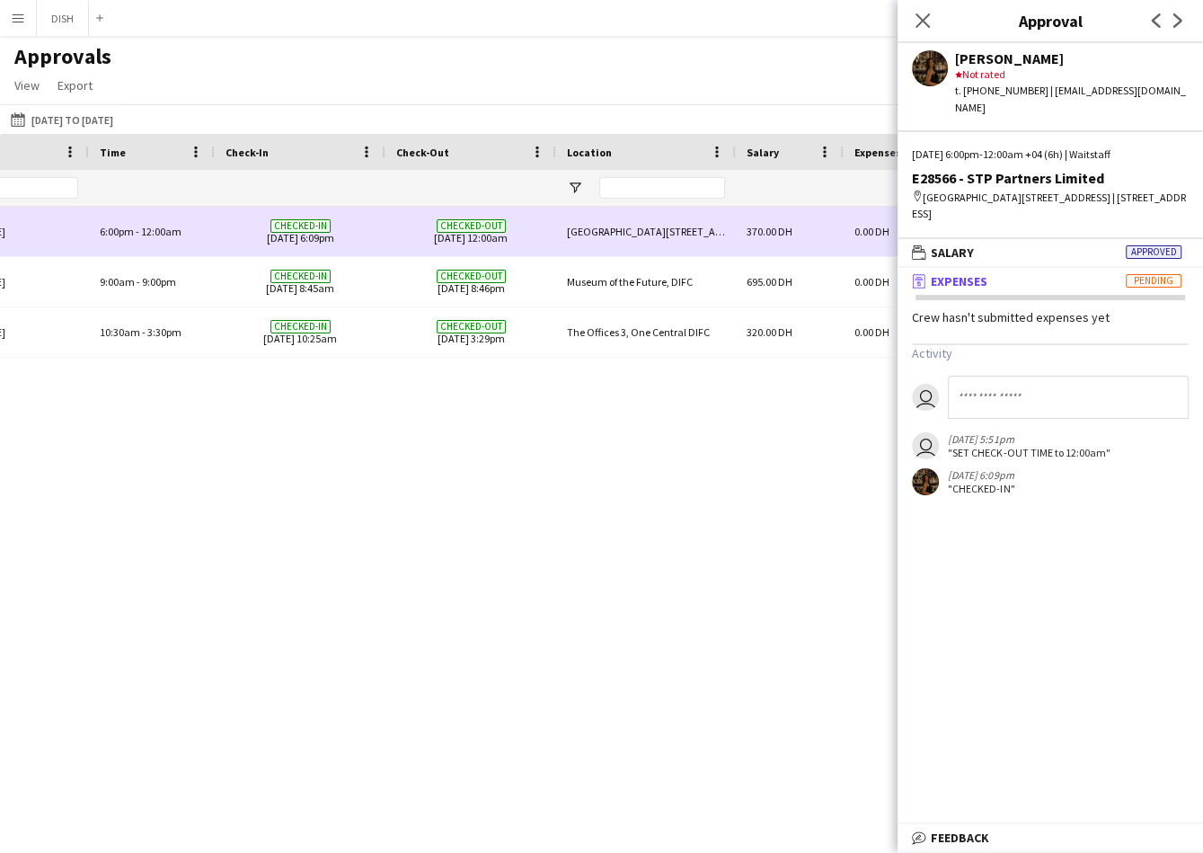
click at [785, 248] on div "370.00 DH" at bounding box center [790, 231] width 108 height 49
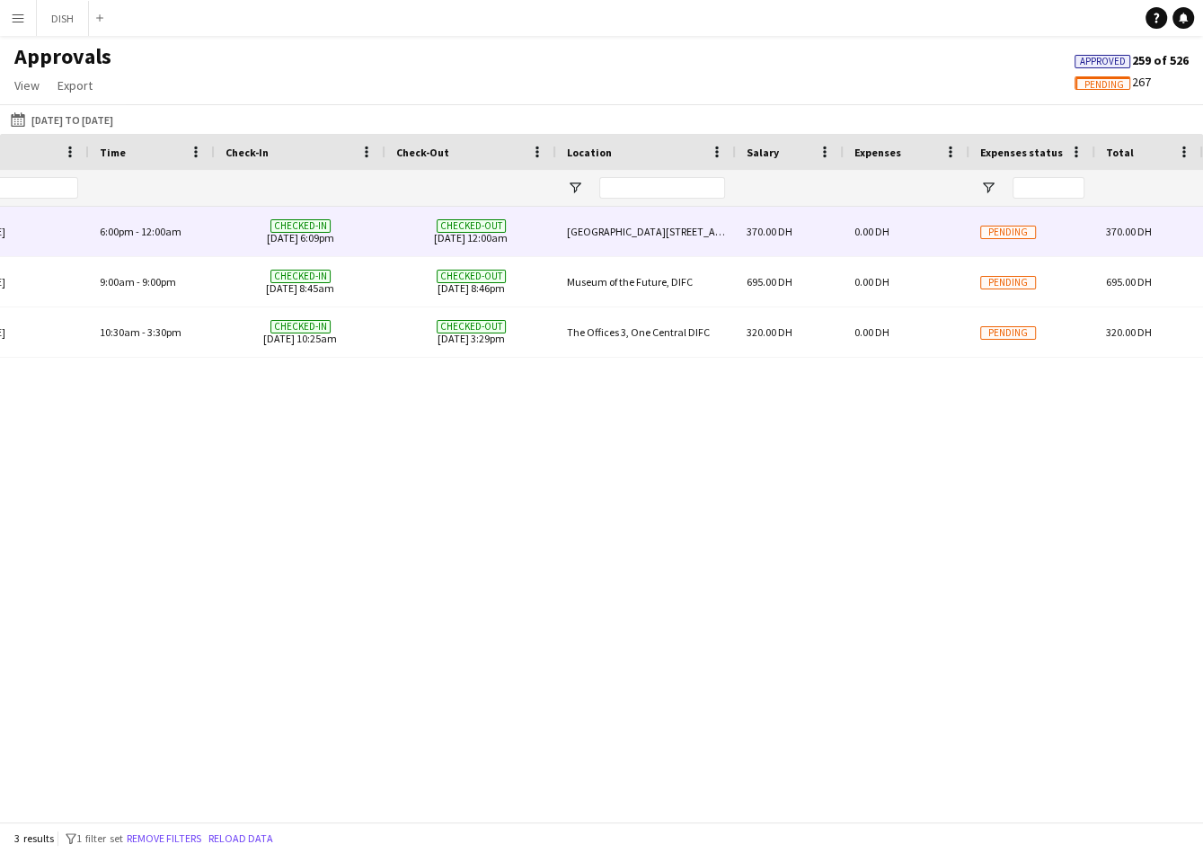
click at [791, 239] on div "370.00 DH" at bounding box center [790, 231] width 108 height 49
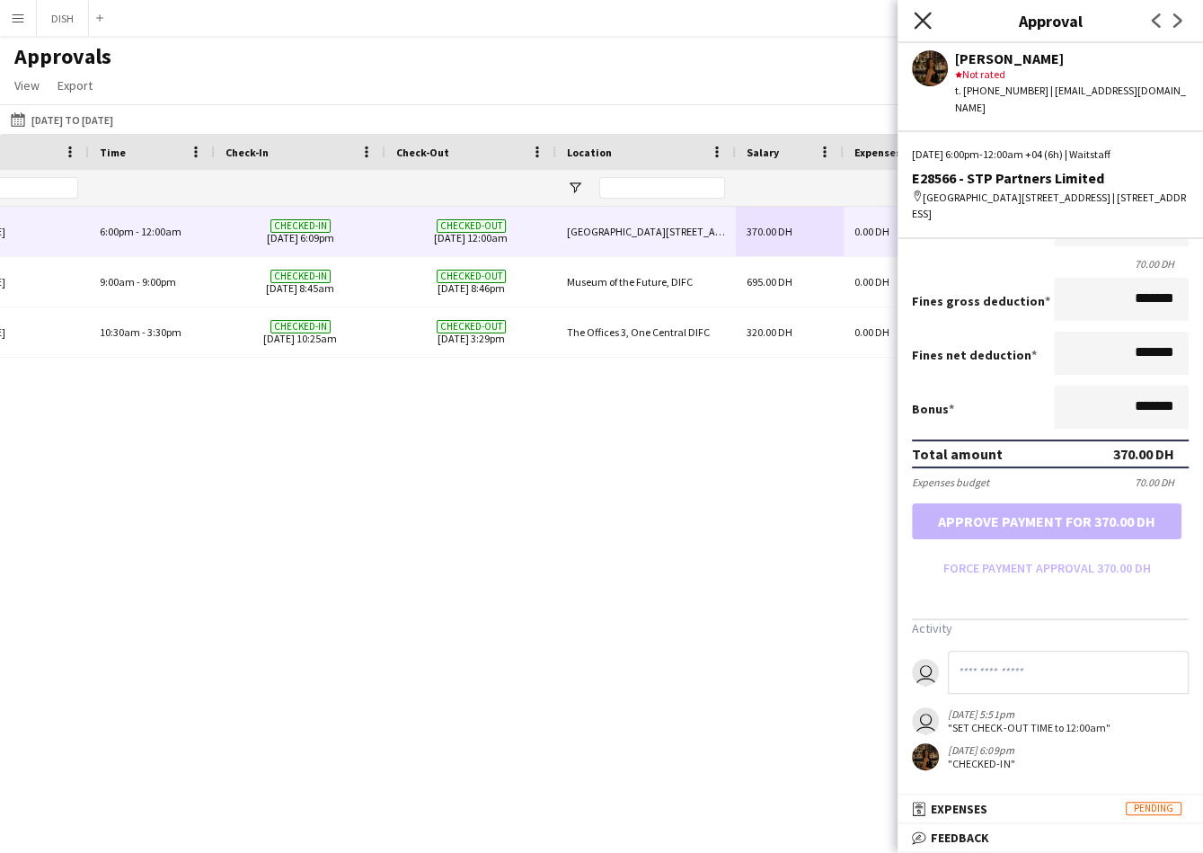
click at [919, 19] on icon "Close pop-in" at bounding box center [922, 20] width 17 height 17
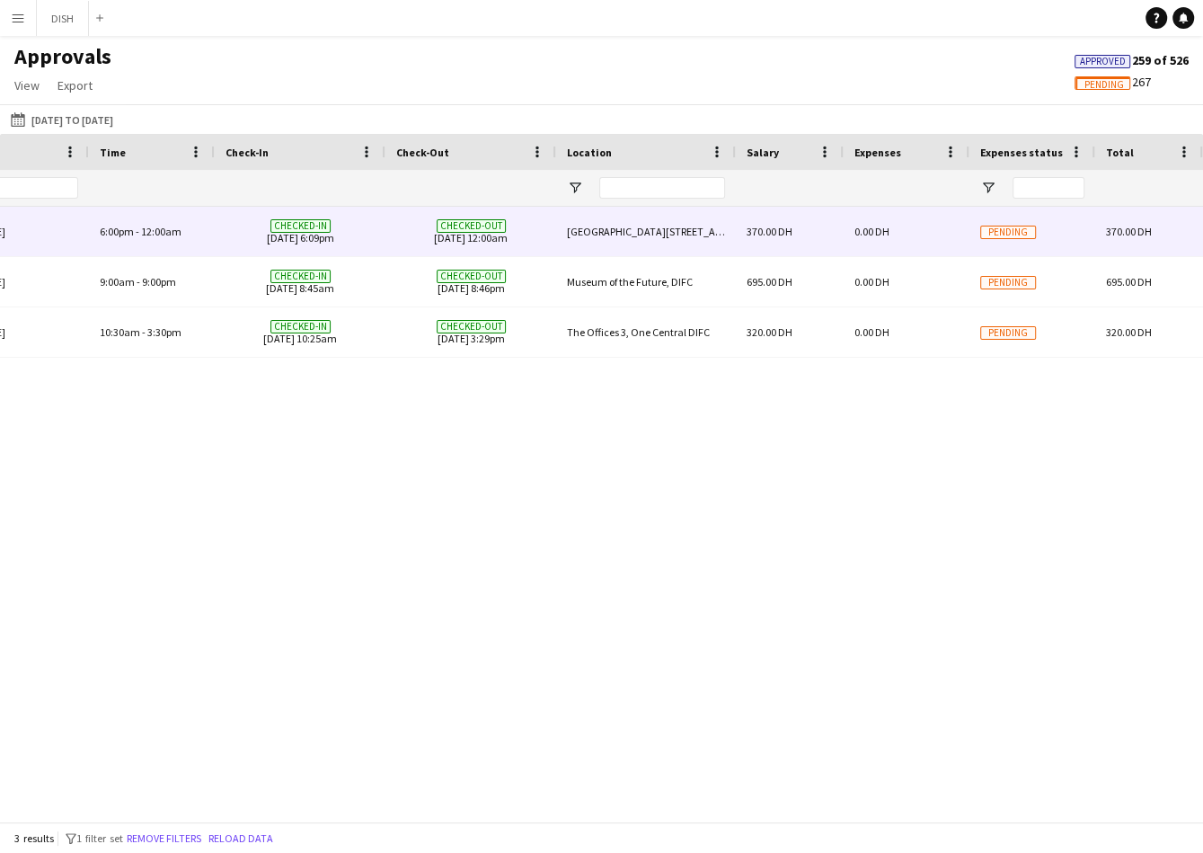
click at [891, 239] on div "0.00 DH" at bounding box center [907, 231] width 126 height 49
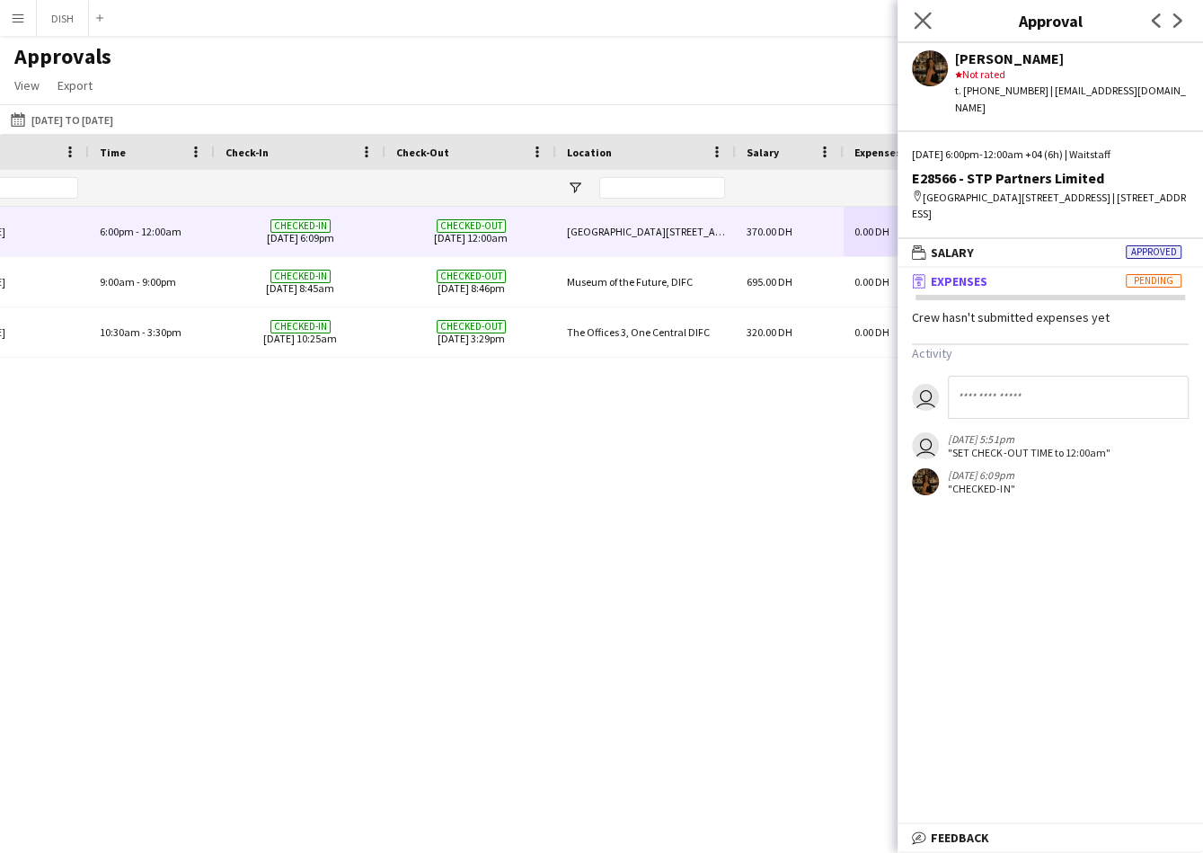
click at [911, 17] on app-icon "Close pop-in" at bounding box center [923, 21] width 26 height 26
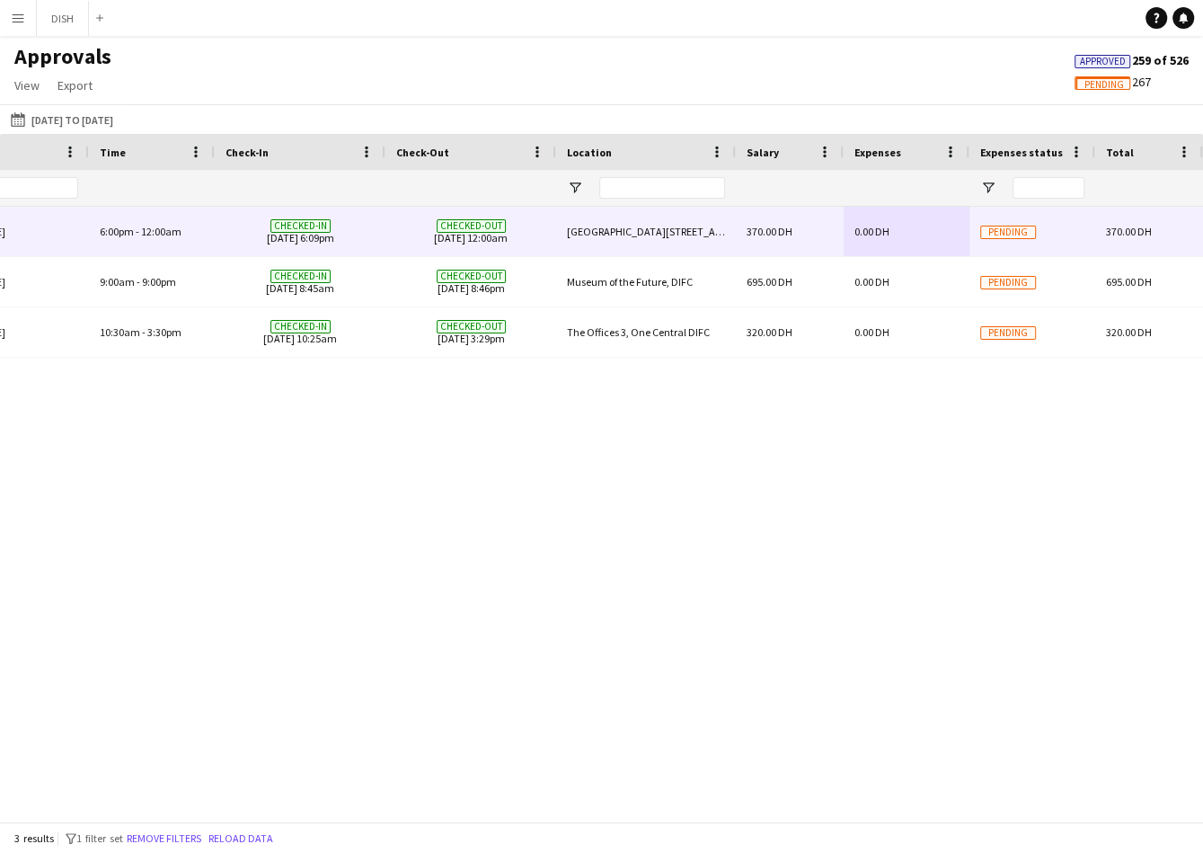
click at [703, 223] on div "[GEOGRAPHIC_DATA][STREET_ADDRESS]" at bounding box center [646, 231] width 180 height 49
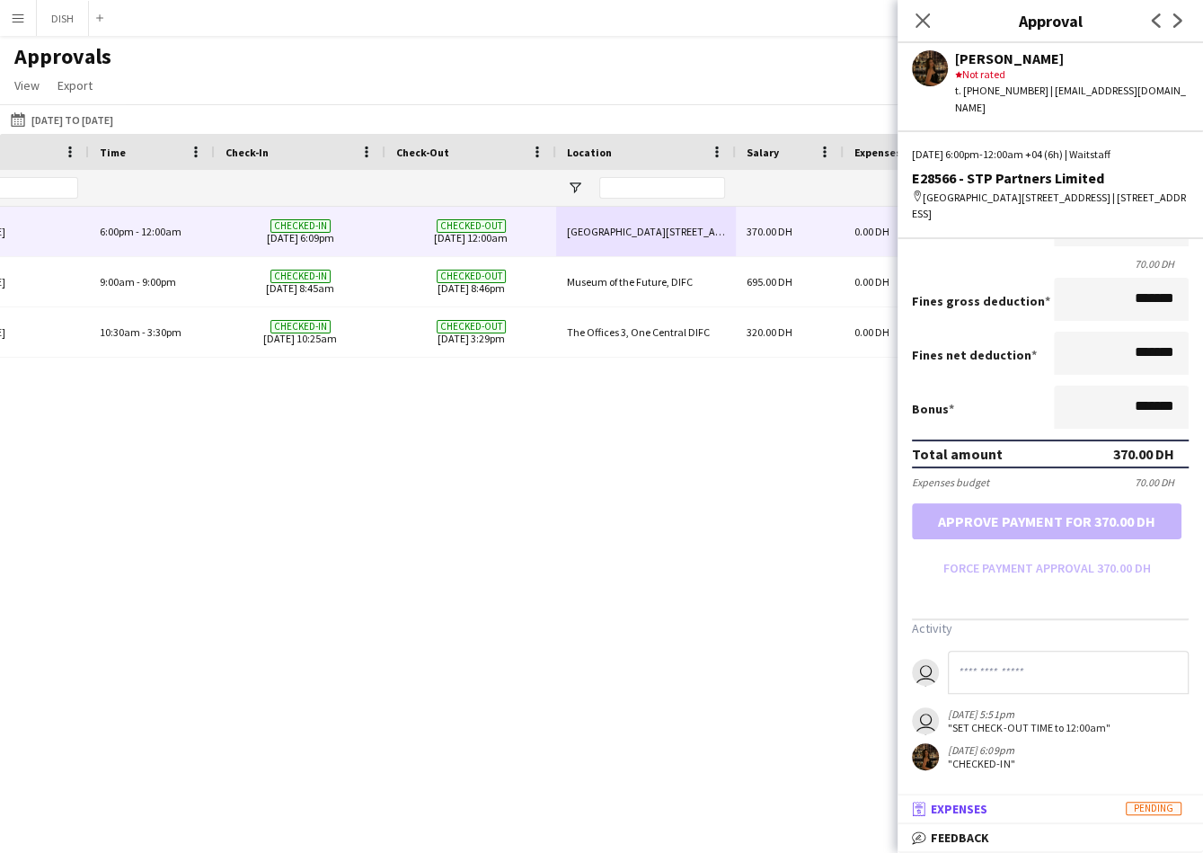
click at [1021, 806] on mat-panel-title "receipt Expenses Pending" at bounding box center [1047, 809] width 298 height 16
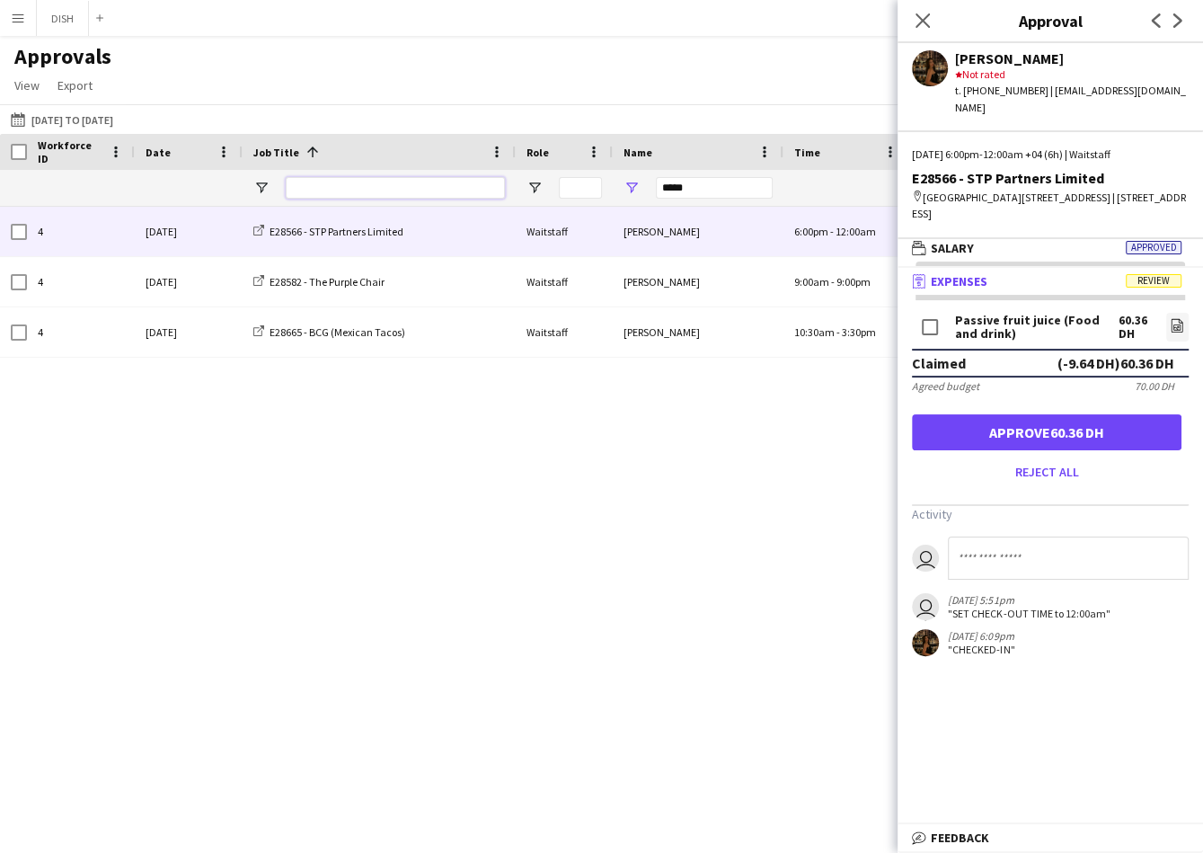
click at [366, 193] on input "Job Title Filter Input" at bounding box center [395, 188] width 219 height 22
click at [676, 188] on input "*****" at bounding box center [714, 188] width 117 height 22
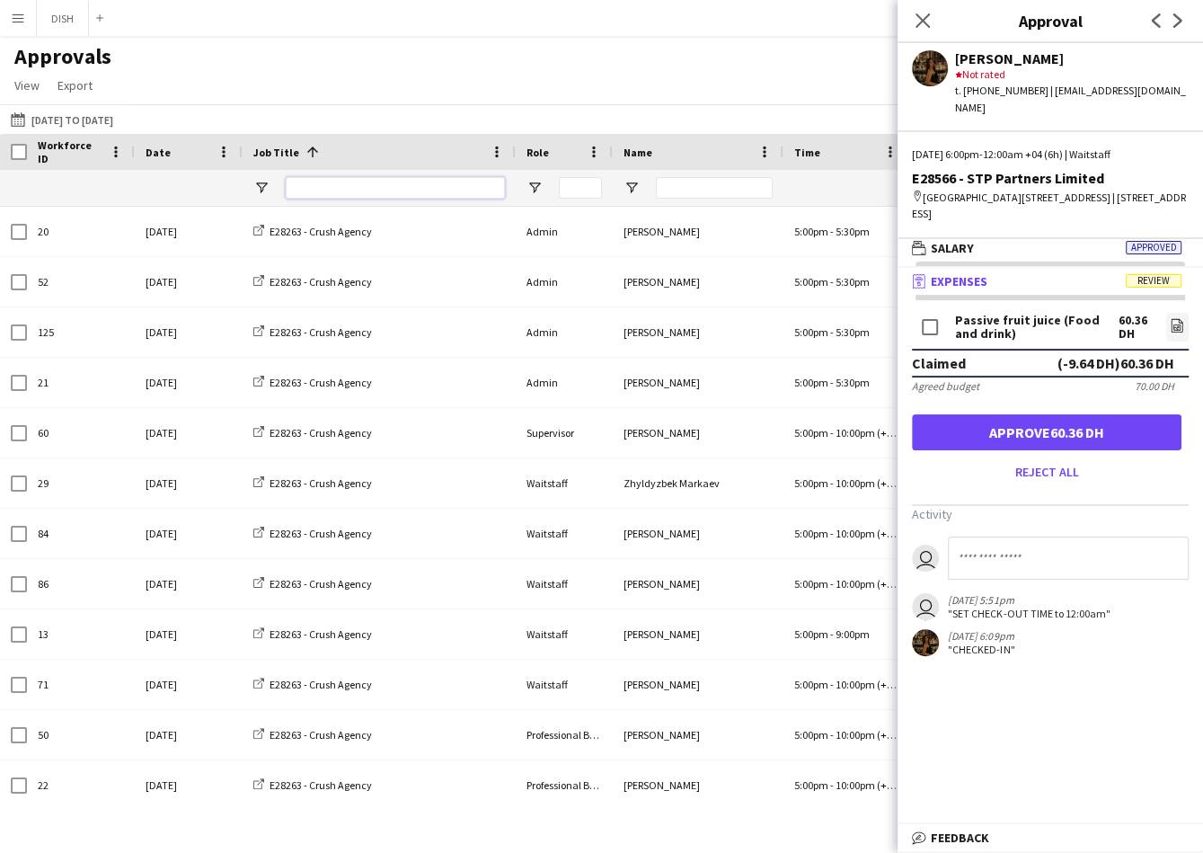
click at [413, 195] on input "Job Title Filter Input" at bounding box center [395, 188] width 219 height 22
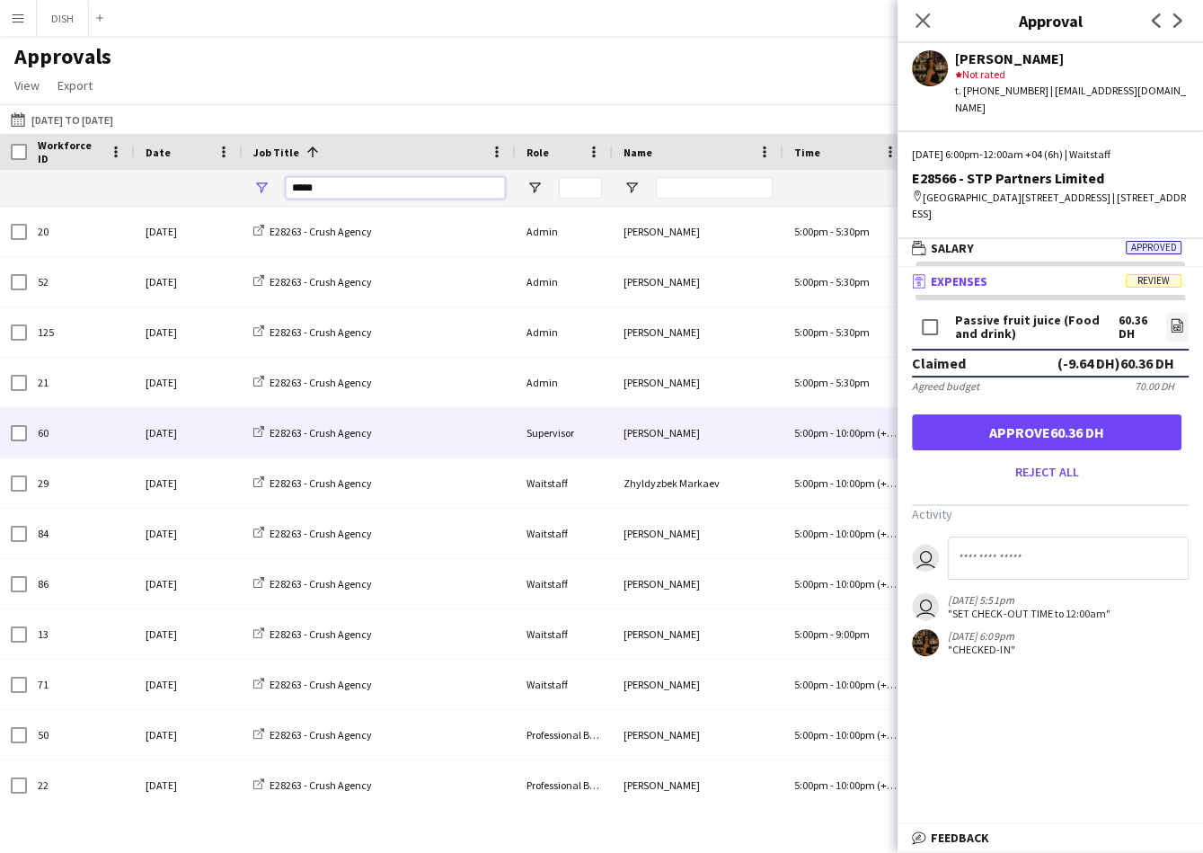
type input "*****"
click at [433, 450] on div "E28263 - Crush Agency" at bounding box center [379, 432] width 273 height 49
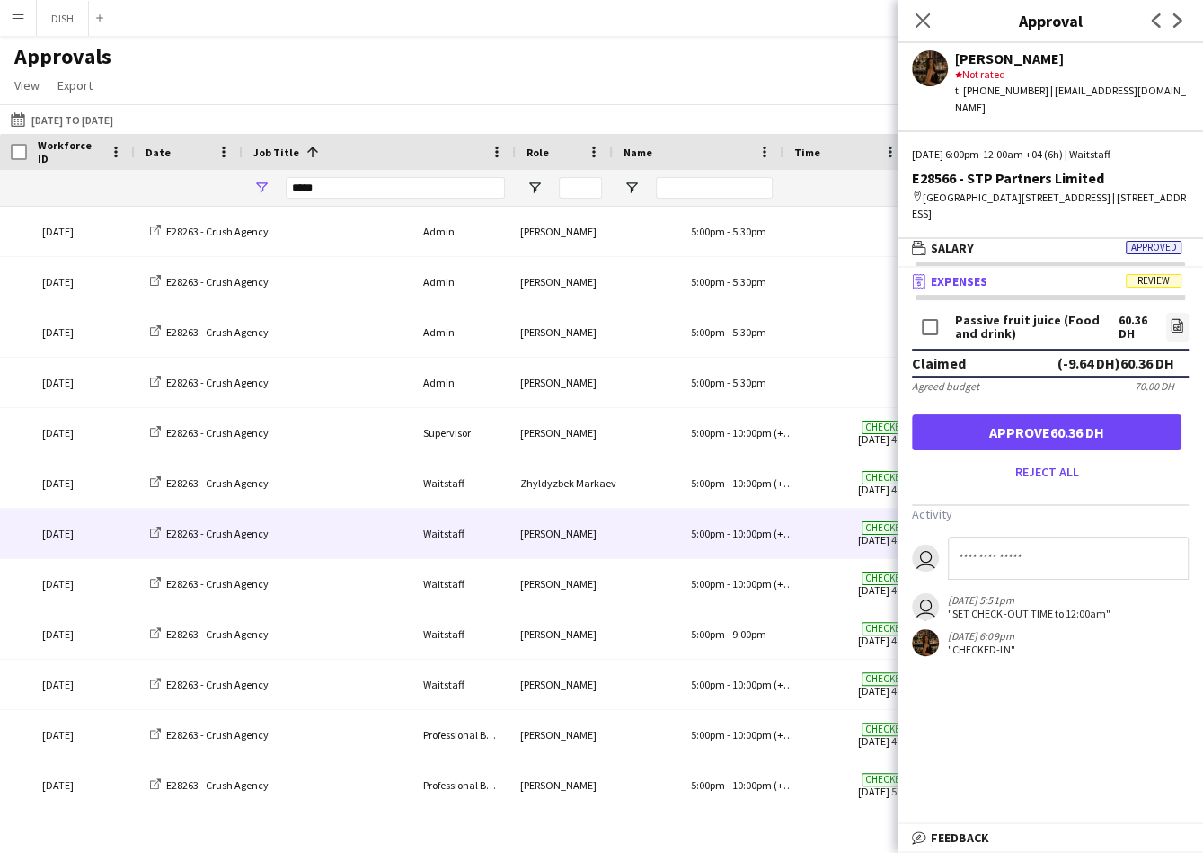
scroll to position [0, 404]
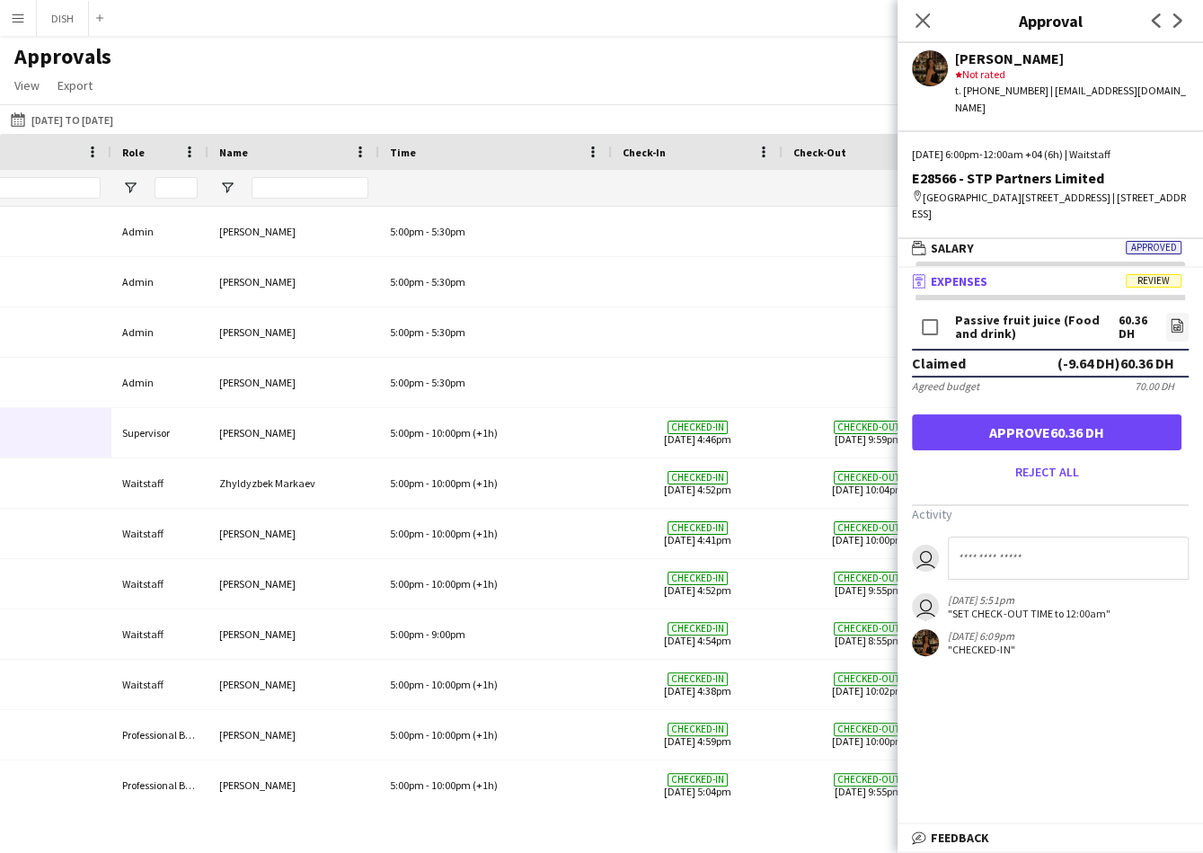
drag, startPoint x: 504, startPoint y: 155, endPoint x: 611, endPoint y: 151, distance: 107.0
click at [611, 151] on div at bounding box center [611, 152] width 7 height 36
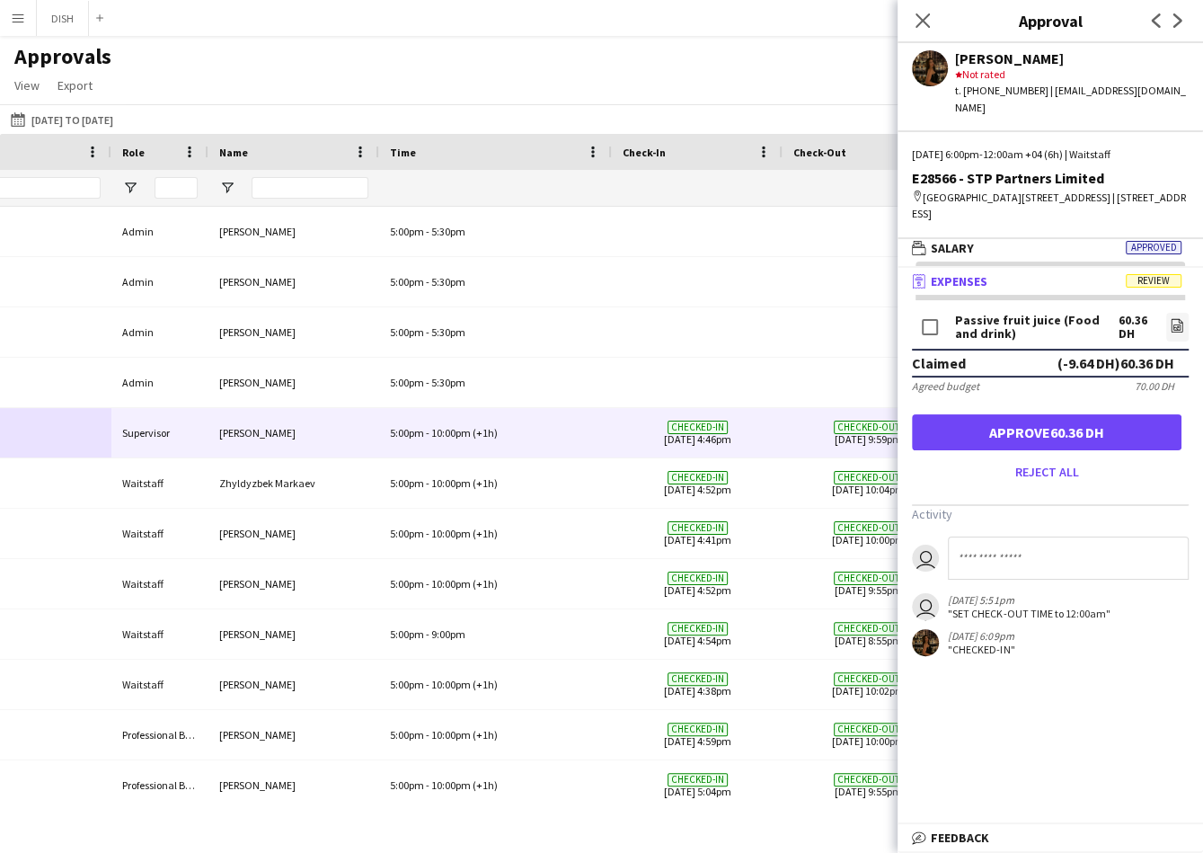
click at [277, 444] on div "[PERSON_NAME]" at bounding box center [294, 432] width 171 height 49
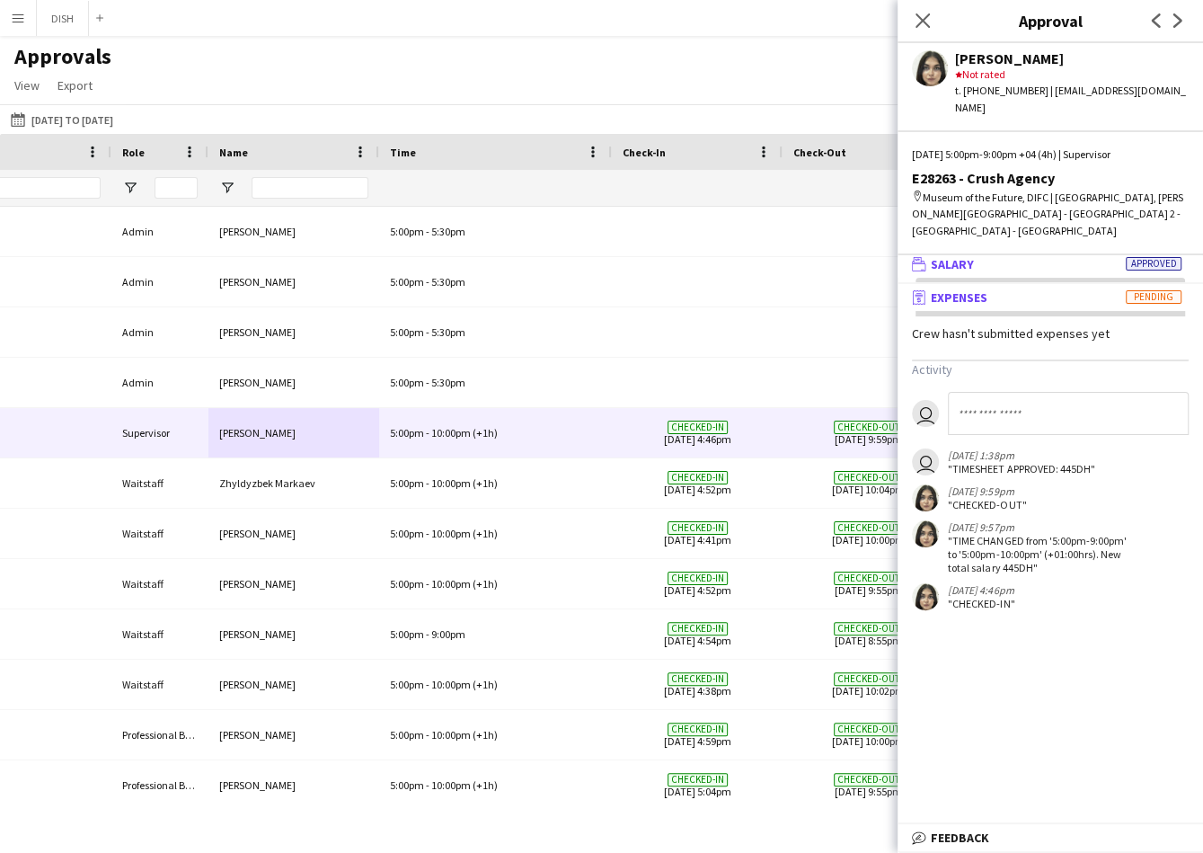
click at [1010, 256] on mat-panel-title "wallet Salary Approved" at bounding box center [1047, 264] width 298 height 16
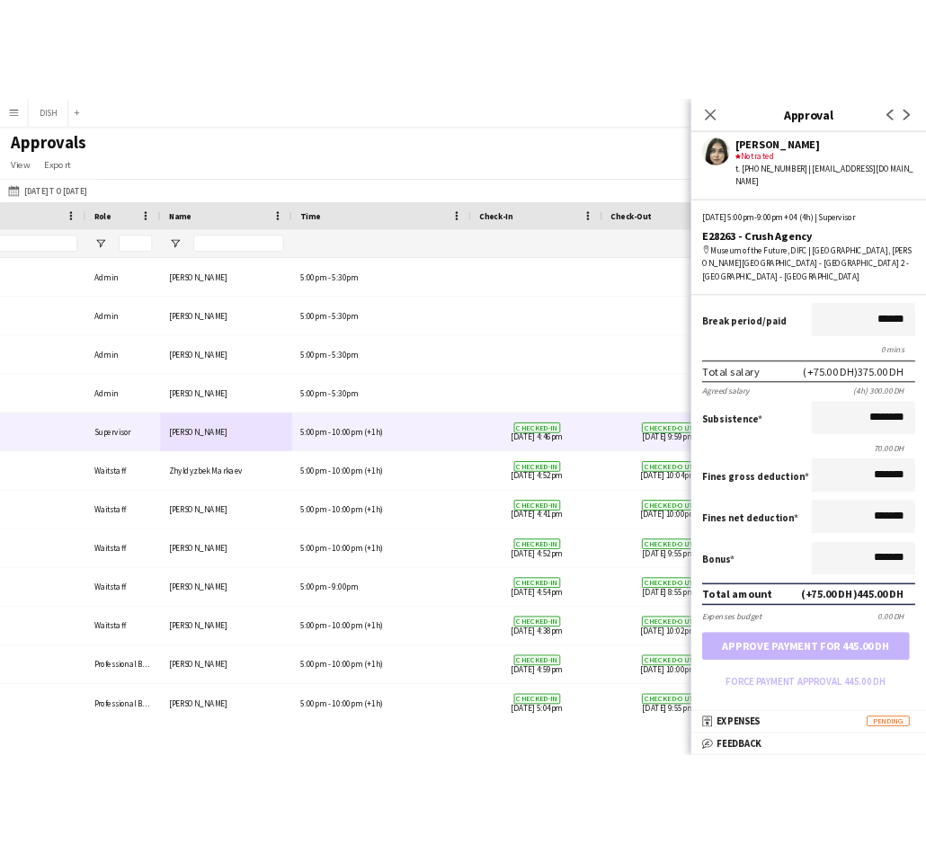
scroll to position [0, 0]
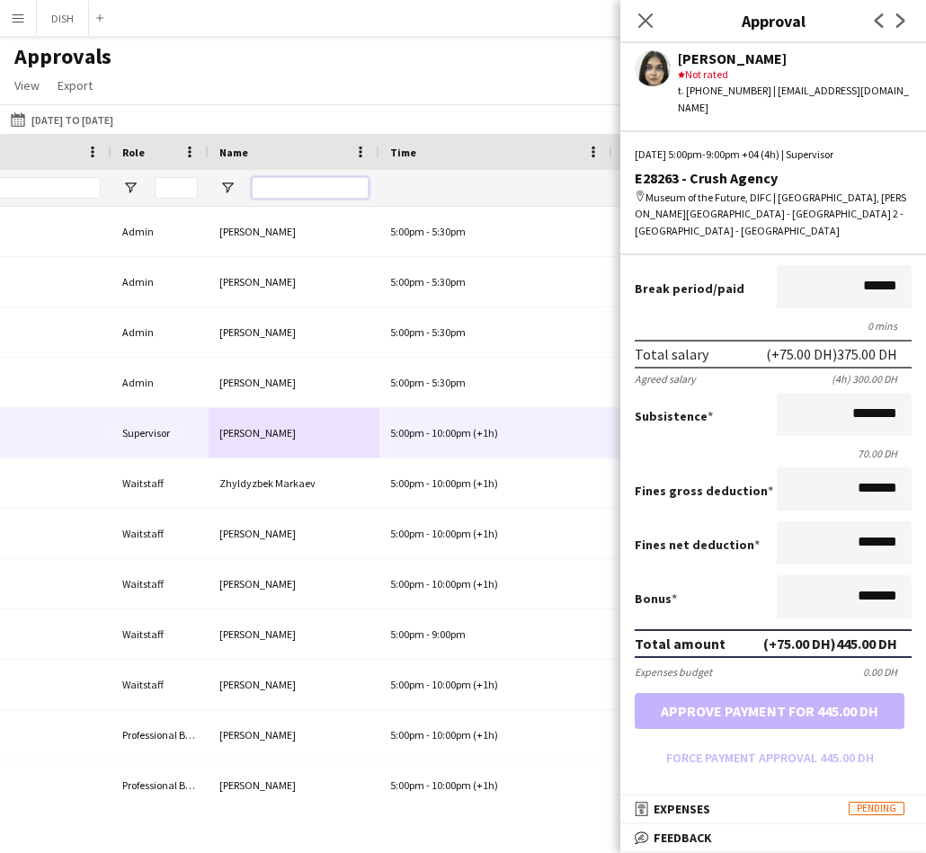
click at [279, 182] on input "Name Filter Input" at bounding box center [310, 188] width 117 height 22
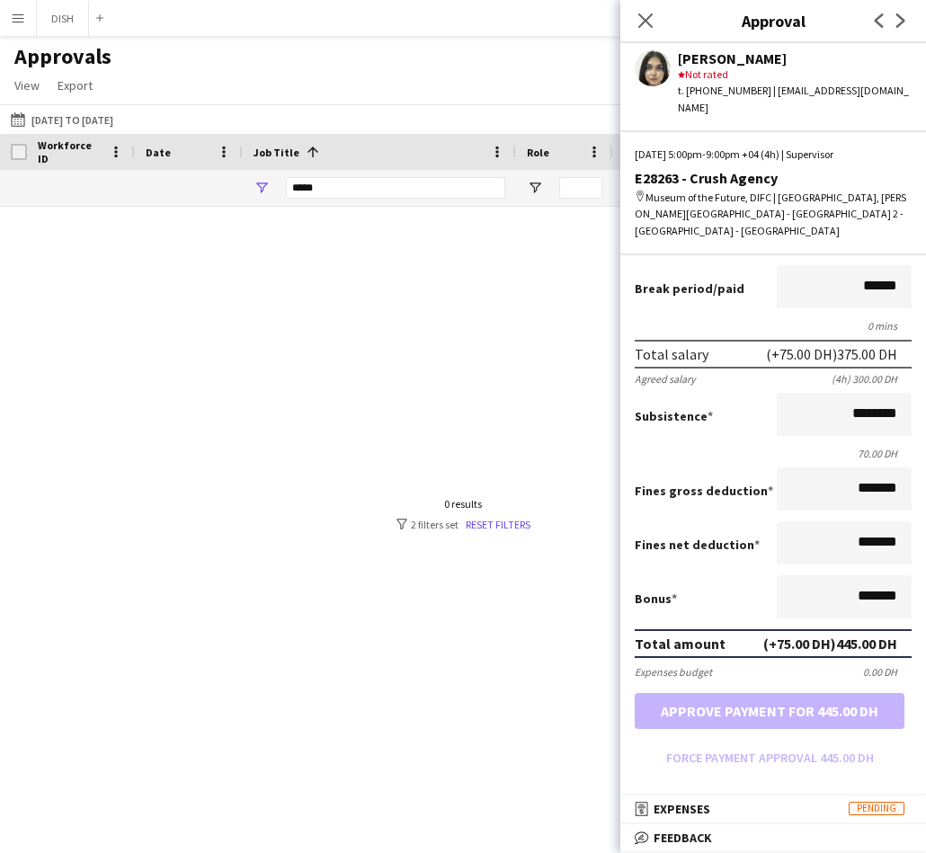
type input "****"
click at [327, 192] on input "*****" at bounding box center [395, 188] width 219 height 22
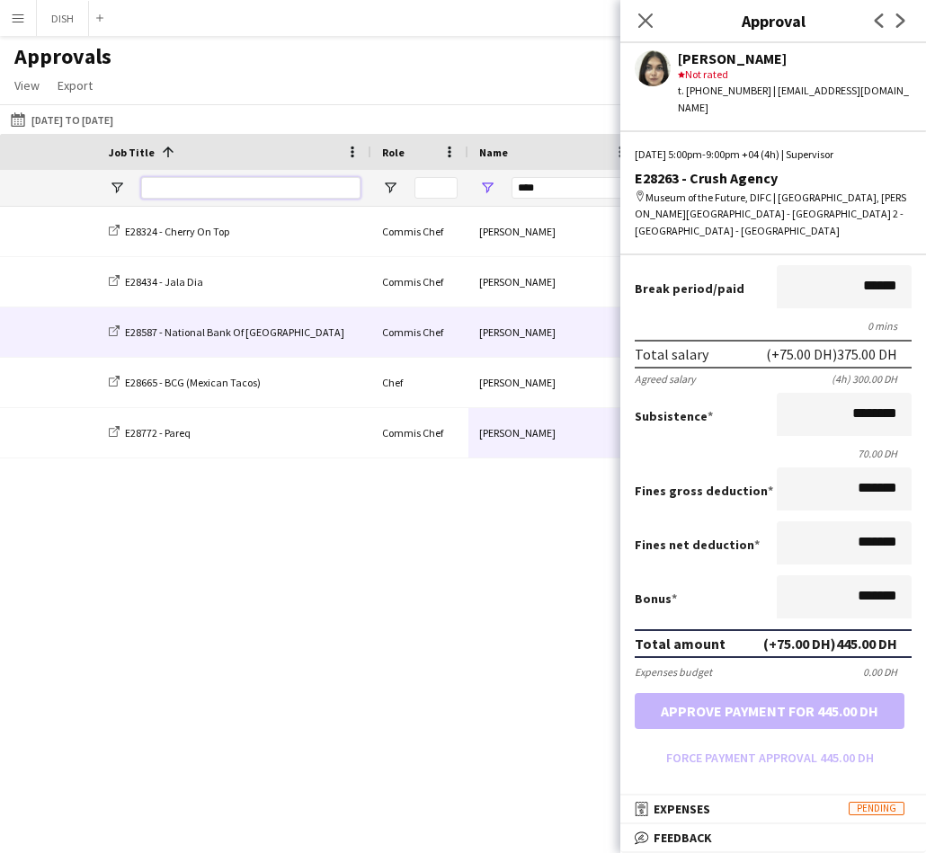
scroll to position [0, 617]
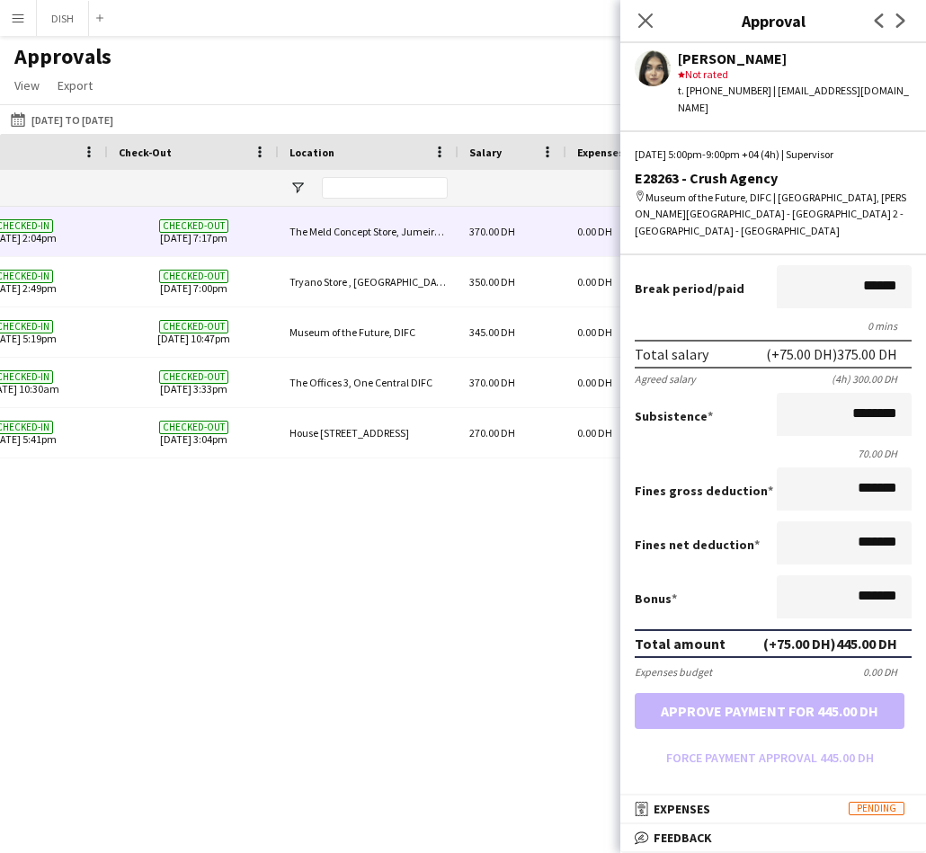
click at [394, 235] on div "The Meld Concept Store, Jumeirah 1" at bounding box center [369, 231] width 180 height 49
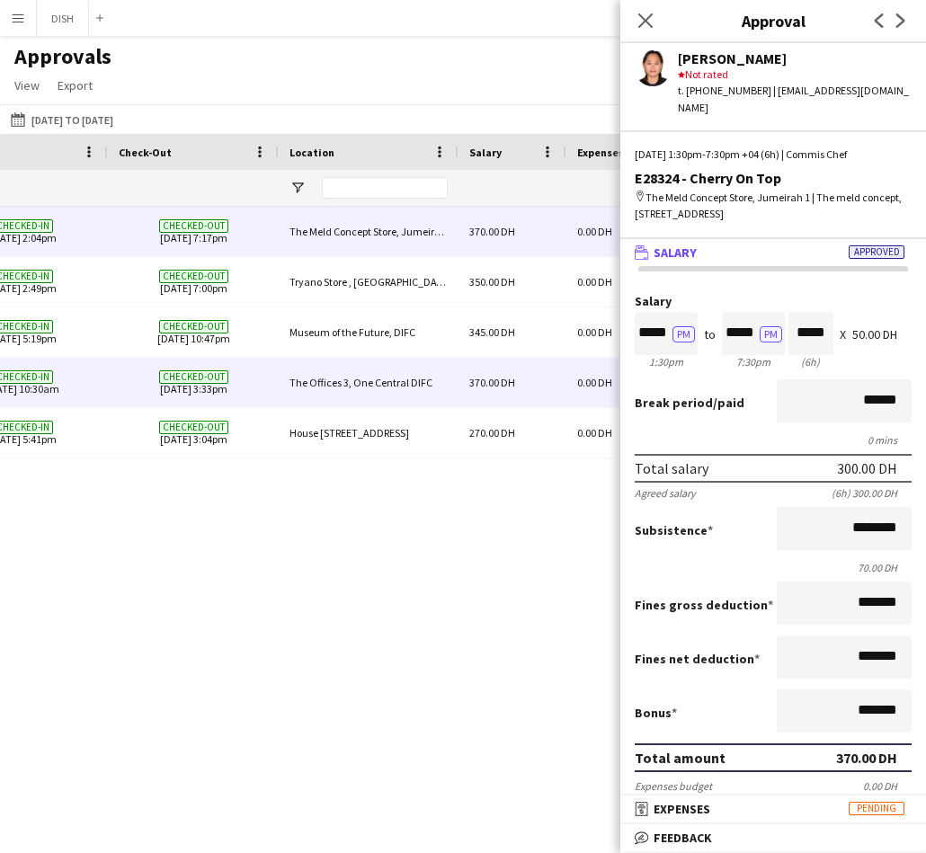
click at [472, 394] on div "370.00 DH" at bounding box center [512, 382] width 108 height 49
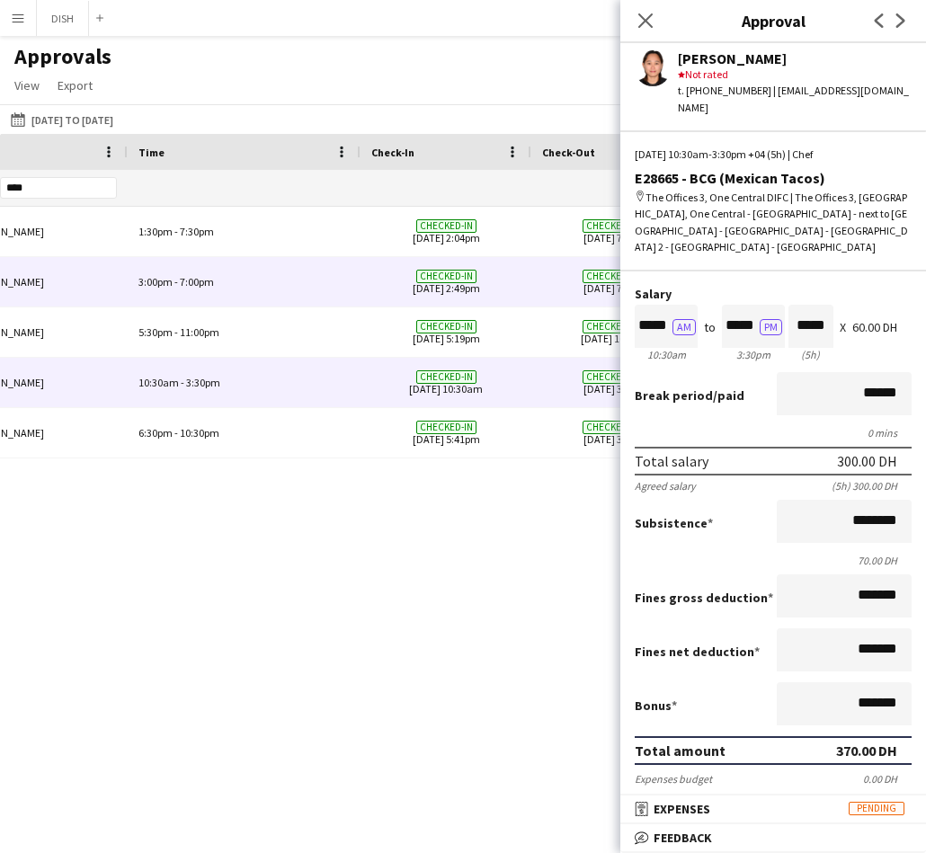
scroll to position [0, 674]
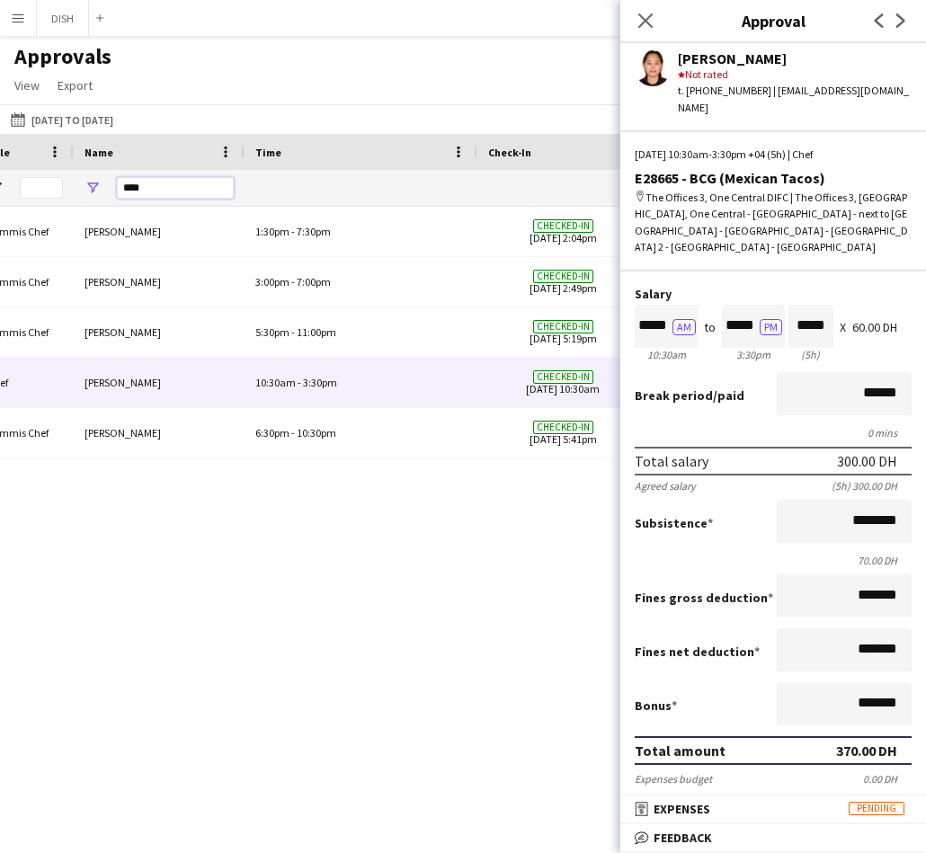
click at [181, 191] on input "****" at bounding box center [175, 188] width 117 height 22
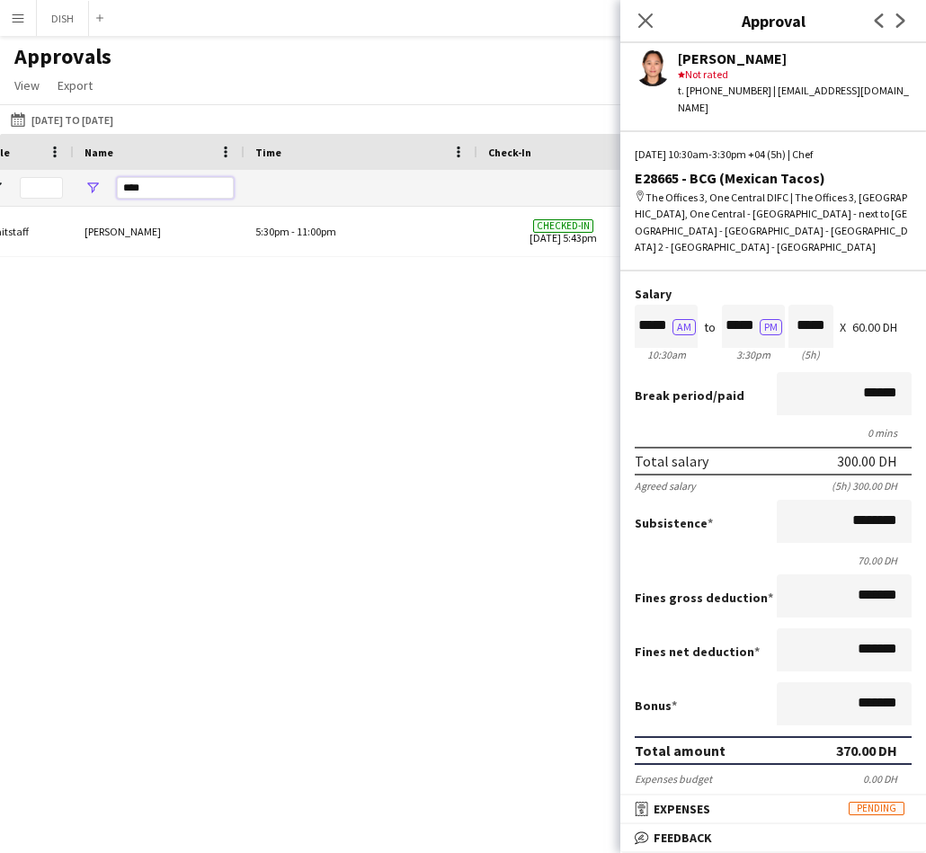
scroll to position [0, 800]
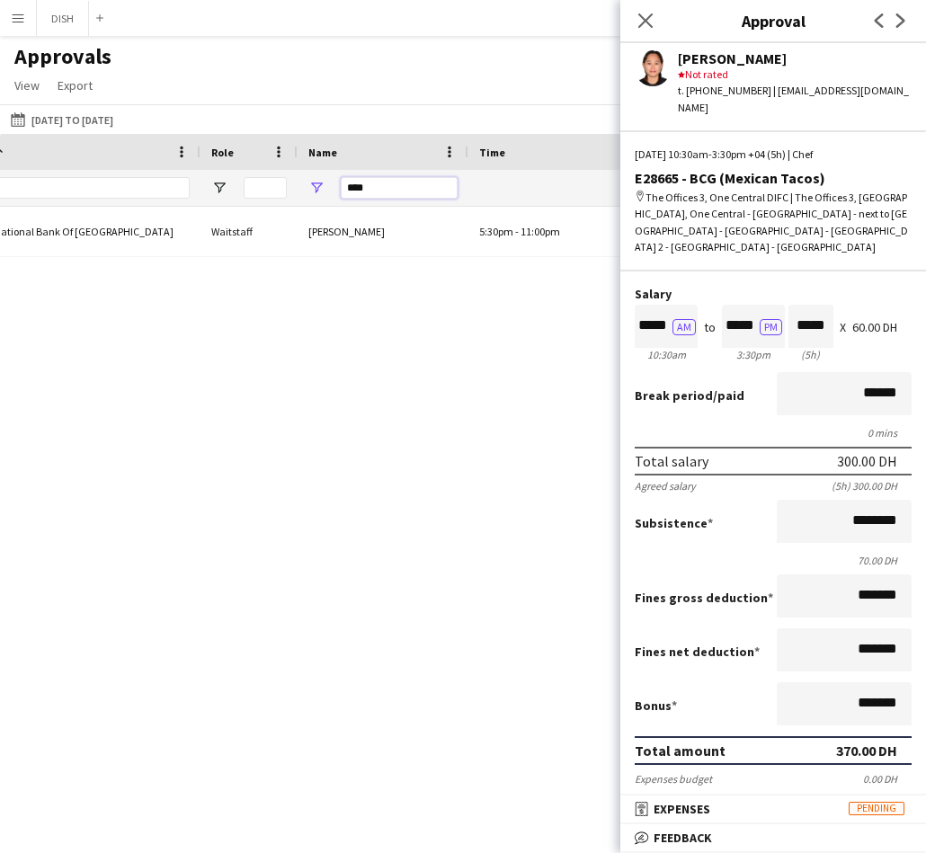
click at [407, 183] on input "****" at bounding box center [399, 188] width 117 height 22
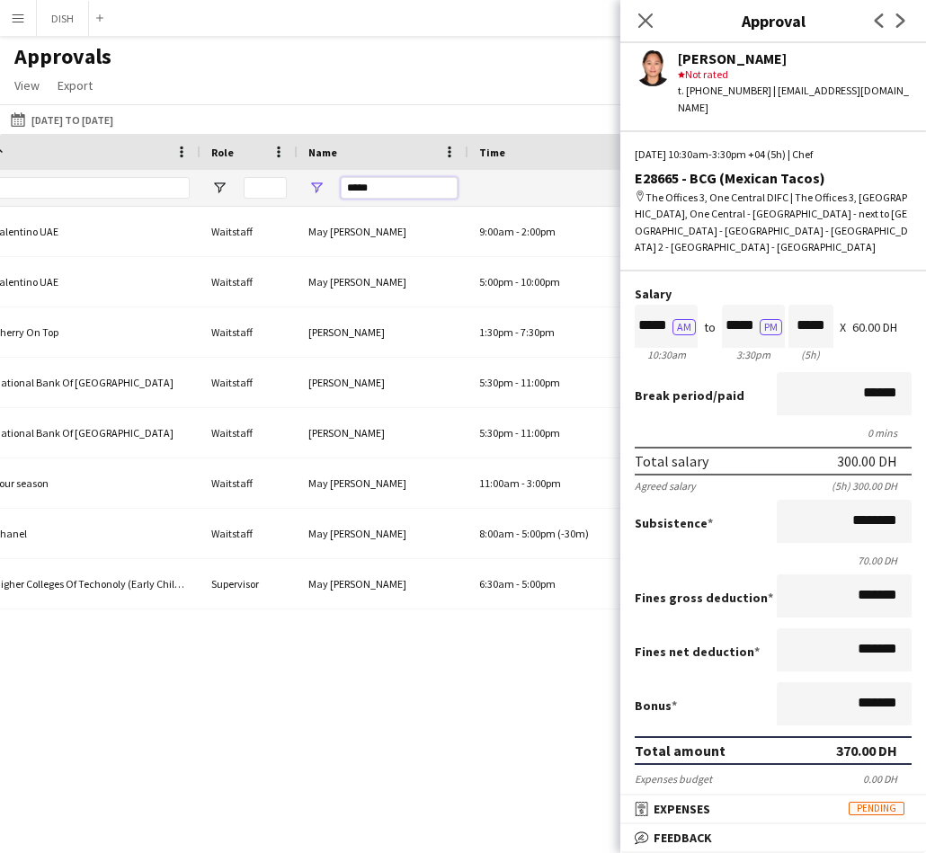
click at [377, 188] on input "*****" at bounding box center [399, 188] width 117 height 22
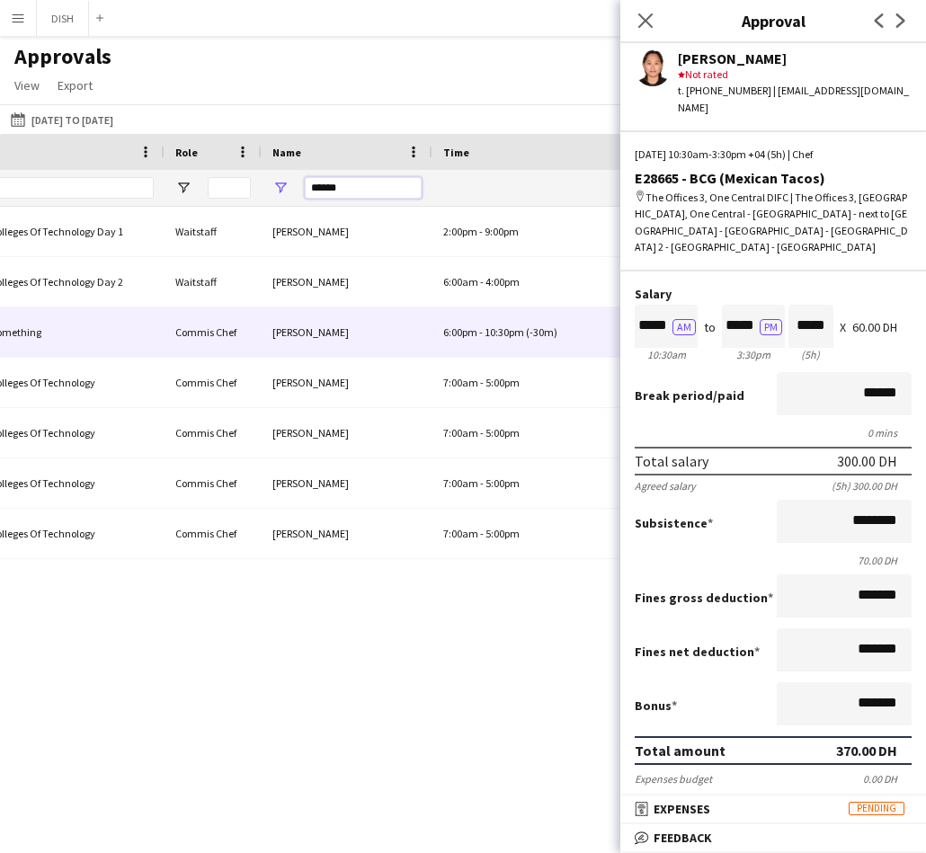
scroll to position [0, 383]
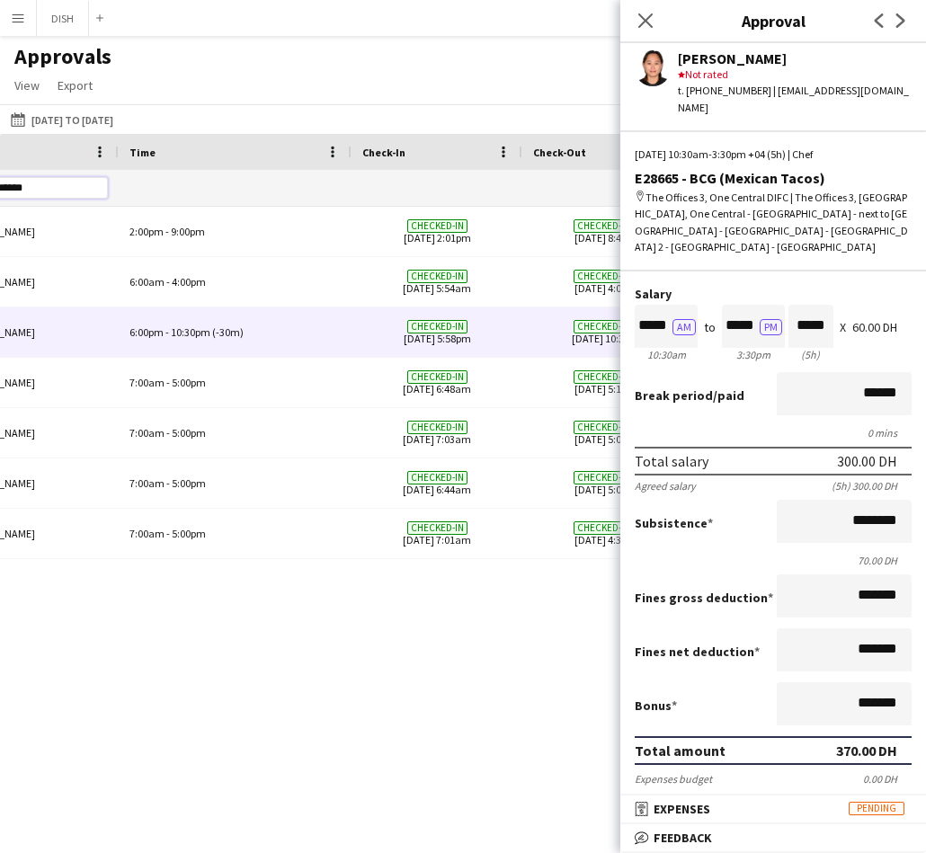
type input "******"
click at [268, 343] on div "6:00pm - 10:30pm (-30m)" at bounding box center [235, 331] width 233 height 49
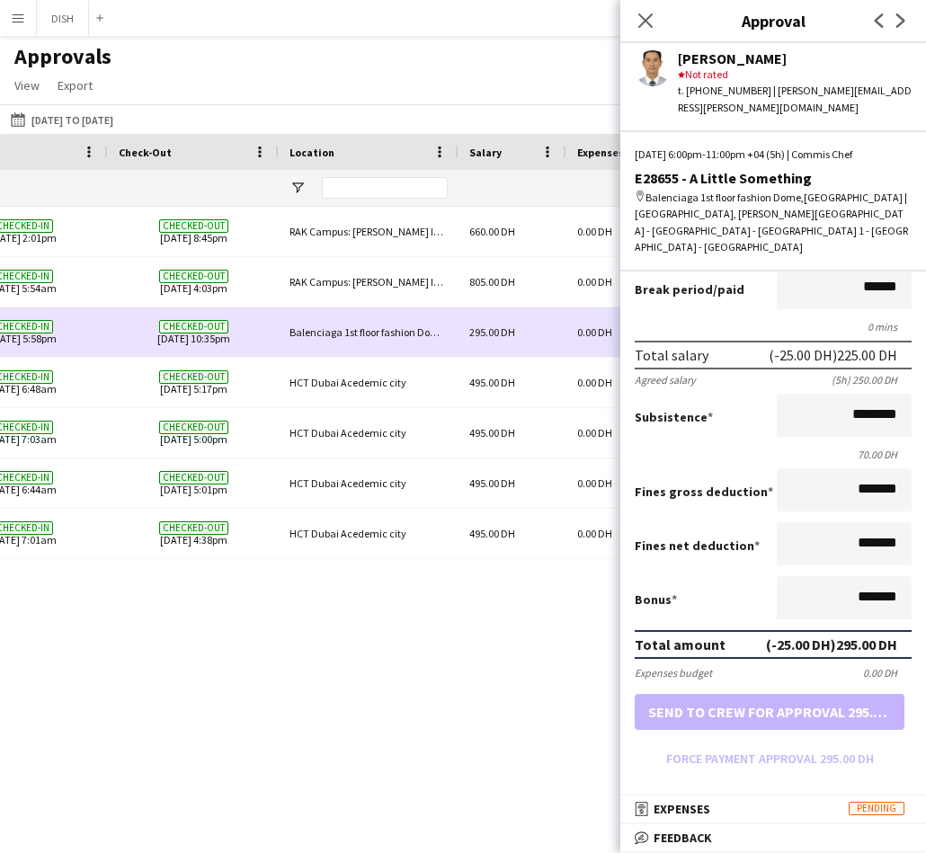
click at [391, 333] on div "Balenciaga 1st floor fashion Dome,[GEOGRAPHIC_DATA]" at bounding box center [369, 331] width 180 height 49
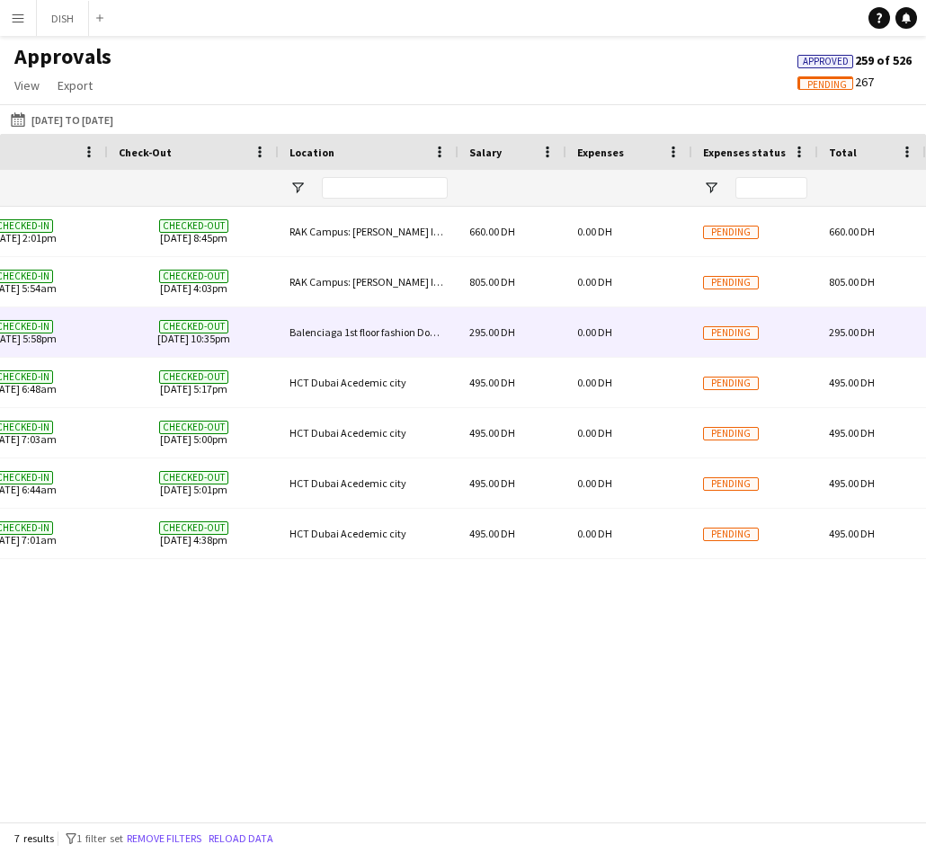
click at [449, 342] on div "Balenciaga 1st floor fashion Dome,[GEOGRAPHIC_DATA]" at bounding box center [369, 331] width 180 height 49
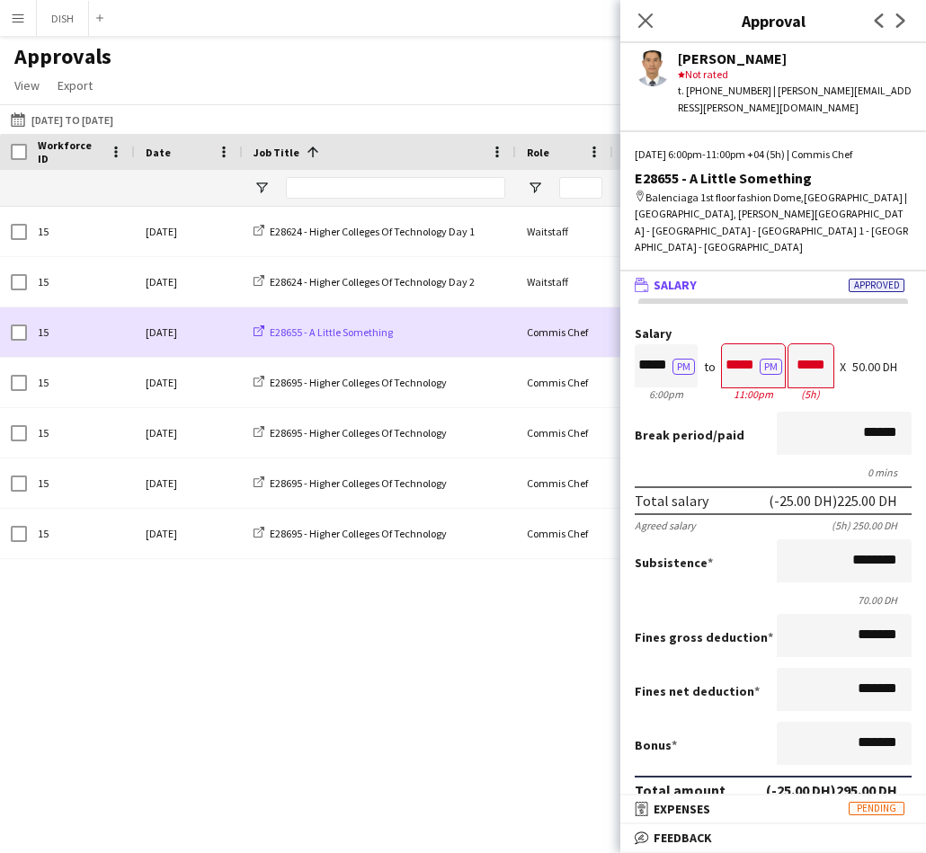
click at [341, 332] on span "E28655 - A Little Something" at bounding box center [331, 331] width 123 height 13
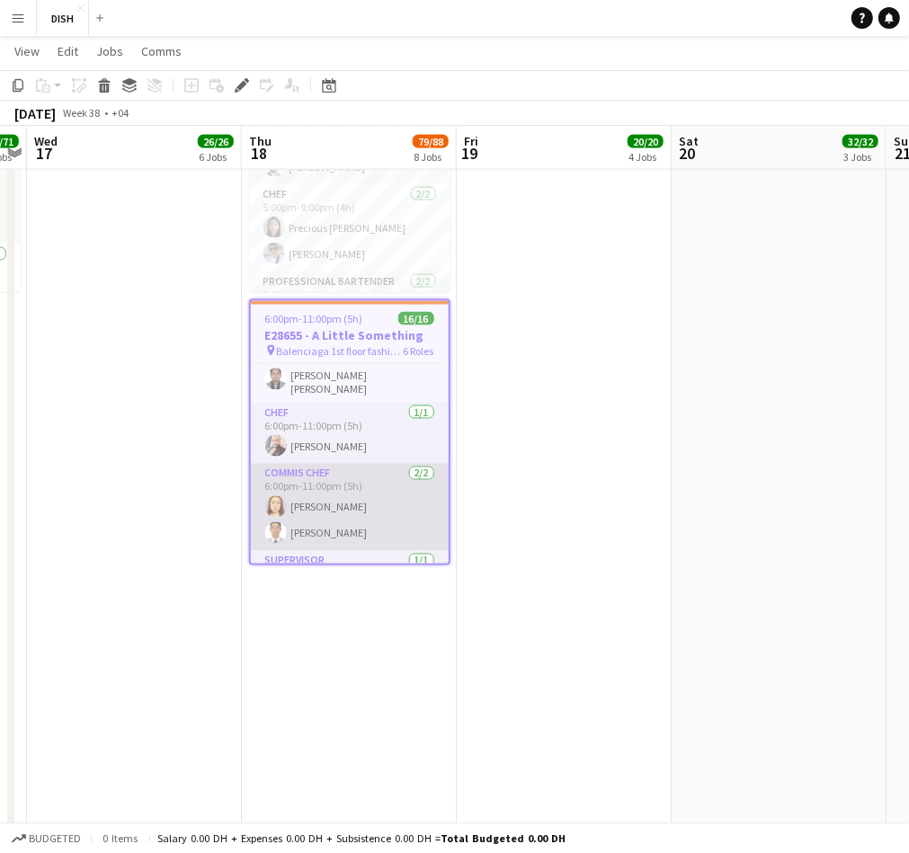
scroll to position [205, 0]
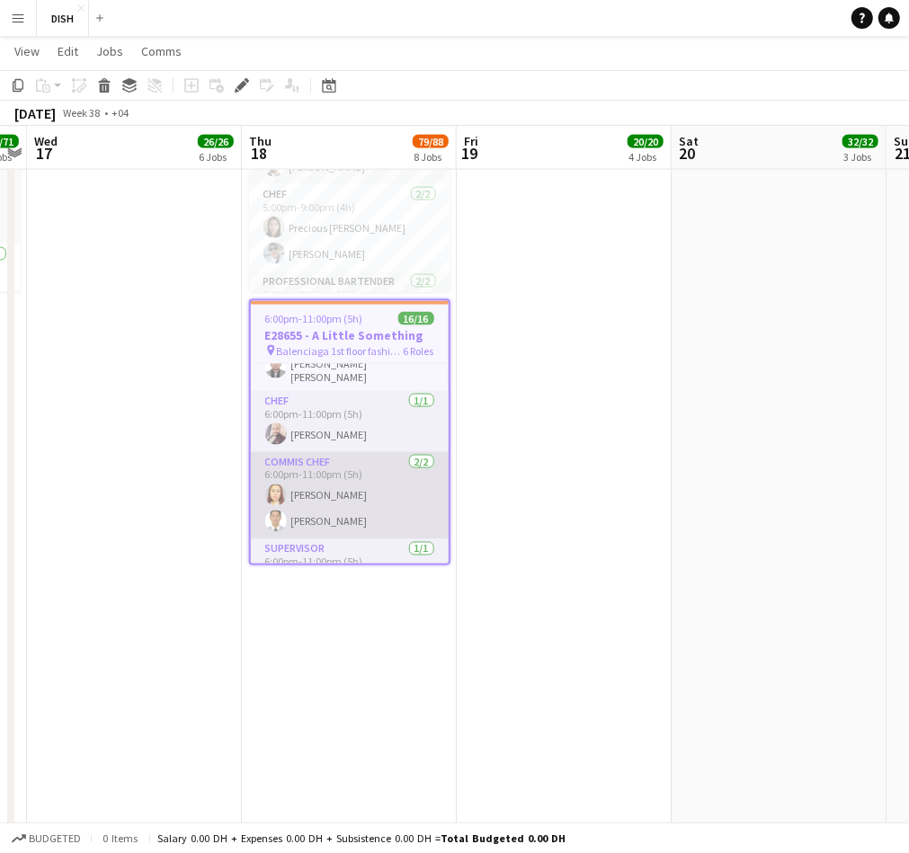
click at [360, 491] on app-card-role "Commis Chef [DATE] 6:00pm-11:00pm (5h) [PERSON_NAME] [PERSON_NAME]" at bounding box center [350, 495] width 198 height 87
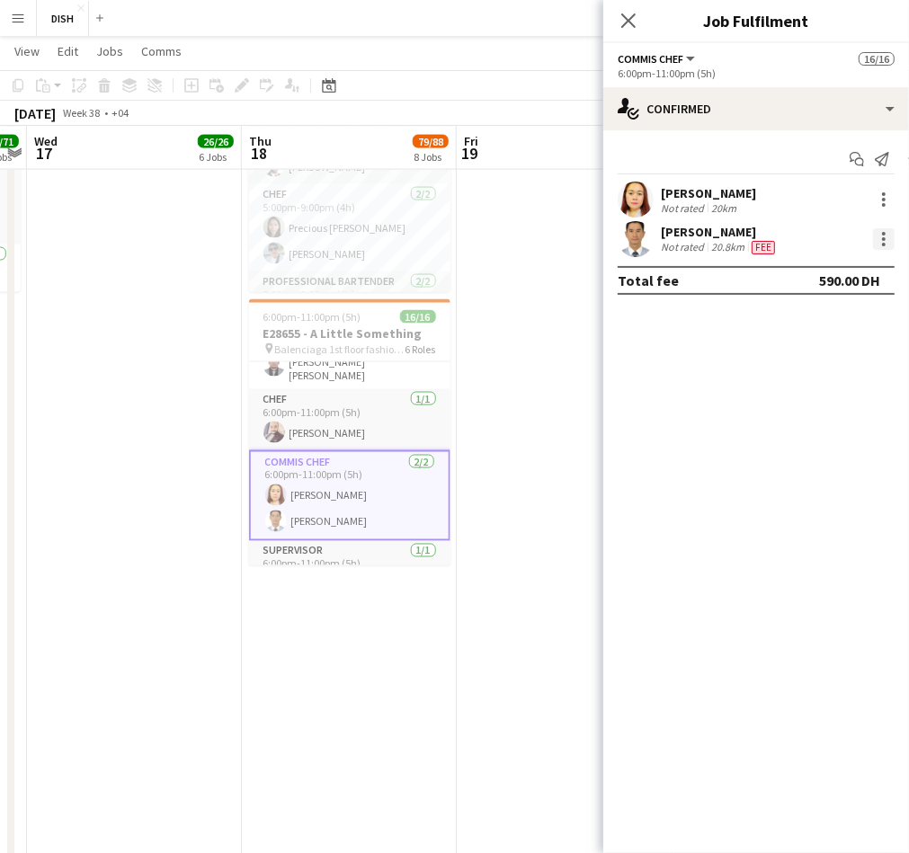
click at [878, 237] on div at bounding box center [884, 239] width 22 height 22
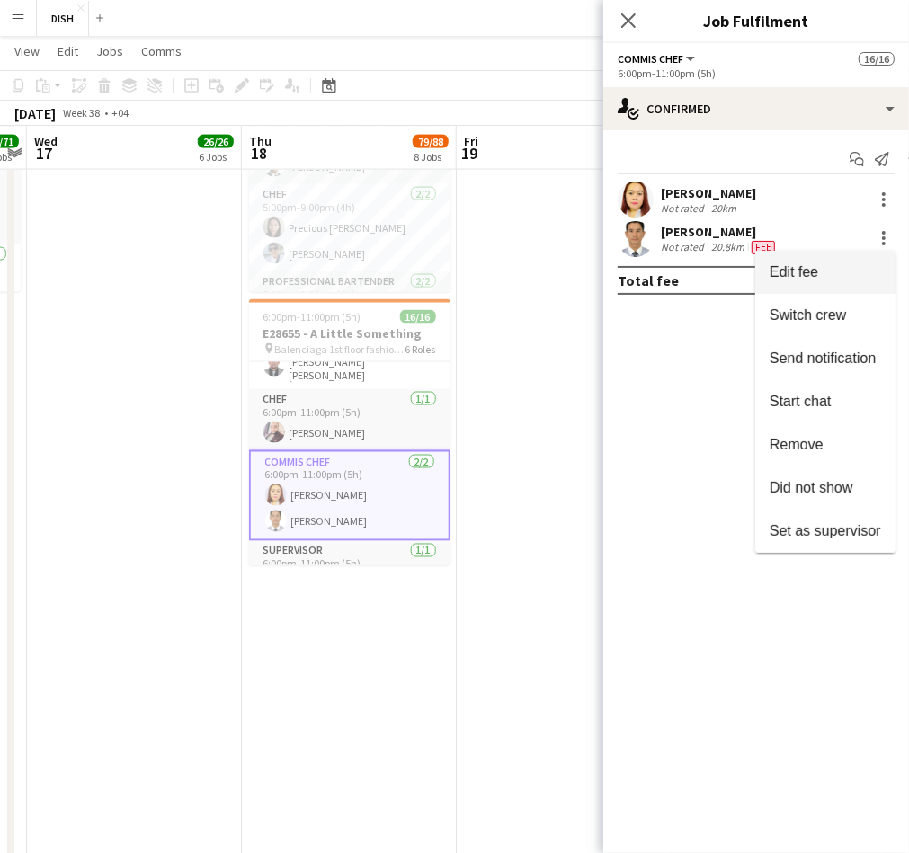
click at [868, 277] on button "Edit fee" at bounding box center [825, 272] width 140 height 43
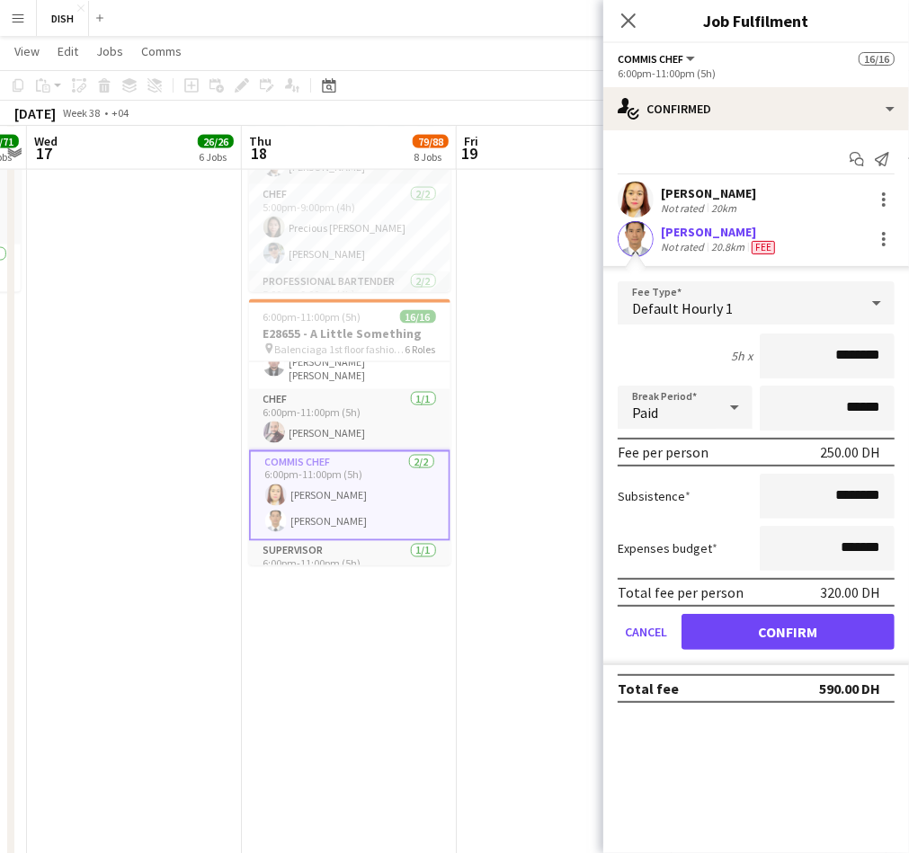
click at [832, 352] on input "********" at bounding box center [826, 355] width 135 height 45
type input "*****"
click at [776, 636] on button "Confirm" at bounding box center [787, 632] width 213 height 36
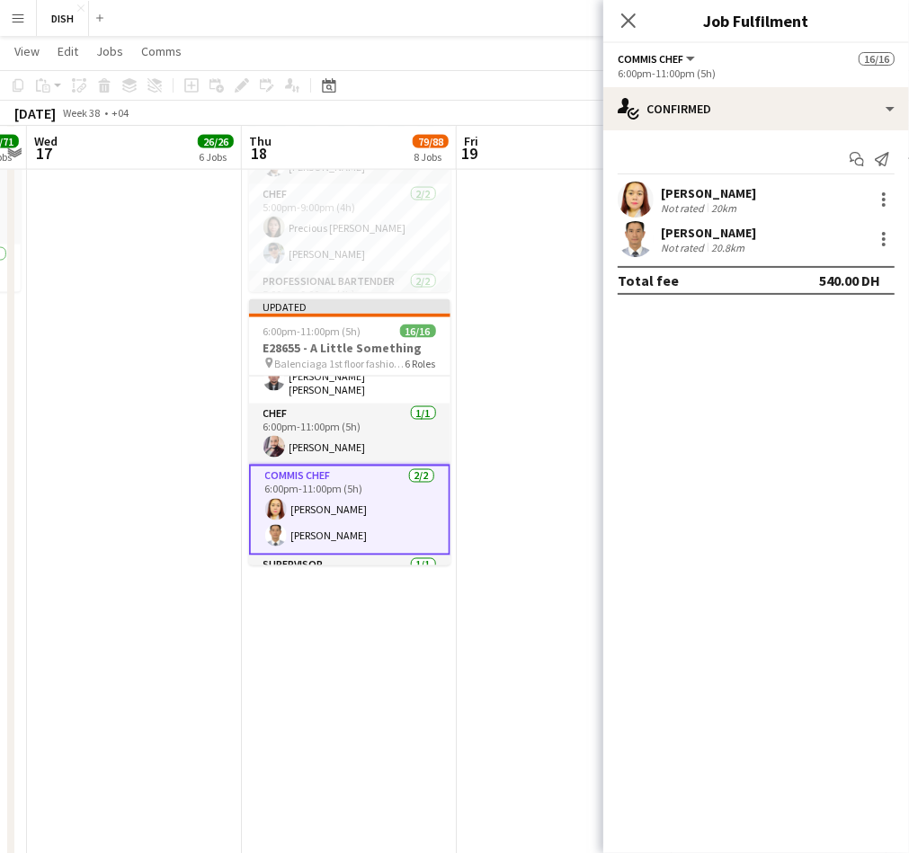
click at [742, 725] on mat-expansion-panel "check Confirmed Start chat Send notification [PERSON_NAME] Not rated 20km [PERS…" at bounding box center [756, 491] width 306 height 723
click at [631, 10] on app-icon "Close pop-in" at bounding box center [629, 21] width 26 height 26
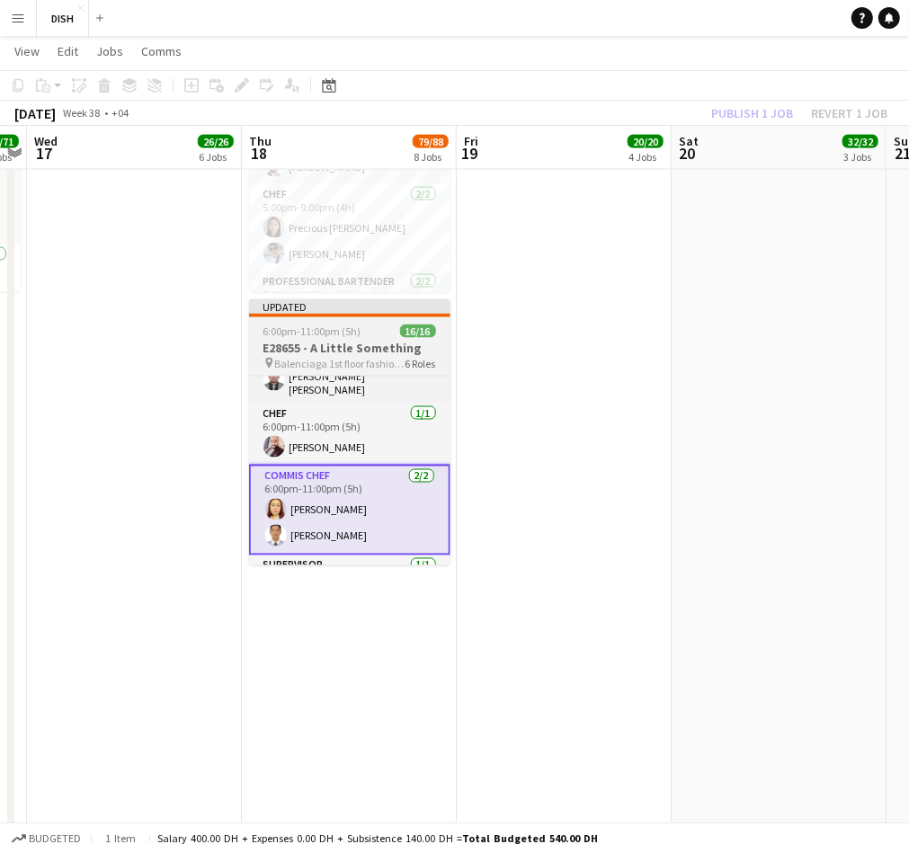
click at [366, 345] on h3 "E28655 - A Little Something" at bounding box center [349, 348] width 201 height 16
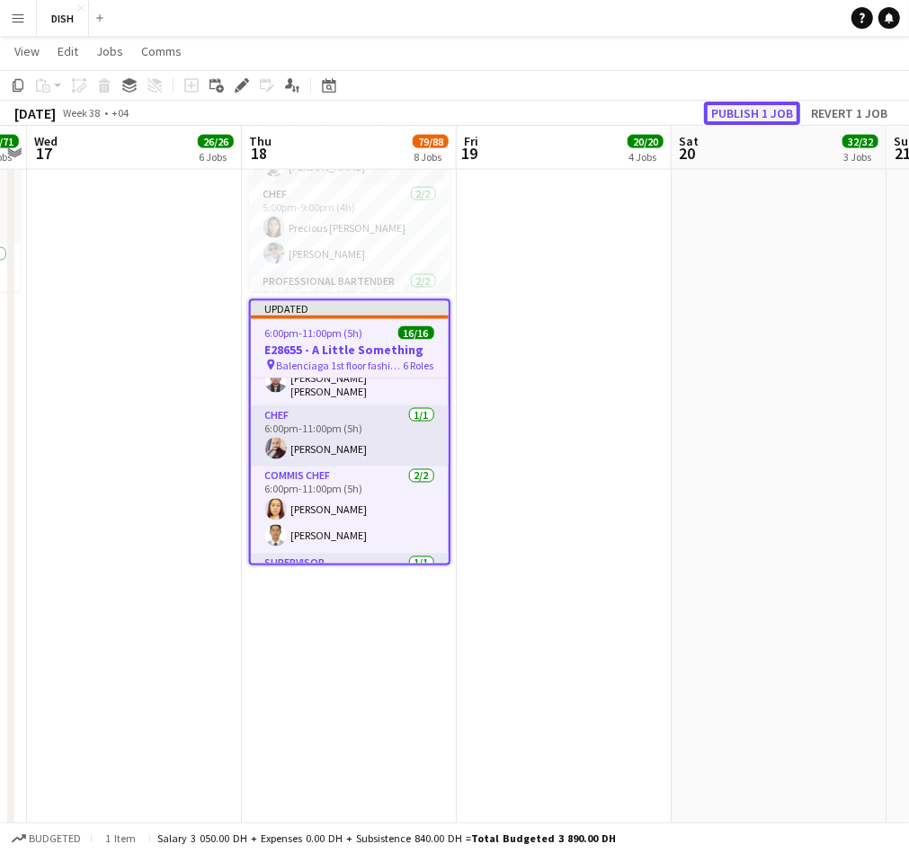
click at [732, 109] on button "Publish 1 job" at bounding box center [752, 113] width 96 height 23
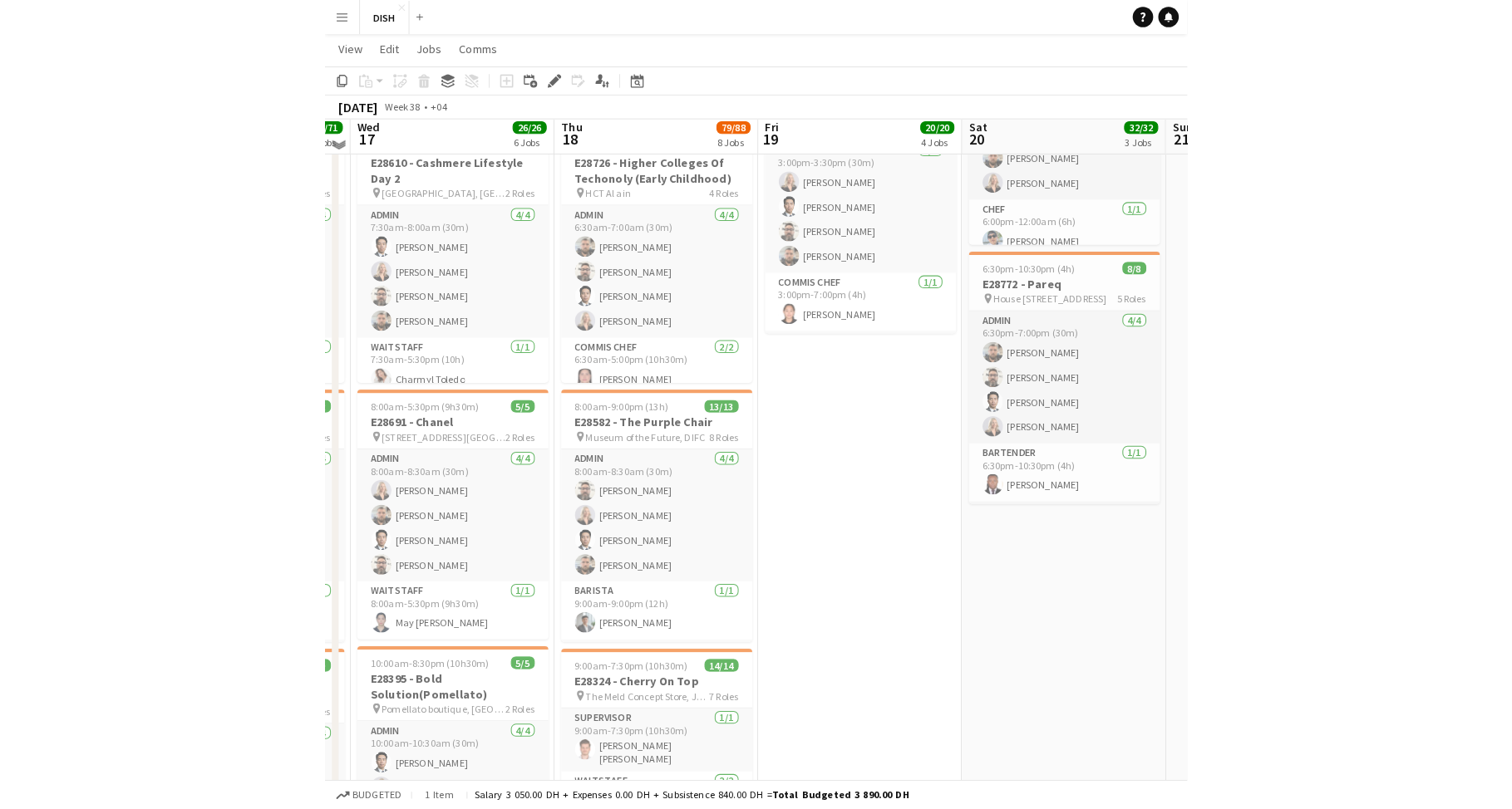
scroll to position [433, 0]
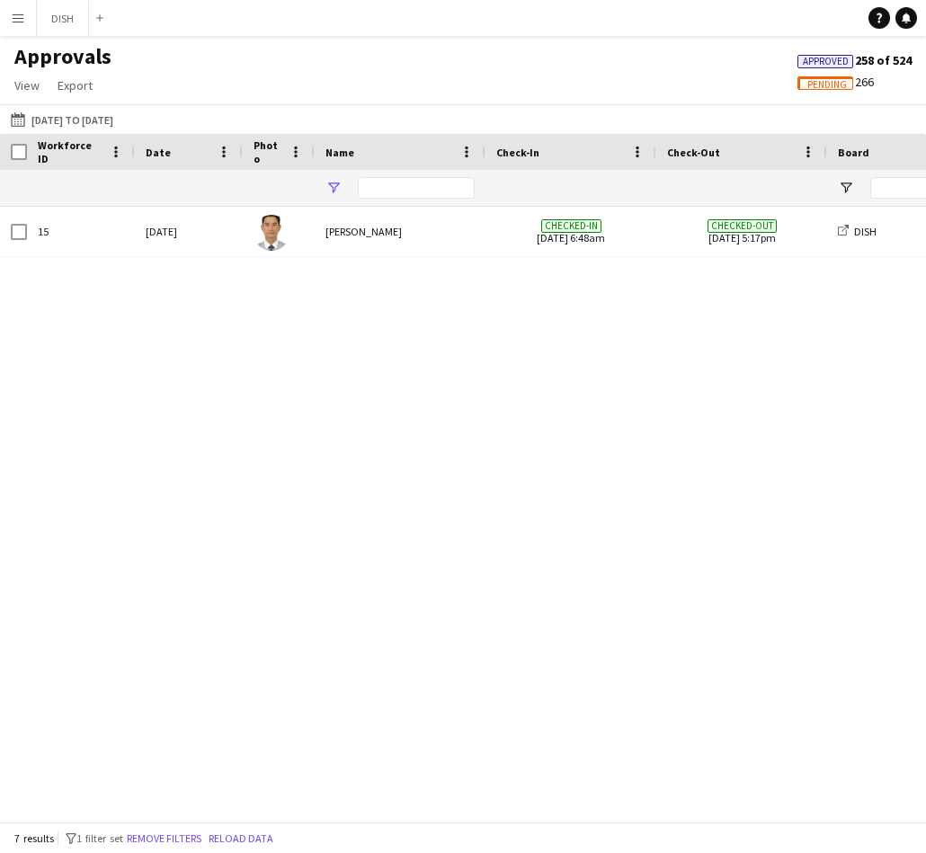
type input "******"
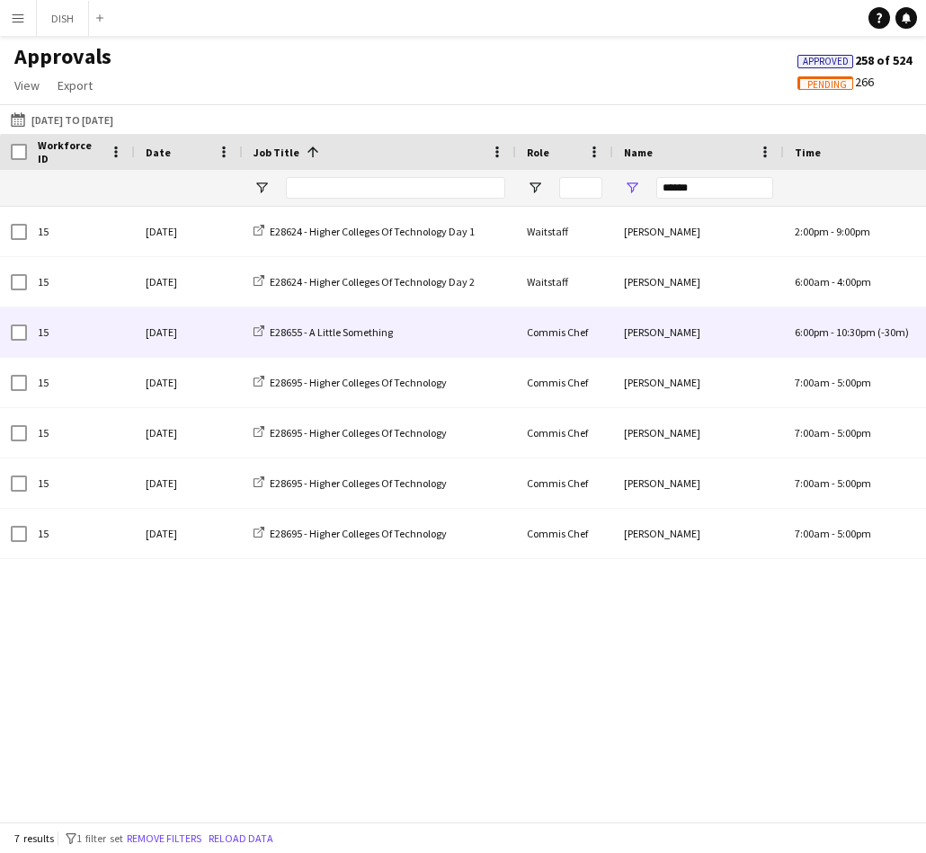
click at [429, 327] on div "E28655 - A Little Something" at bounding box center [379, 331] width 273 height 49
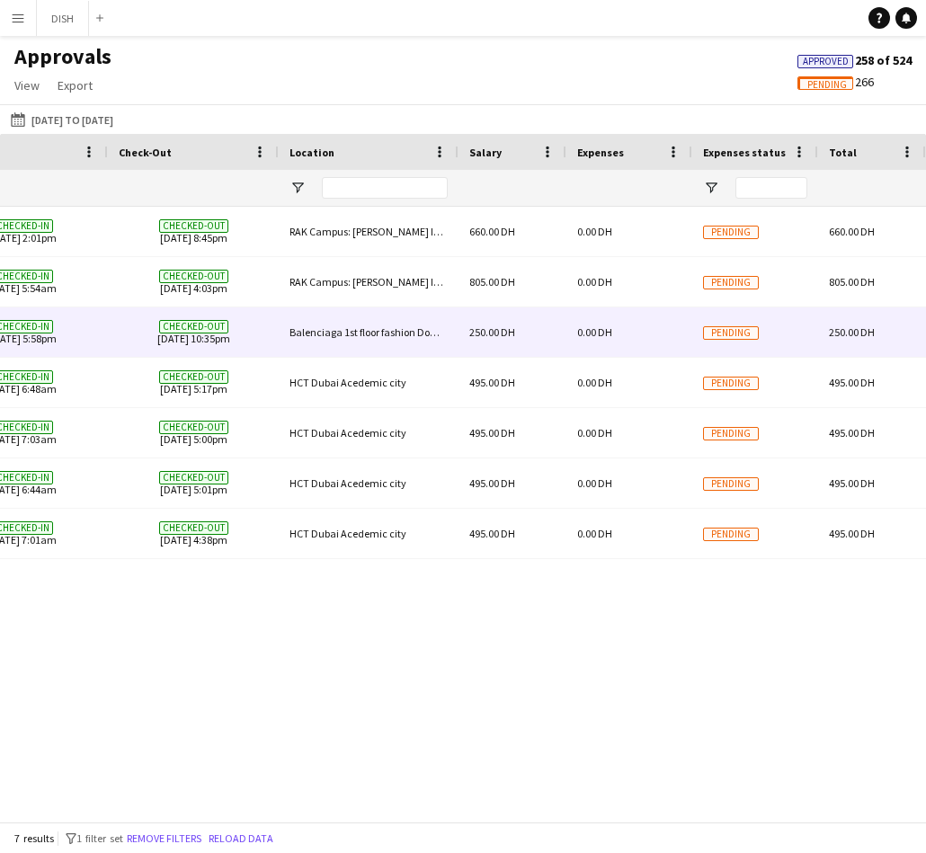
click at [617, 336] on div "0.00 DH" at bounding box center [629, 331] width 126 height 49
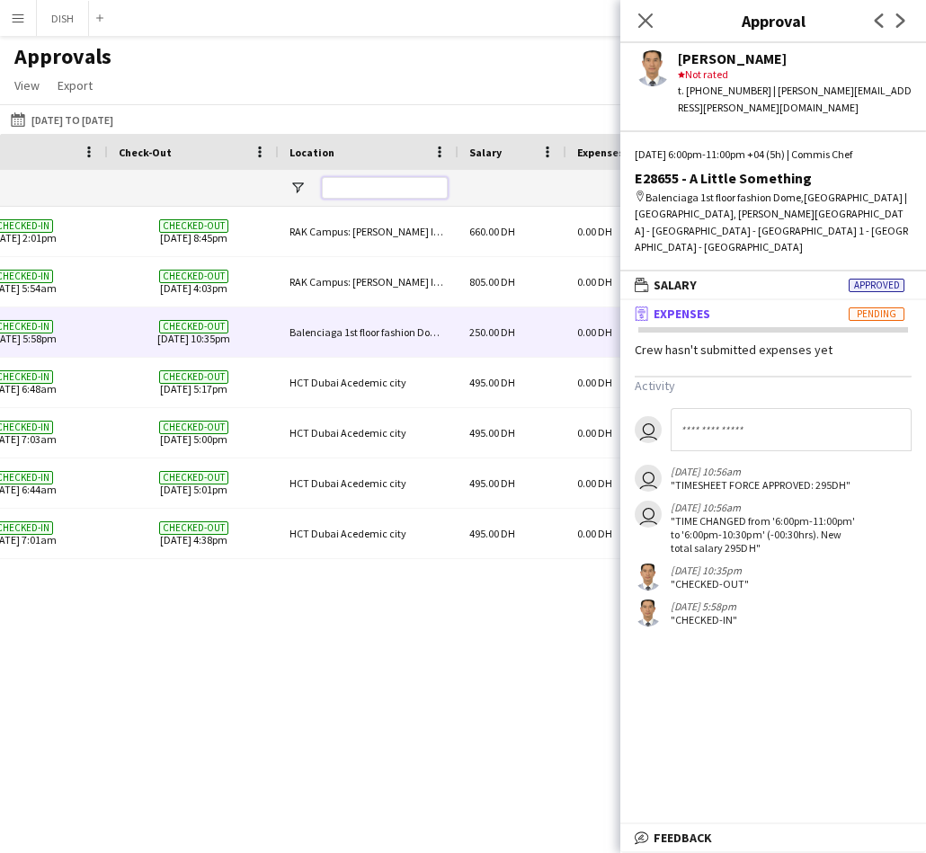
click at [335, 186] on input "Location Filter Input" at bounding box center [385, 188] width 126 height 22
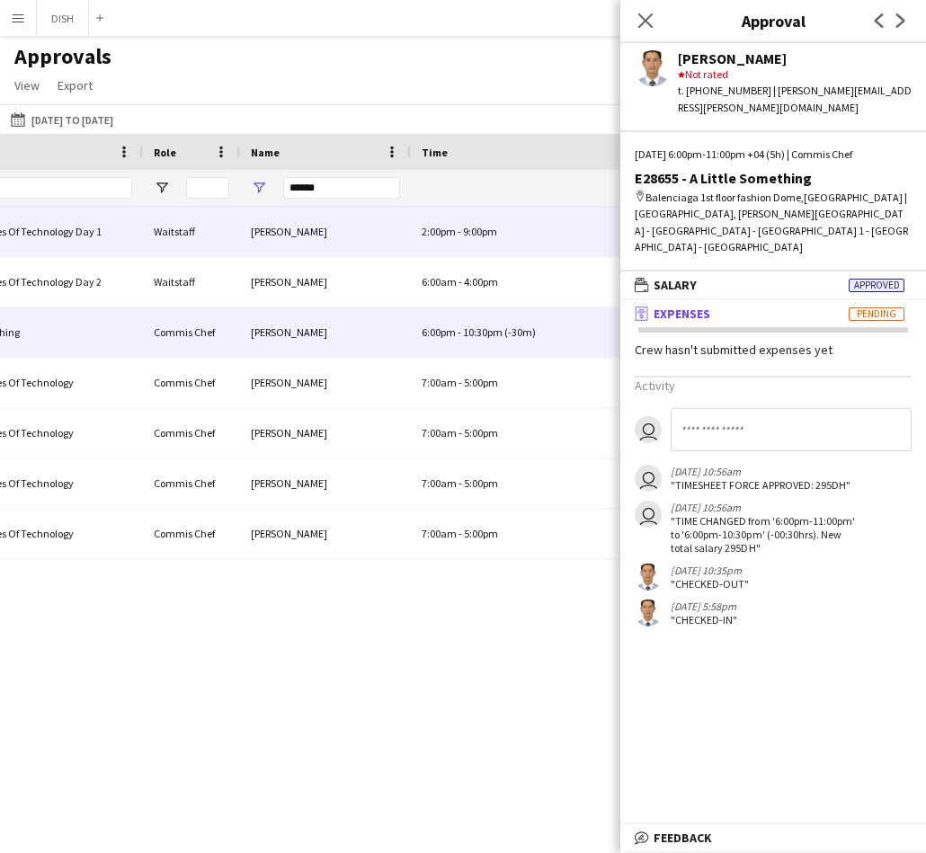
scroll to position [0, 12]
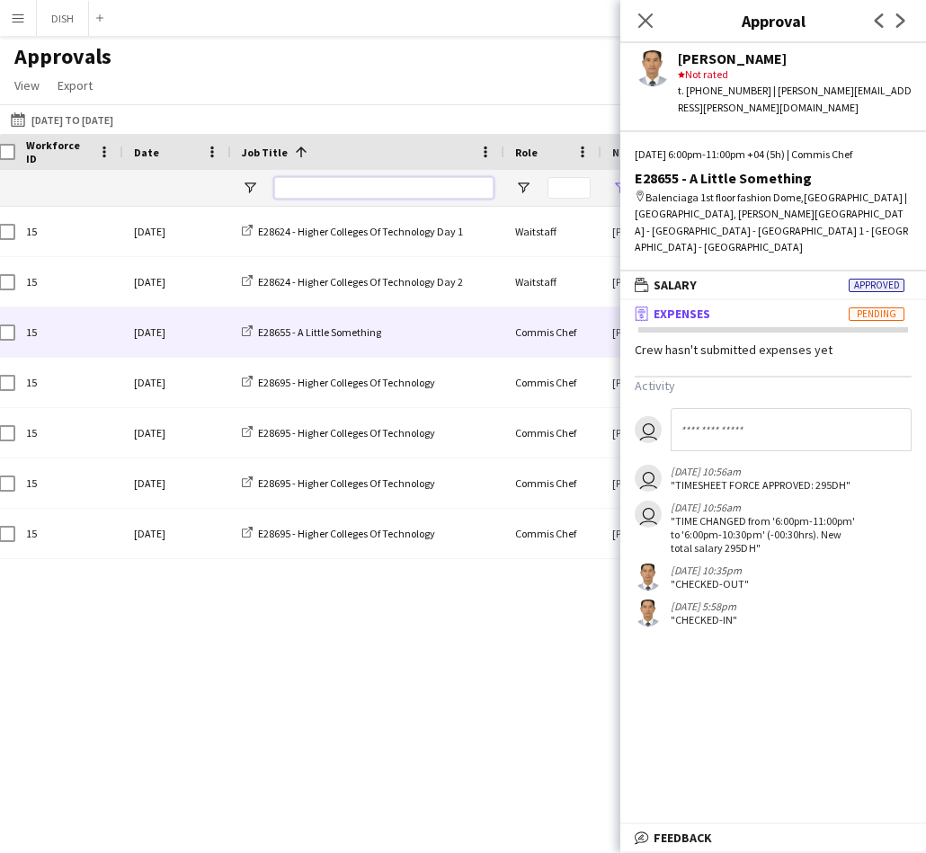
click at [318, 192] on input "Job Title Filter Input" at bounding box center [383, 188] width 219 height 22
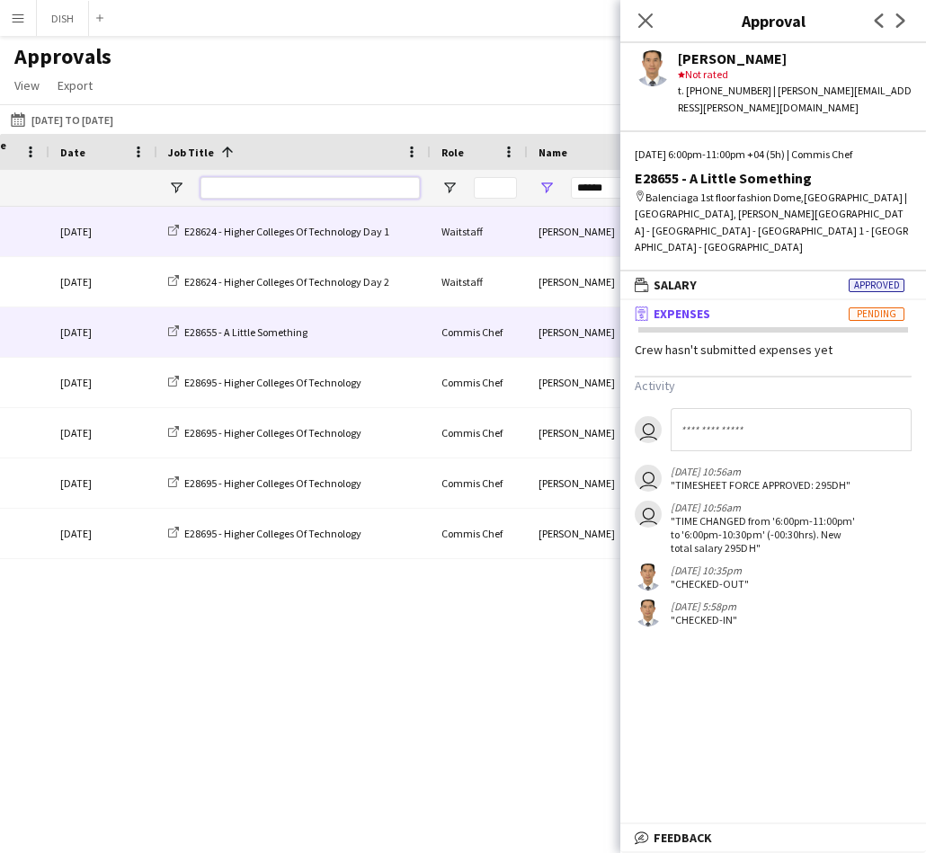
scroll to position [0, 173]
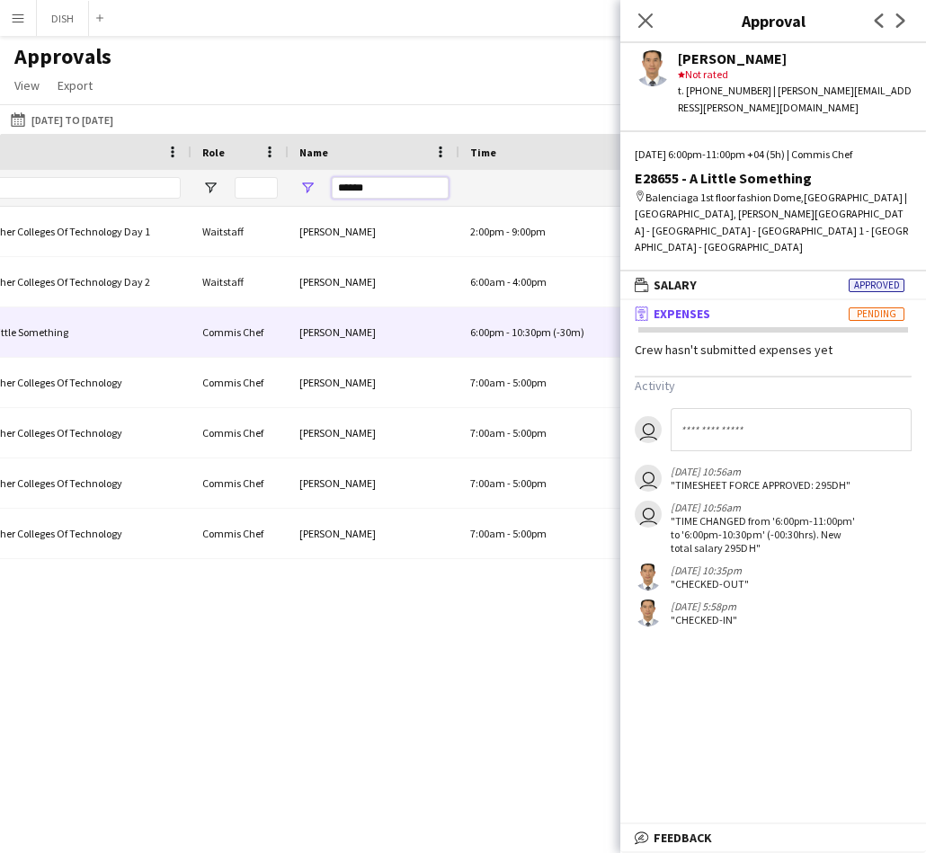
click at [409, 192] on input "******" at bounding box center [390, 188] width 117 height 22
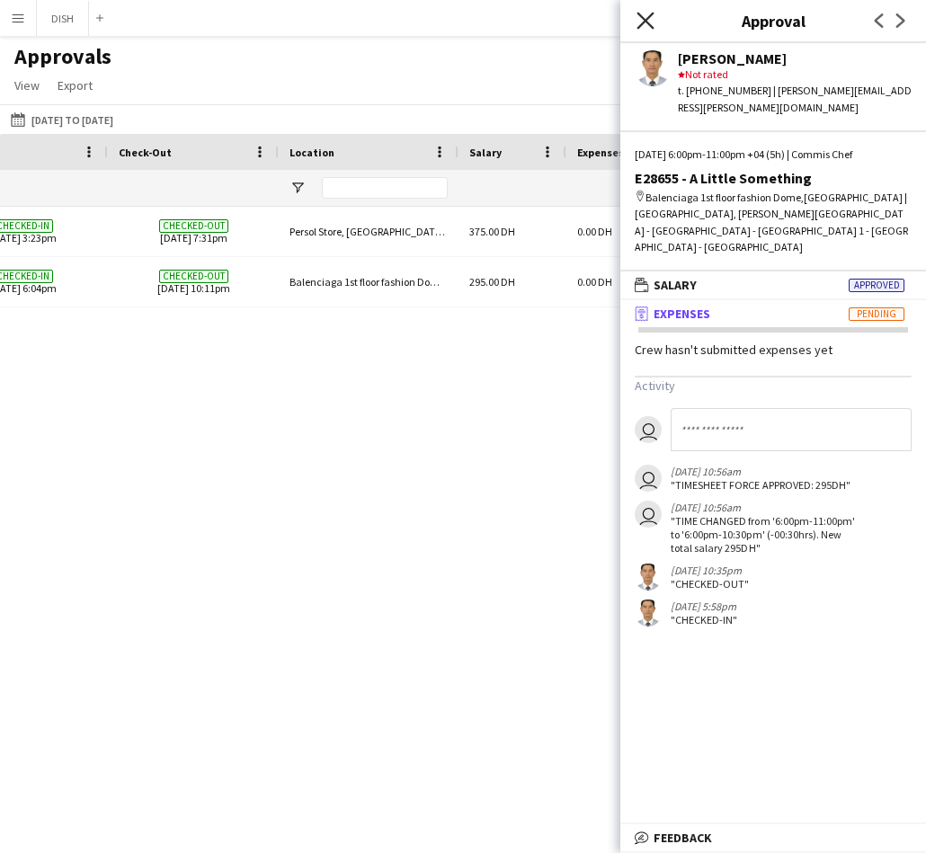
type input "*****"
click at [644, 17] on icon "Close pop-in" at bounding box center [644, 20] width 17 height 17
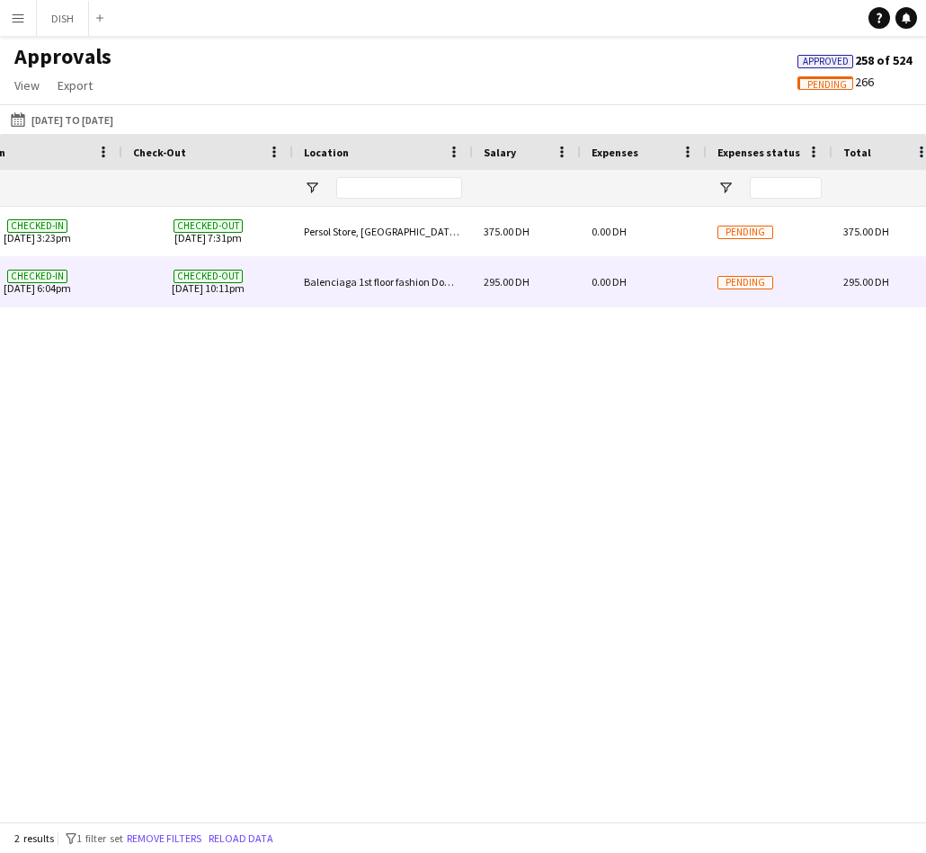
click at [612, 275] on span "0.00 DH" at bounding box center [608, 281] width 35 height 13
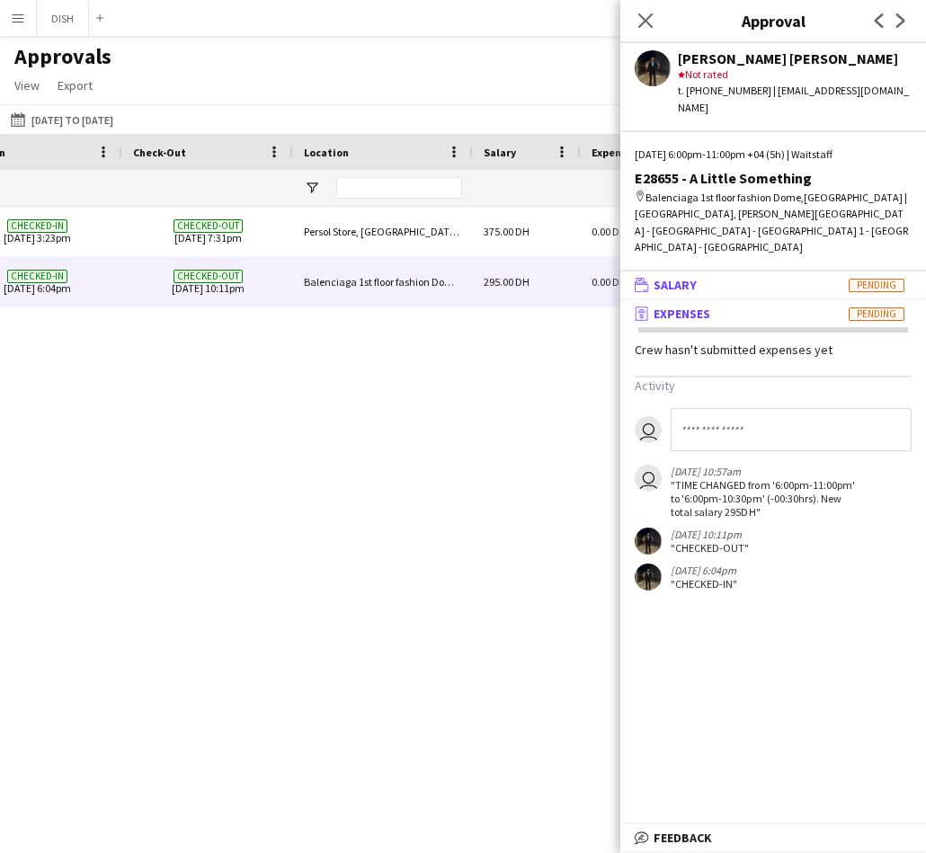
click at [753, 277] on mat-panel-title "wallet Salary Pending" at bounding box center [769, 285] width 298 height 16
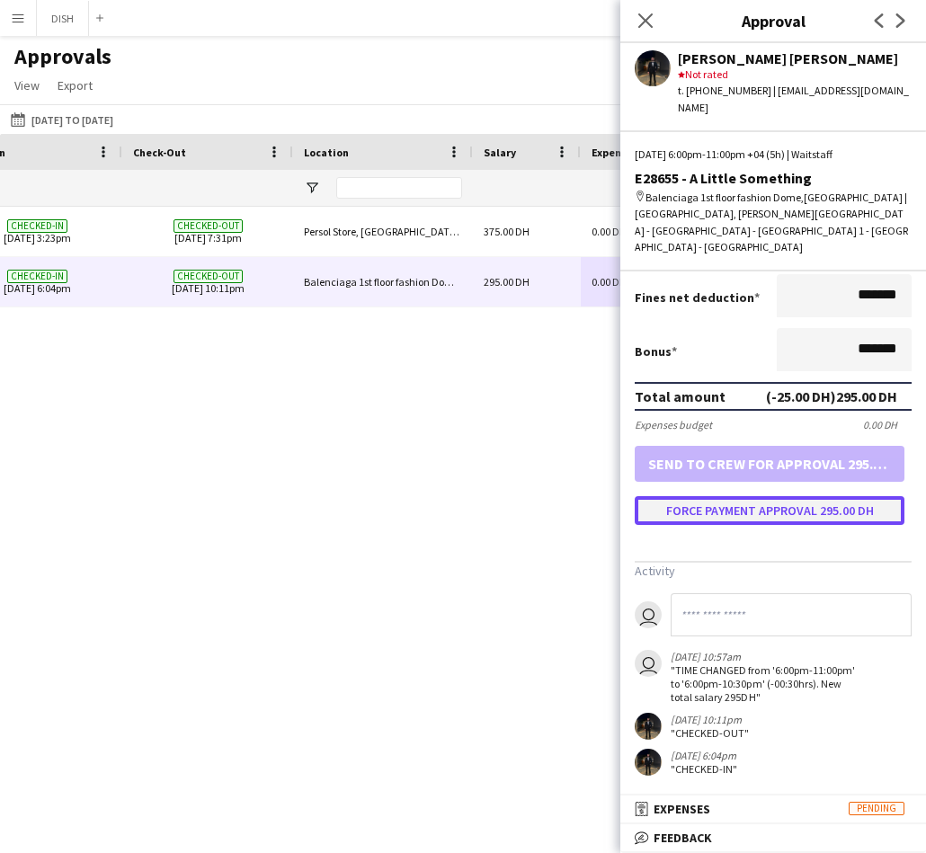
click at [729, 507] on button "Force payment approval 295.00 DH" at bounding box center [769, 510] width 270 height 29
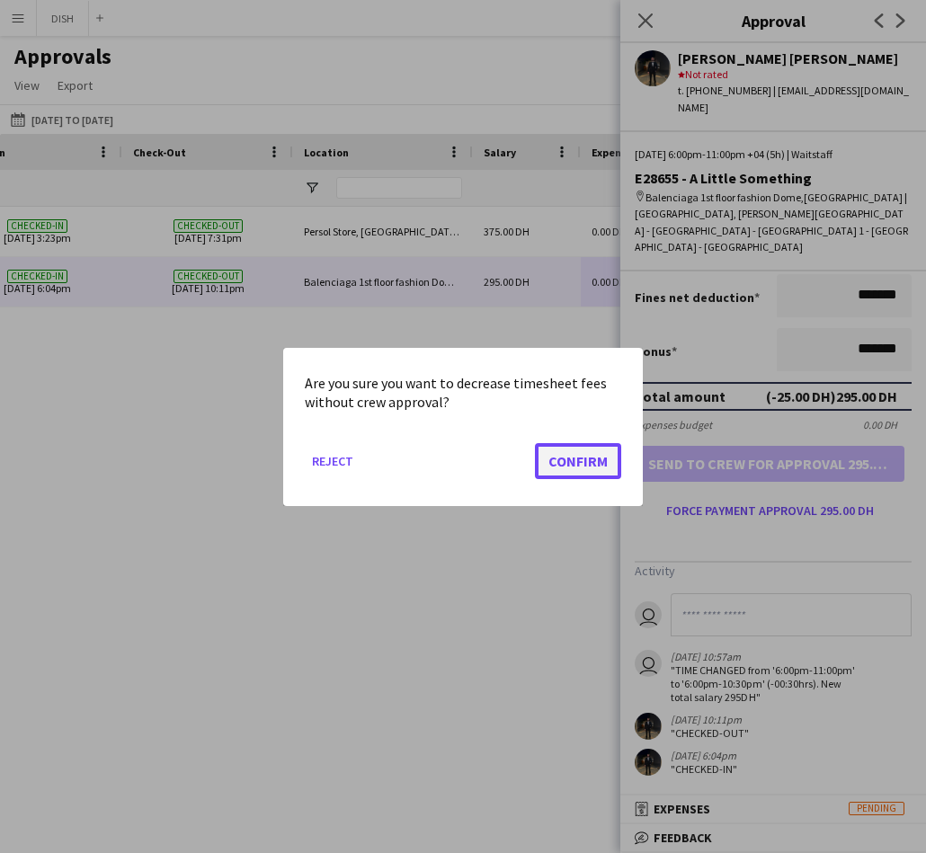
click at [591, 449] on button "Confirm" at bounding box center [578, 460] width 86 height 36
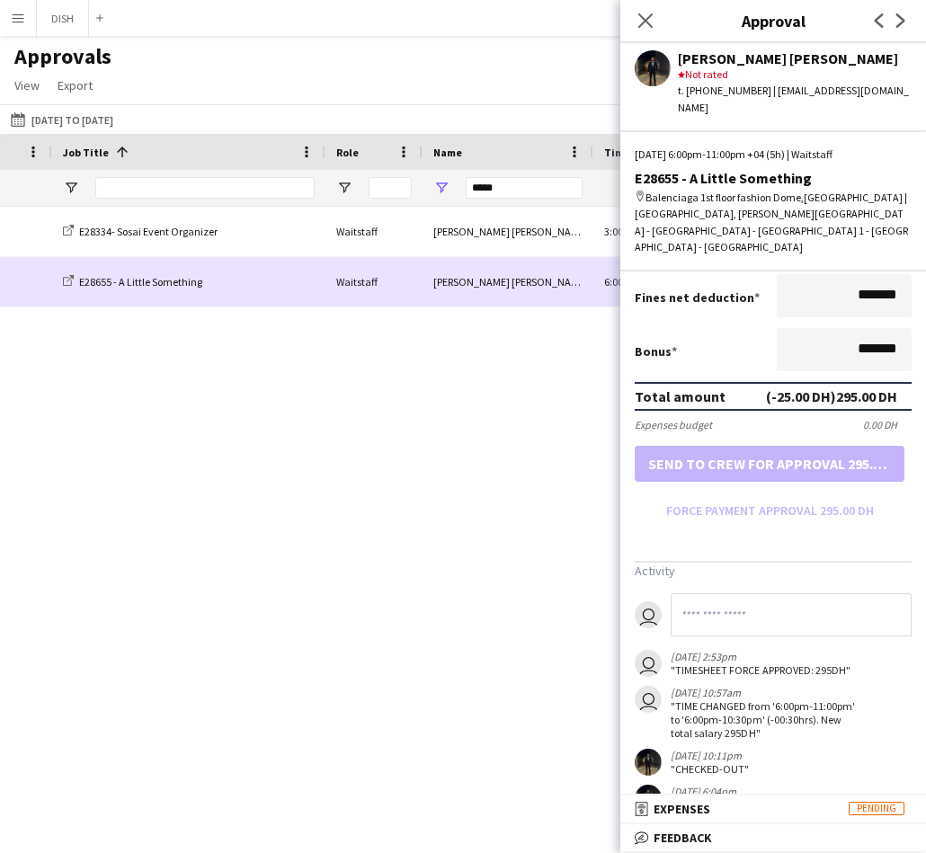
scroll to position [0, 350]
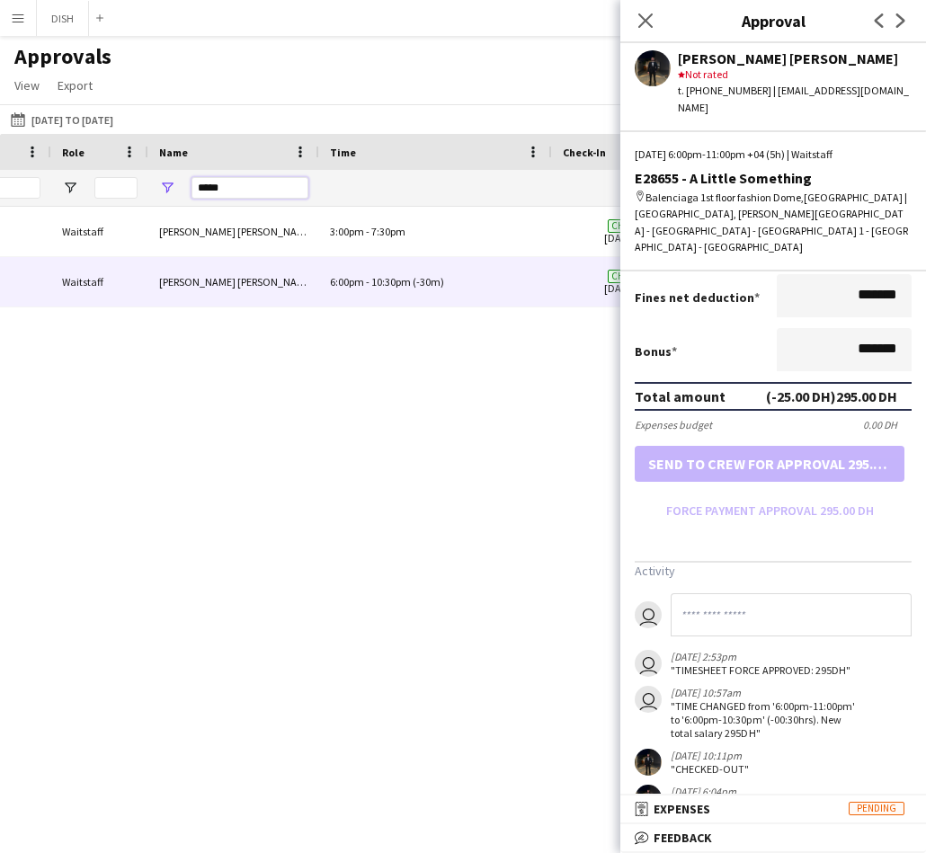
click at [244, 182] on input "*****" at bounding box center [249, 188] width 117 height 22
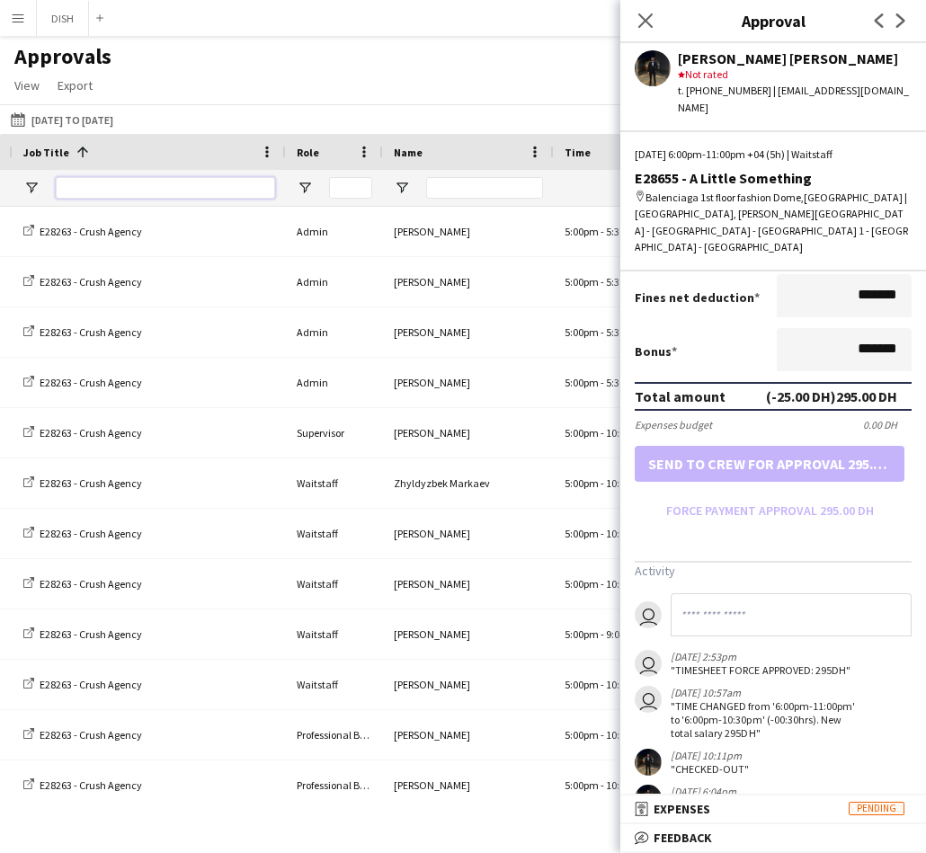
click at [182, 191] on input "Job Title Filter Input" at bounding box center [165, 188] width 219 height 22
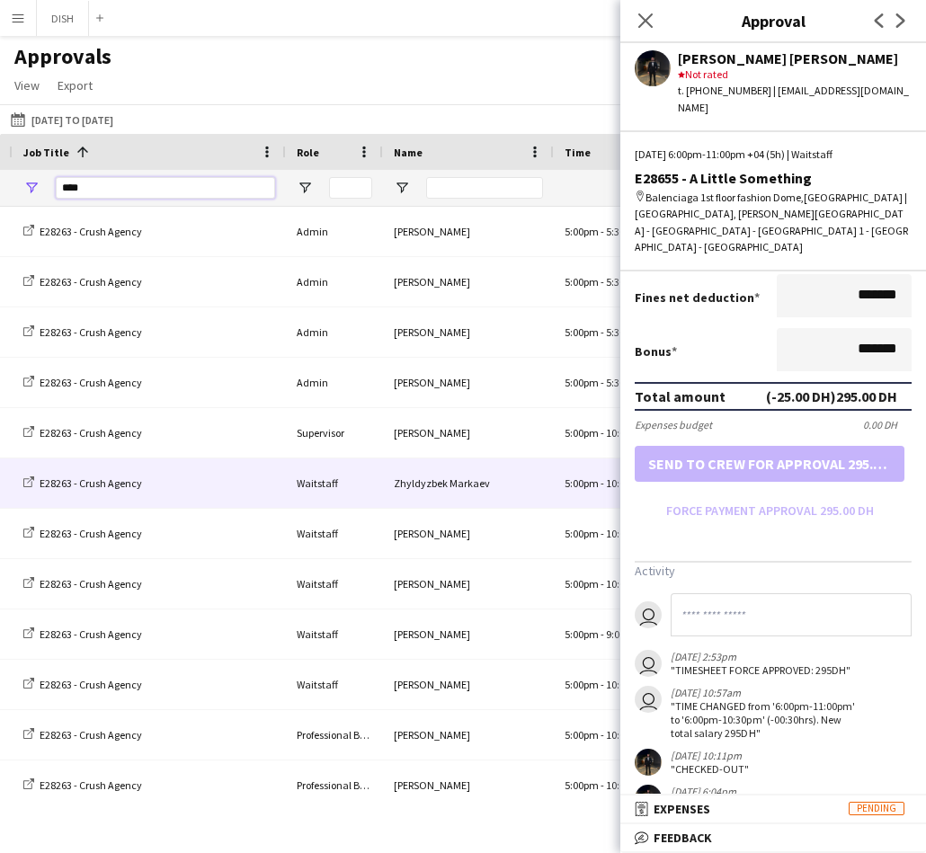
type input "****"
click at [165, 478] on div "E28263 - Crush Agency" at bounding box center [149, 482] width 273 height 49
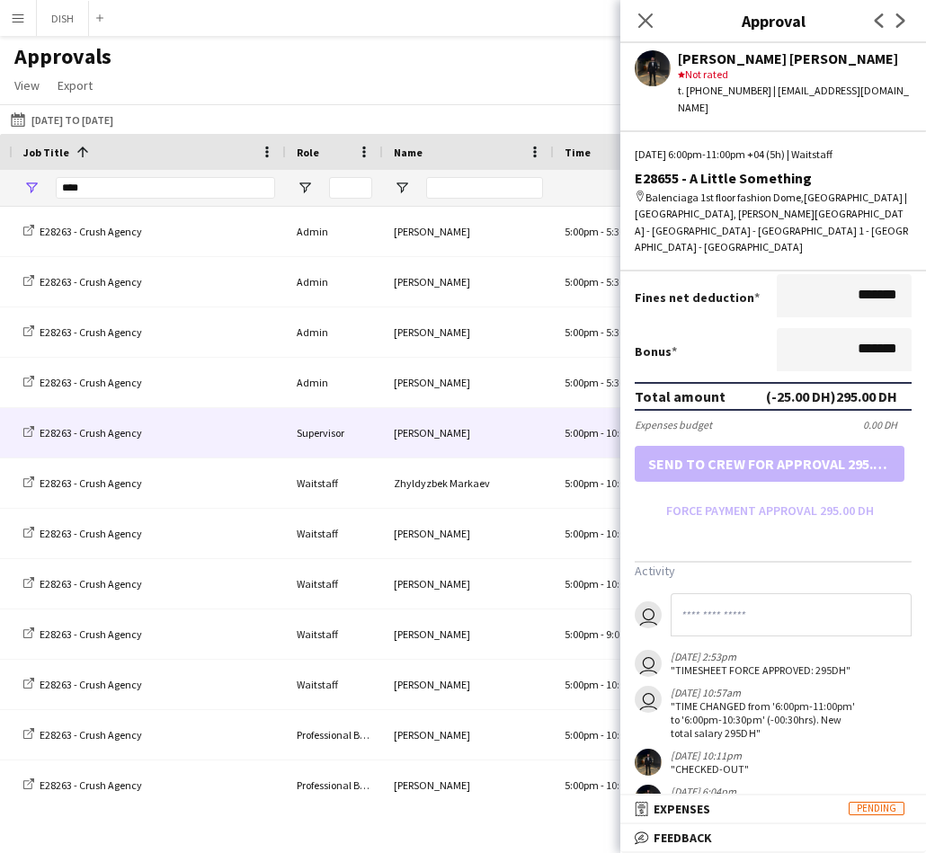
click at [199, 429] on div "E28263 - Crush Agency" at bounding box center [149, 432] width 273 height 49
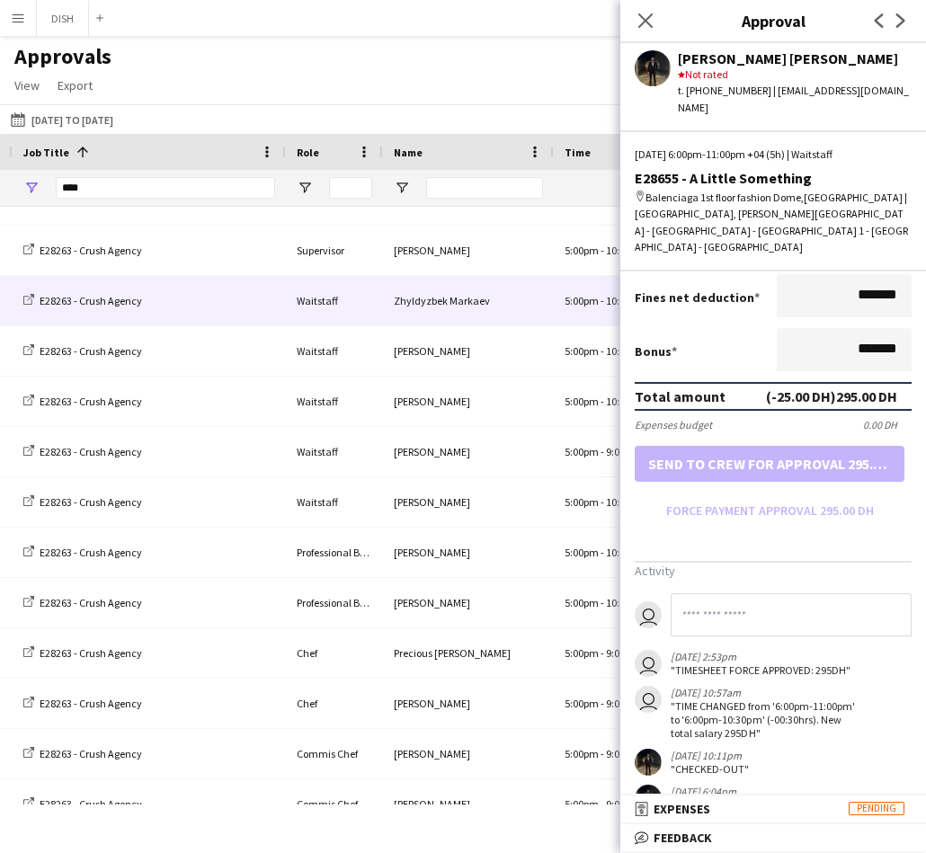
click at [263, 314] on div "E28263 - Crush Agency" at bounding box center [149, 300] width 273 height 49
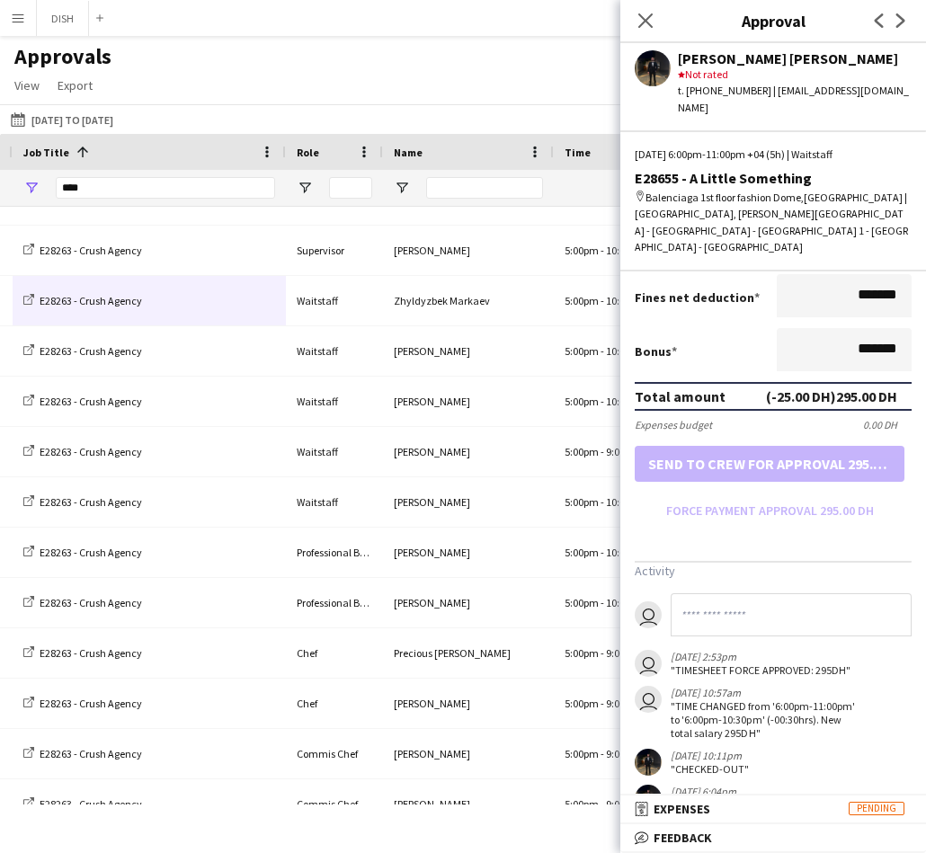
drag, startPoint x: 644, startPoint y: 16, endPoint x: 638, endPoint y: 23, distance: 9.6
click at [644, 16] on icon "Close pop-in" at bounding box center [645, 20] width 14 height 14
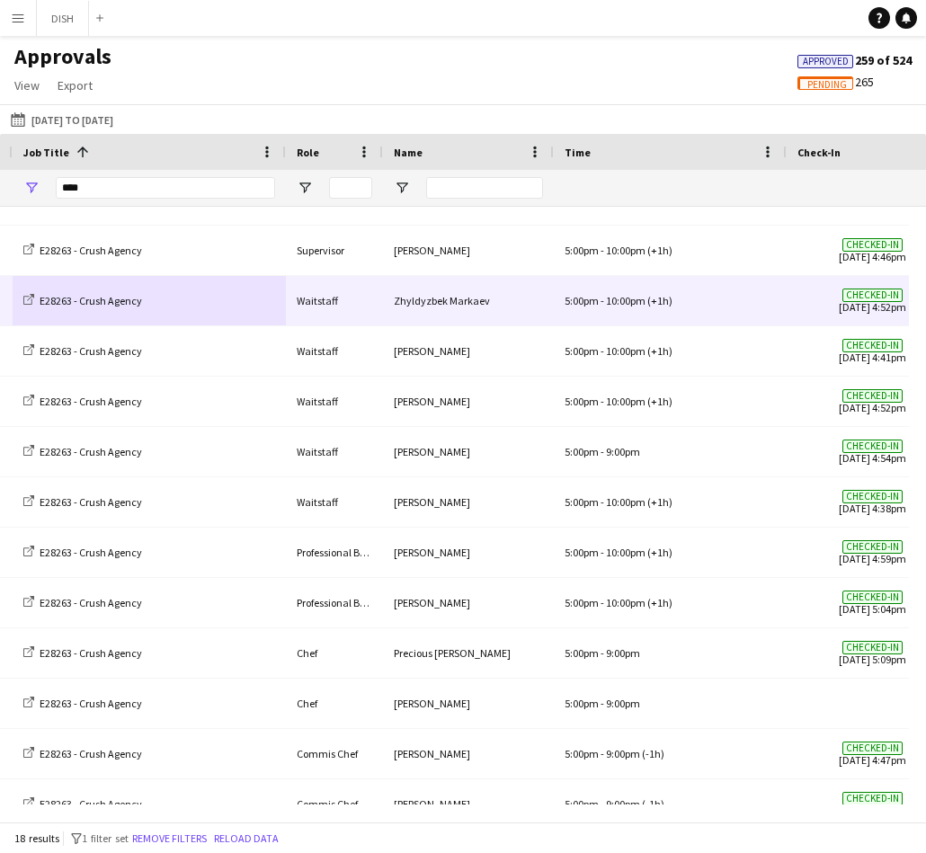
click at [258, 317] on div "E28263 - Crush Agency" at bounding box center [149, 300] width 273 height 49
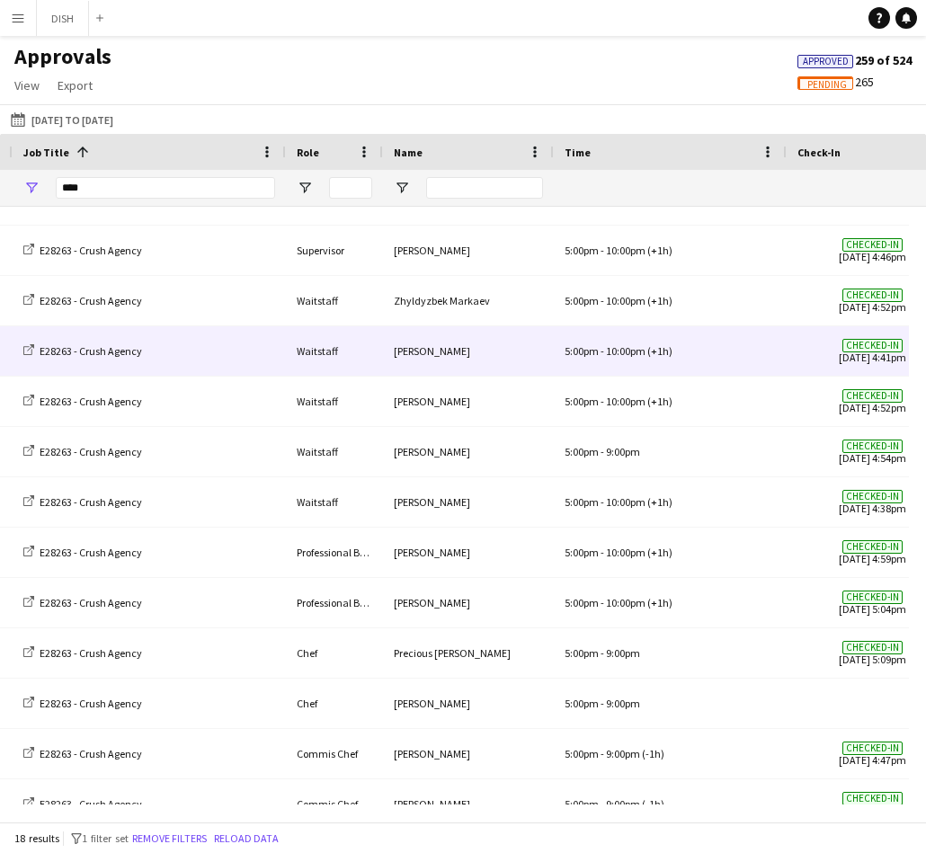
click at [271, 333] on div "E28263 - Crush Agency" at bounding box center [149, 350] width 273 height 49
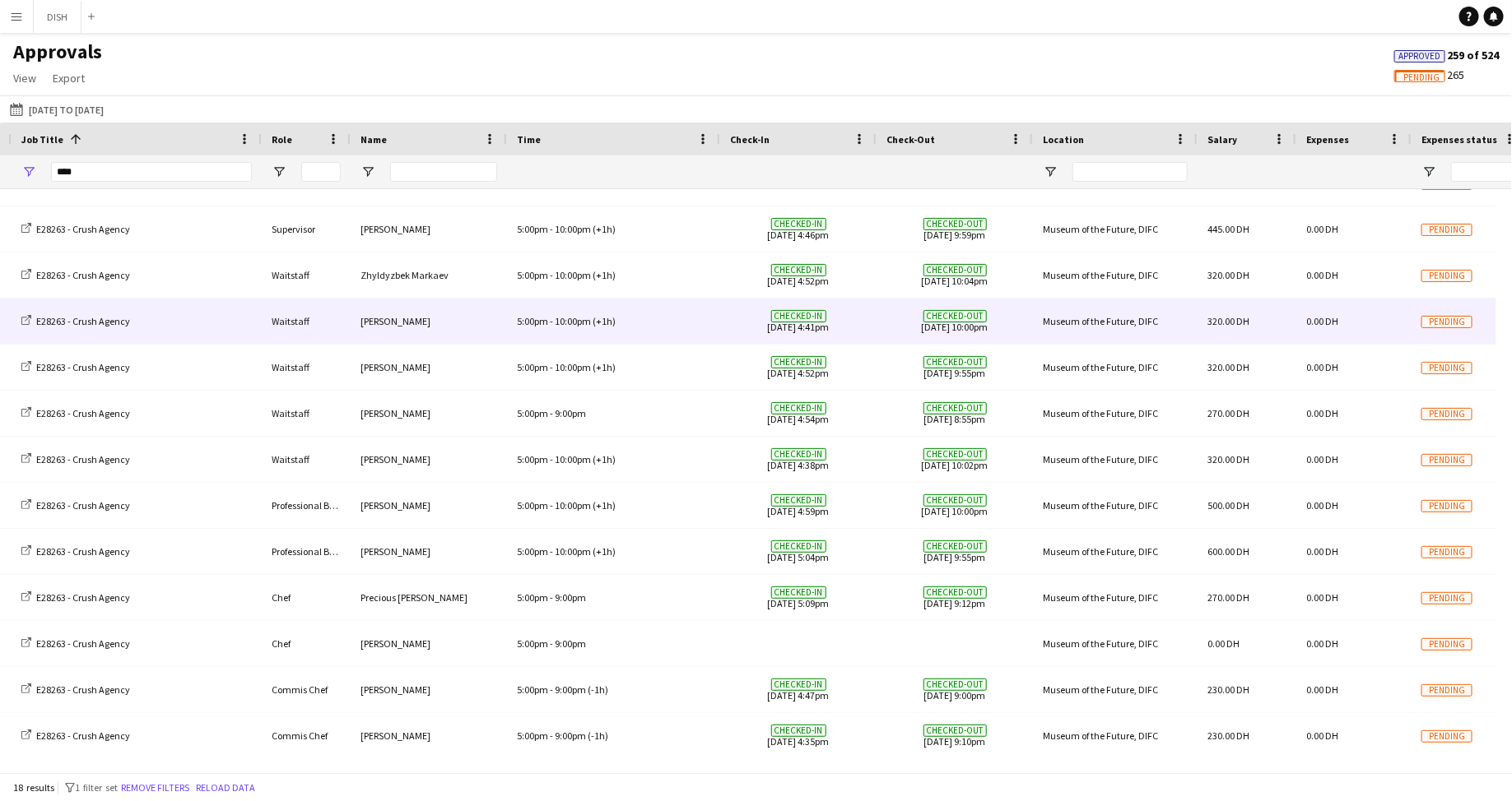
click at [665, 302] on div "5:00pm - 10:00pm (+1h)" at bounding box center [614, 320] width 213 height 45
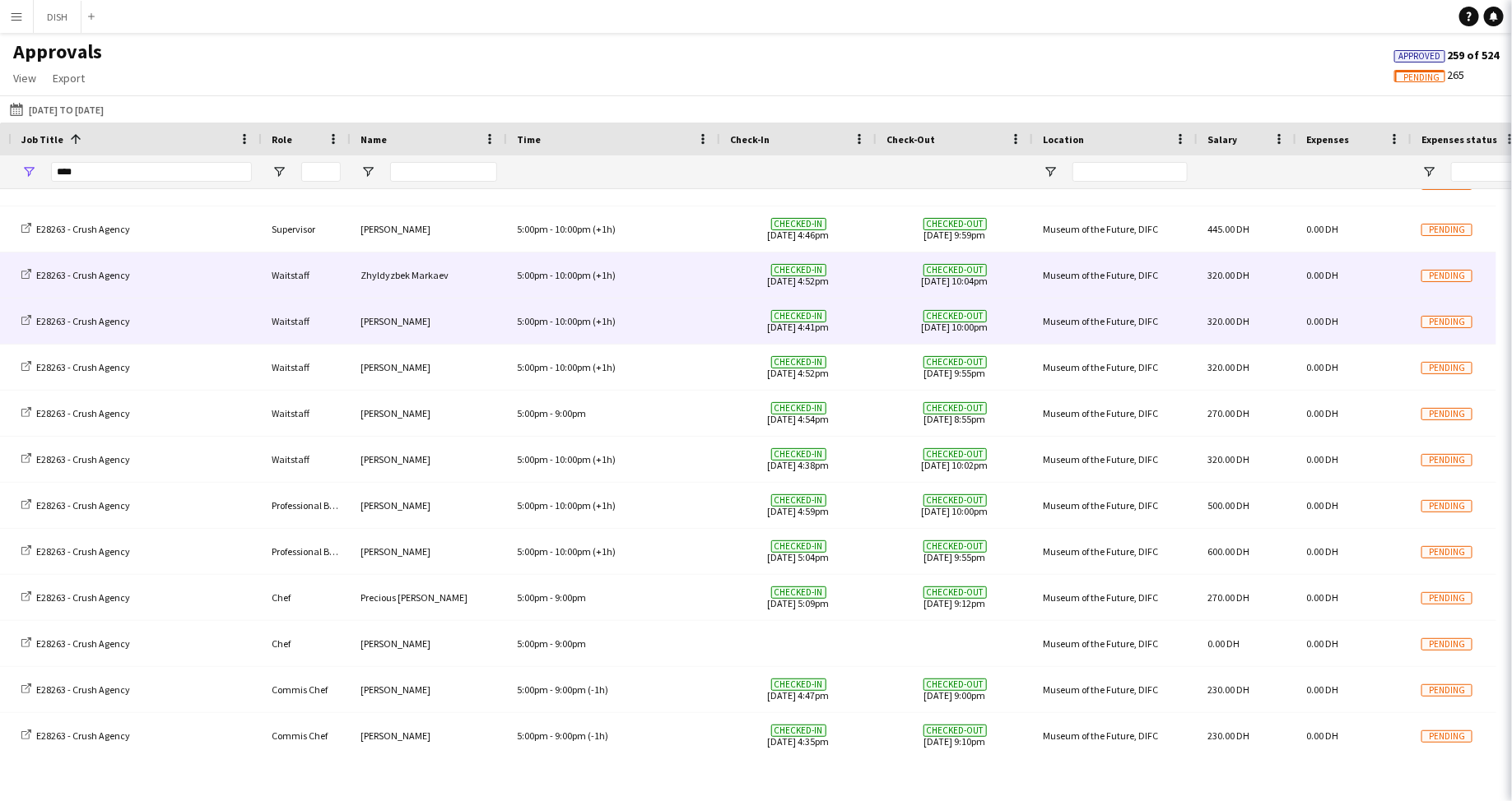
click at [662, 276] on div "5:00pm - 10:00pm (+1h)" at bounding box center [614, 275] width 213 height 45
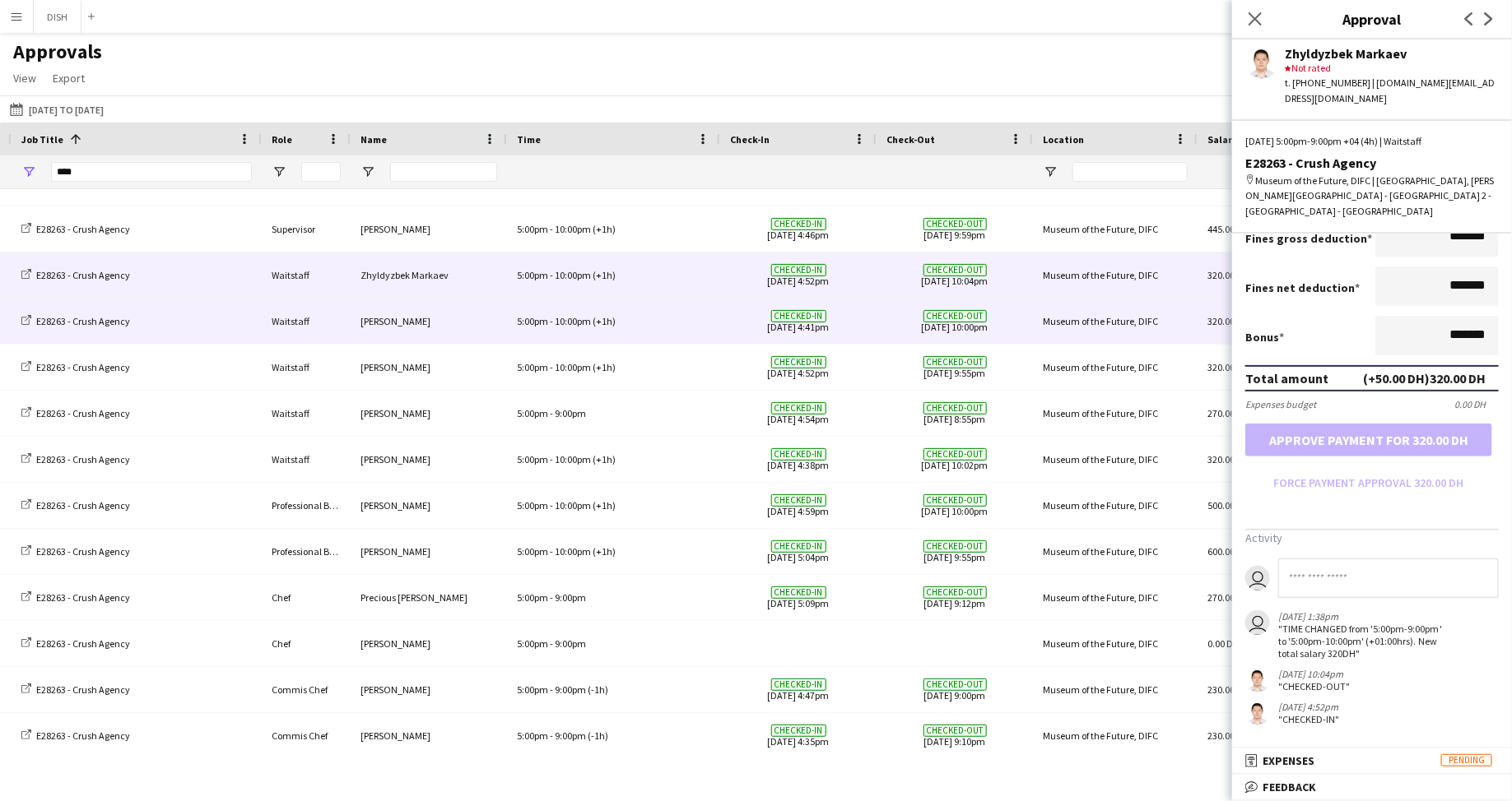
click at [488, 320] on div "Raul Rodriguez" at bounding box center [429, 320] width 157 height 45
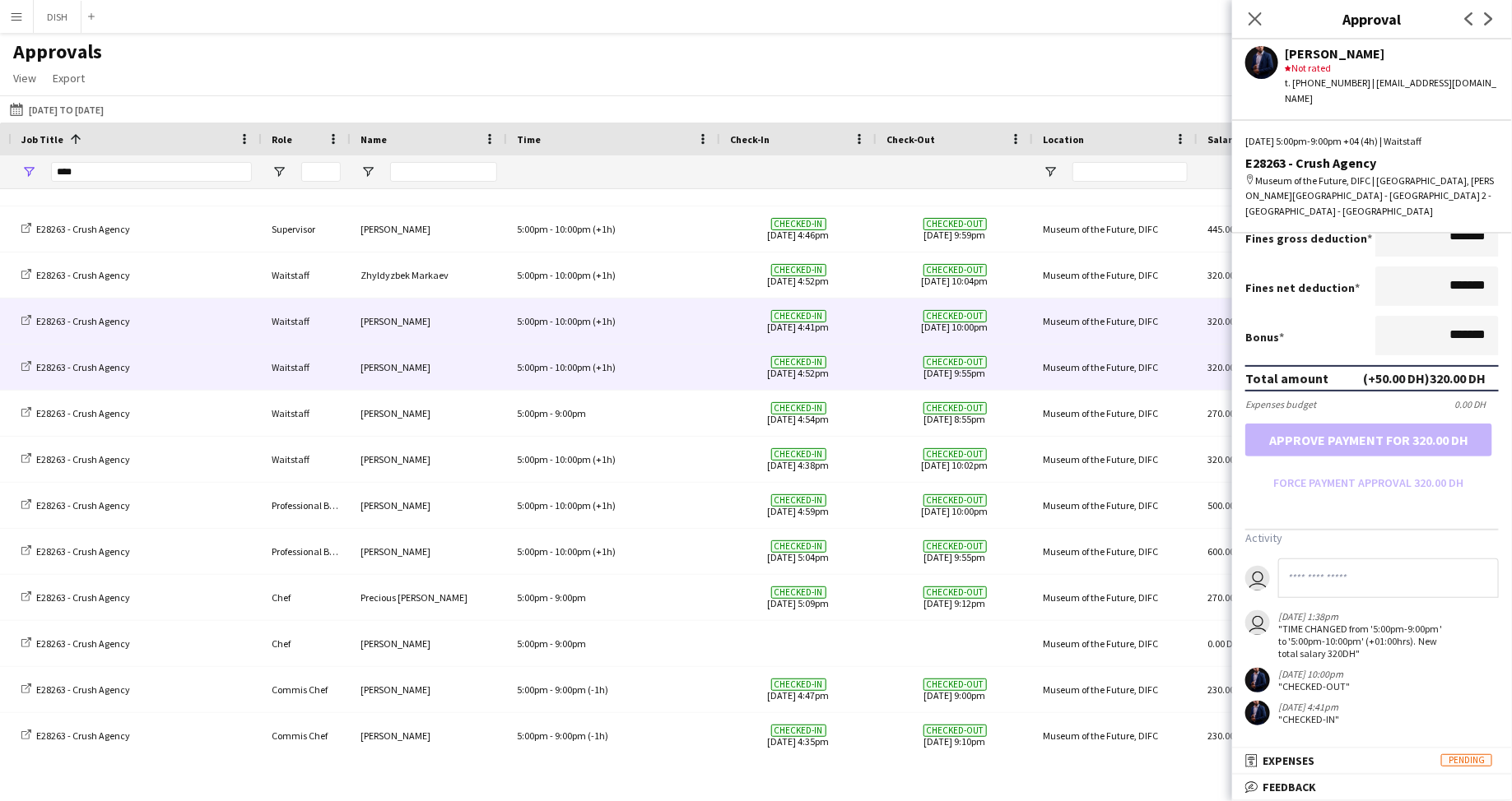
click at [649, 358] on div "5:00pm - 10:00pm (+1h)" at bounding box center [614, 367] width 213 height 45
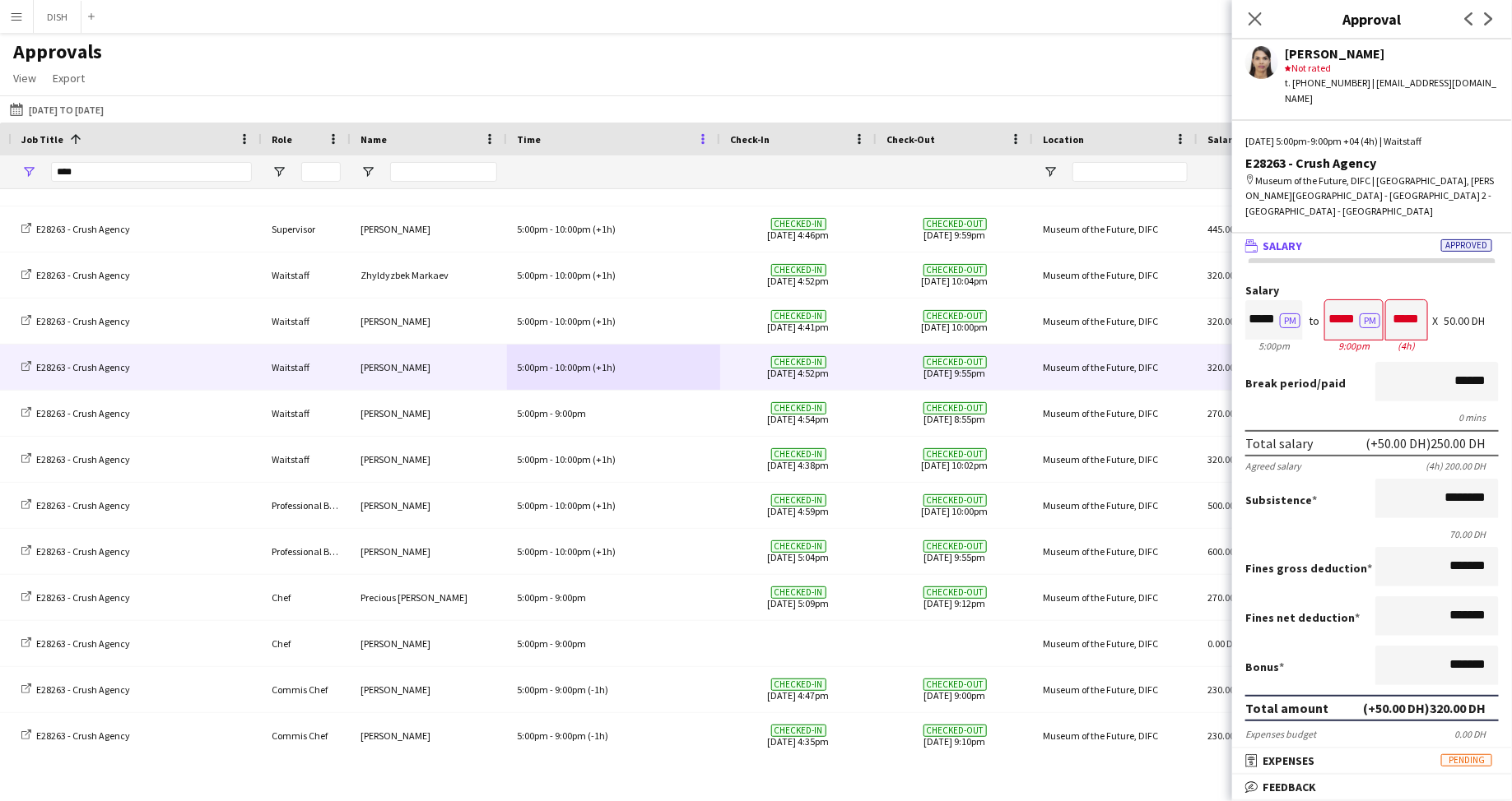
click at [702, 135] on span at bounding box center [702, 139] width 15 height 15
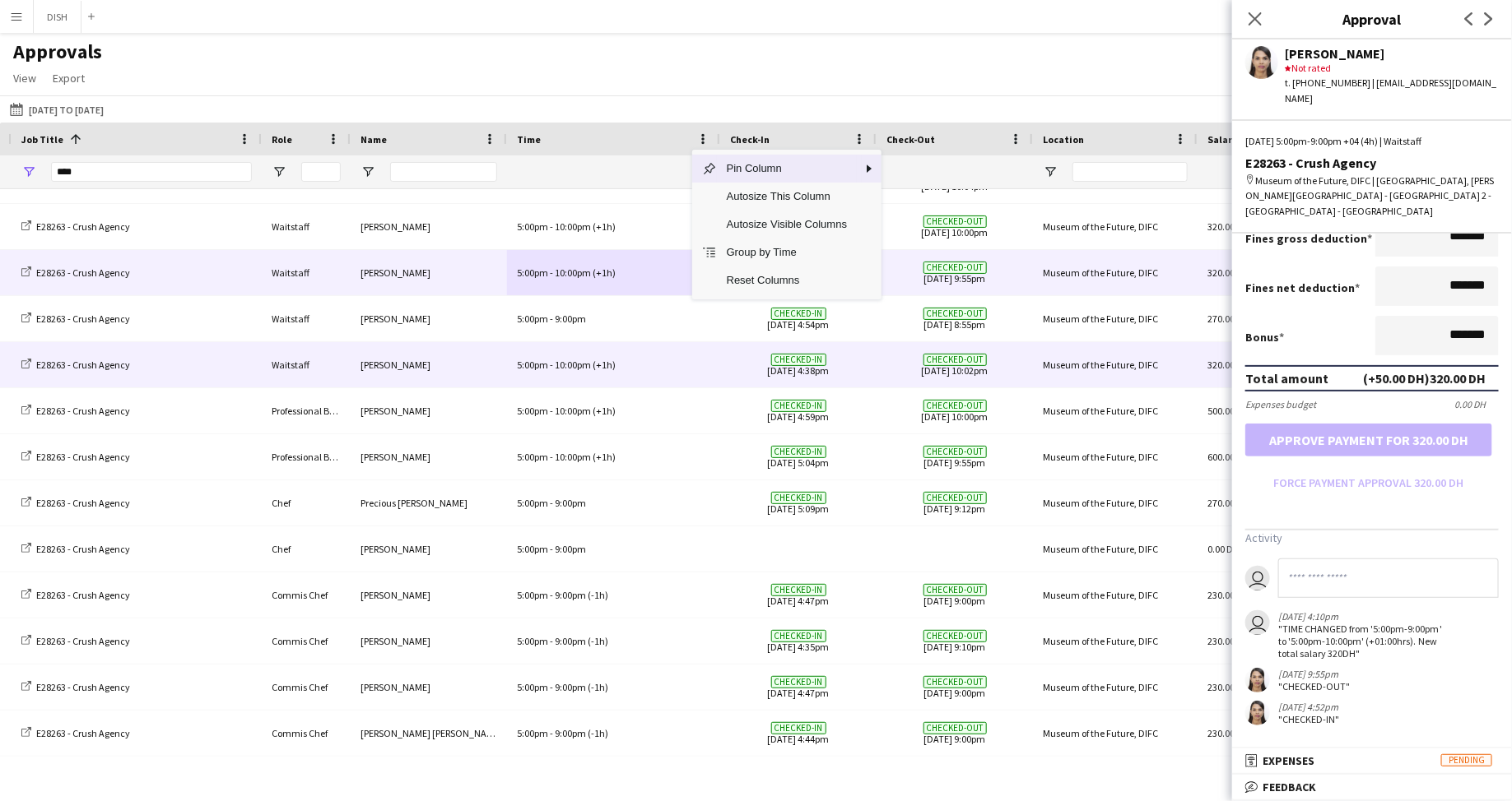
click at [579, 362] on span "10:00pm" at bounding box center [573, 364] width 37 height 12
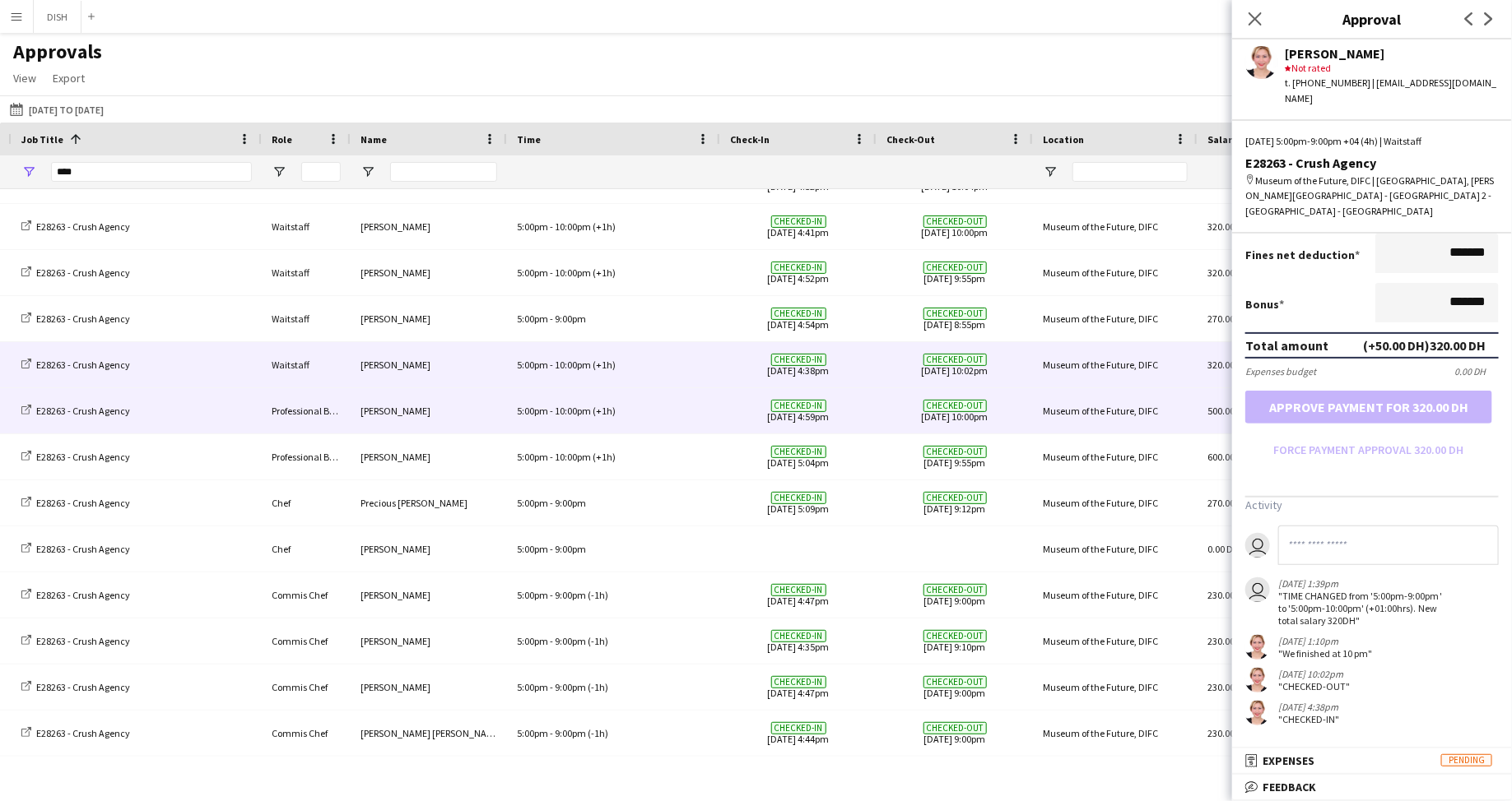
click at [656, 417] on div "5:00pm - 10:00pm (+1h)" at bounding box center [614, 410] width 213 height 45
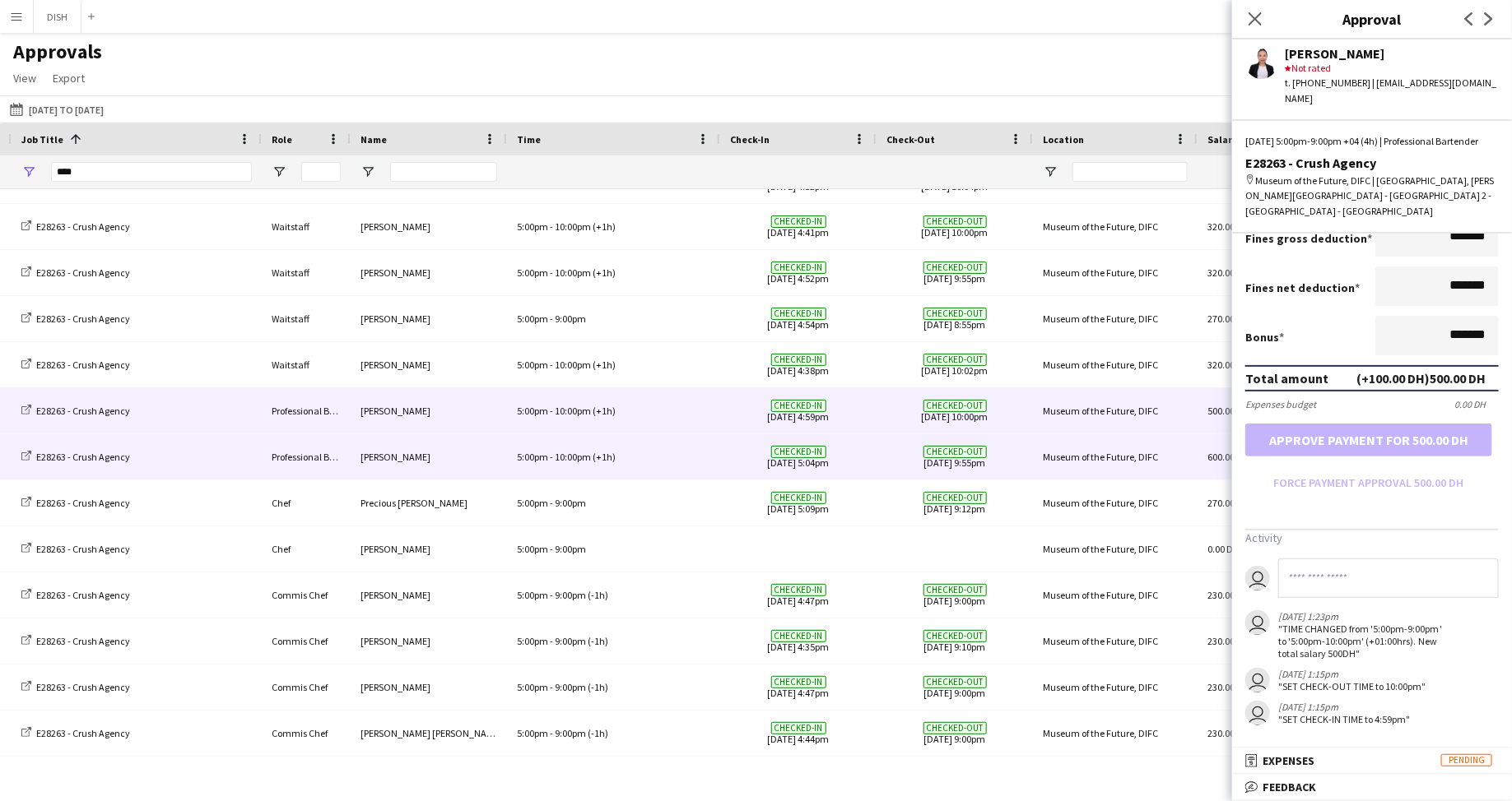
click at [629, 449] on div "5:00pm - 10:00pm (+1h)" at bounding box center [614, 457] width 213 height 45
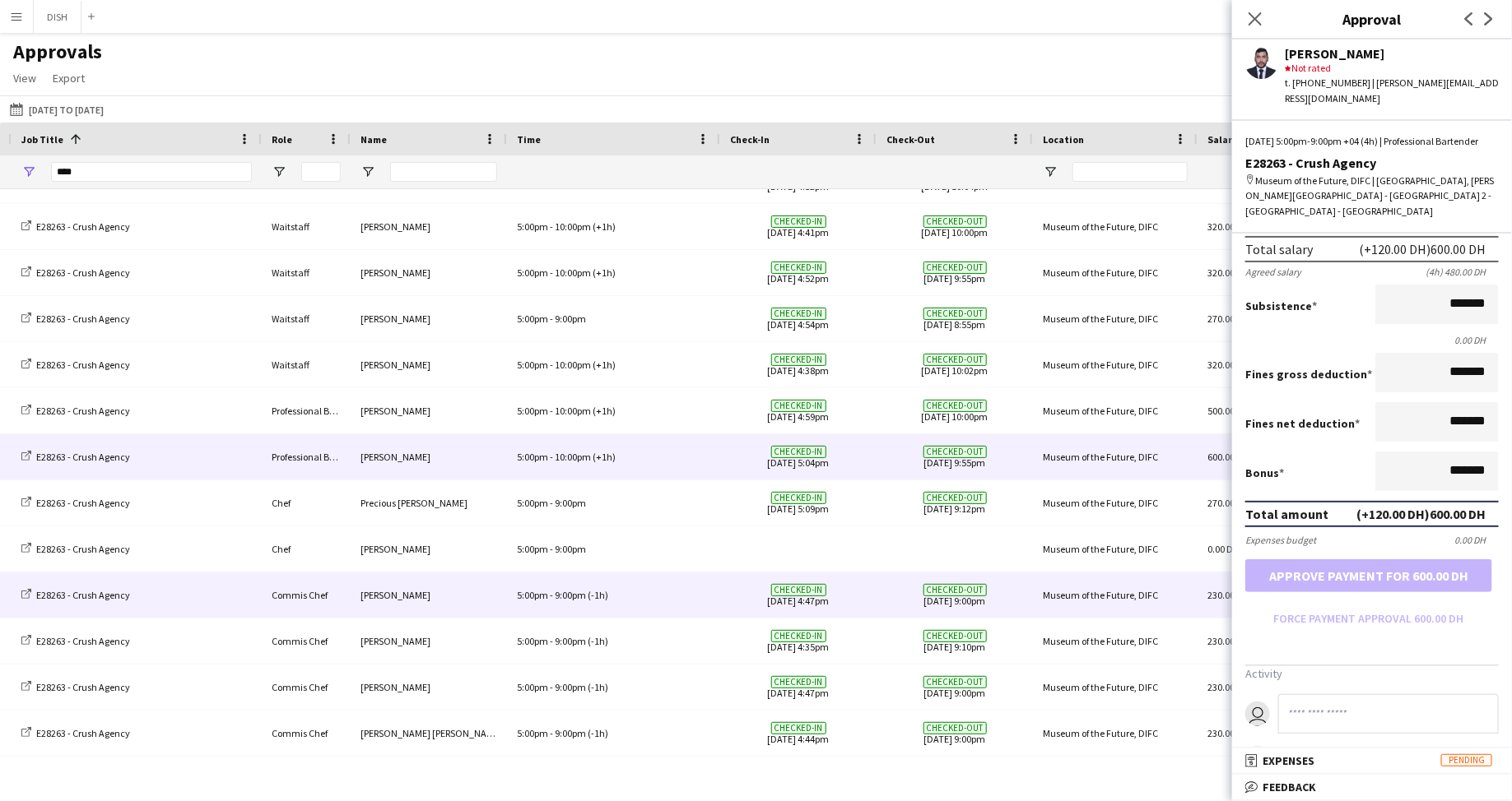
click at [639, 589] on div "5:00pm - 9:00pm (-1h)" at bounding box center [614, 595] width 213 height 45
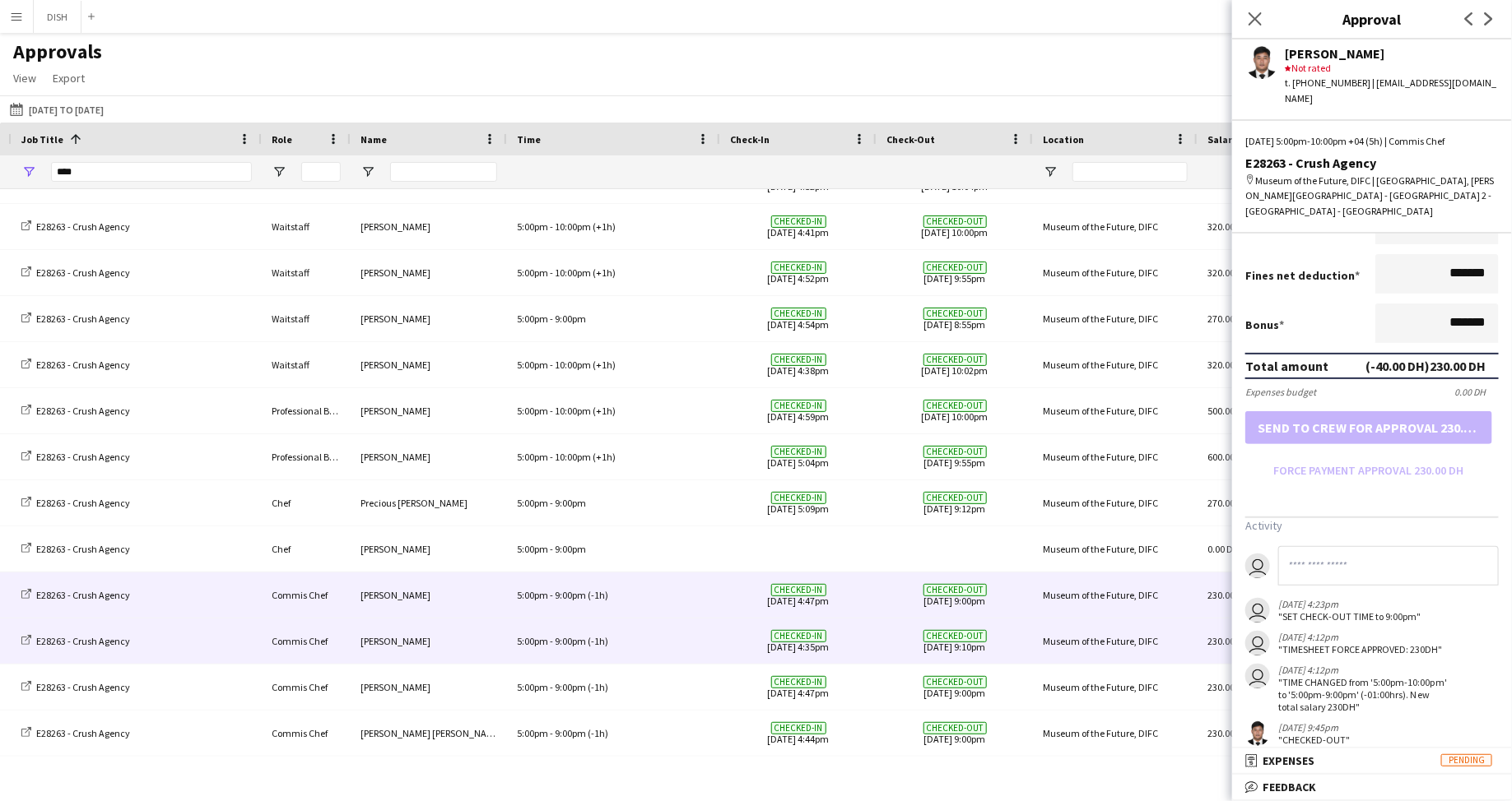
click at [734, 634] on span "Checked-in 18-09-2025 4:35pm" at bounding box center [798, 641] width 136 height 45
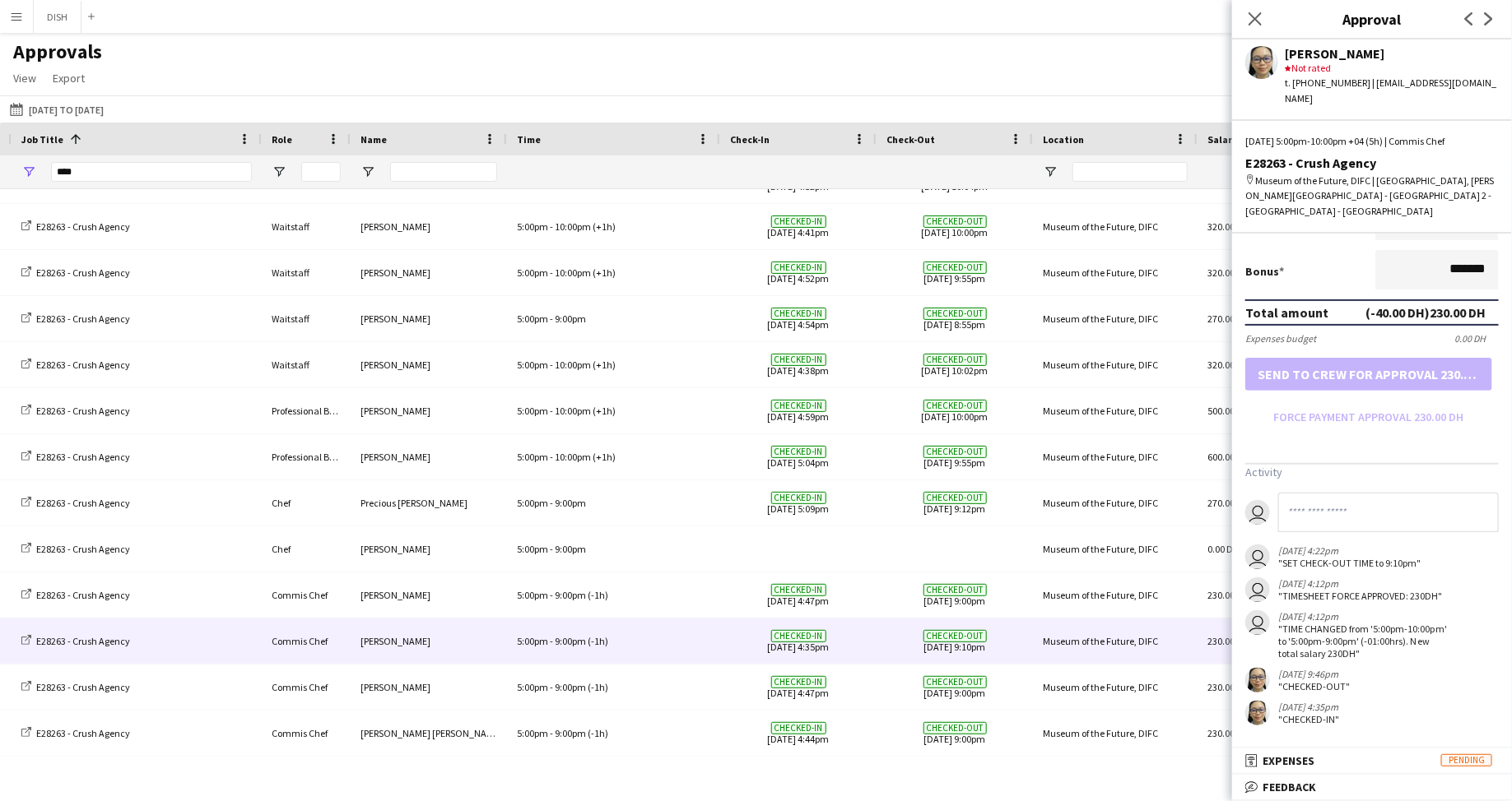
scroll to position [418, 0]
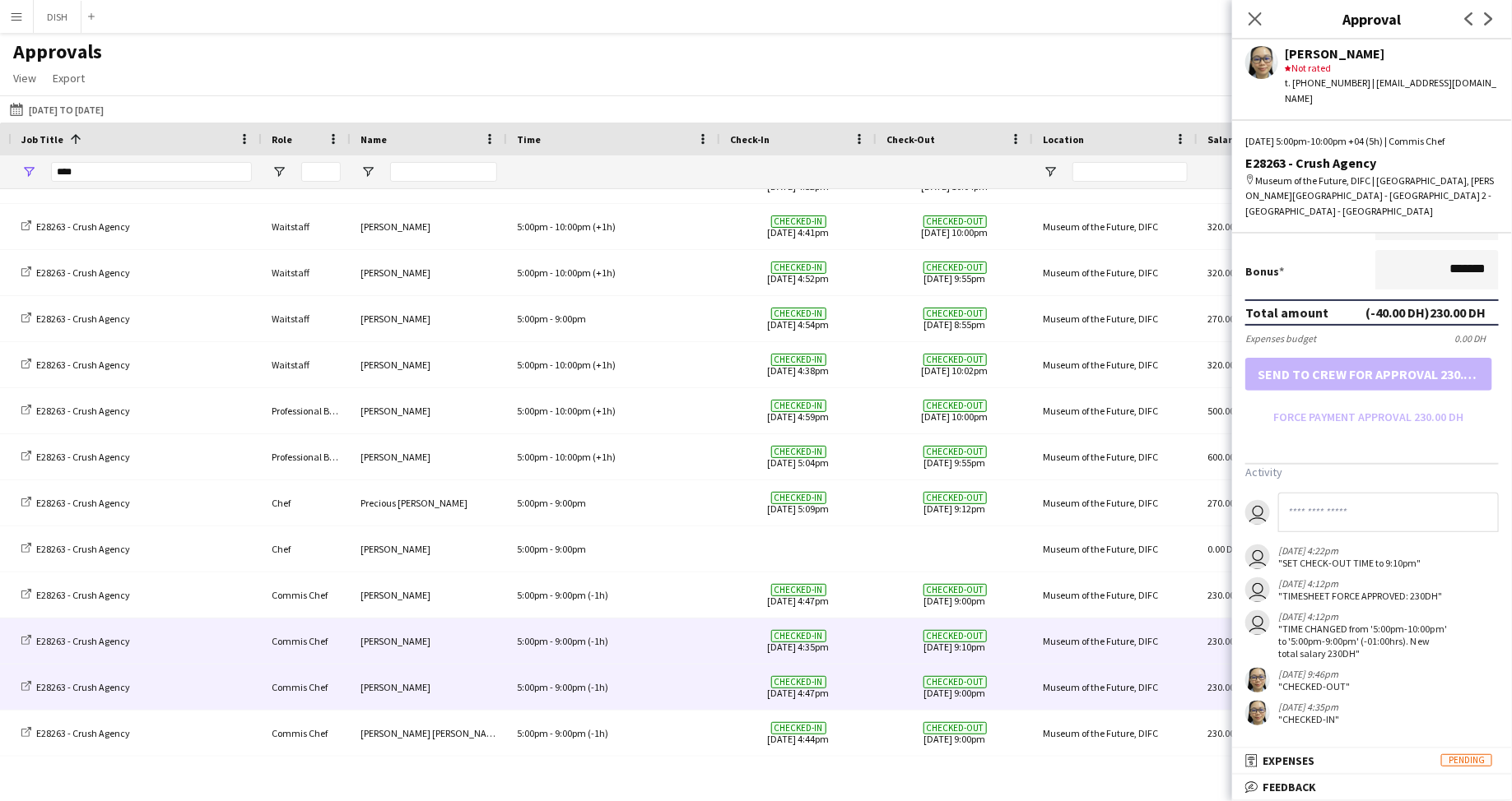
click at [669, 693] on div "5:00pm - 9:00pm (-1h)" at bounding box center [614, 687] width 213 height 45
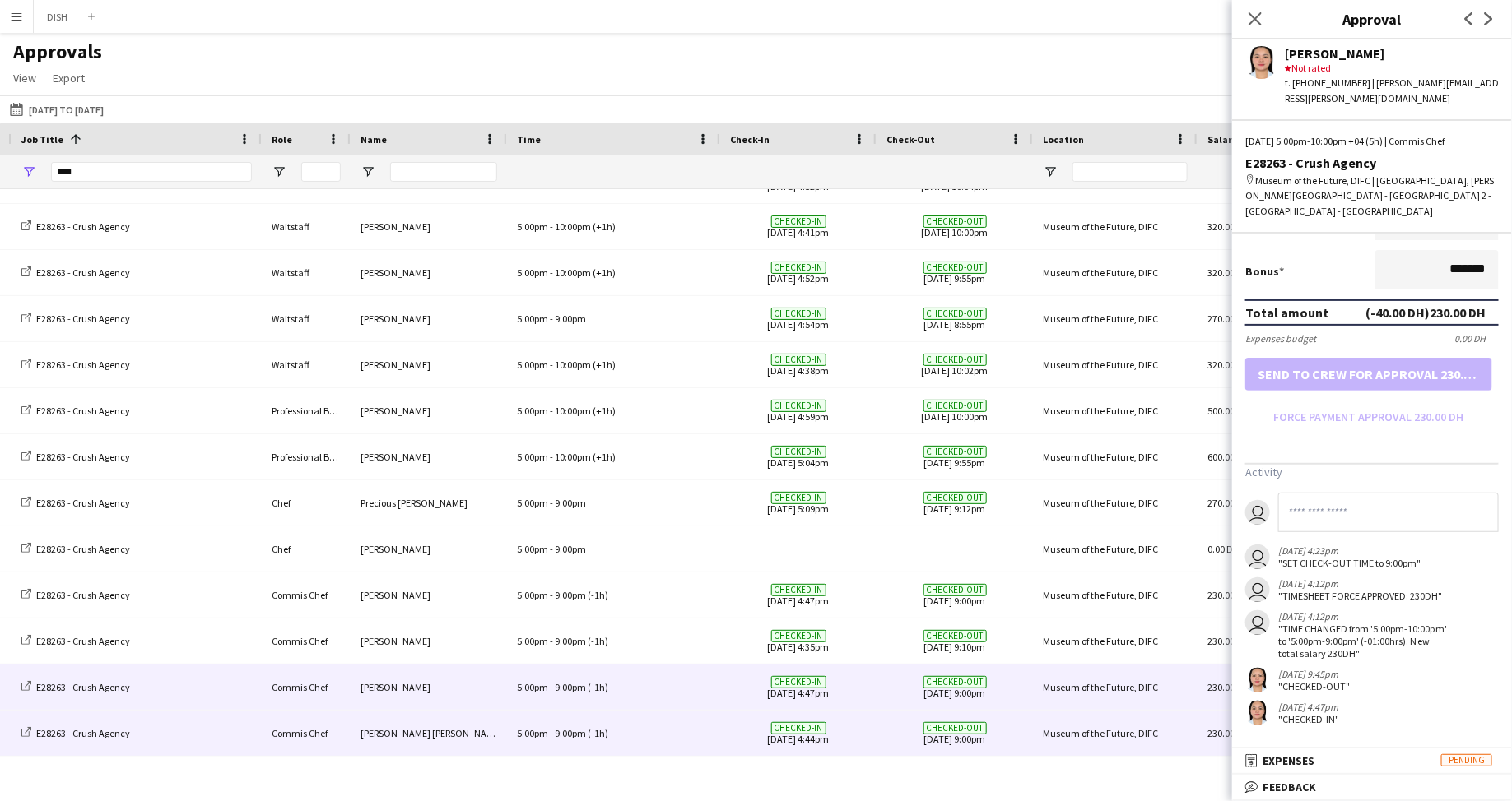
click at [625, 716] on div "5:00pm - 9:00pm (-1h)" at bounding box center [614, 732] width 213 height 45
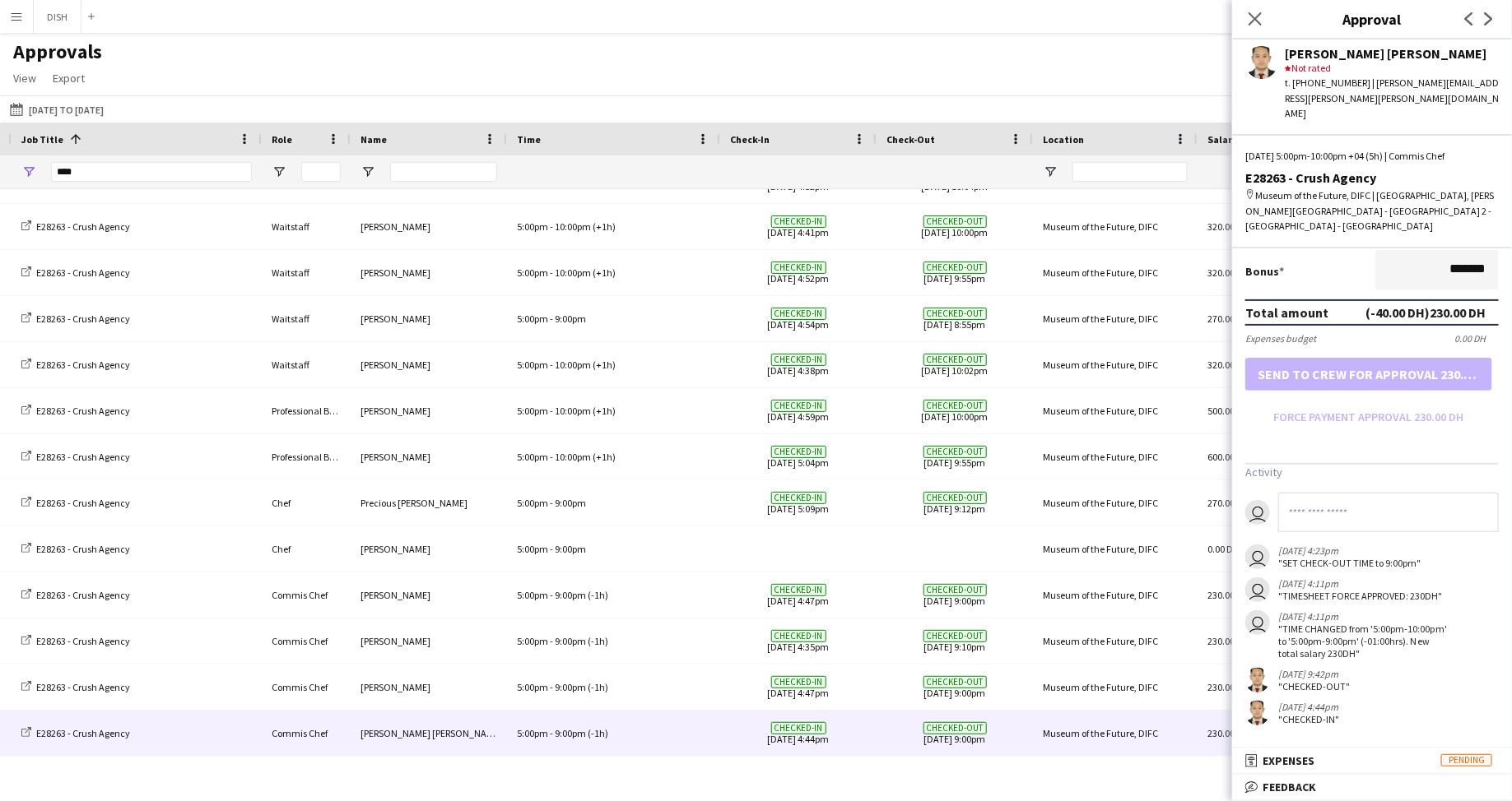
scroll to position [433, 0]
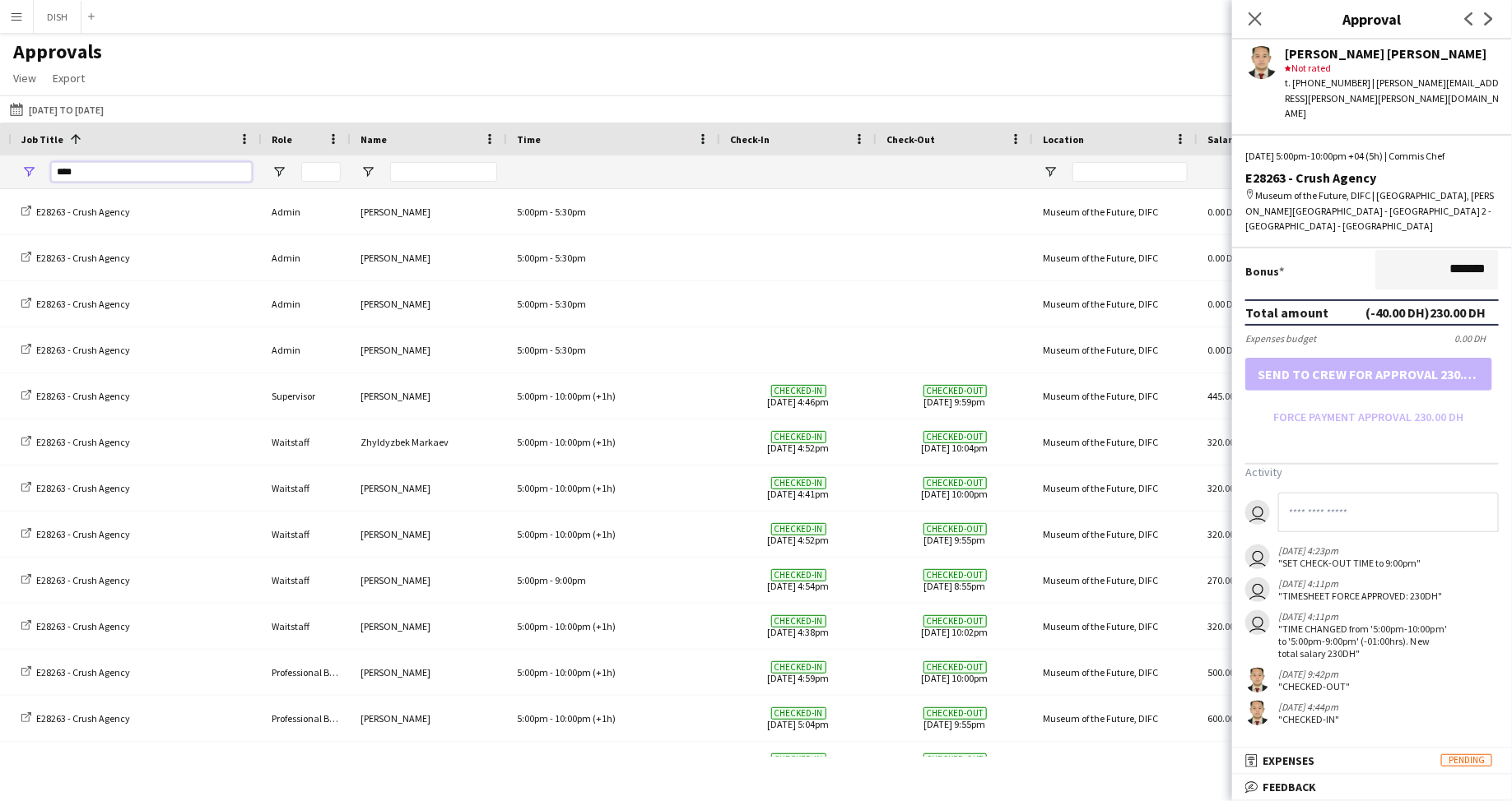
click at [158, 168] on input "****" at bounding box center [151, 172] width 201 height 20
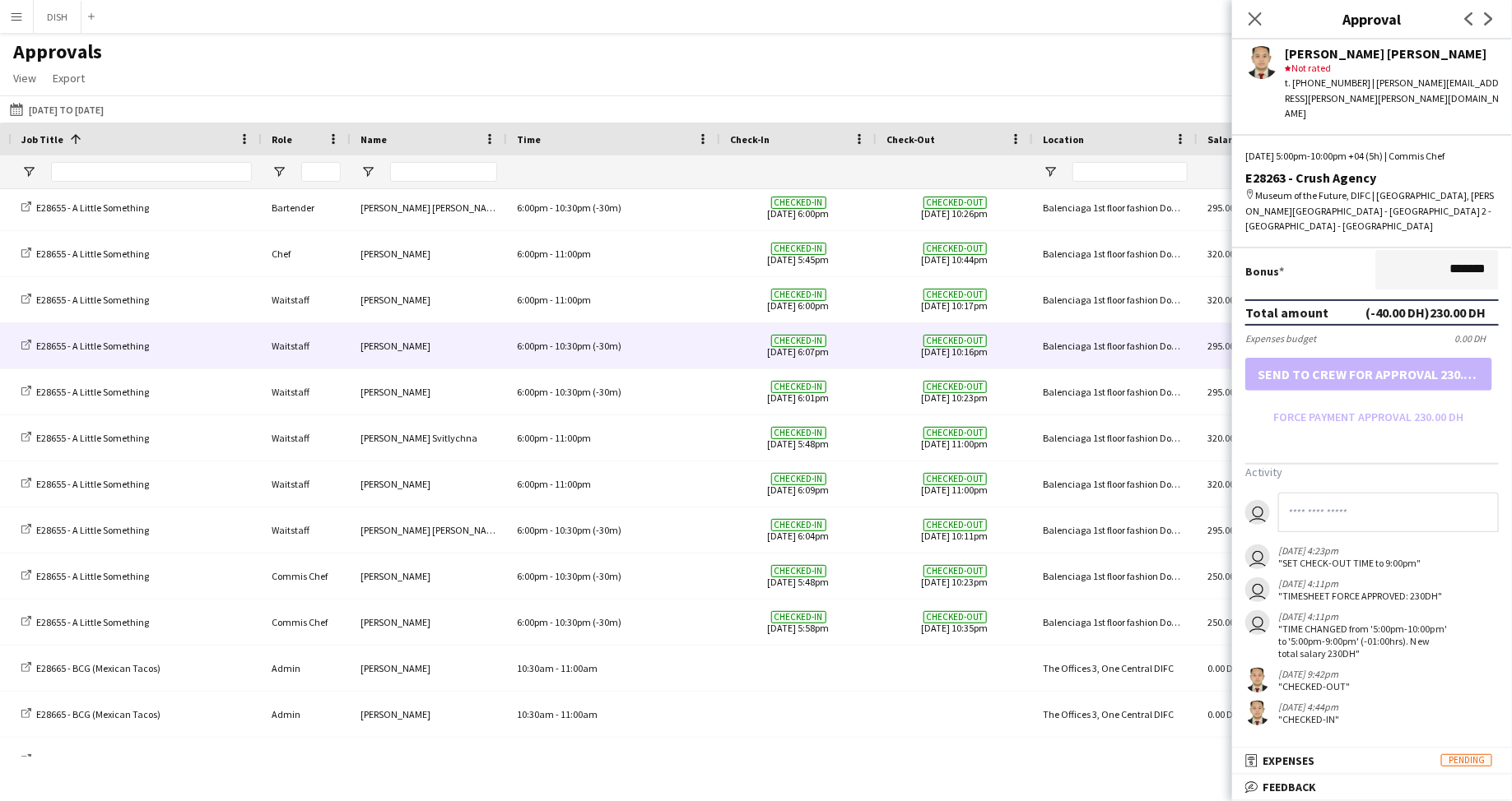
click at [636, 328] on div "6:00pm - 10:30pm (-30m)" at bounding box center [614, 345] width 213 height 45
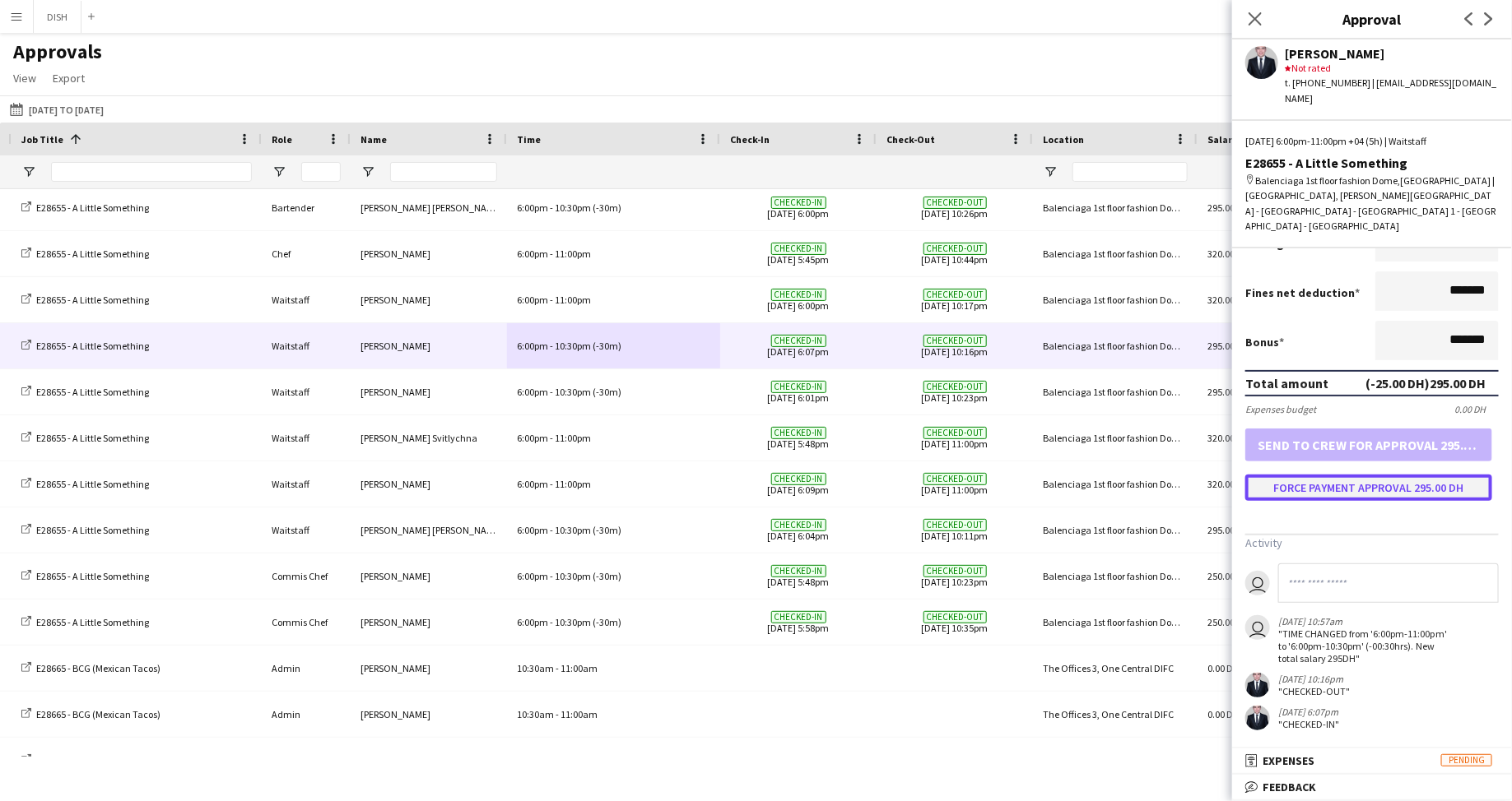
click at [847, 487] on button "Force payment approval 295.00 DH" at bounding box center [1369, 488] width 247 height 27
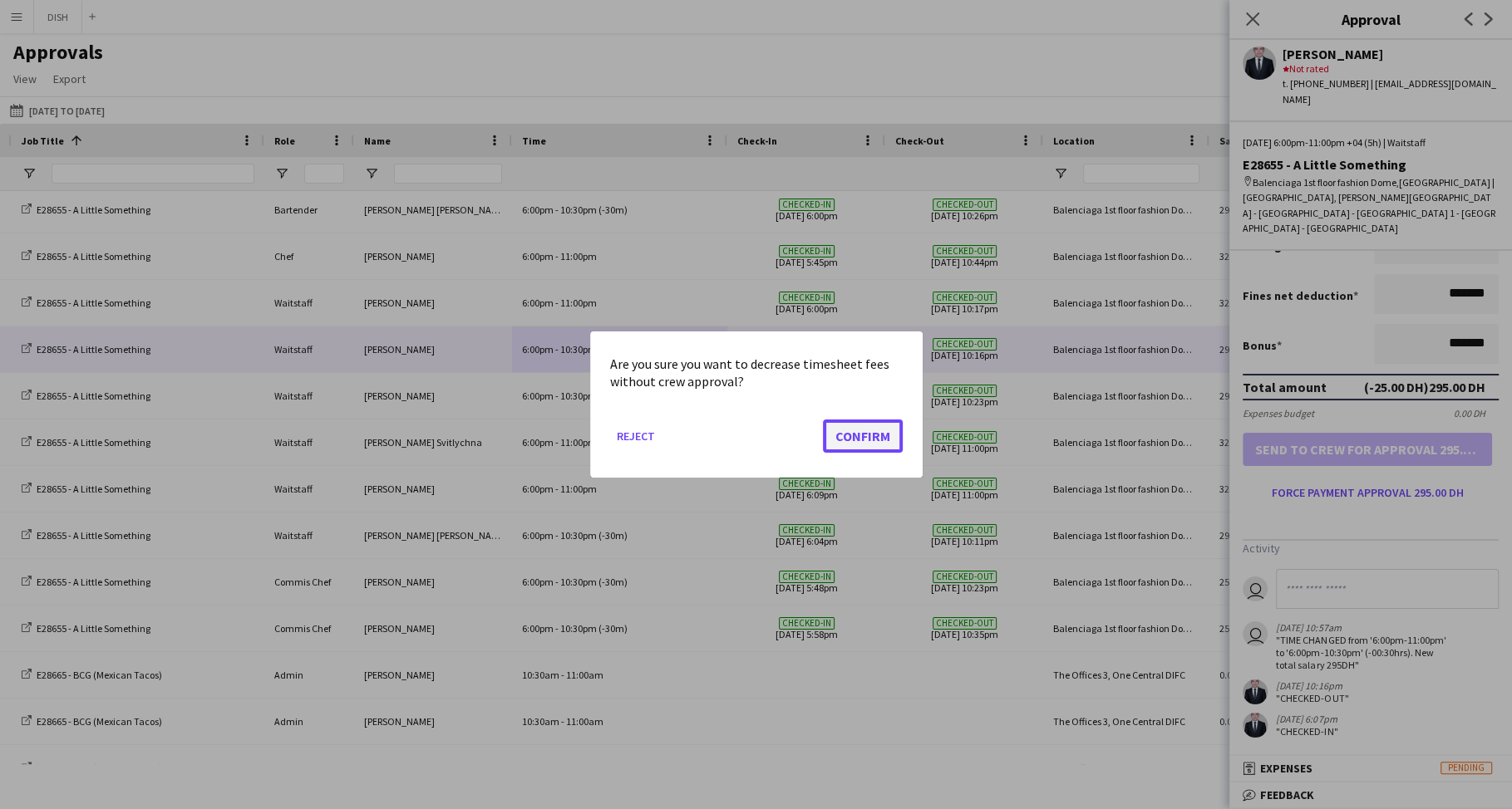
click at [855, 439] on button "Confirm" at bounding box center [863, 436] width 80 height 33
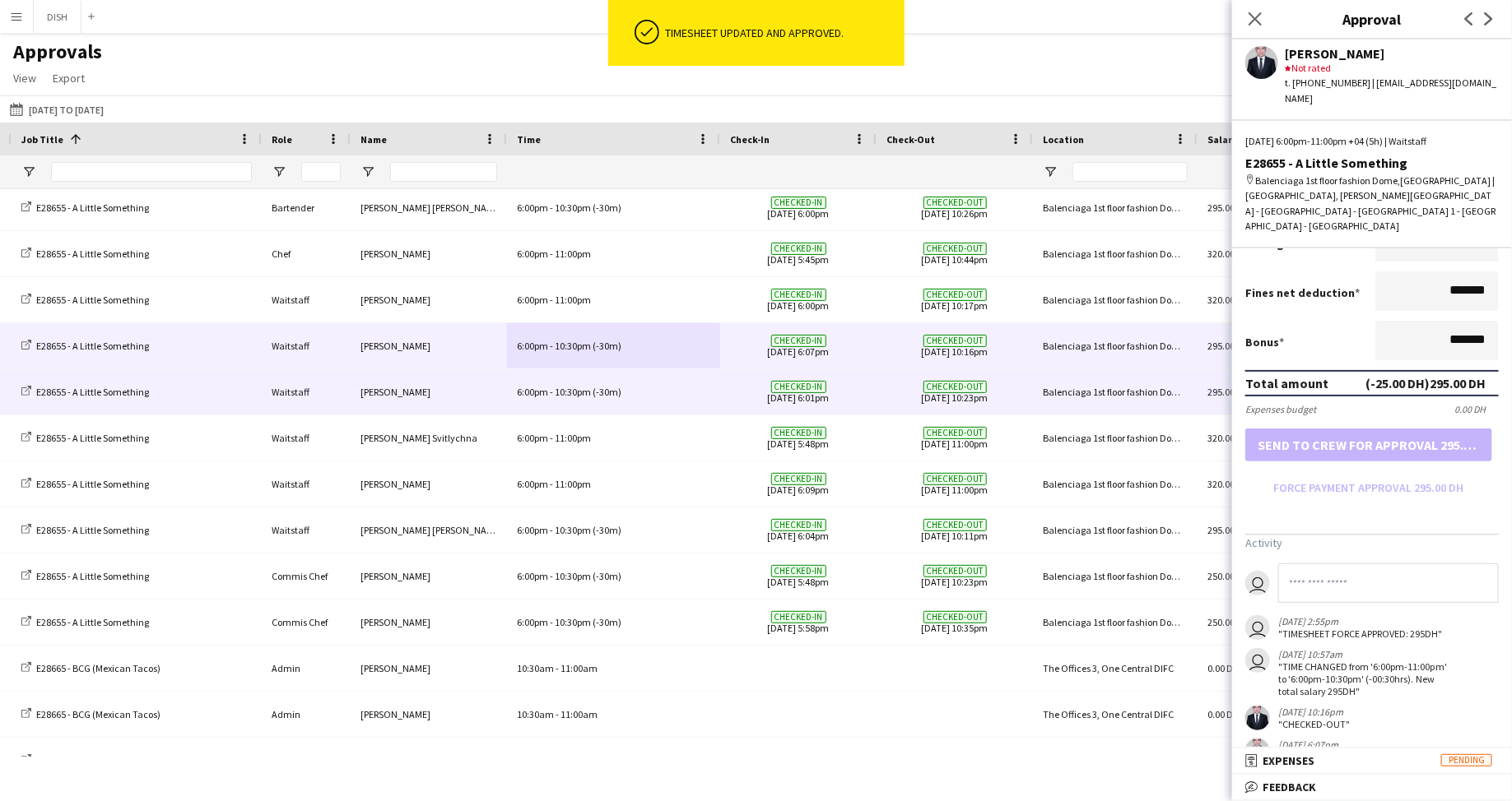
click at [667, 398] on div "6:00pm - 10:30pm (-30m)" at bounding box center [614, 392] width 213 height 45
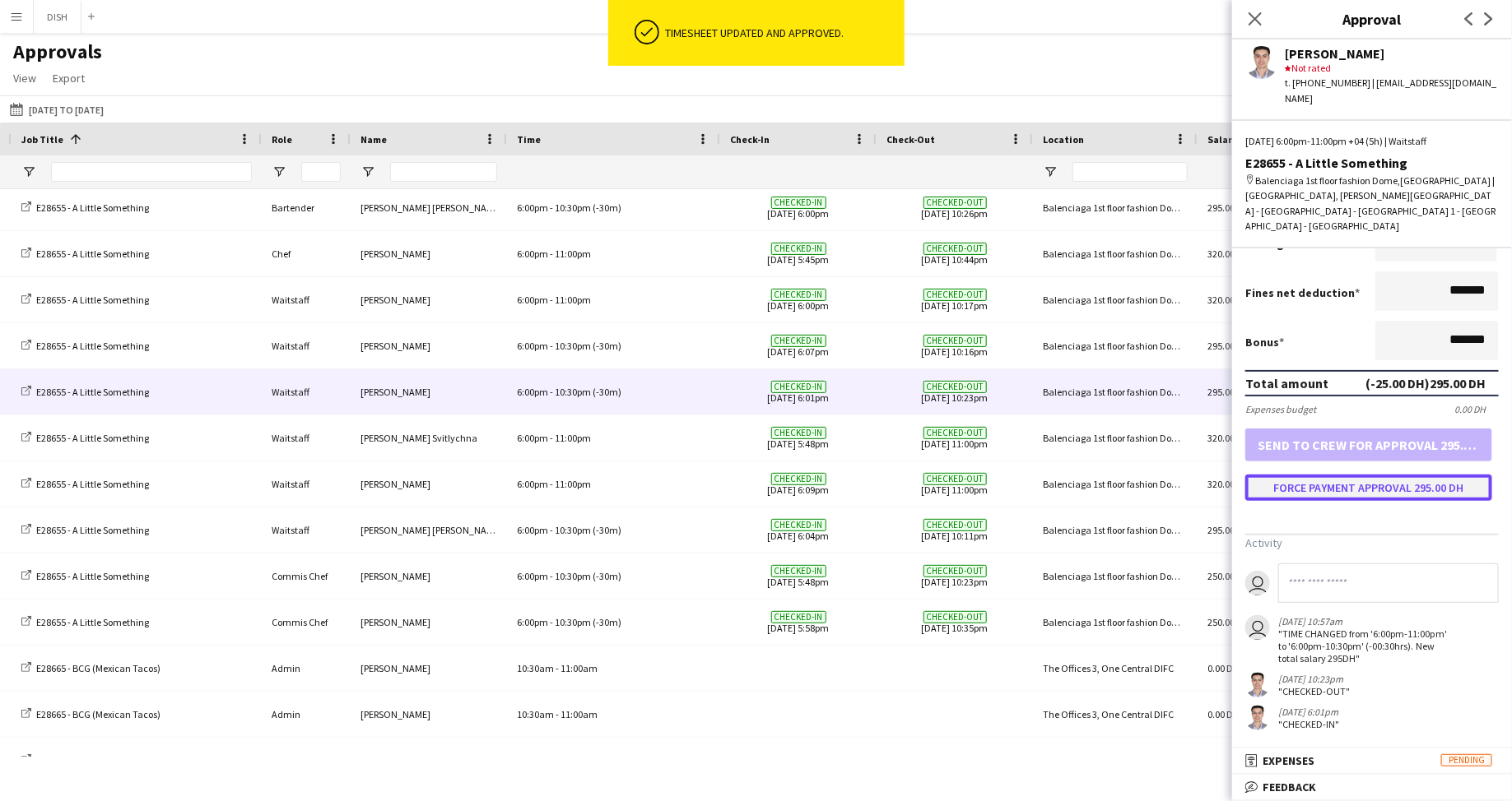
click at [847, 480] on button "Force payment approval 295.00 DH" at bounding box center [1369, 488] width 247 height 27
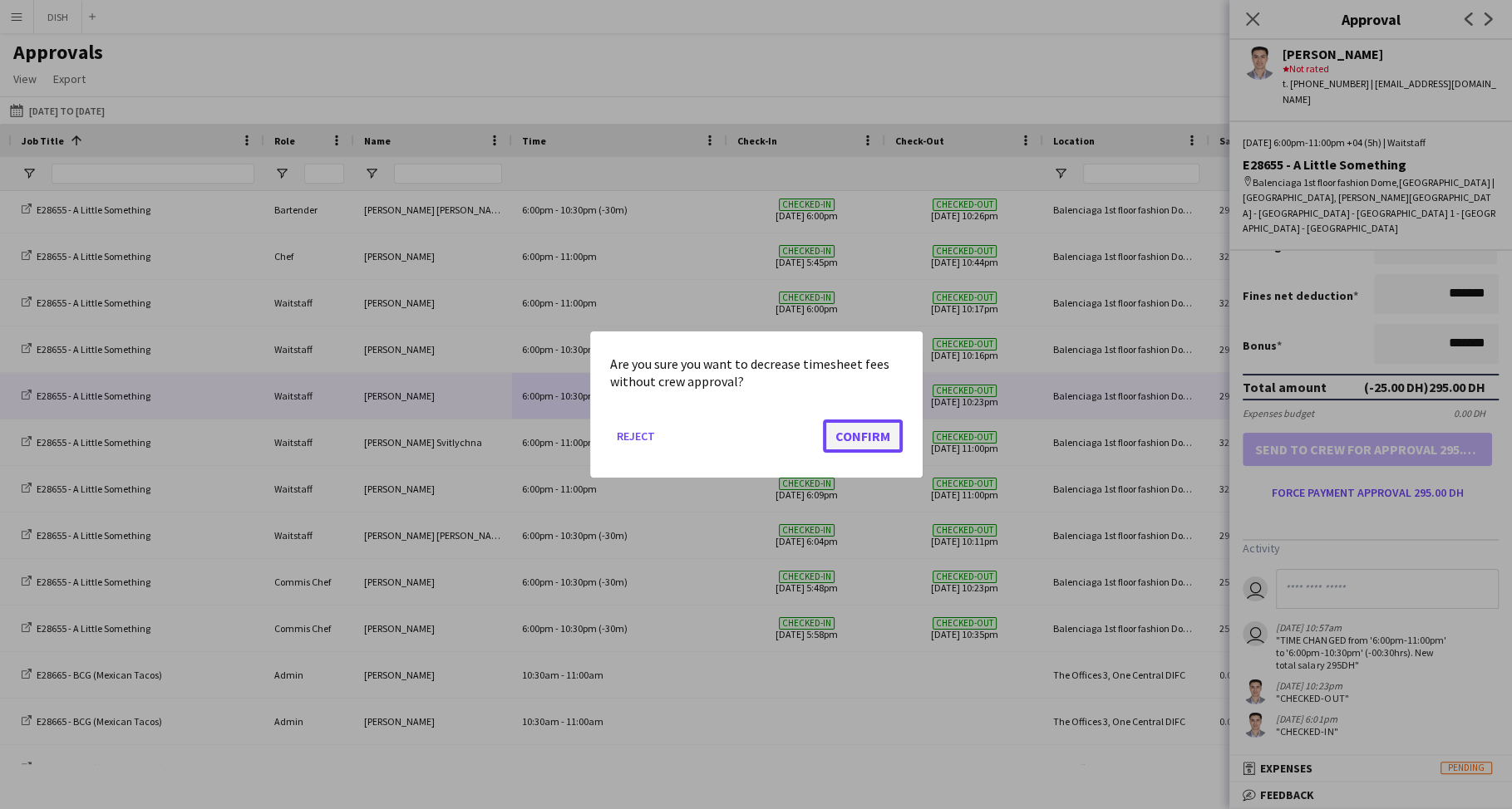
click at [855, 433] on button "Confirm" at bounding box center [863, 436] width 80 height 33
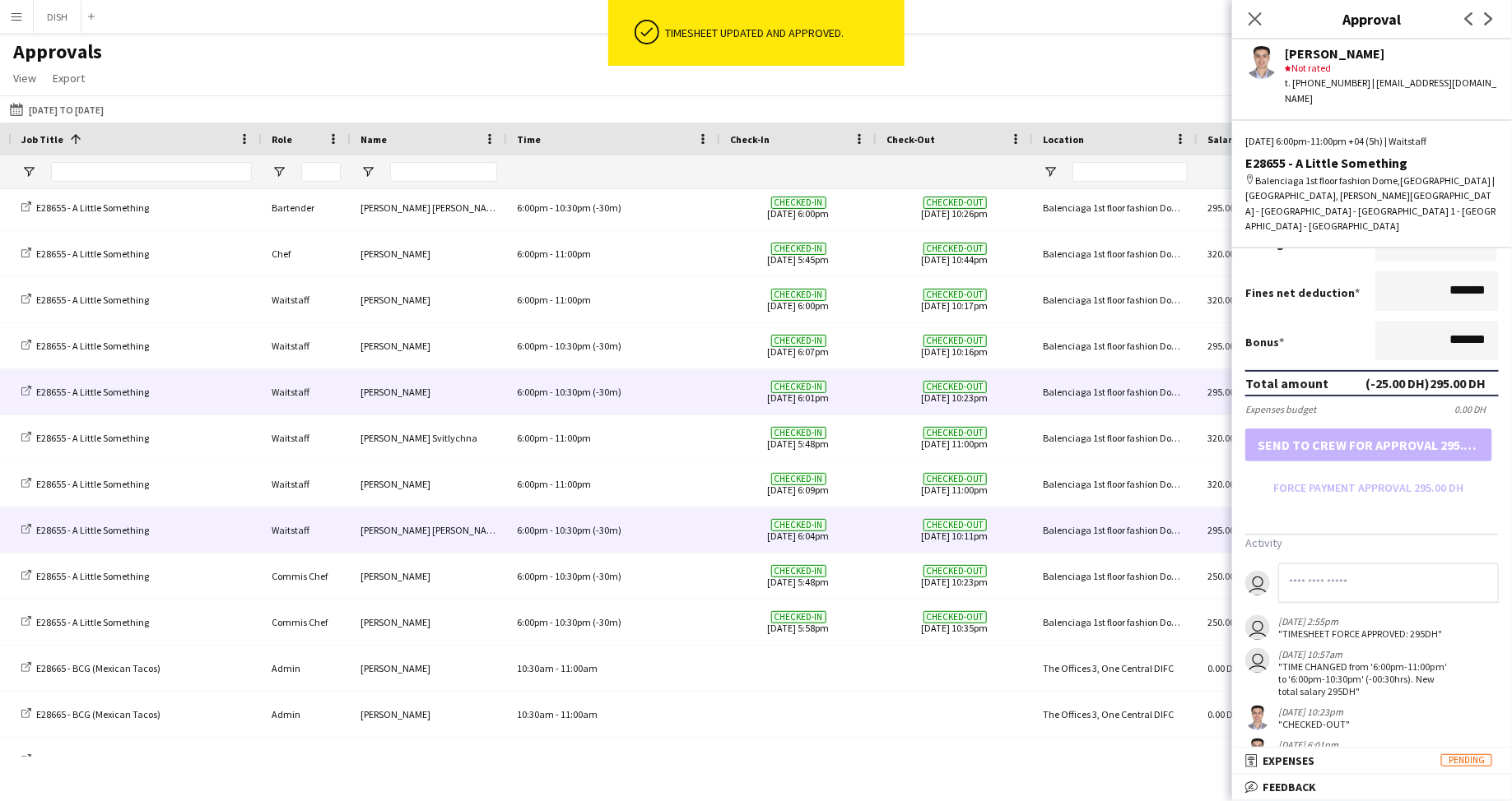
click at [641, 536] on div "6:00pm - 10:30pm (-30m)" at bounding box center [614, 530] width 213 height 45
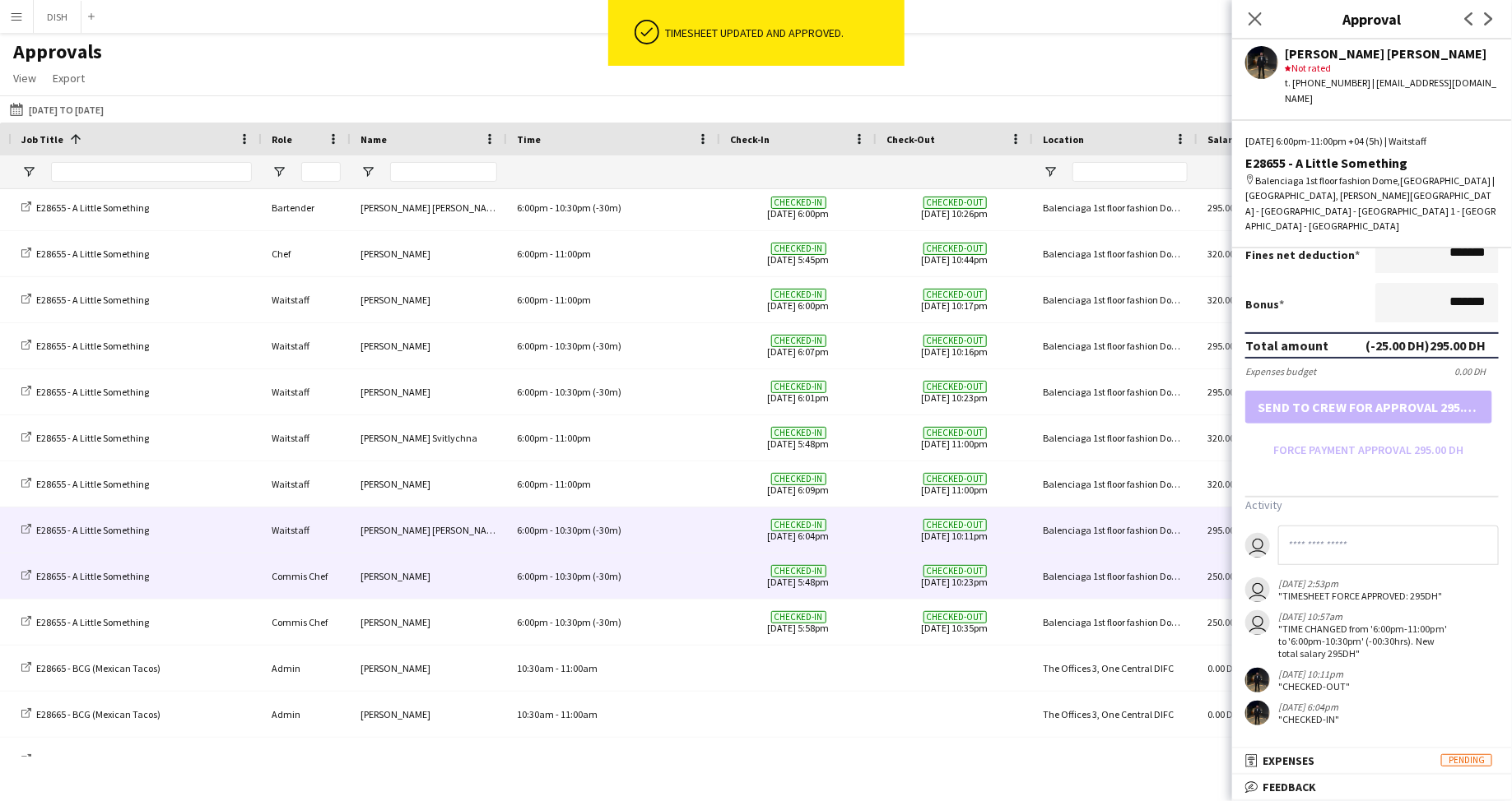
click at [641, 569] on div "6:00pm - 10:30pm (-30m)" at bounding box center [614, 576] width 213 height 45
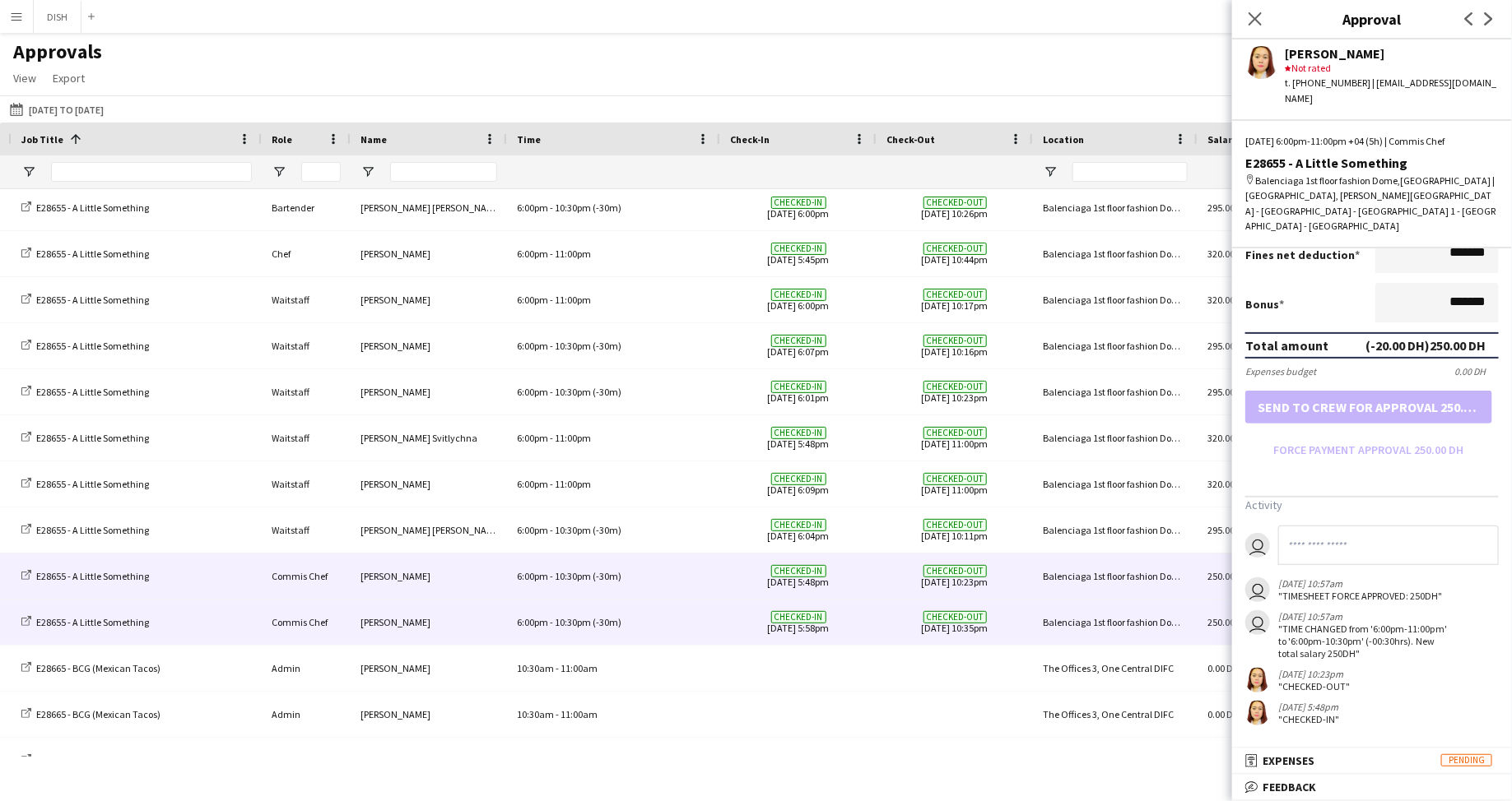
click at [627, 622] on div "6:00pm - 10:30pm (-30m)" at bounding box center [614, 622] width 213 height 45
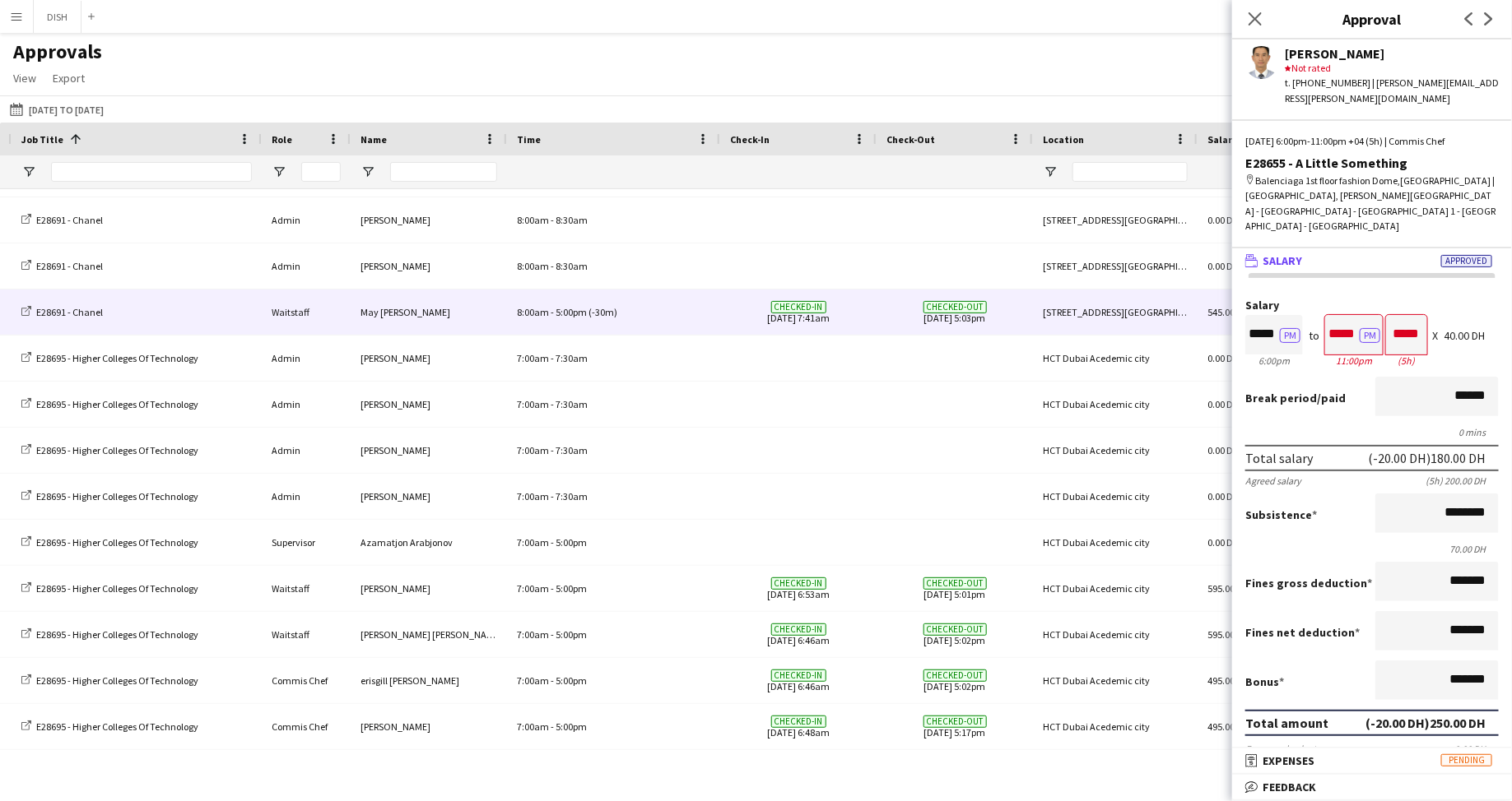
click at [622, 314] on div "8:00am - 5:00pm (-30m)" at bounding box center [614, 311] width 213 height 45
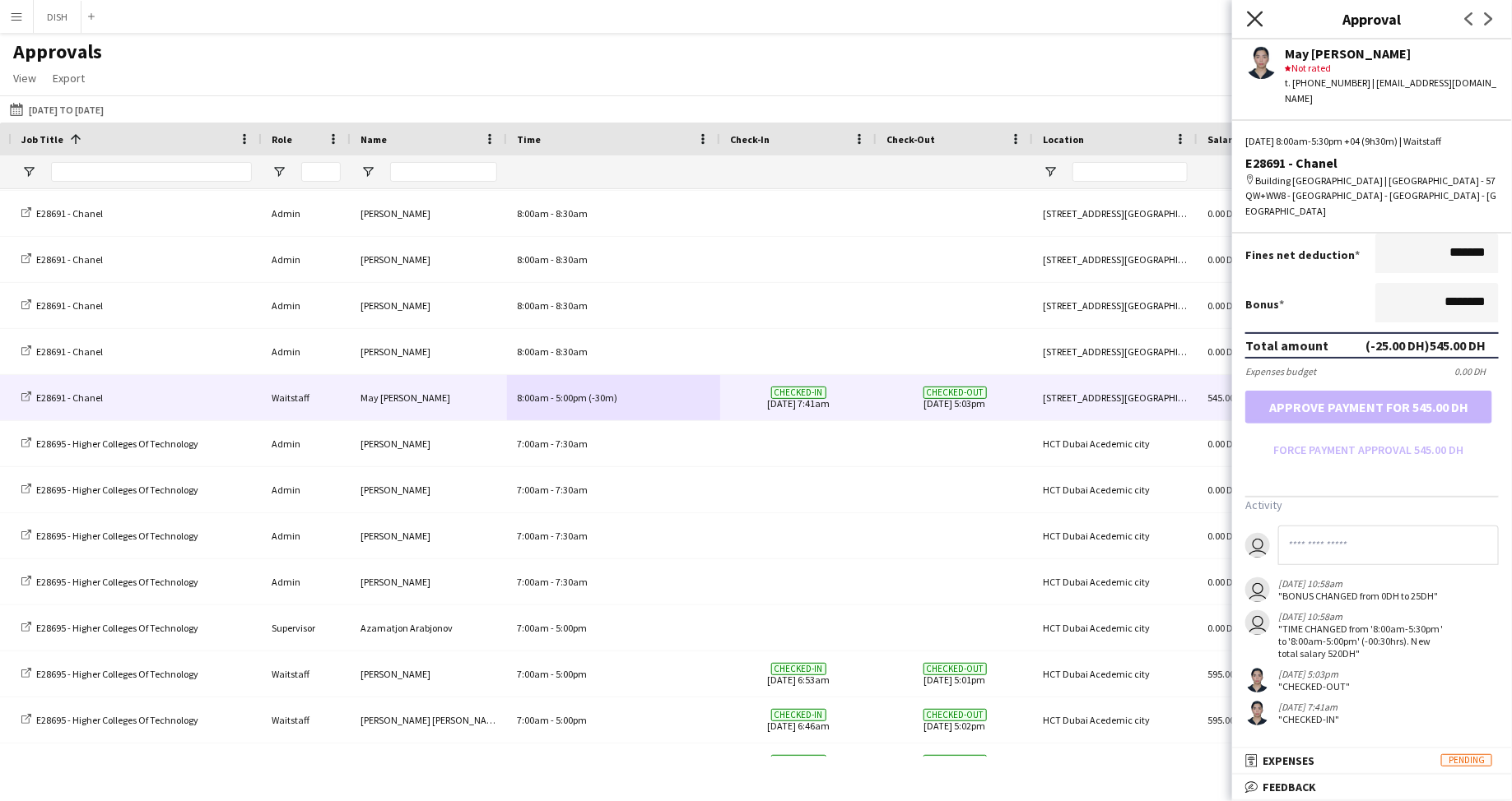
click at [847, 20] on icon at bounding box center [1255, 18] width 16 height 16
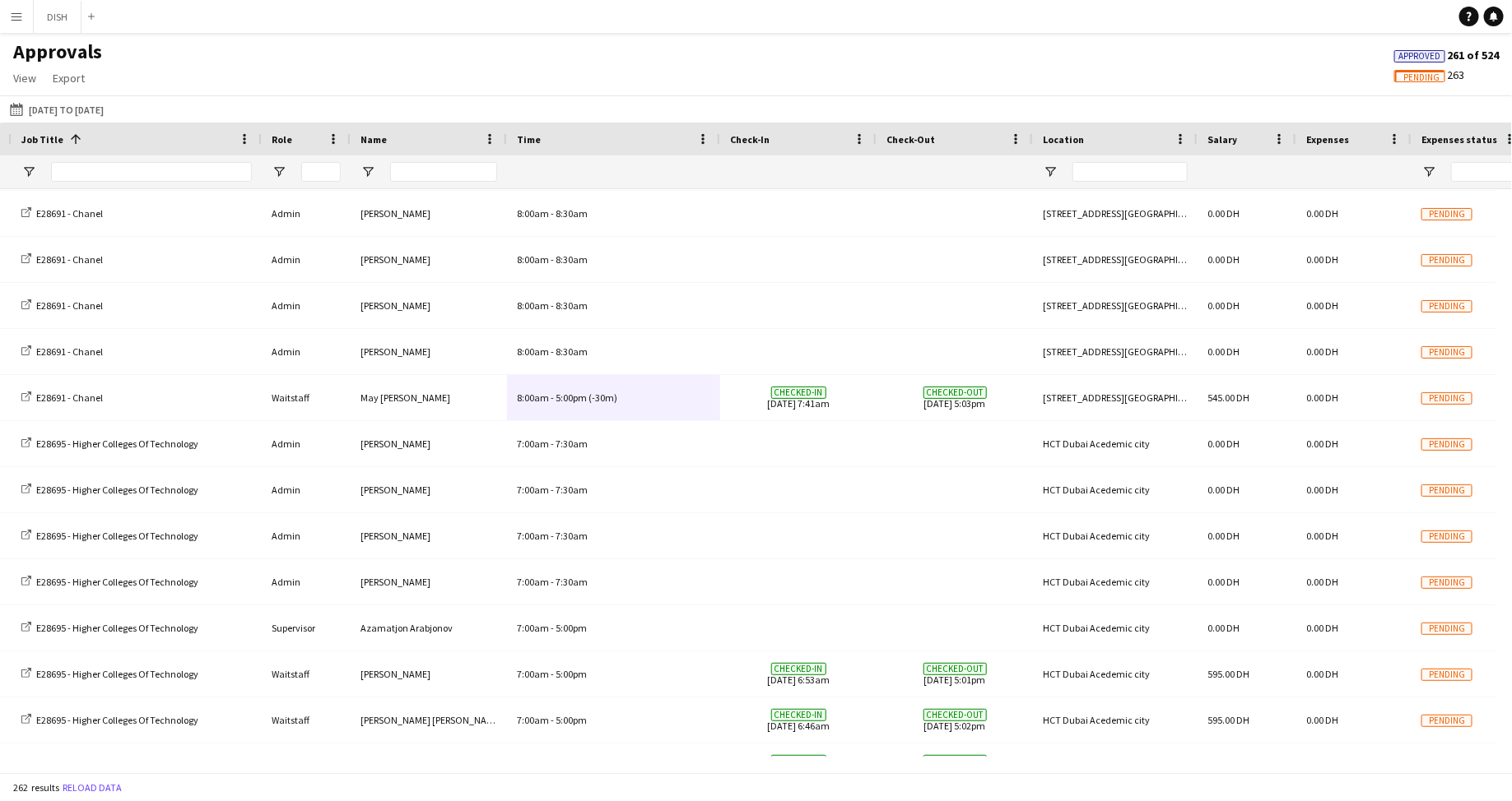
click at [847, 72] on span "Pending" at bounding box center [1421, 78] width 37 height 11
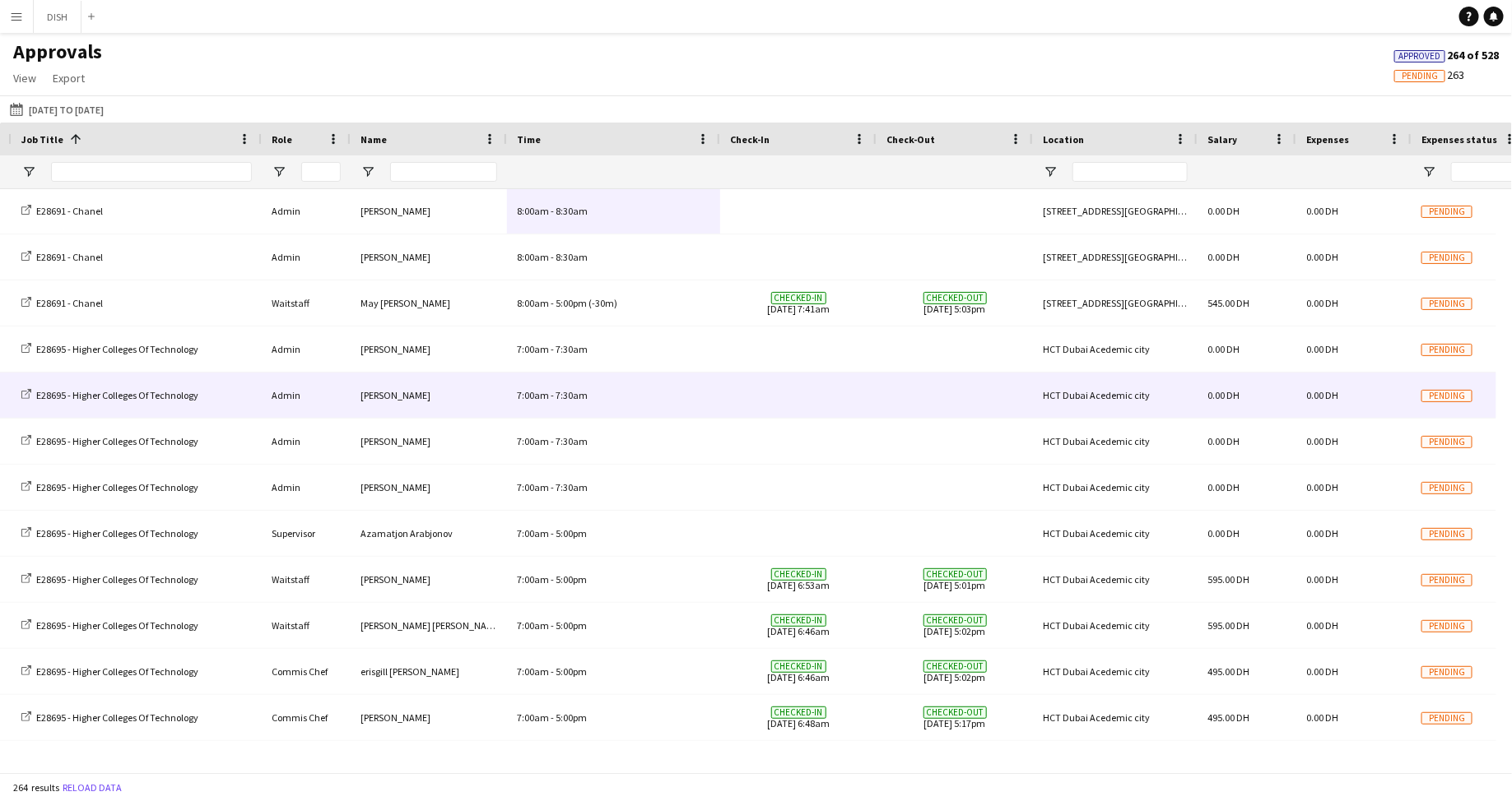
scroll to position [8524, 0]
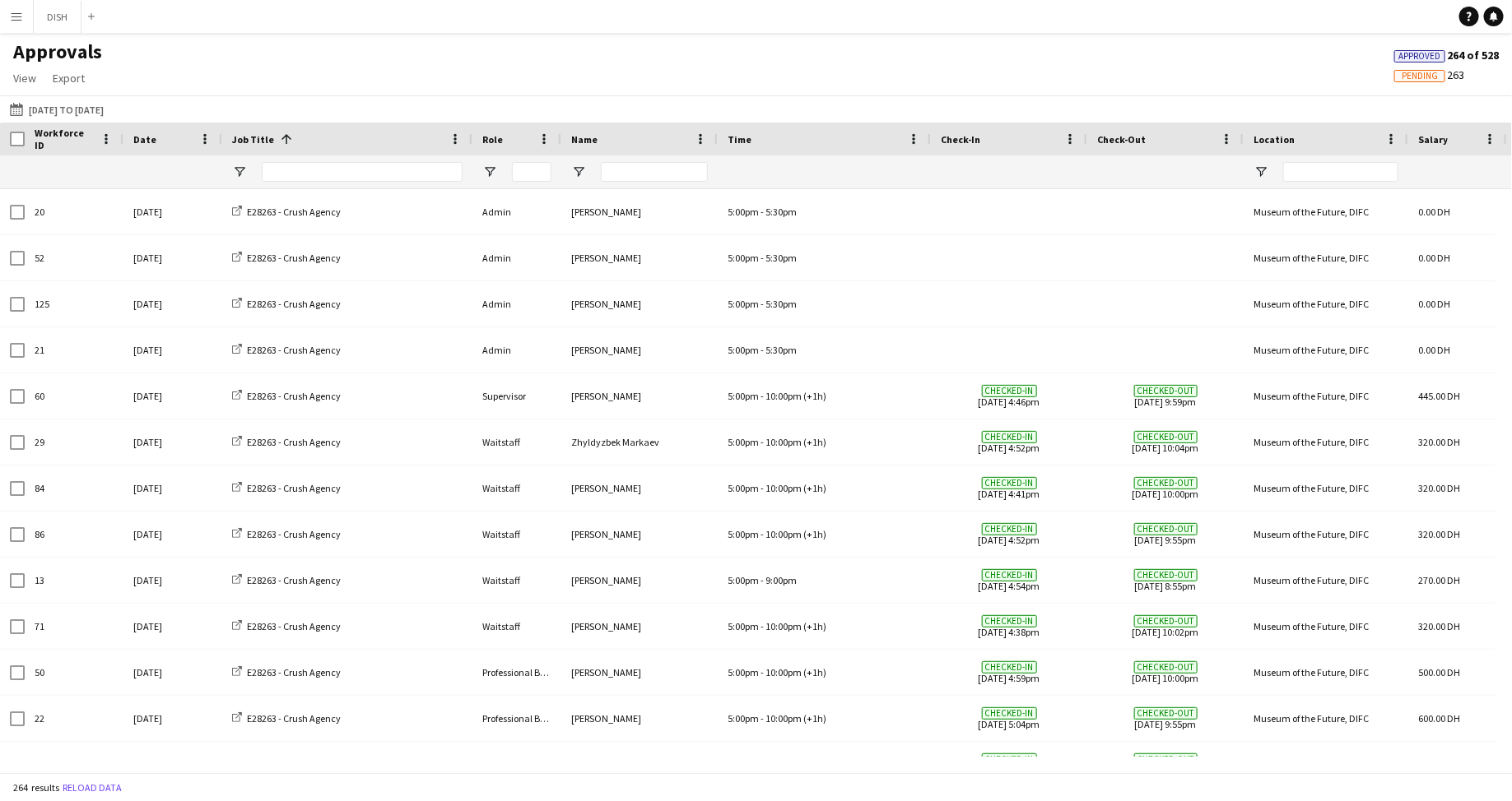
click at [847, 74] on span "Pending" at bounding box center [1420, 76] width 37 height 11
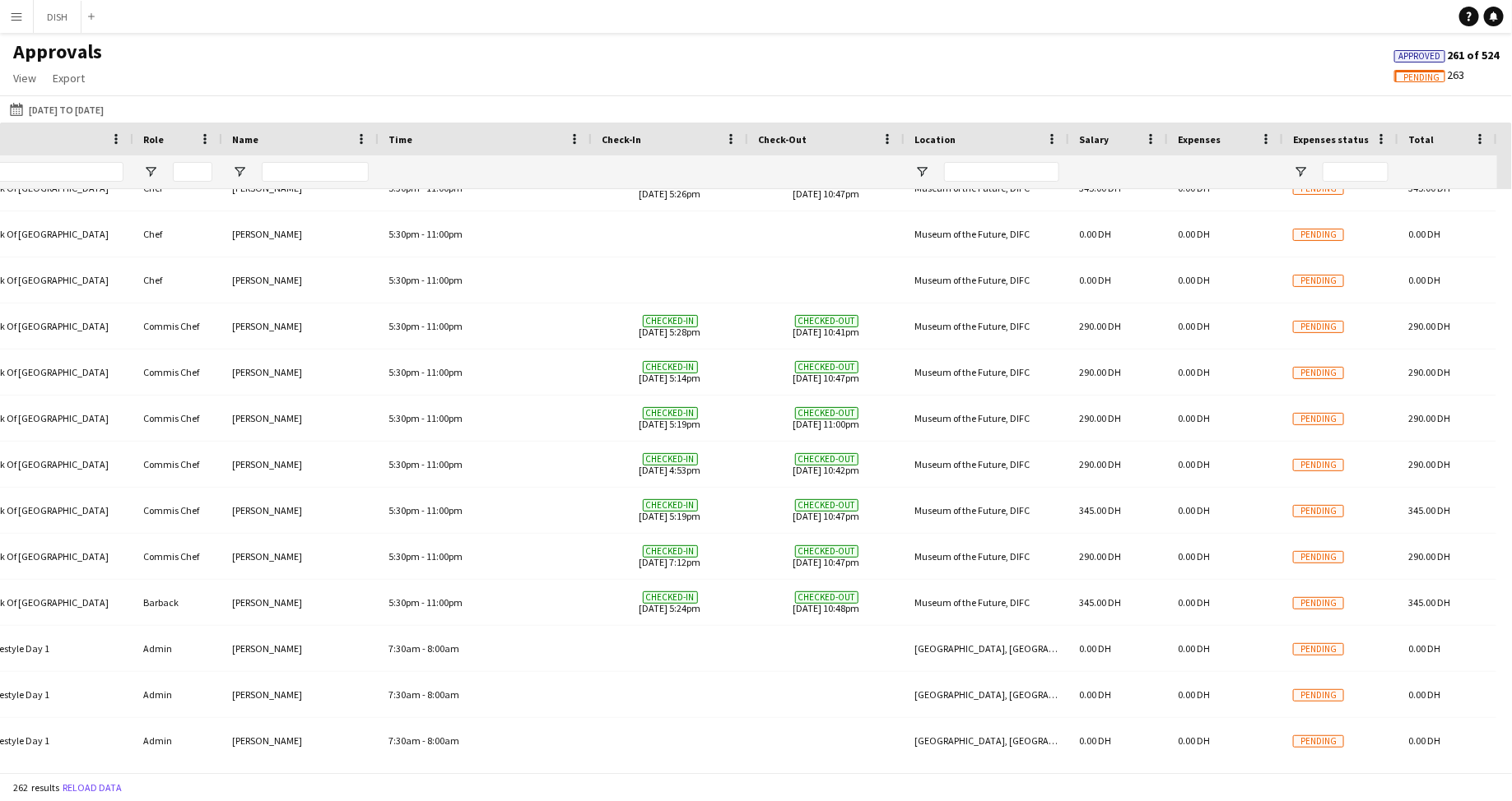
click at [35, 89] on app-page-menu "View Customise view Customise filters Reset Filters Reset View Reset All Export…" at bounding box center [58, 80] width 115 height 31
click at [27, 81] on span "View" at bounding box center [24, 78] width 23 height 15
click at [58, 110] on span "Customise view" at bounding box center [59, 114] width 78 height 15
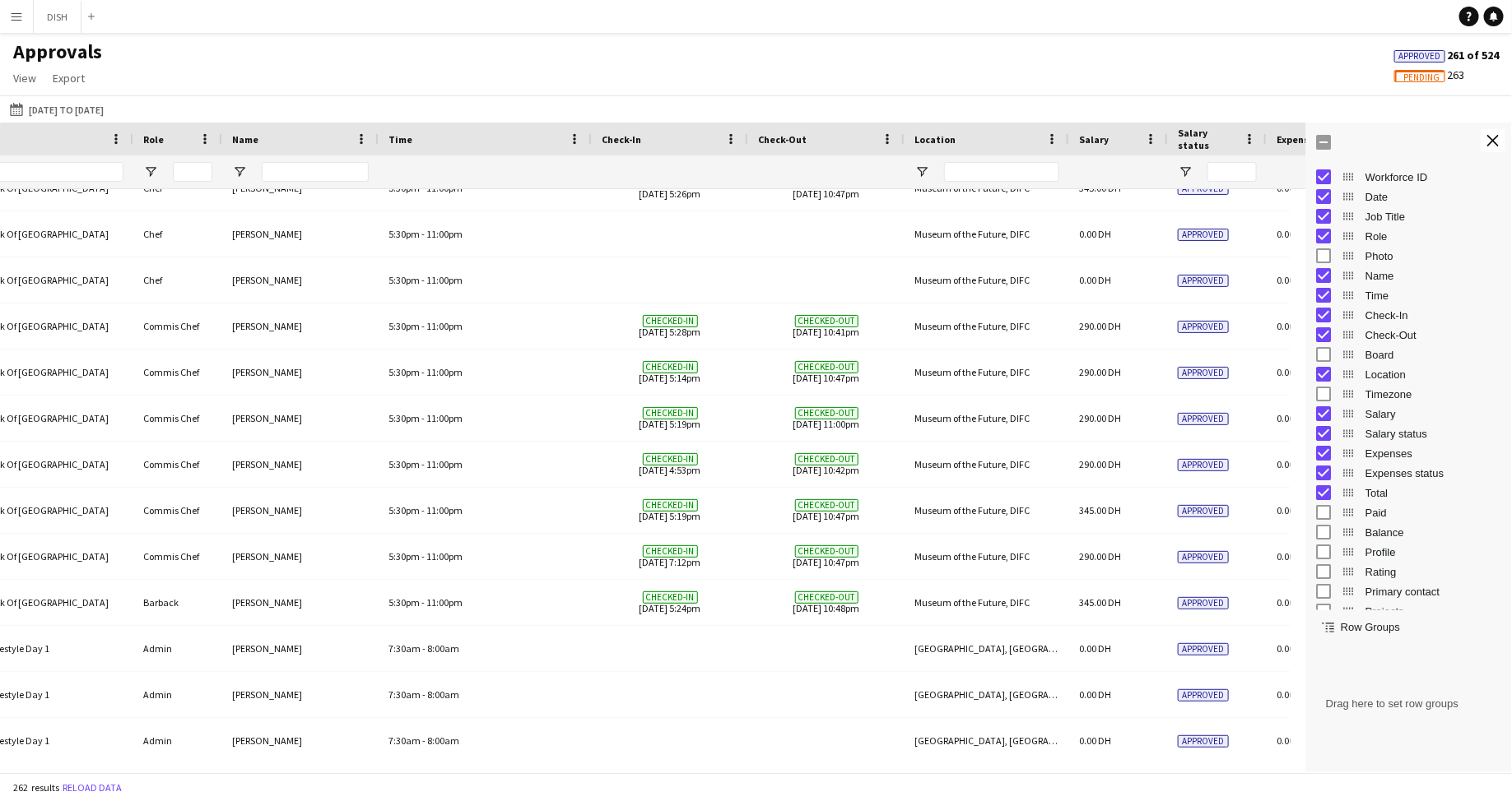
click at [847, 69] on div "Approvals View Customise view Customise filters Reset Filters Reset View Reset …" at bounding box center [756, 67] width 1512 height 56
click at [847, 143] on app-icon "Close tool panel" at bounding box center [1493, 140] width 12 height 12
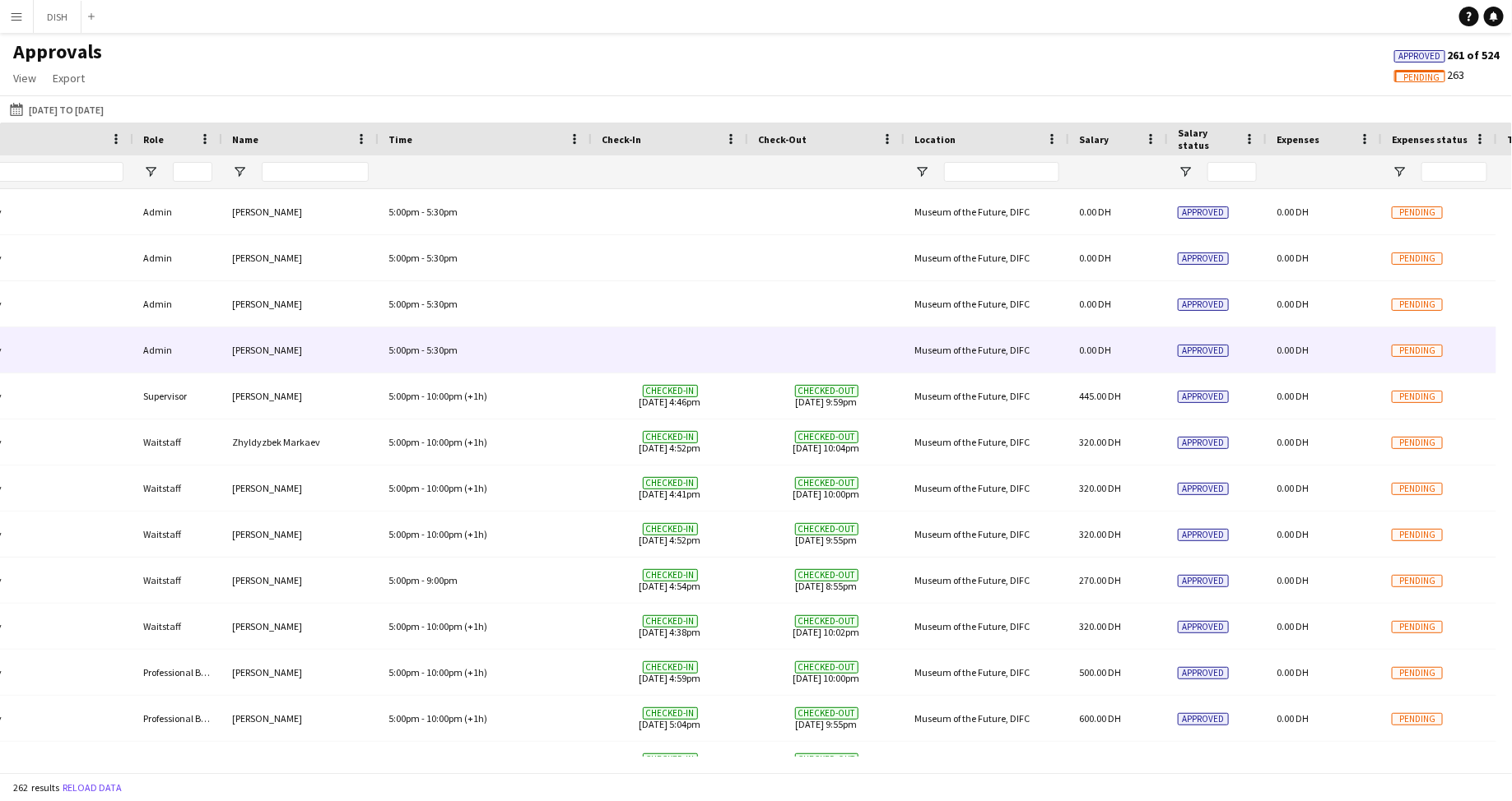
scroll to position [0, 0]
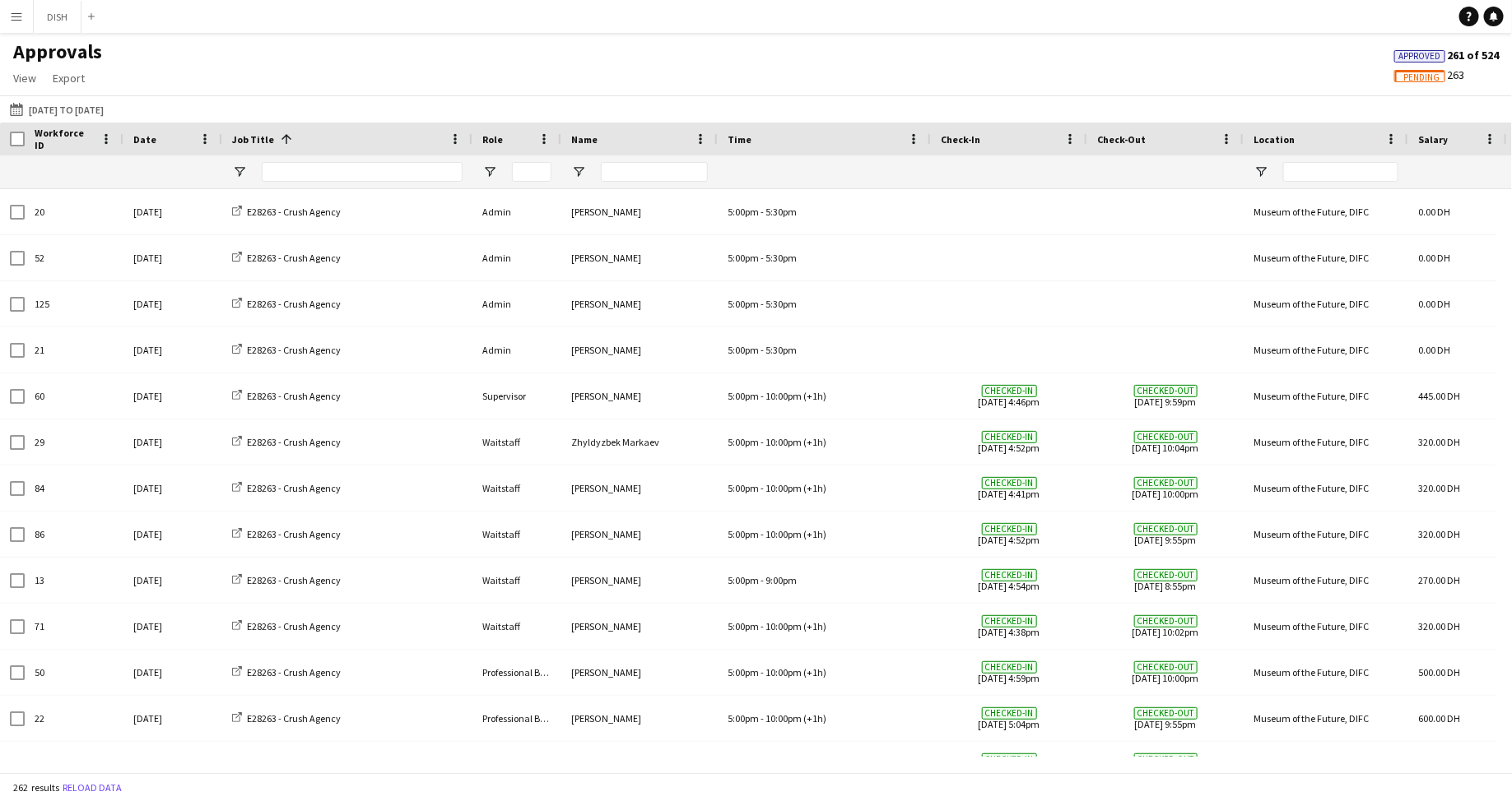
click at [12, 15] on app-icon "Menu" at bounding box center [16, 16] width 13 height 13
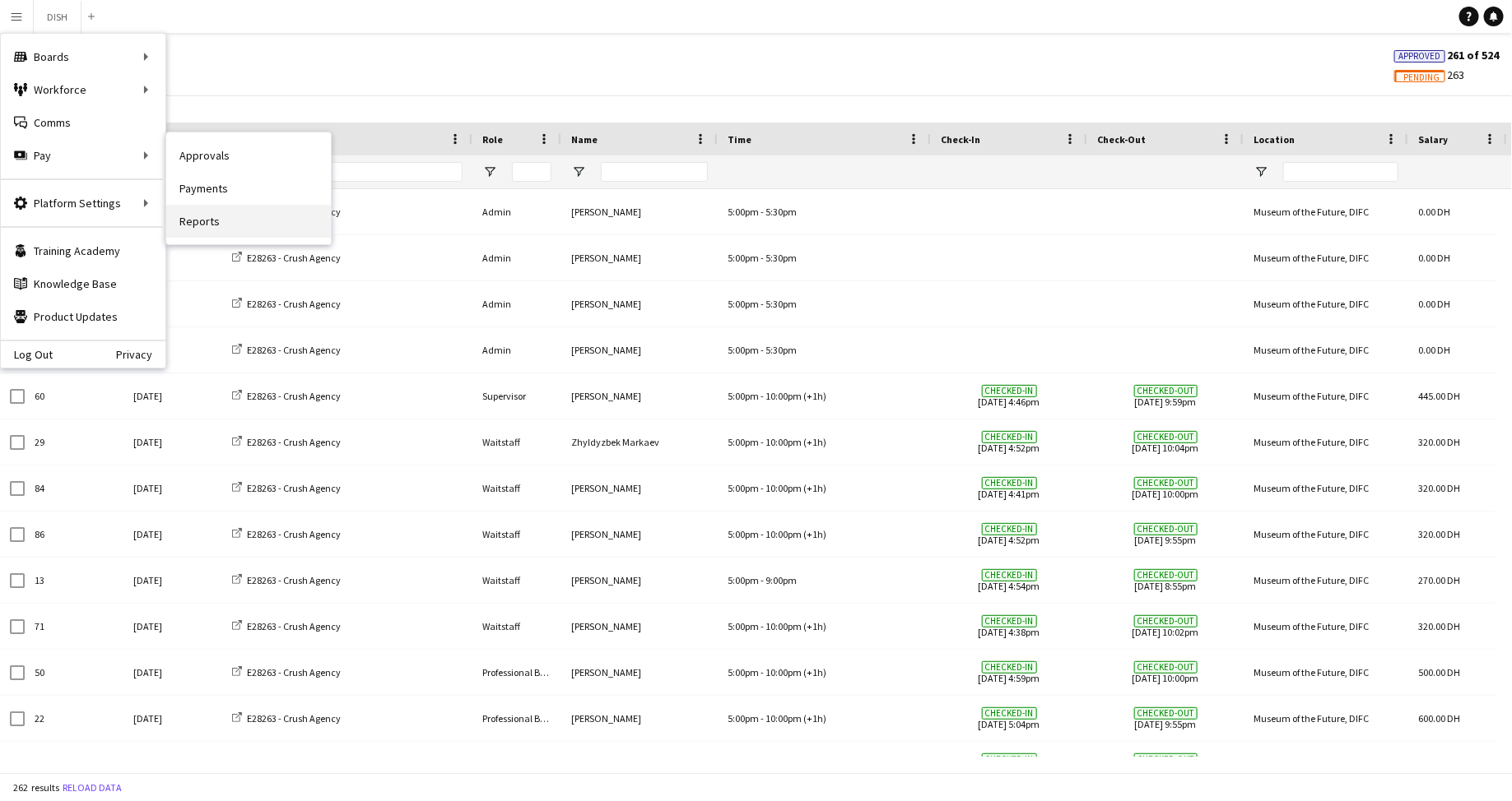
click at [231, 215] on link "Reports" at bounding box center [249, 222] width 165 height 33
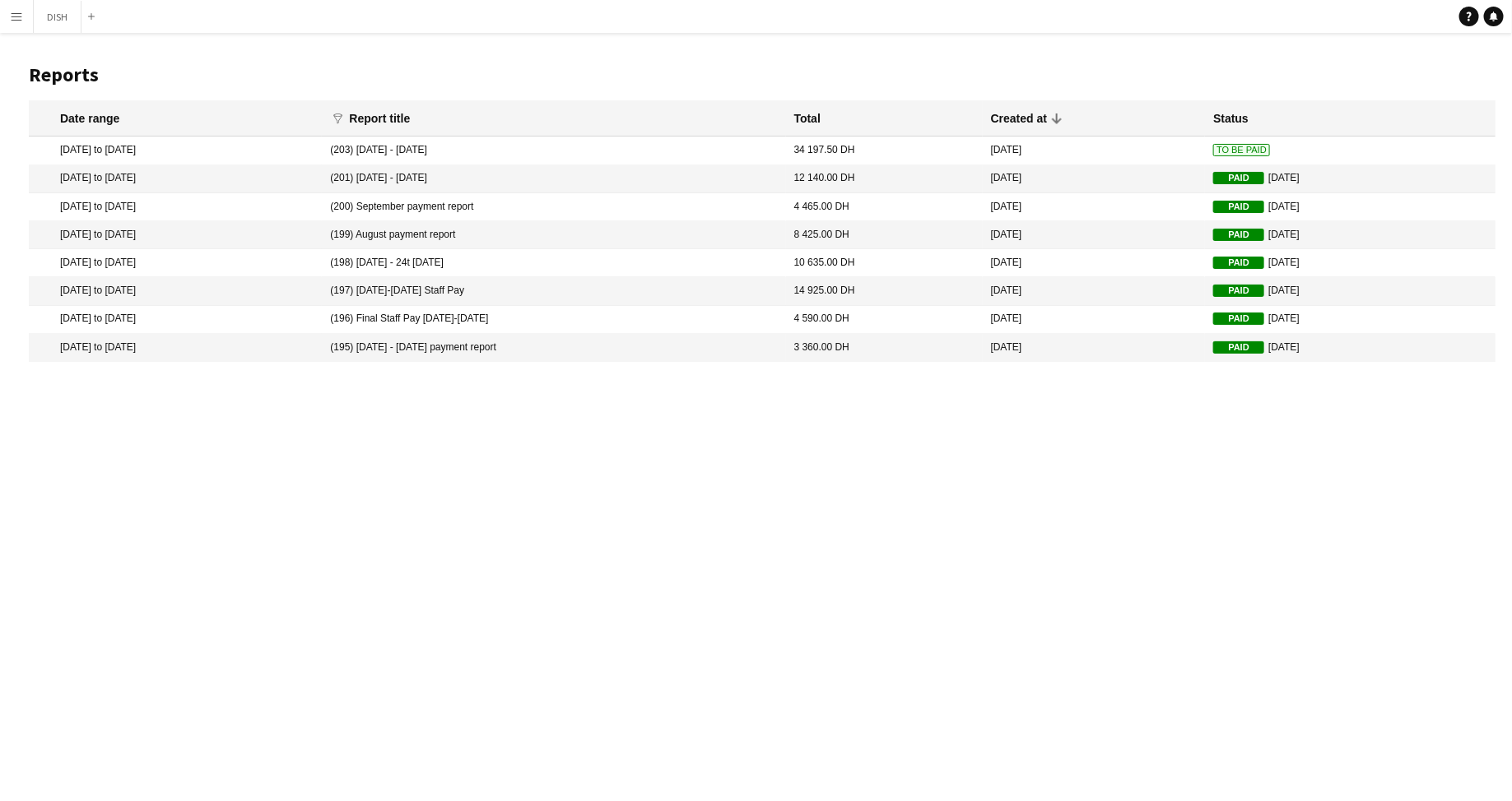
click at [15, 7] on button "Menu" at bounding box center [16, 16] width 33 height 33
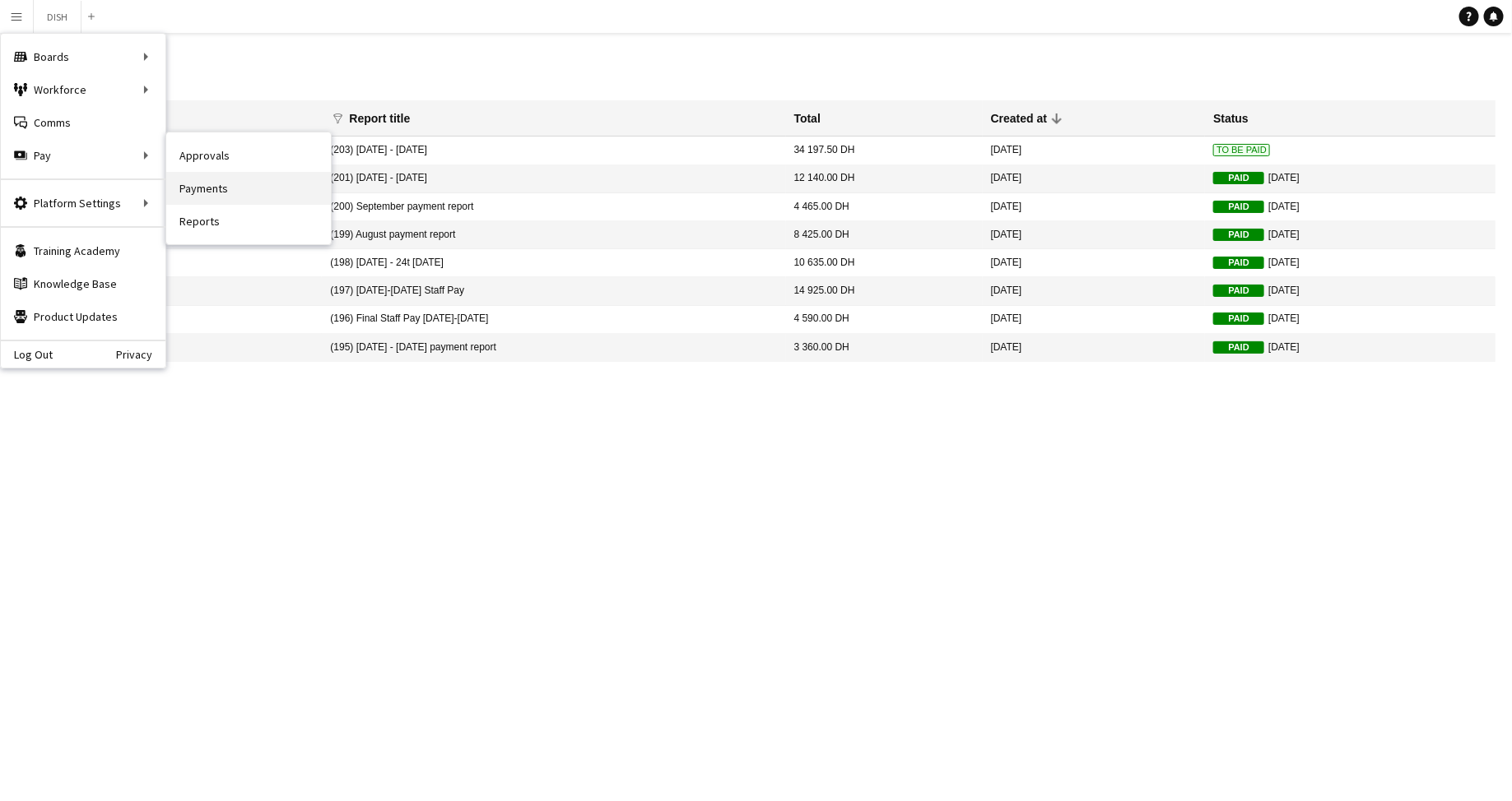
click at [219, 180] on link "Payments" at bounding box center [249, 189] width 165 height 33
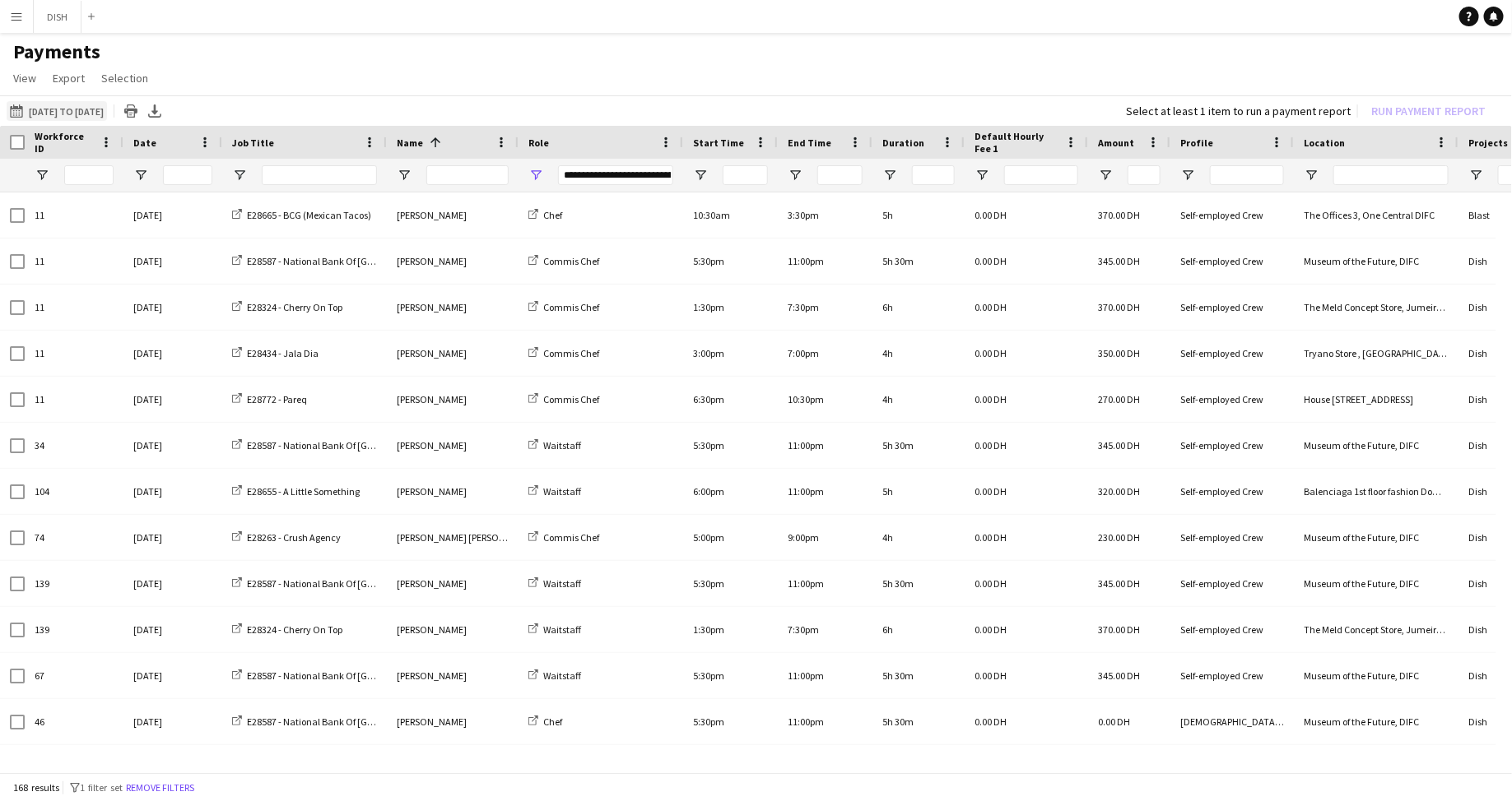
click at [57, 114] on button "15-09-2025 to 21-09-2025 15-09-2025 to 21-09-2025" at bounding box center [57, 112] width 101 height 20
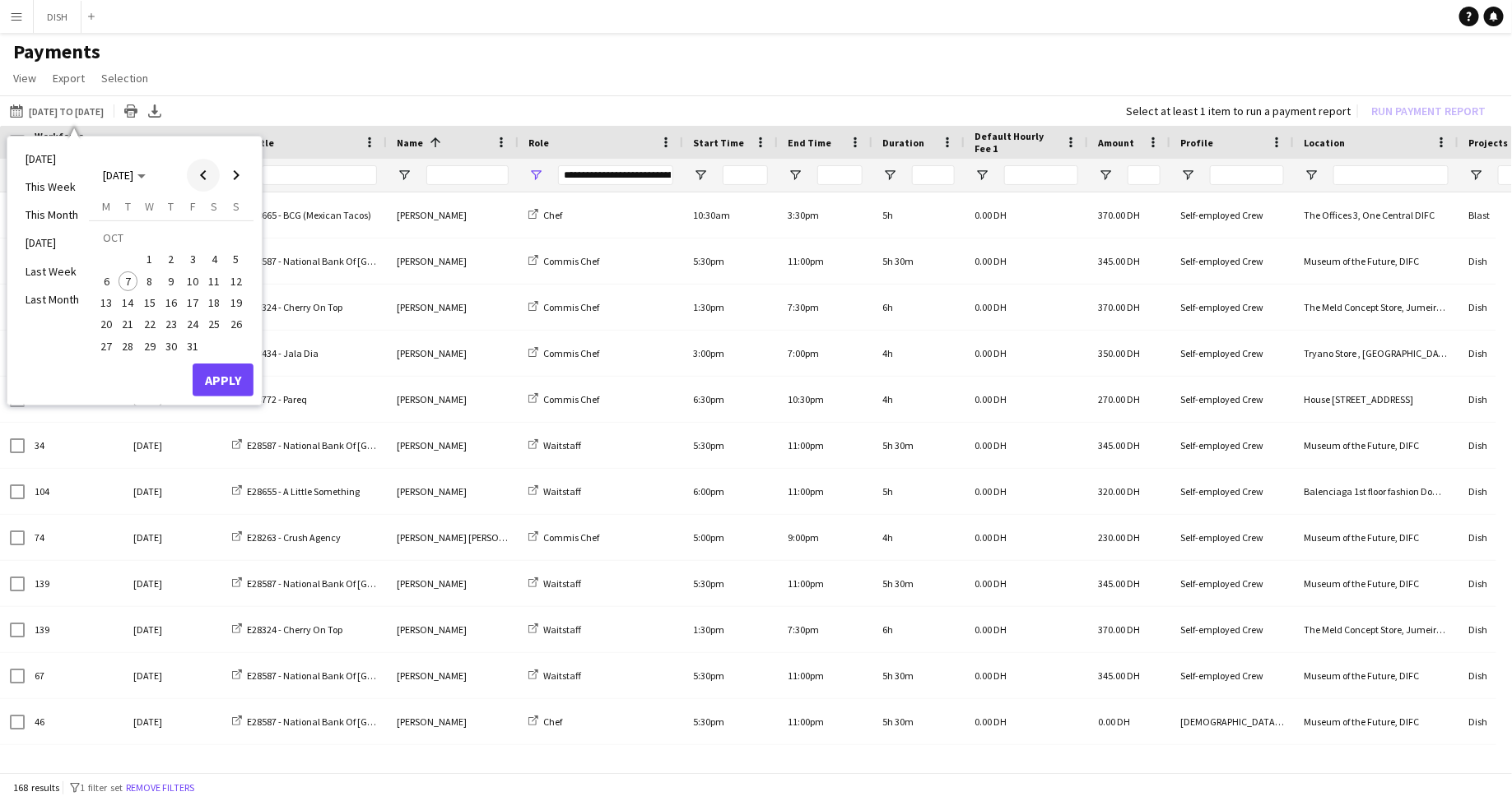
click at [201, 176] on span "Previous month" at bounding box center [203, 175] width 33 height 33
click at [111, 298] on span "15" at bounding box center [106, 303] width 20 height 20
click at [236, 328] on span "28" at bounding box center [236, 325] width 20 height 20
click at [248, 370] on button "Apply" at bounding box center [223, 380] width 61 height 33
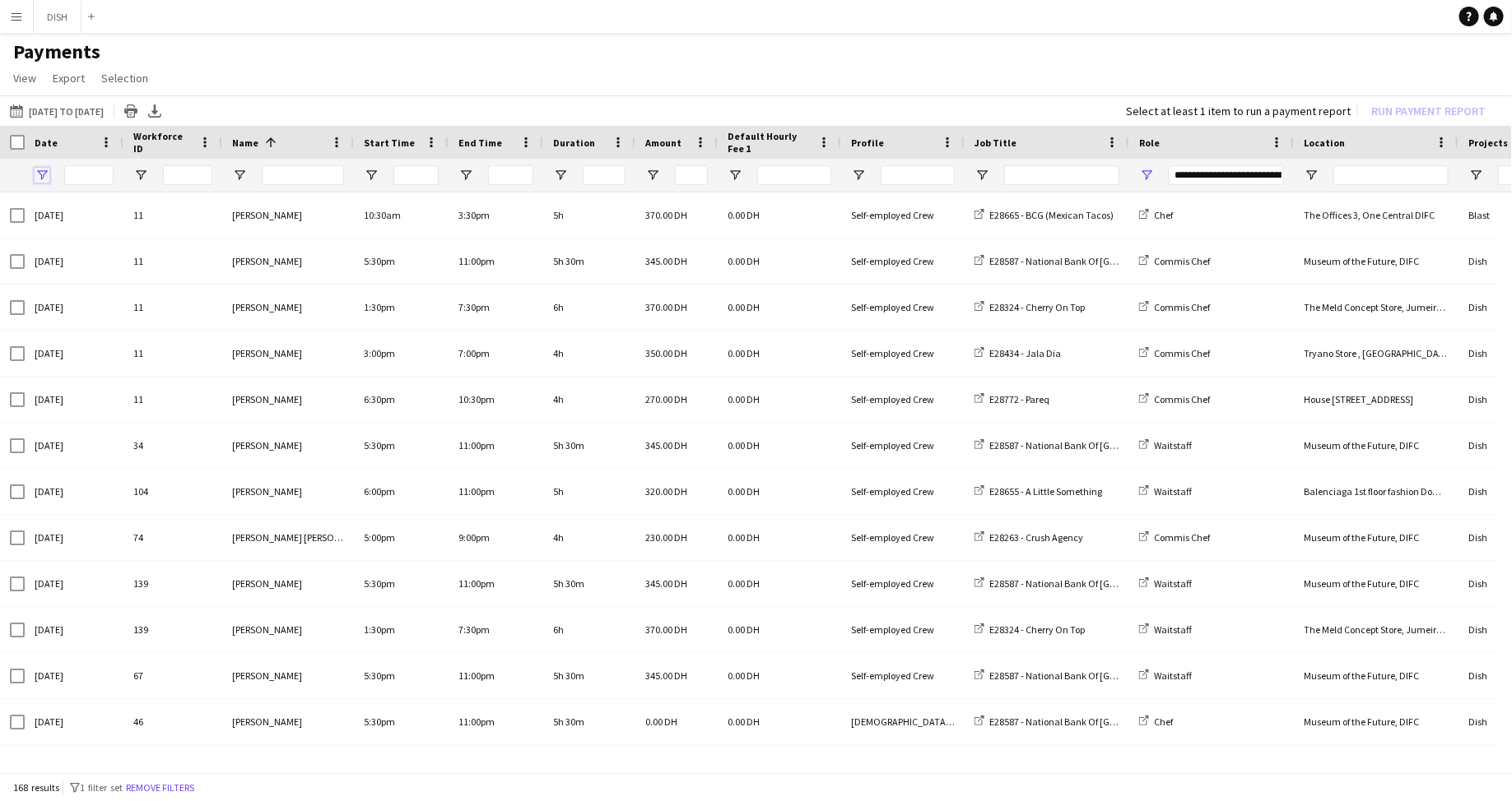
click at [45, 175] on span "Open Filter Menu" at bounding box center [42, 175] width 15 height 15
click at [337, 95] on div "15-09-2025 to 21-09-2025 15-09-2025 to 28-09-2025 Today This Week This Month Ye…" at bounding box center [756, 110] width 1512 height 30
click at [16, 11] on app-icon "Menu" at bounding box center [16, 16] width 13 height 13
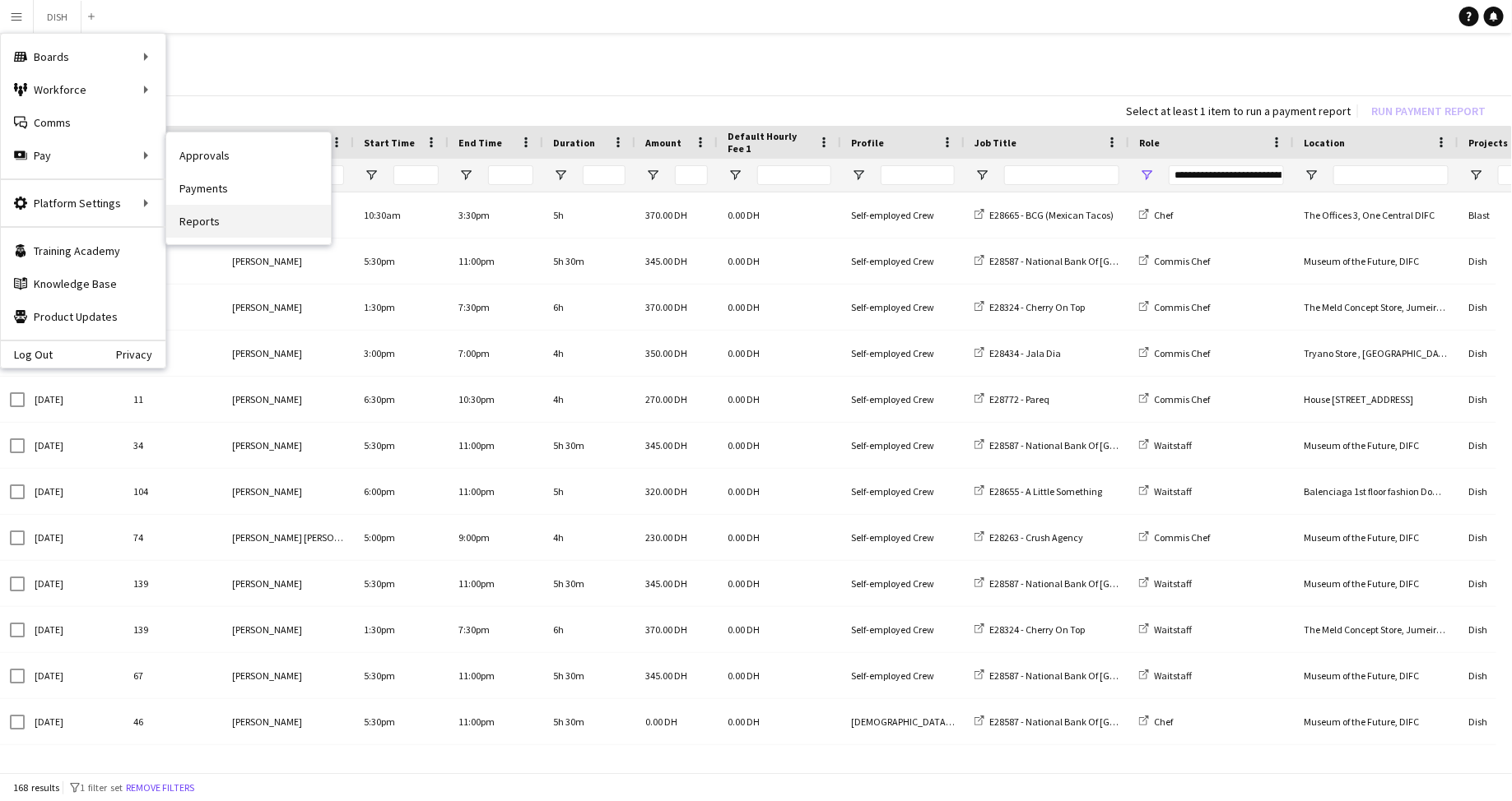
click at [227, 211] on link "Reports" at bounding box center [249, 222] width 165 height 33
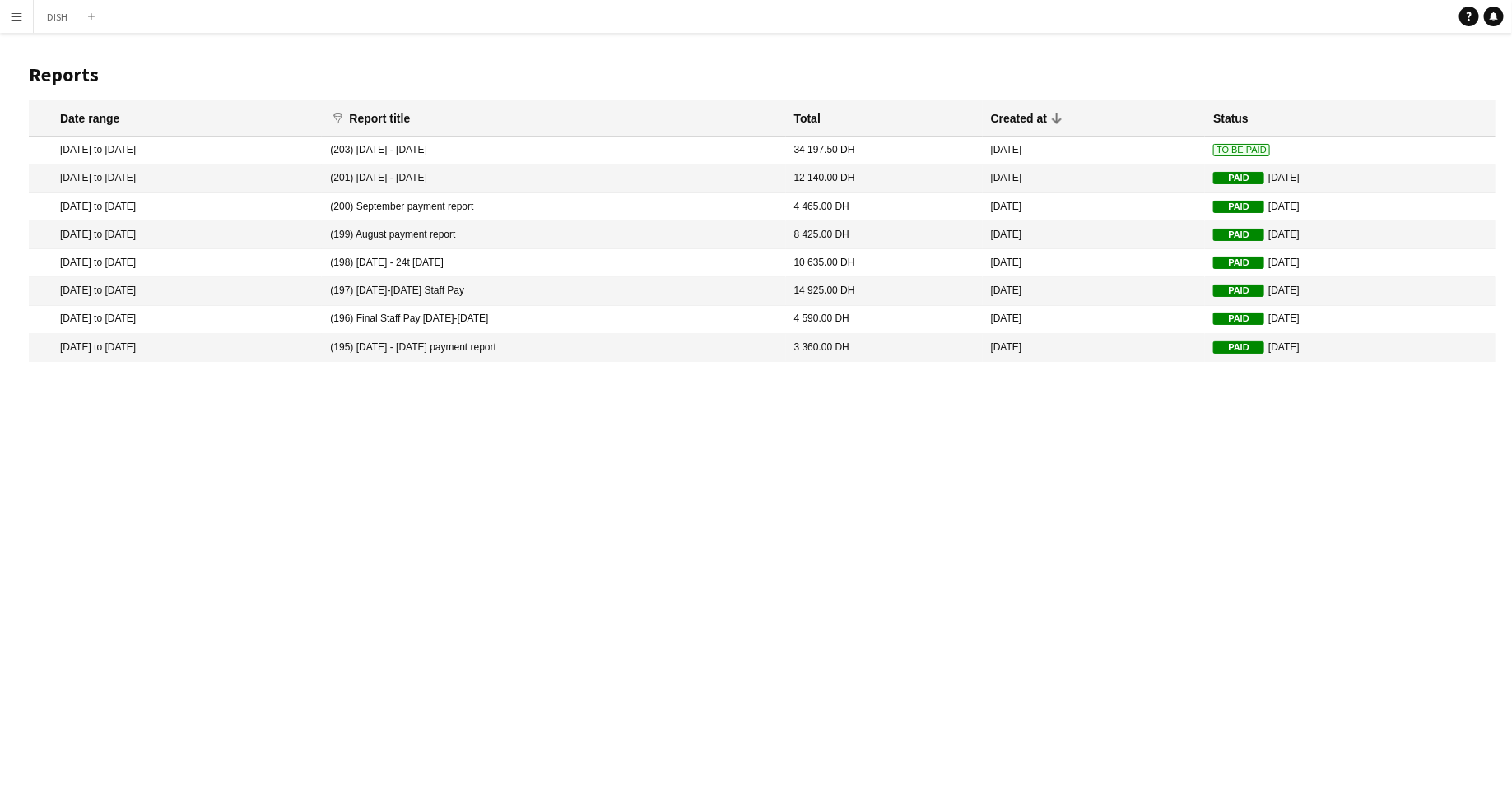
click at [190, 156] on mat-cell "22 Sep 2025 to 28 Sep 2025" at bounding box center [175, 150] width 293 height 28
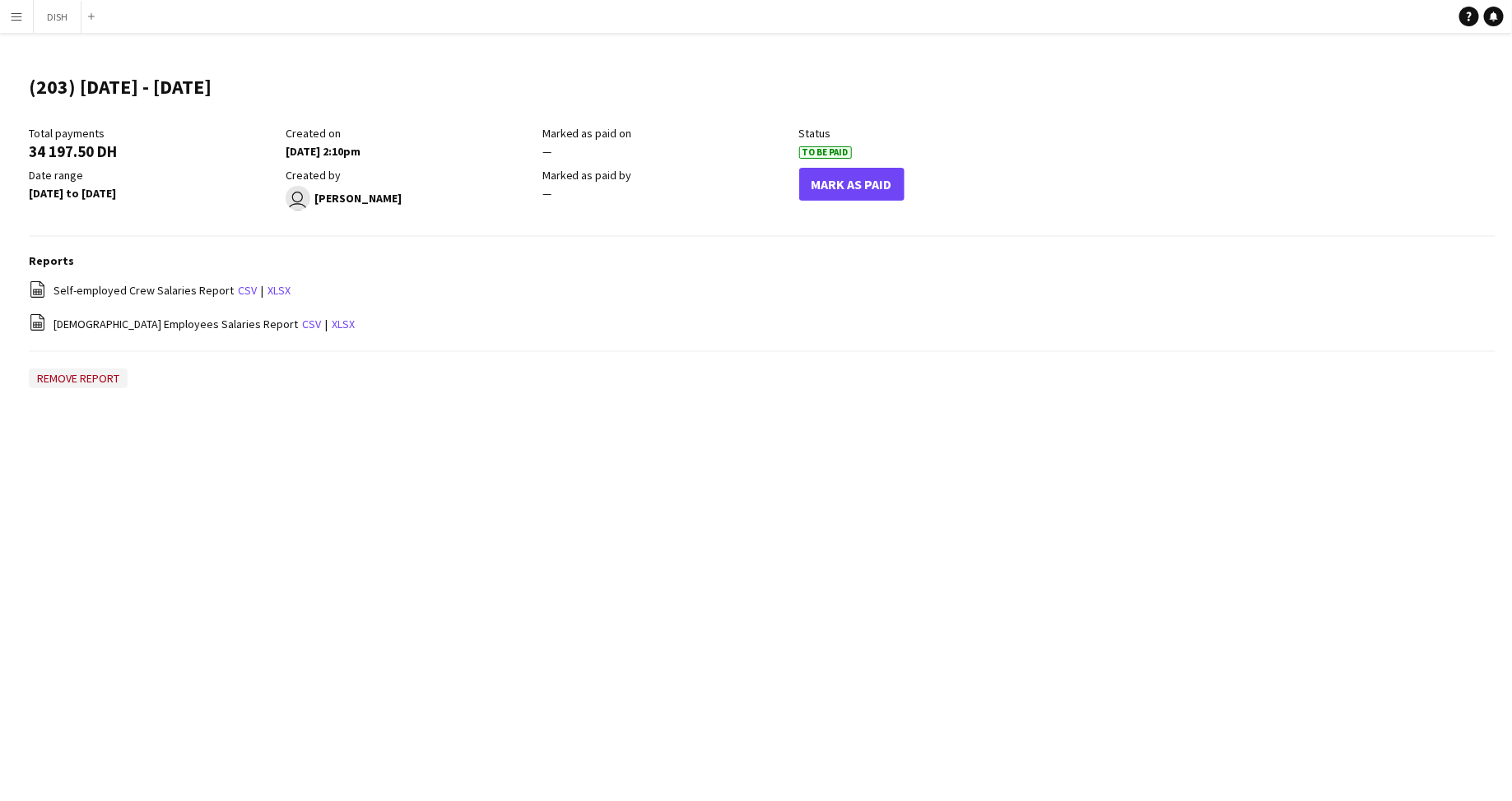
click at [99, 371] on button "Remove report" at bounding box center [78, 379] width 99 height 20
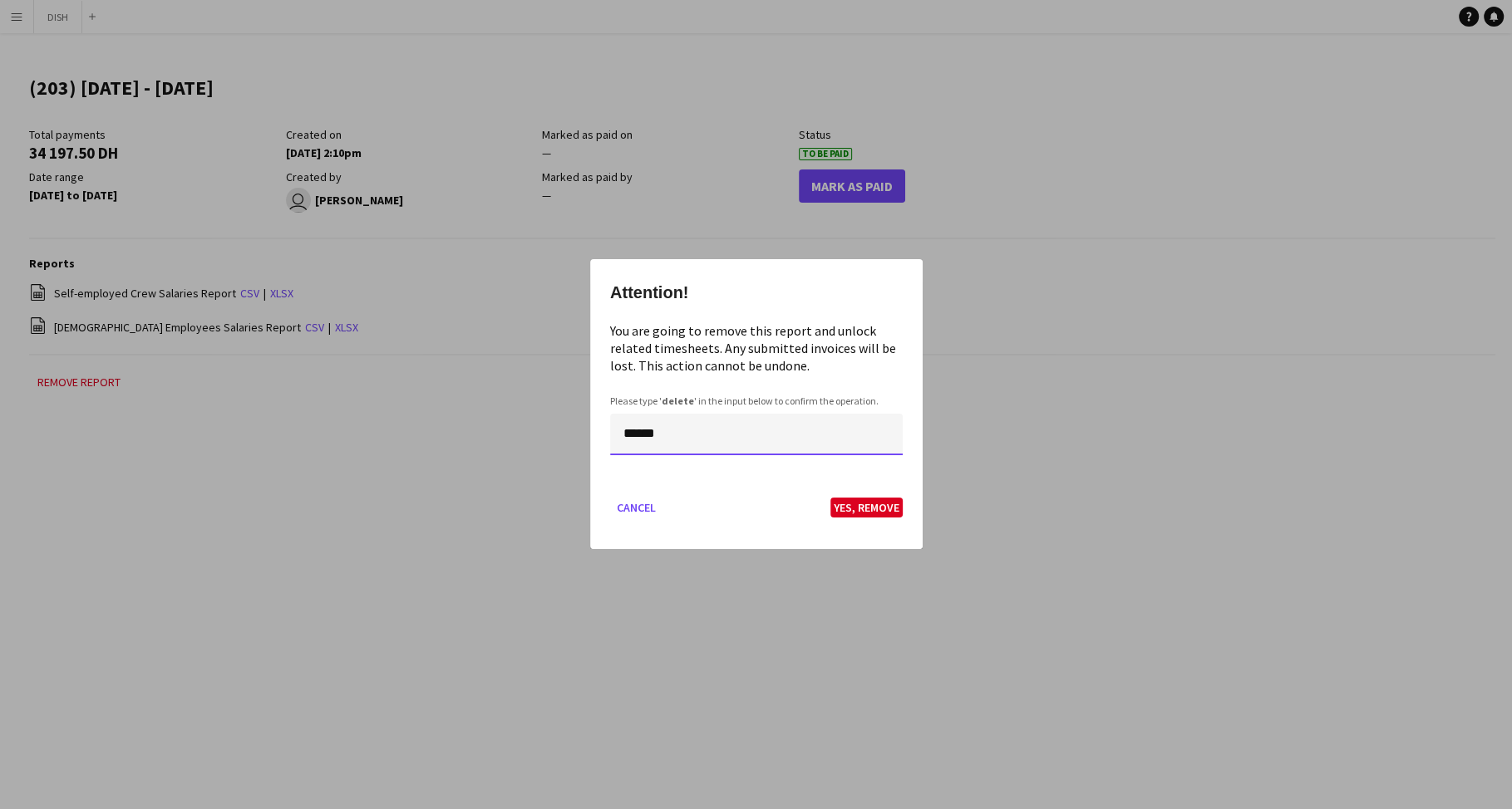
type input "******"
click at [853, 510] on button "Yes, Remove" at bounding box center [867, 509] width 72 height 20
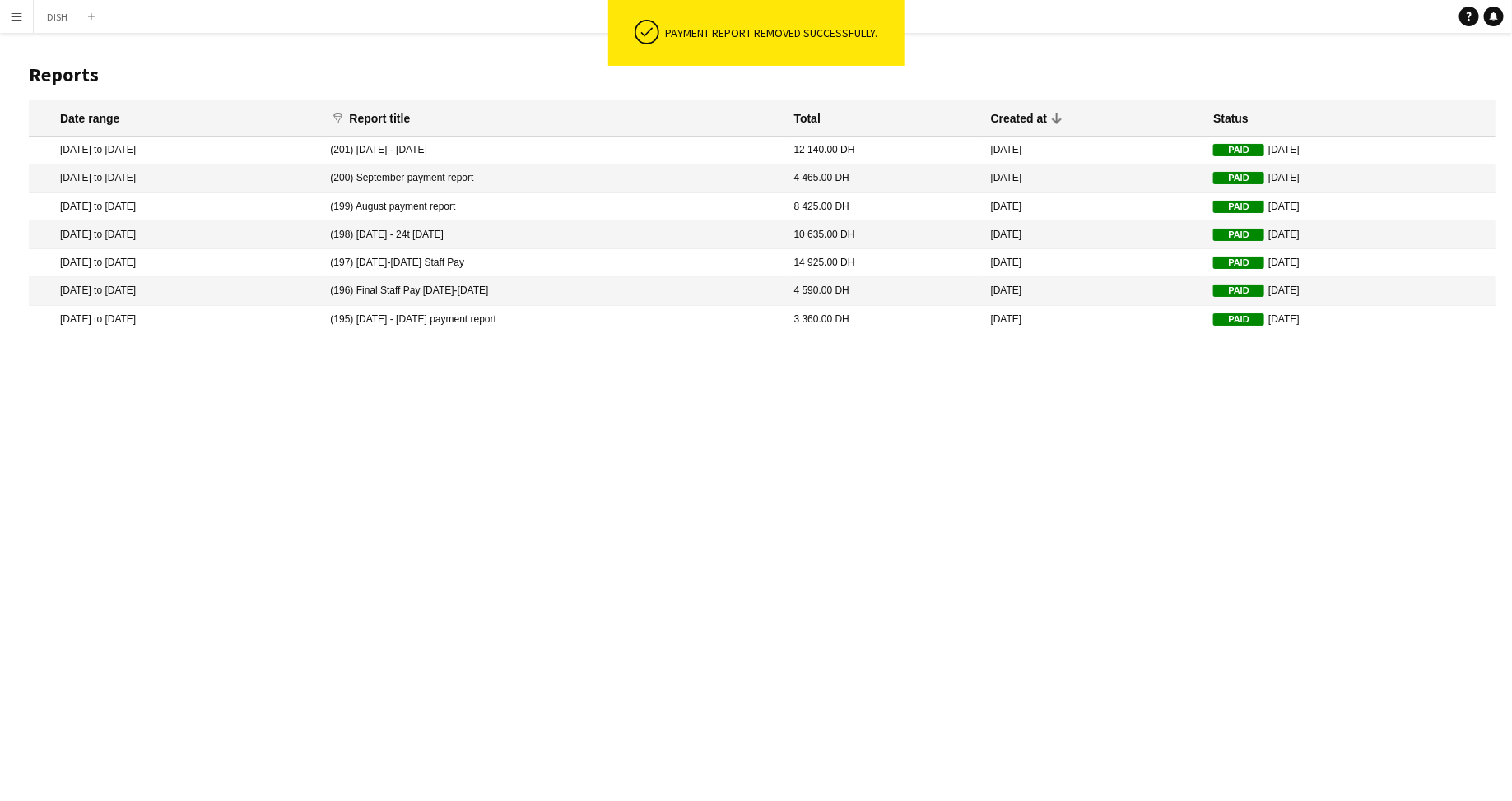
click at [20, 17] on app-icon "Menu" at bounding box center [16, 16] width 13 height 13
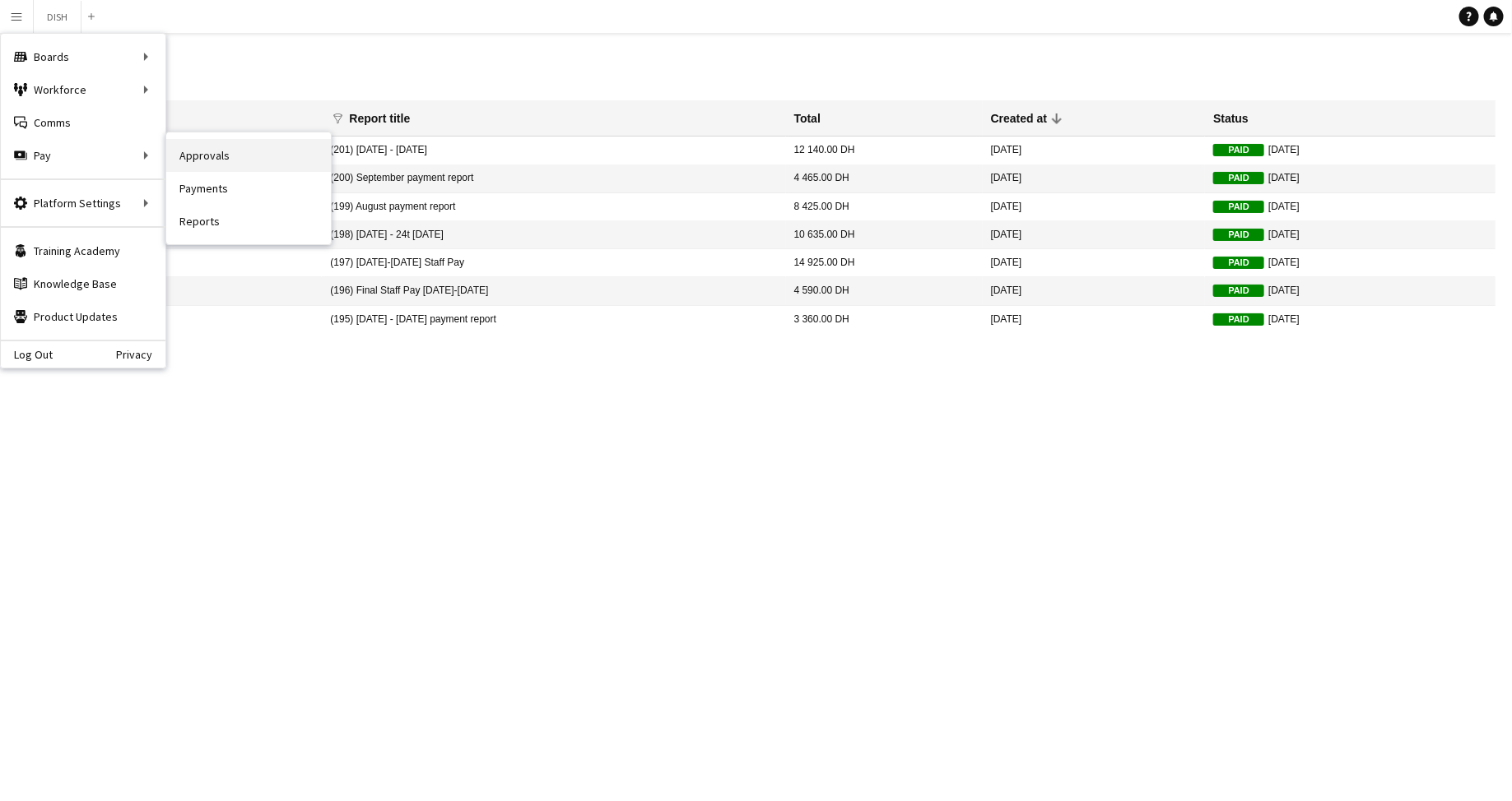
click at [194, 157] on link "Approvals" at bounding box center [249, 156] width 165 height 33
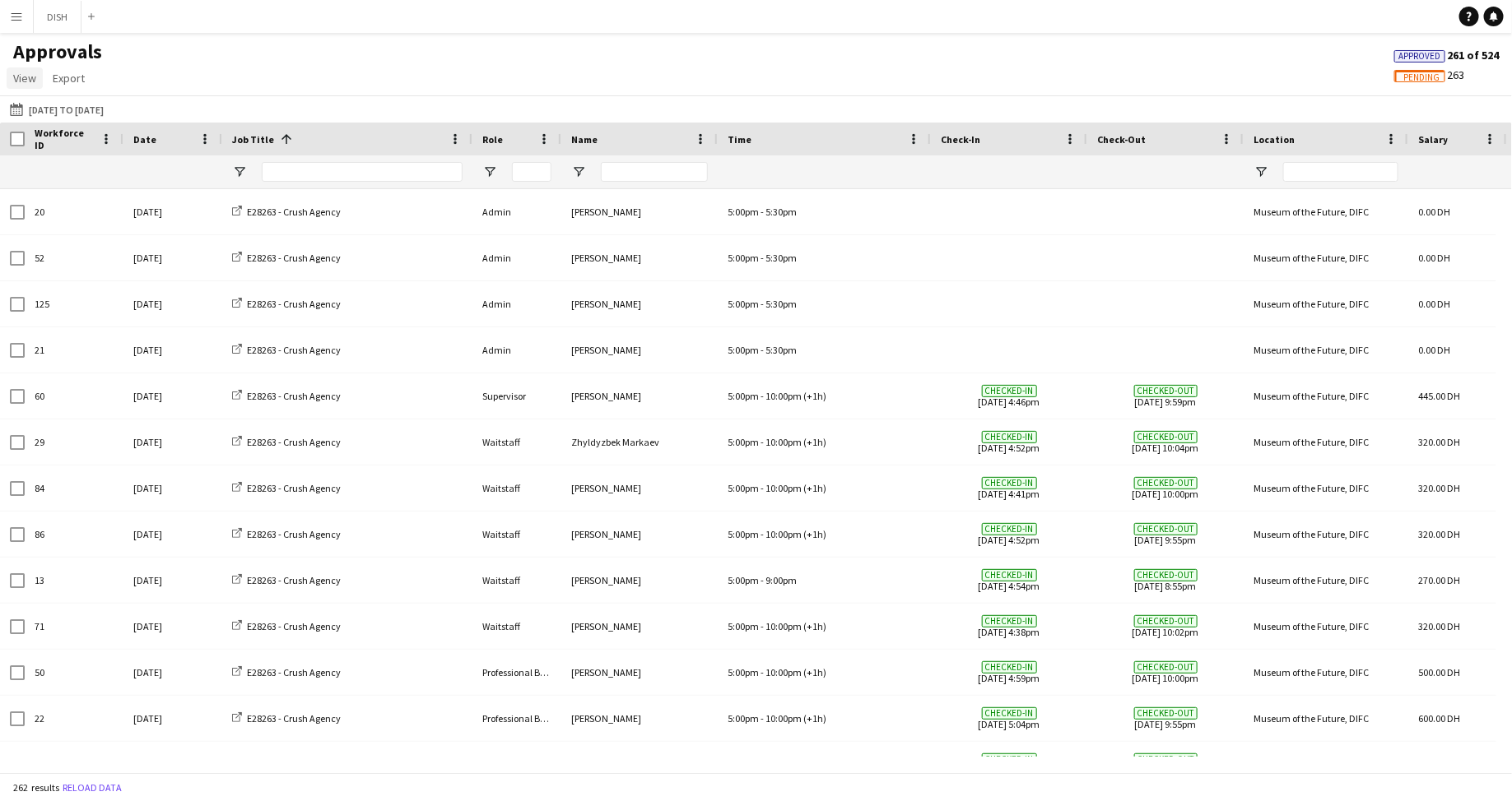
click at [30, 72] on span "View" at bounding box center [24, 78] width 23 height 15
click at [16, 22] on app-icon "Menu" at bounding box center [16, 16] width 13 height 13
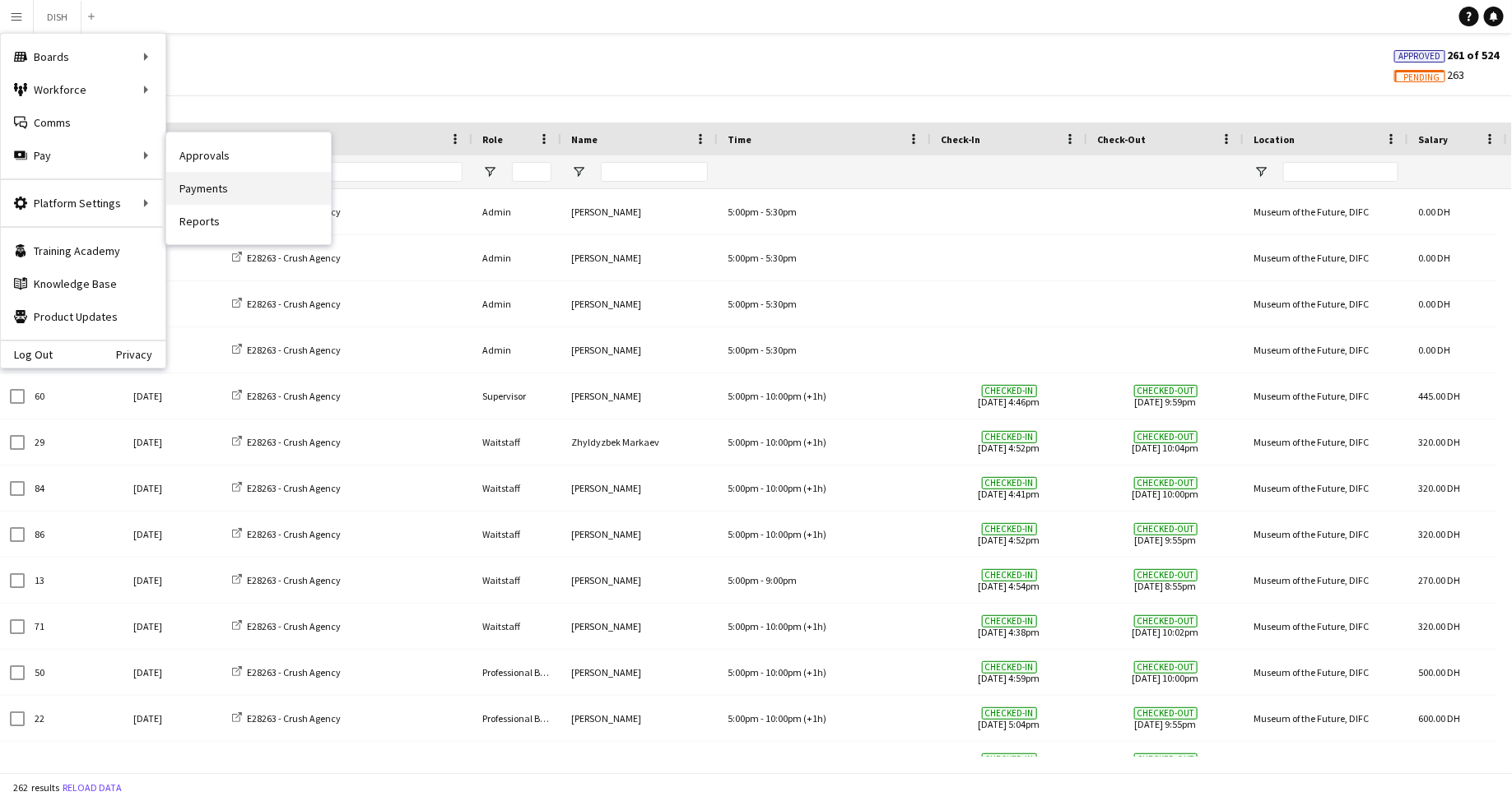
click at [209, 175] on link "Payments" at bounding box center [249, 189] width 165 height 33
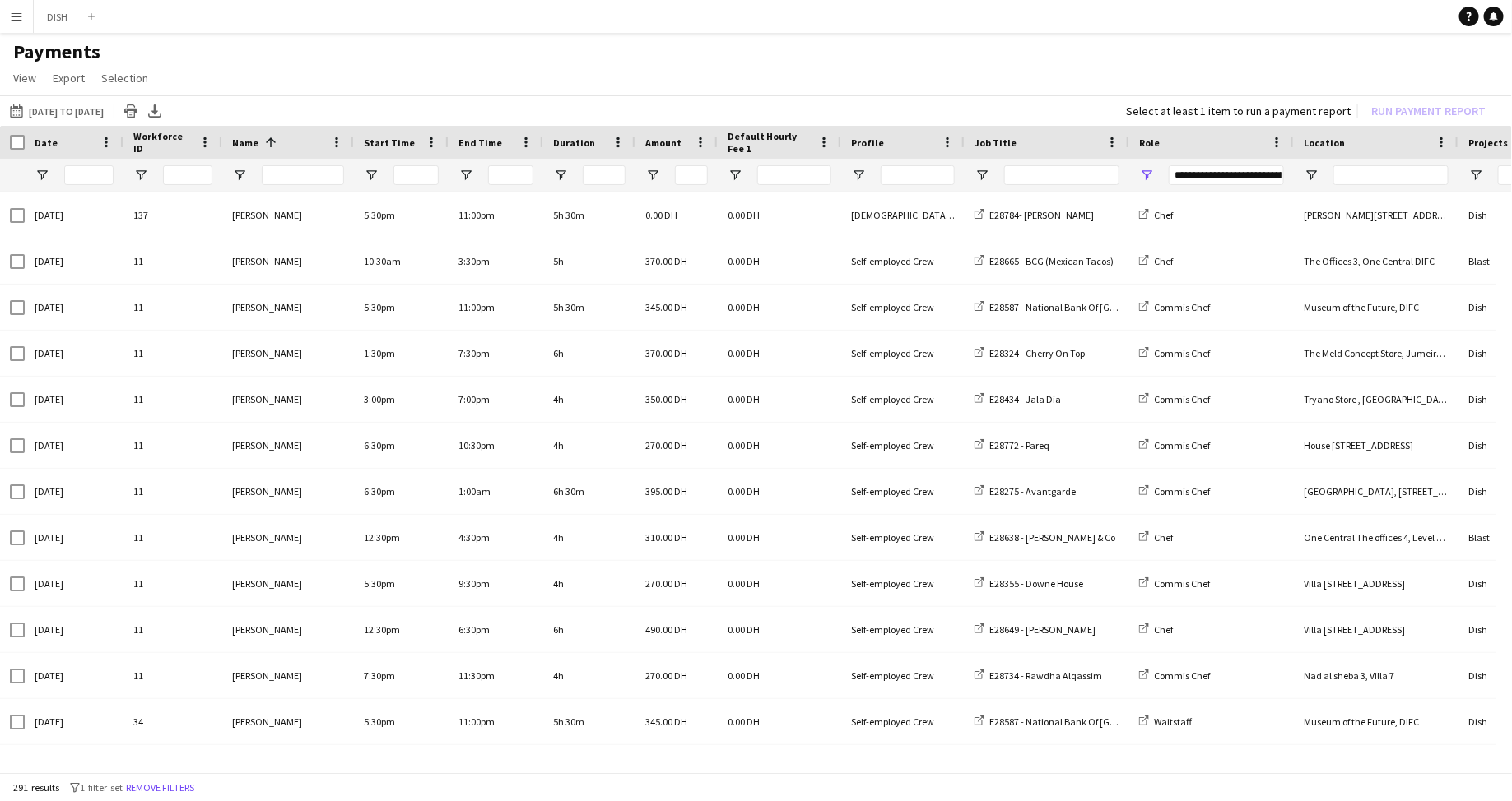
click at [847, 171] on div "**********" at bounding box center [1226, 176] width 115 height 20
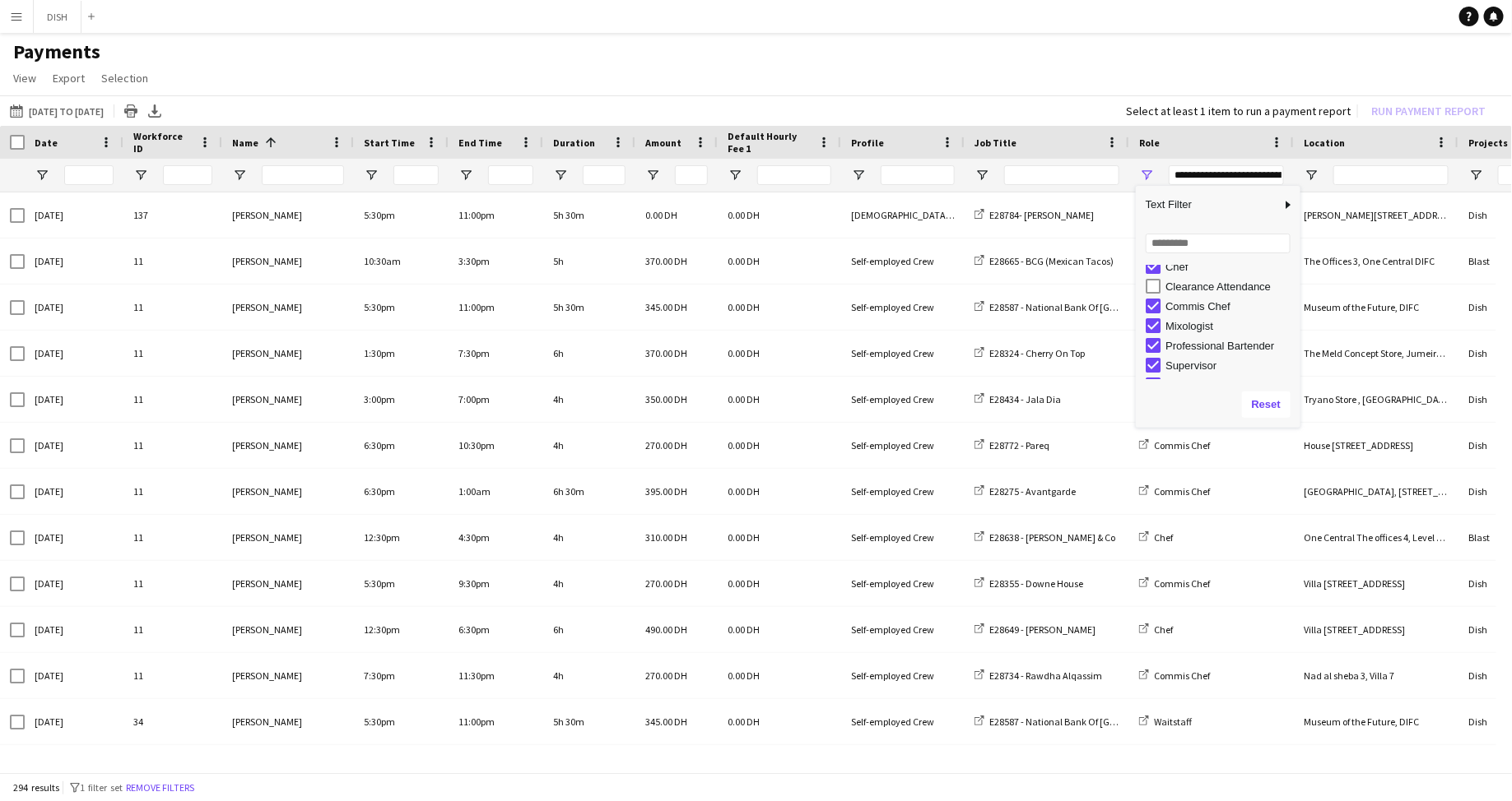
scroll to position [86, 0]
type input "**********"
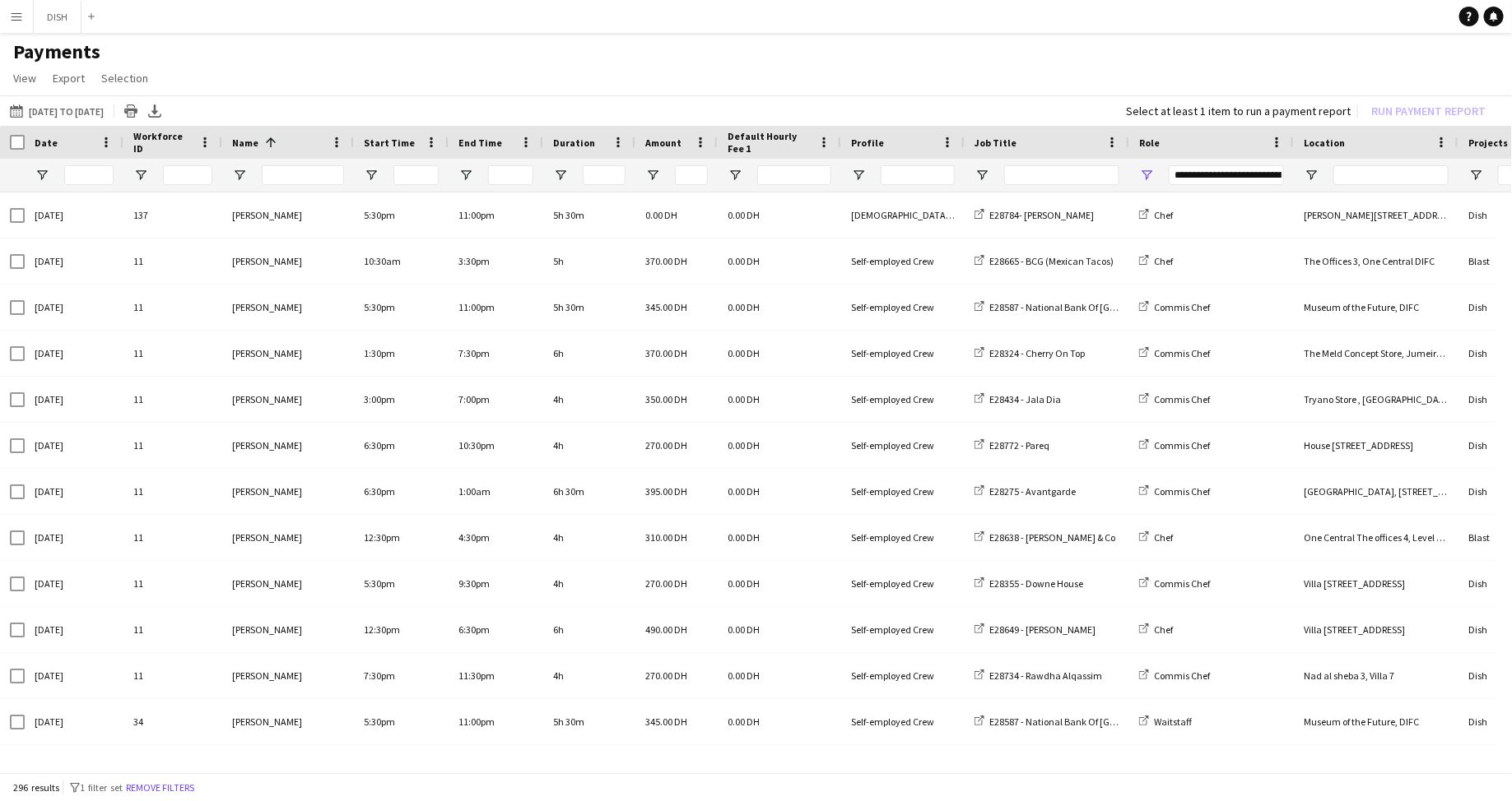
click at [733, 114] on div "15-09-2025 to 28-09-2025 15-09-2025 to 28-09-2025 Today This Week This Month Ye…" at bounding box center [756, 110] width 1512 height 30
click at [40, 175] on span "Open Filter Menu" at bounding box center [42, 175] width 15 height 15
type input "**********"
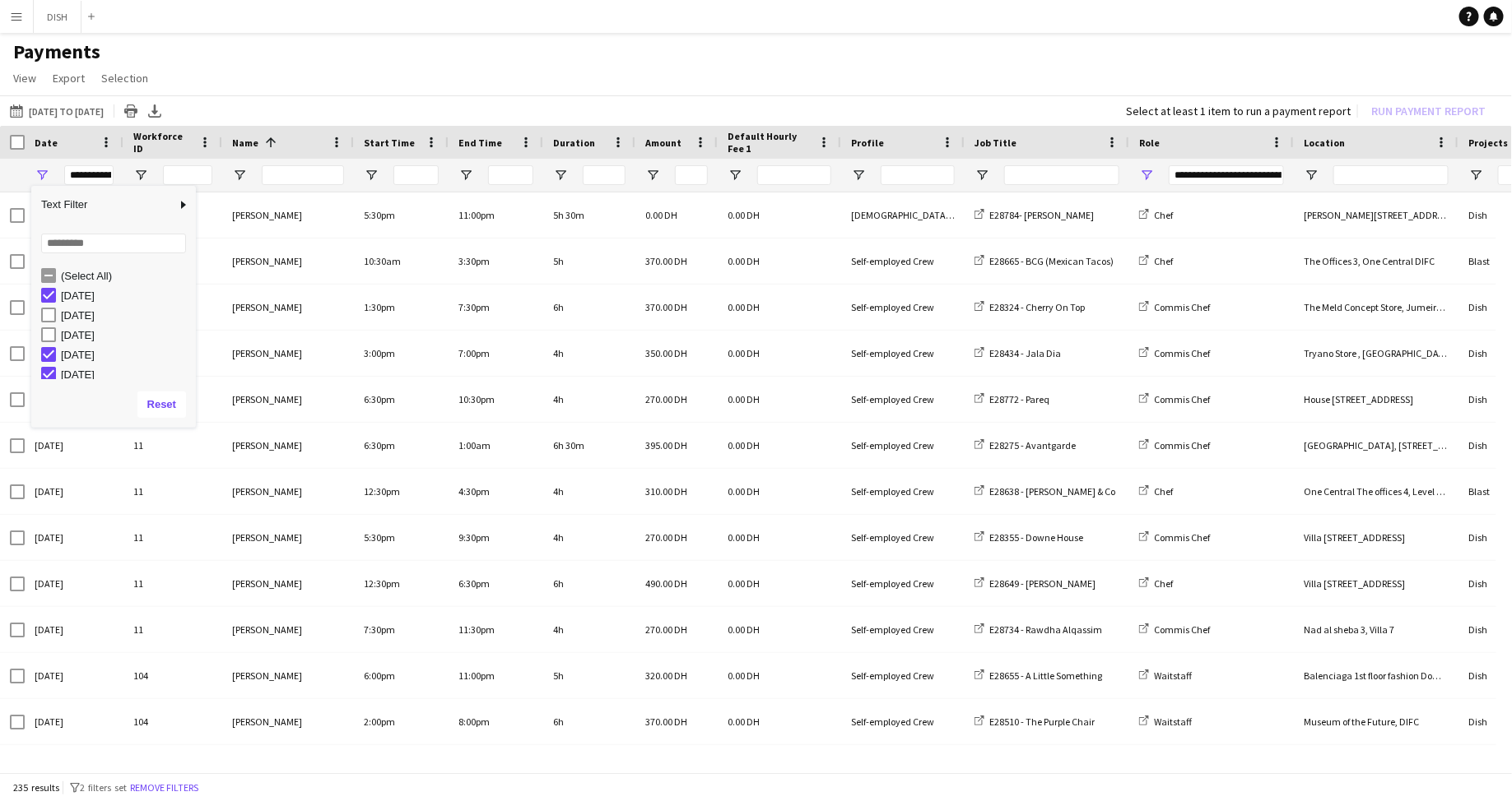
scroll to position [37, 0]
type input "**********"
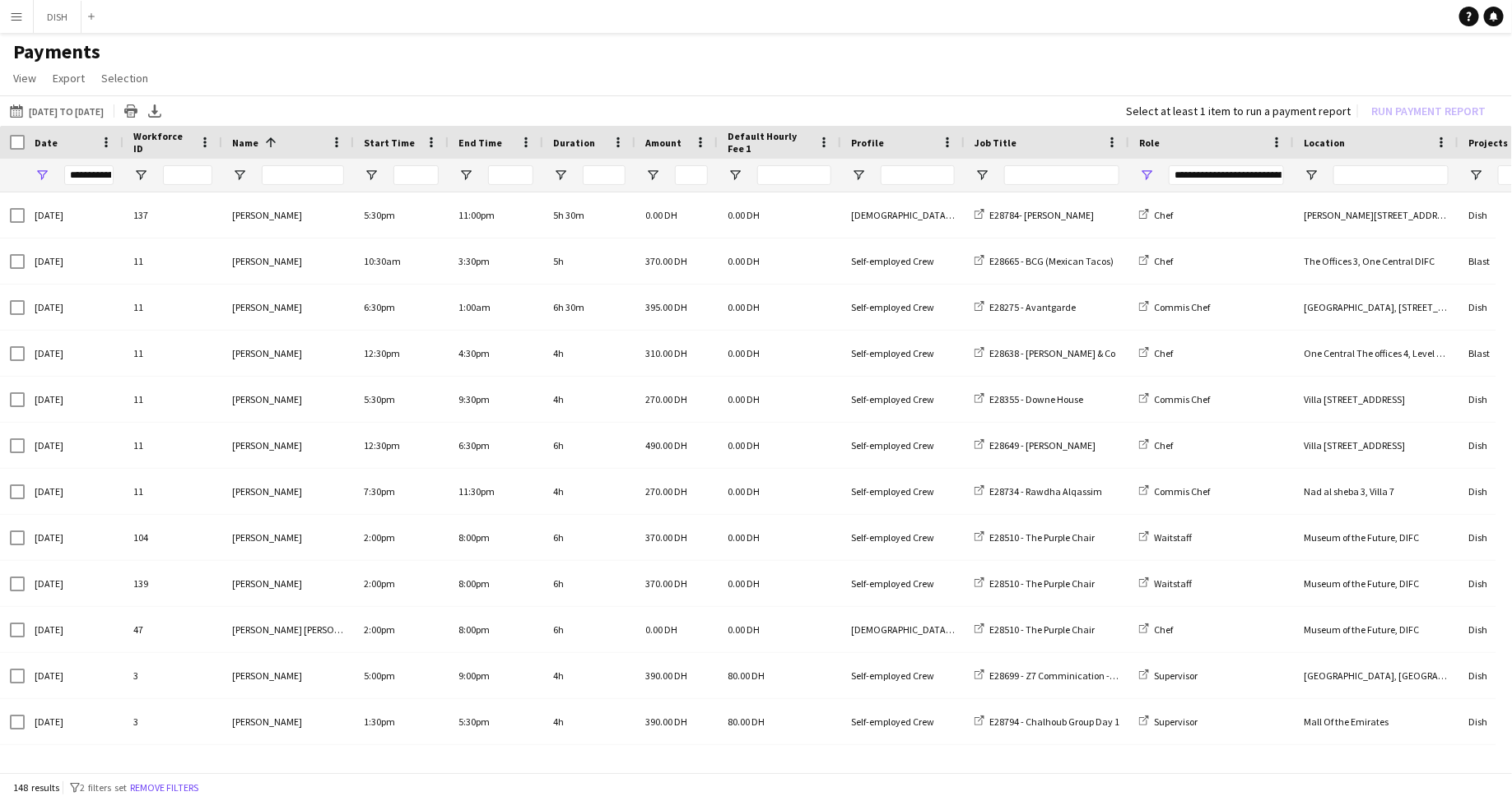
click at [355, 50] on h1 "Payments" at bounding box center [756, 51] width 1512 height 25
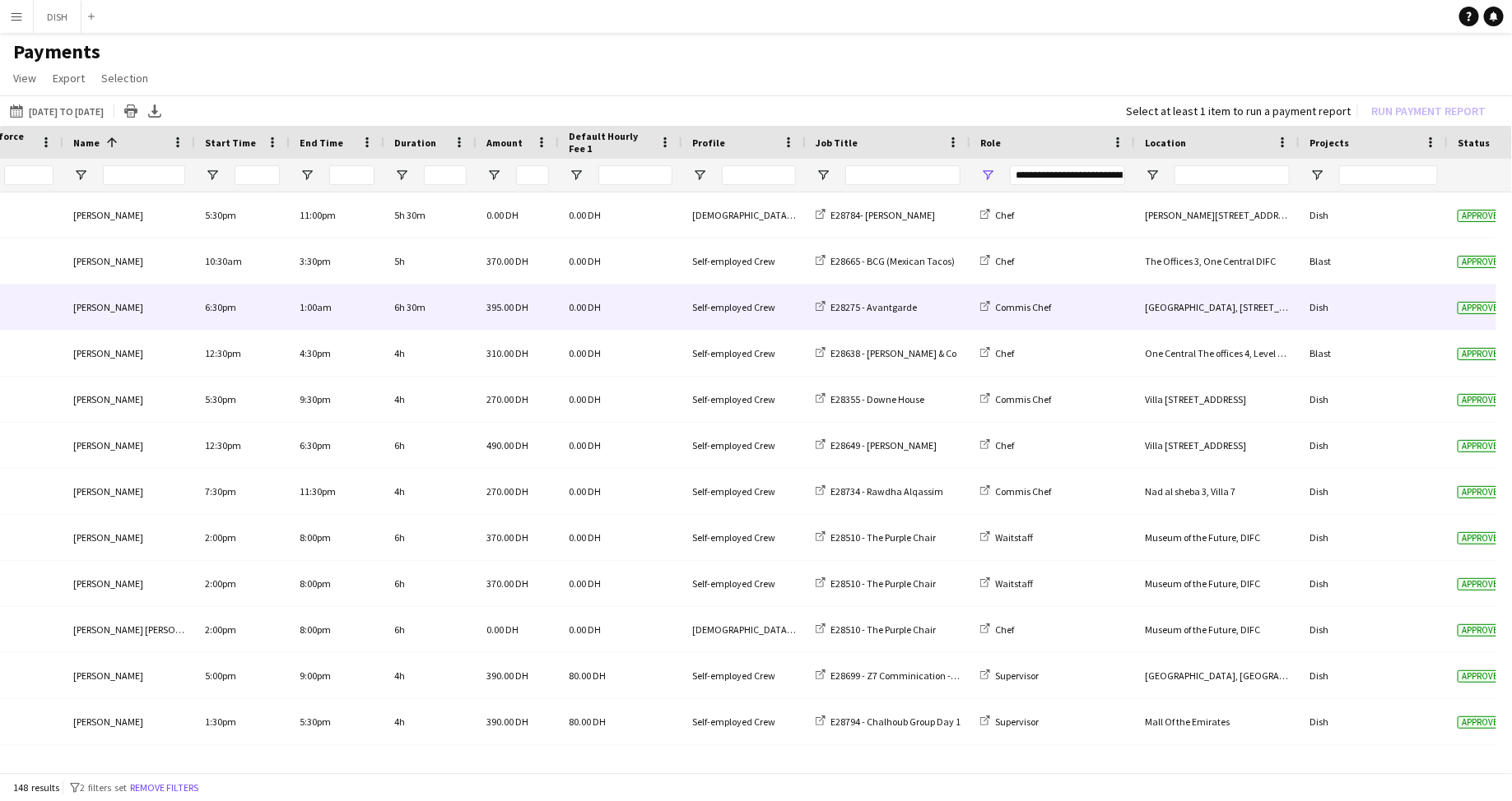
scroll to position [0, 191]
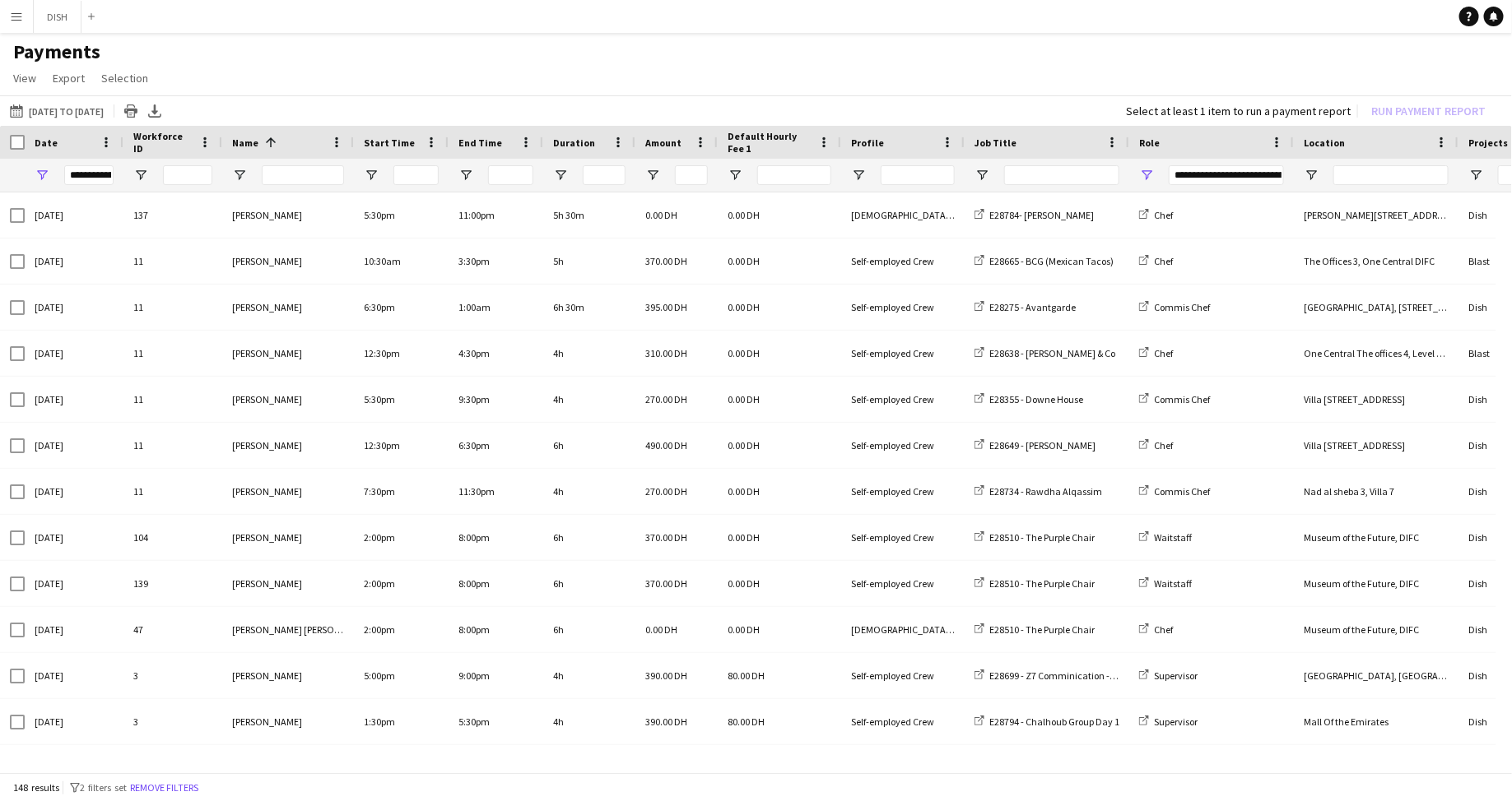
click at [47, 145] on span "Date" at bounding box center [46, 142] width 23 height 12
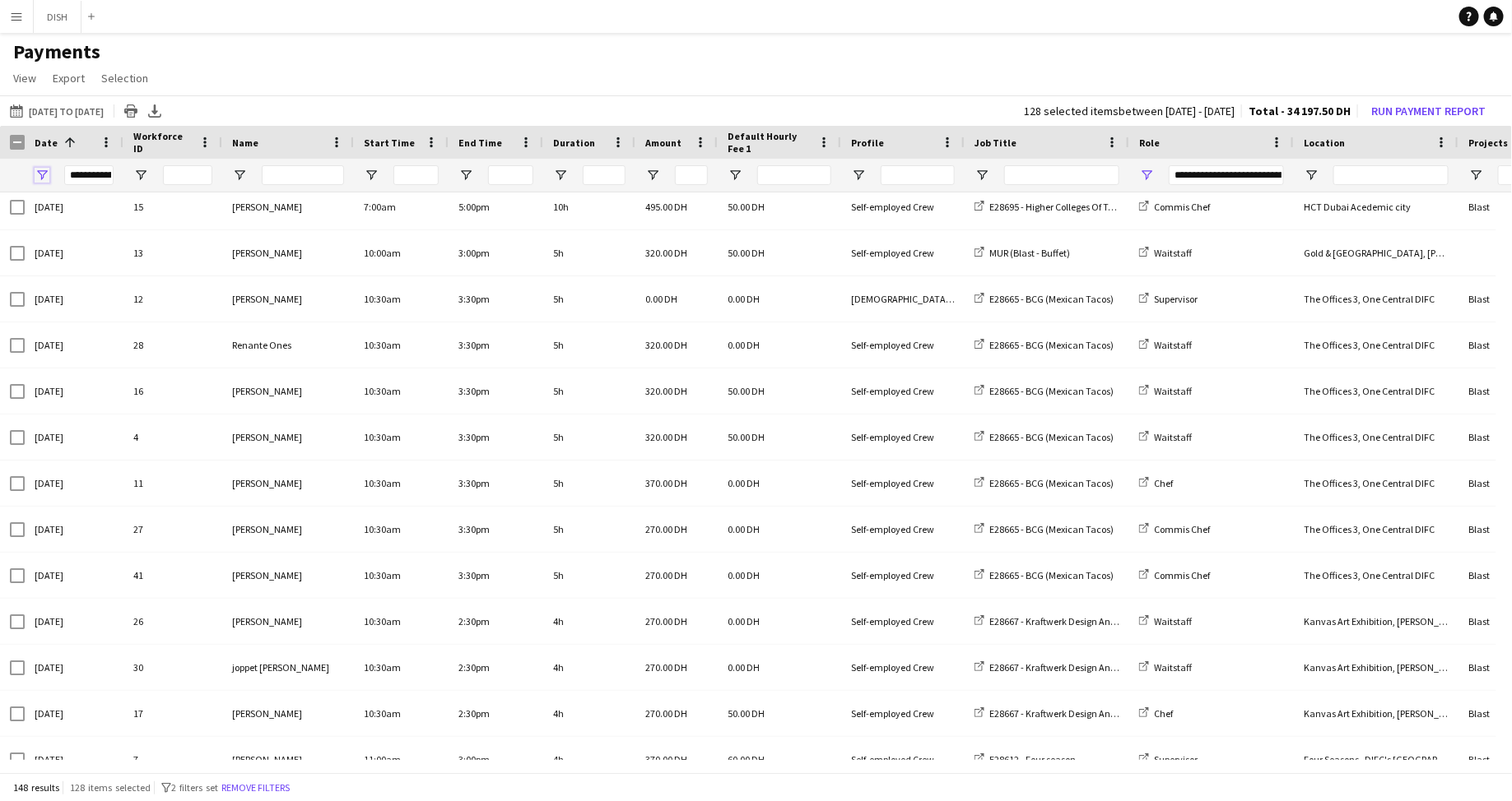
click at [41, 172] on span "Open Filter Menu" at bounding box center [42, 175] width 15 height 15
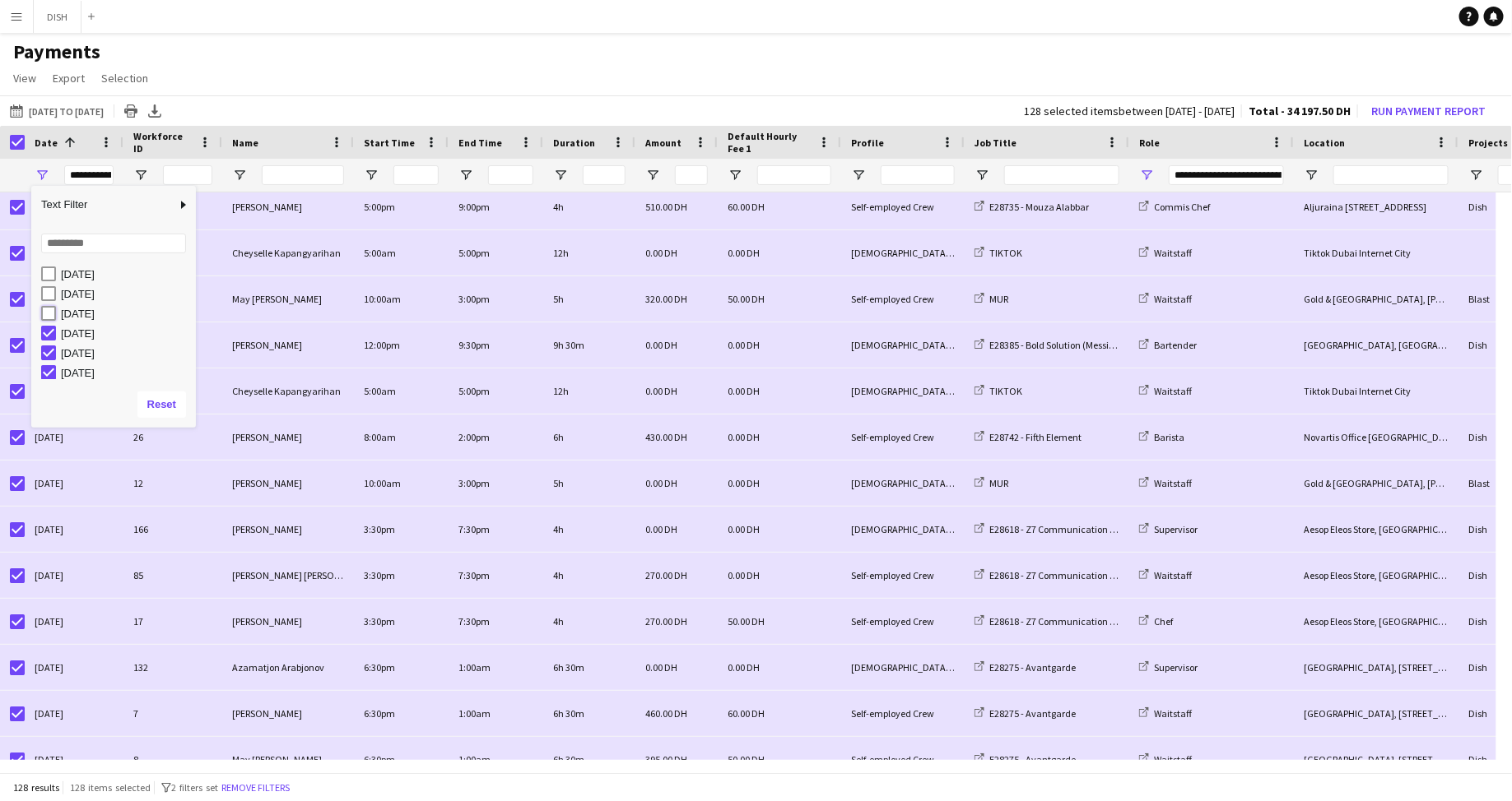
type input "**********"
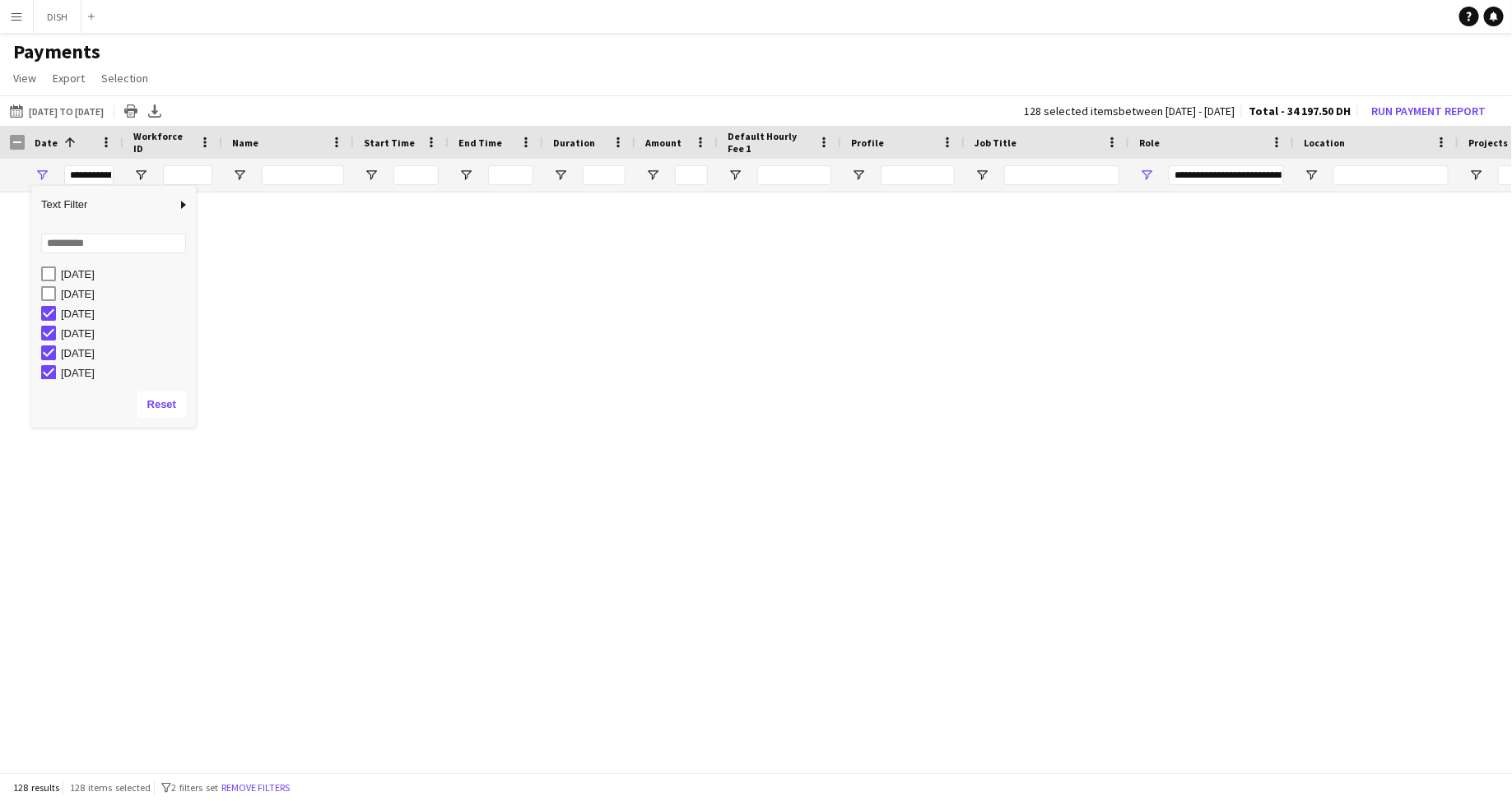
type input "**********"
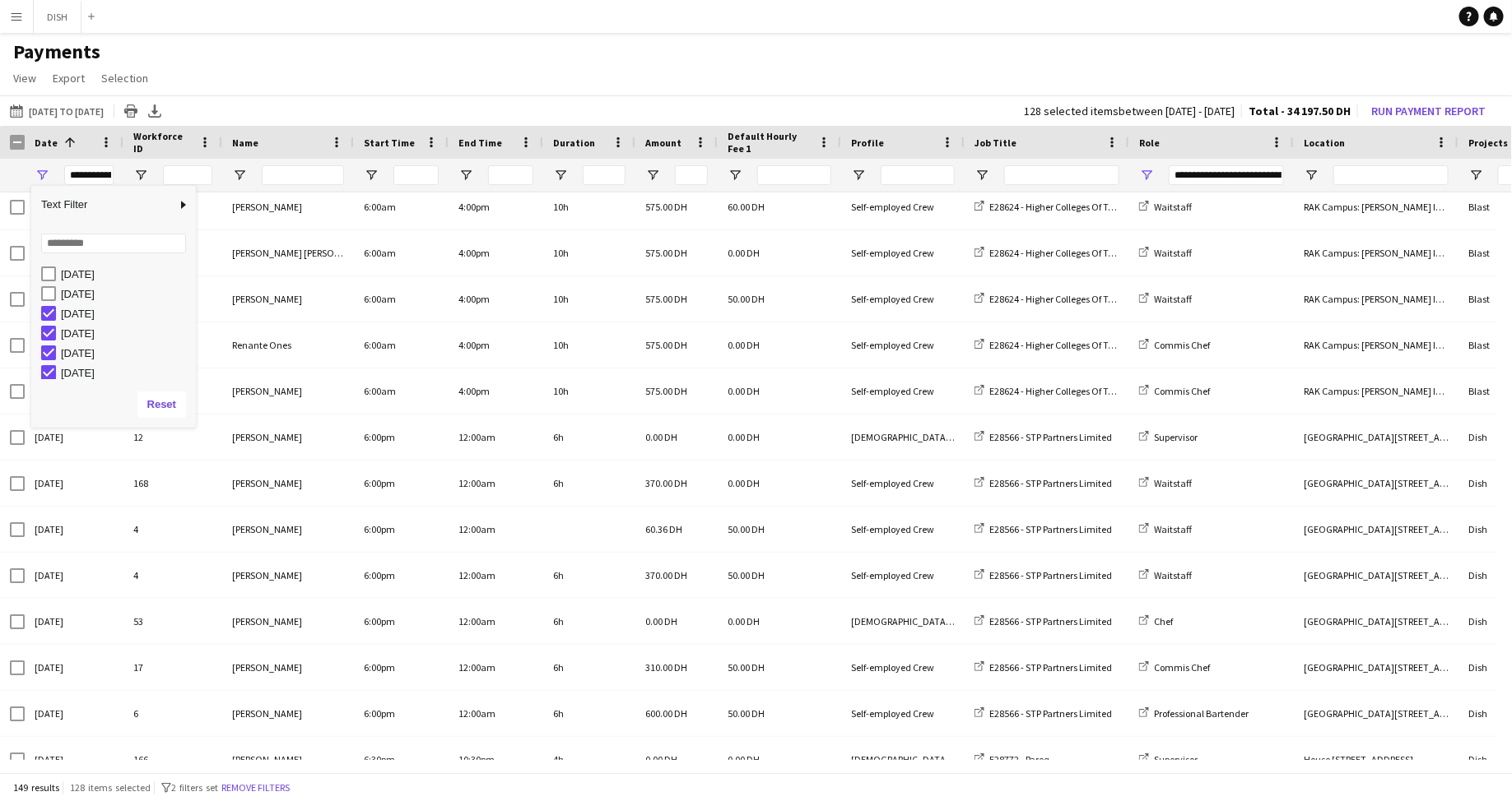
click at [403, 92] on app-page-menu "View Customise view Customise filters Reset Filters Reset View Reset All Export…" at bounding box center [756, 80] width 1512 height 31
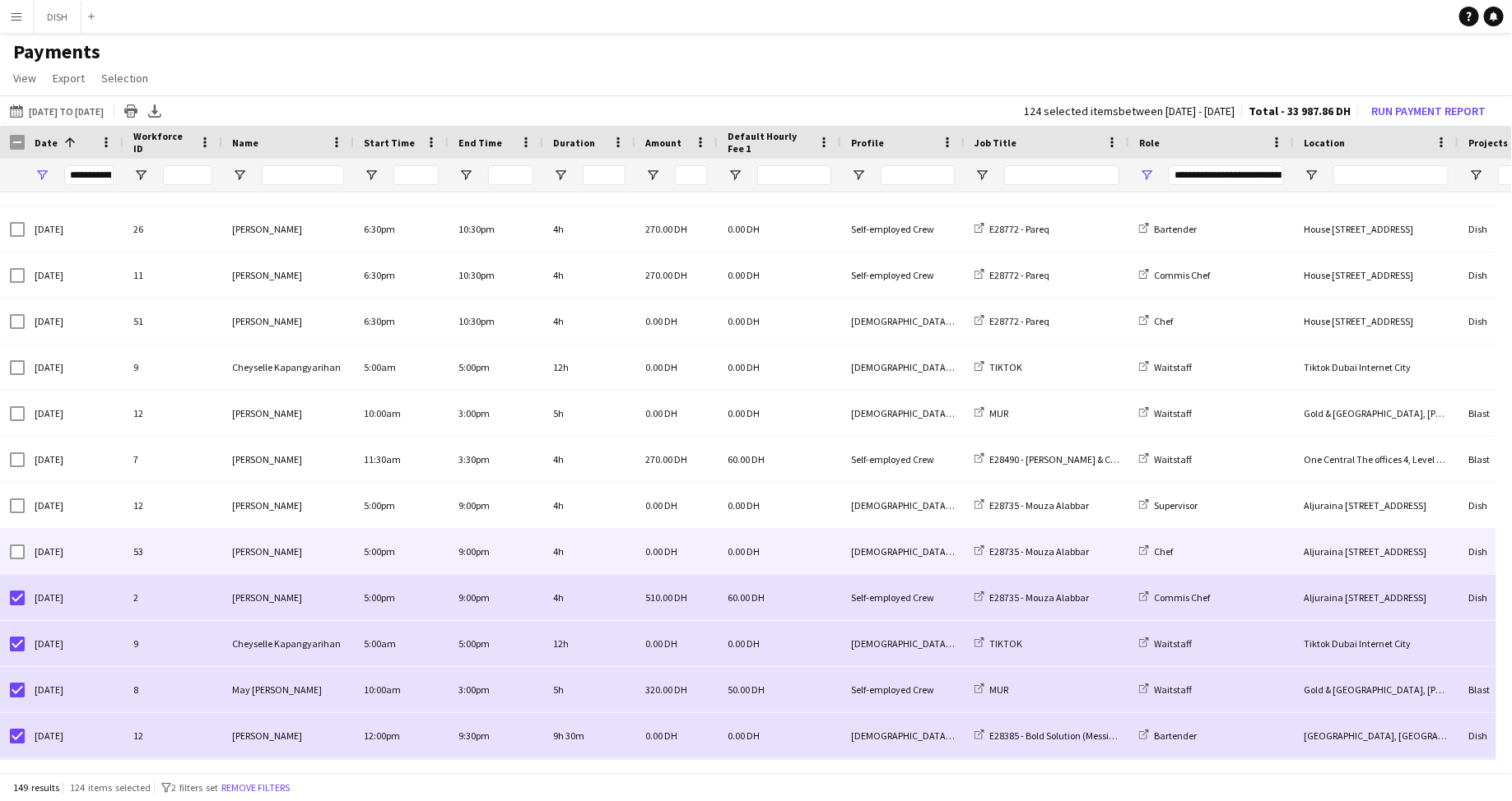
click at [17, 559] on div at bounding box center [17, 552] width 15 height 46
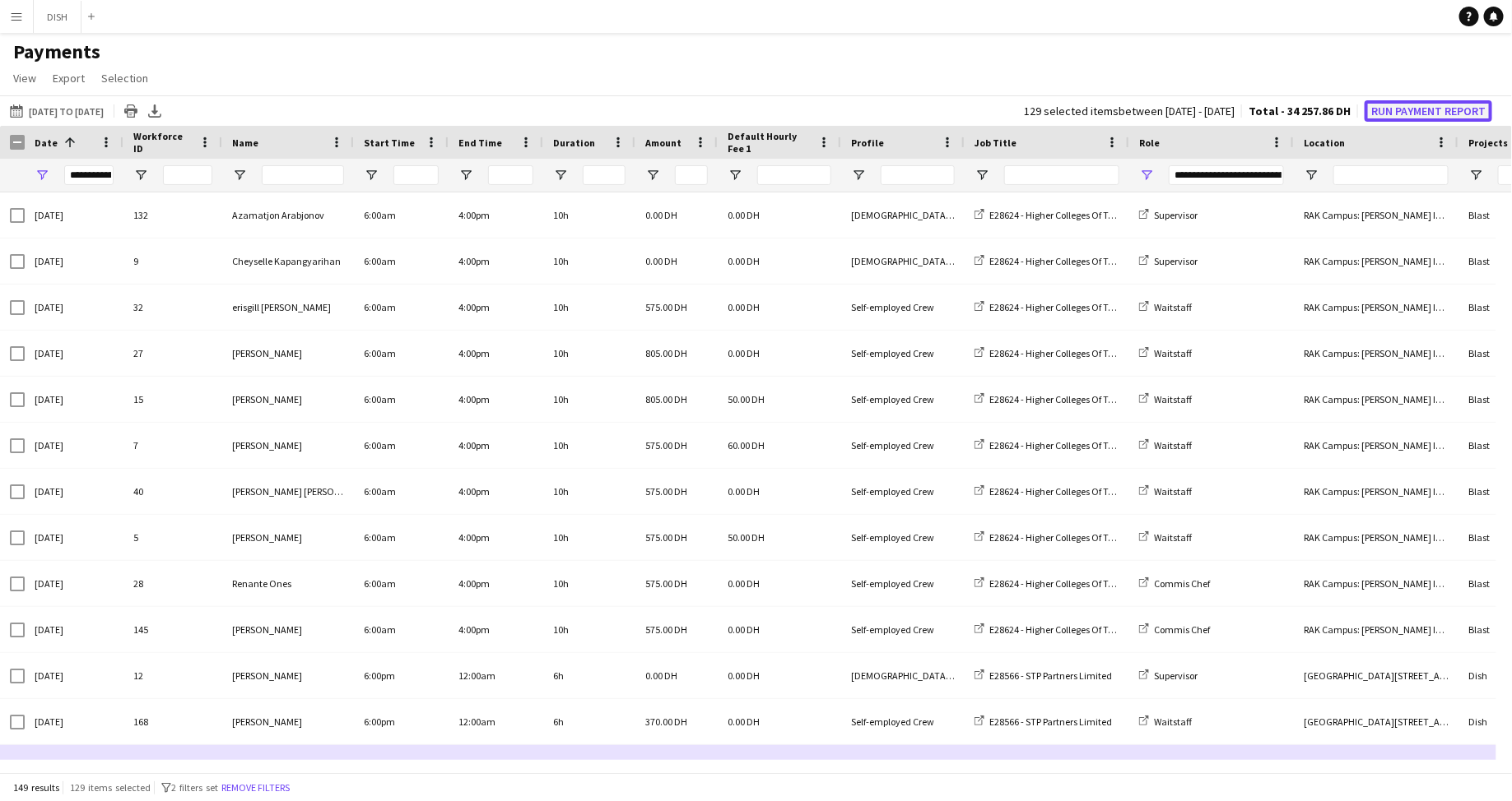
click at [847, 112] on button "Run Payment Report" at bounding box center [1428, 111] width 127 height 21
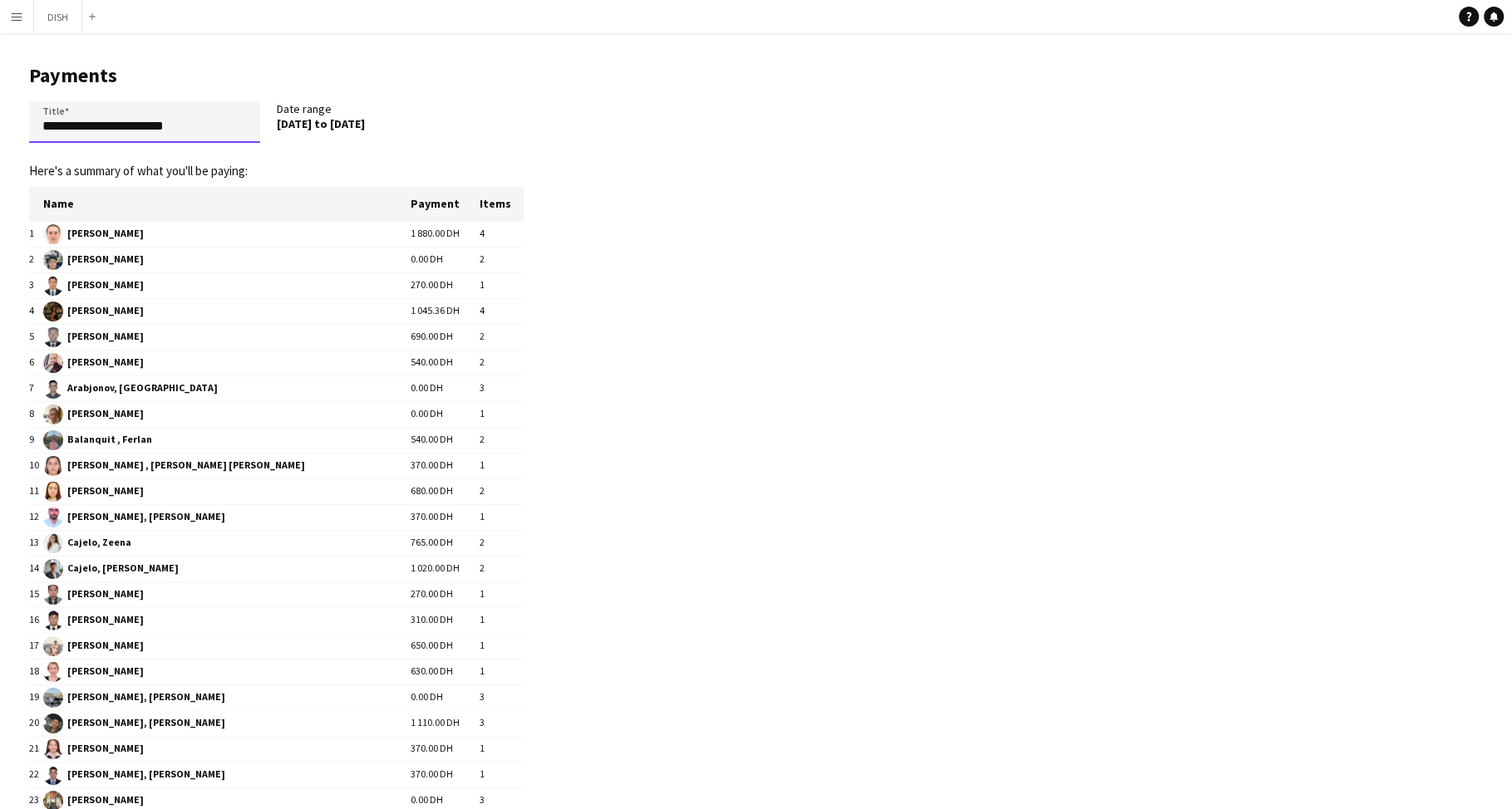
click at [182, 132] on input "**********" at bounding box center [144, 122] width 231 height 42
click at [201, 128] on input "**********" at bounding box center [144, 122] width 231 height 42
click at [217, 125] on input "**********" at bounding box center [144, 122] width 231 height 42
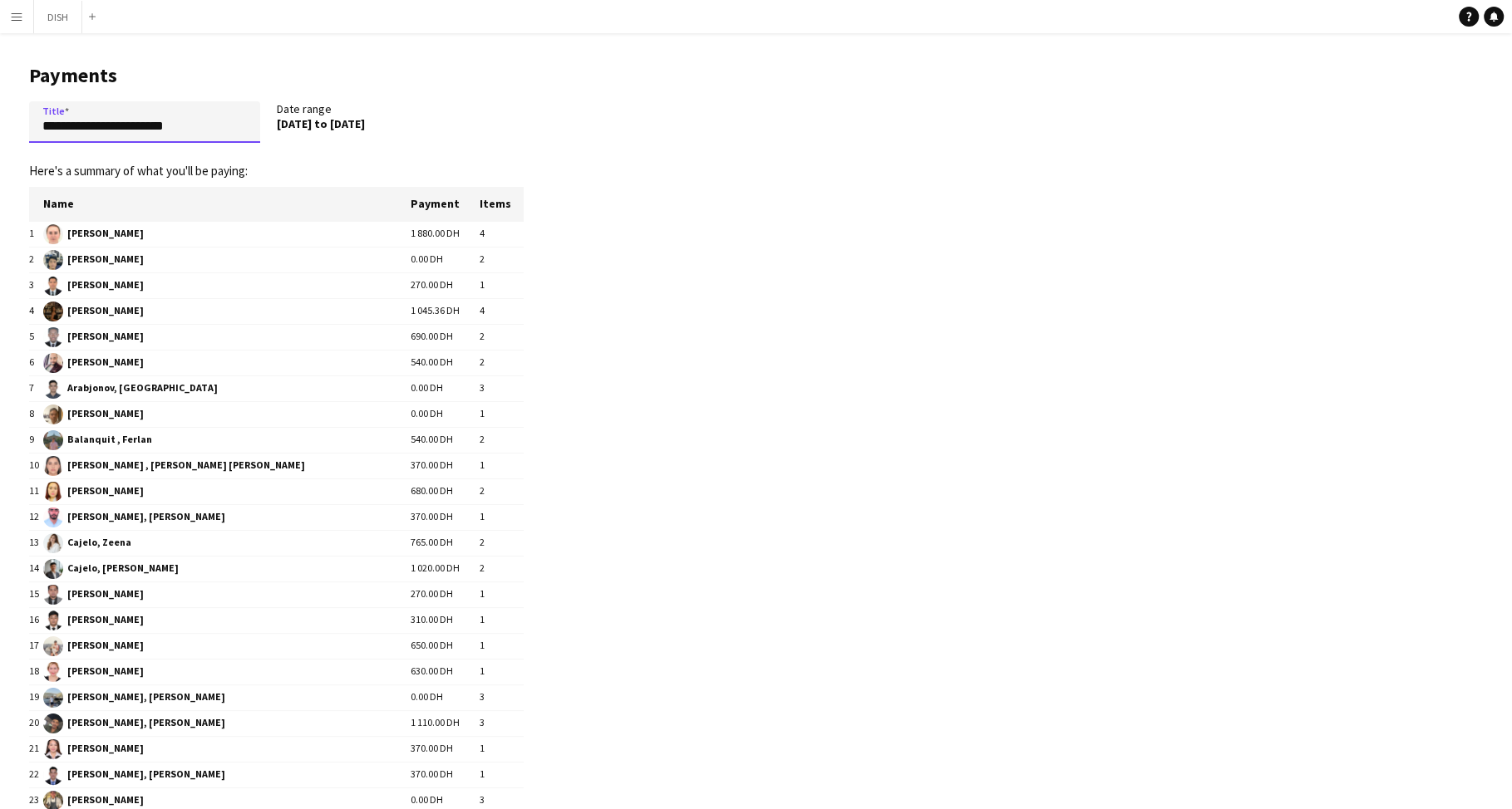
click at [217, 125] on input "**********" at bounding box center [144, 122] width 231 height 42
click at [235, 123] on input "**********" at bounding box center [144, 122] width 231 height 42
type input "*"
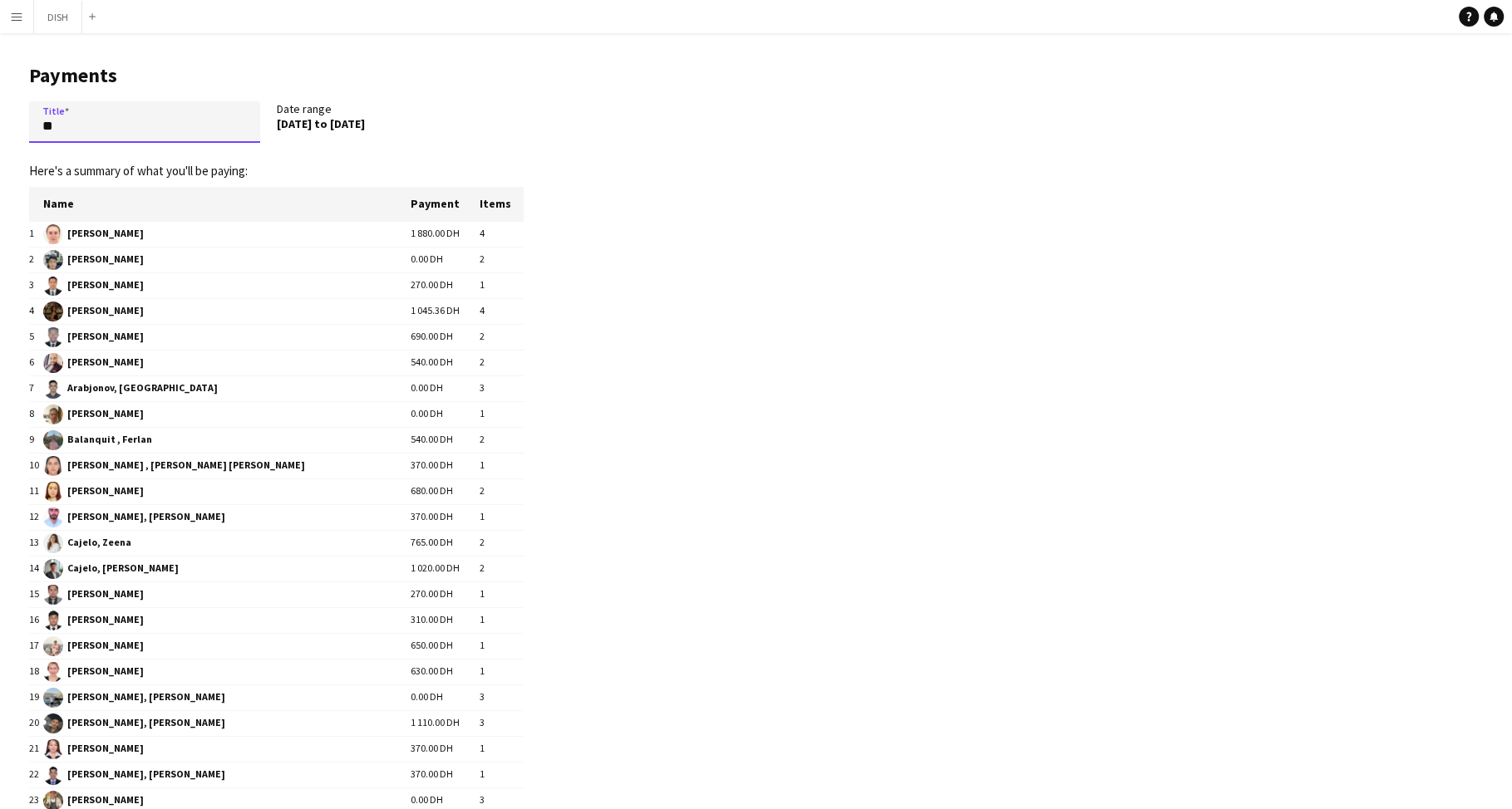
type input "*"
type input "**********"
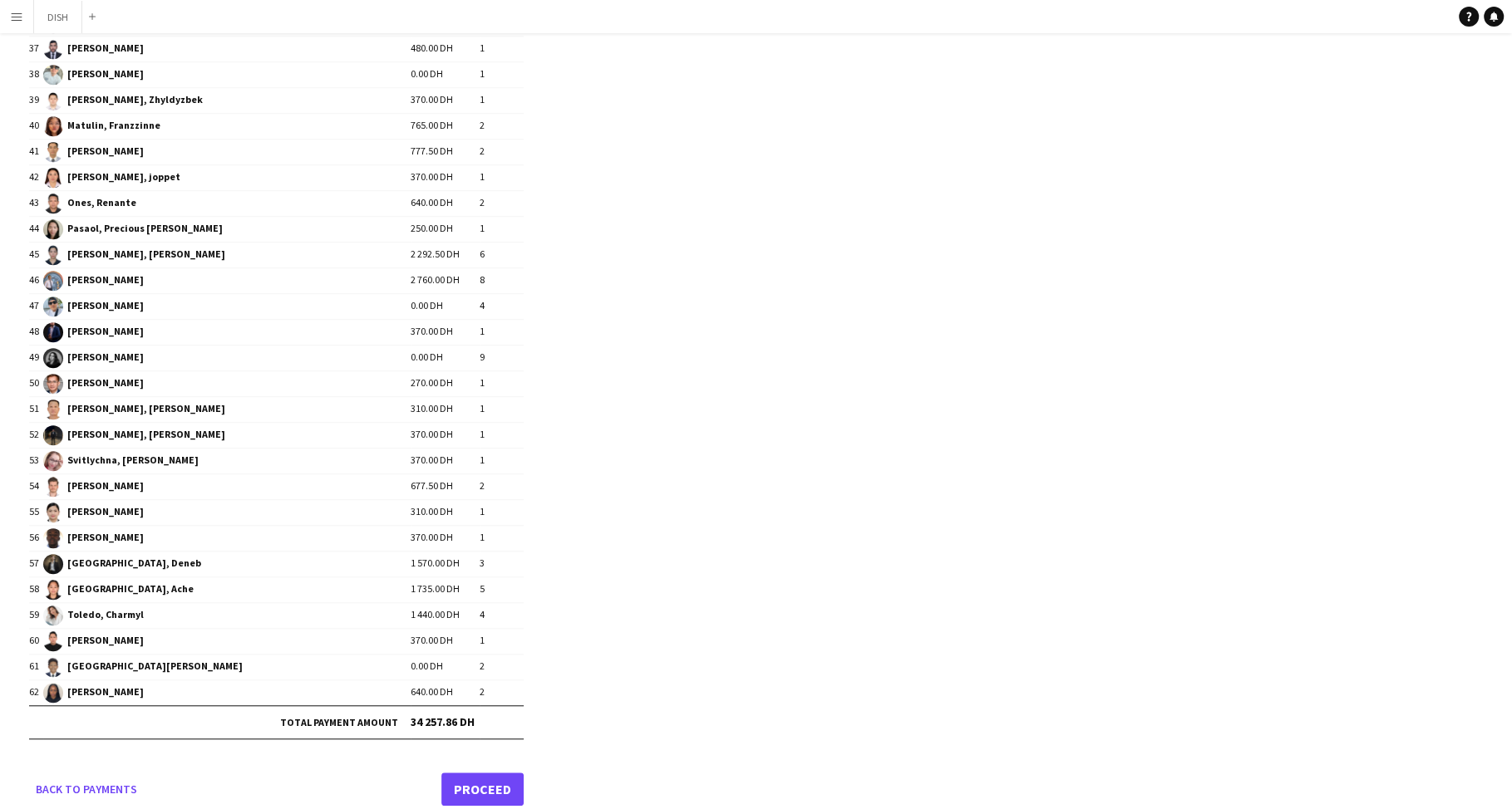
click at [509, 773] on link "Proceed" at bounding box center [482, 790] width 82 height 33
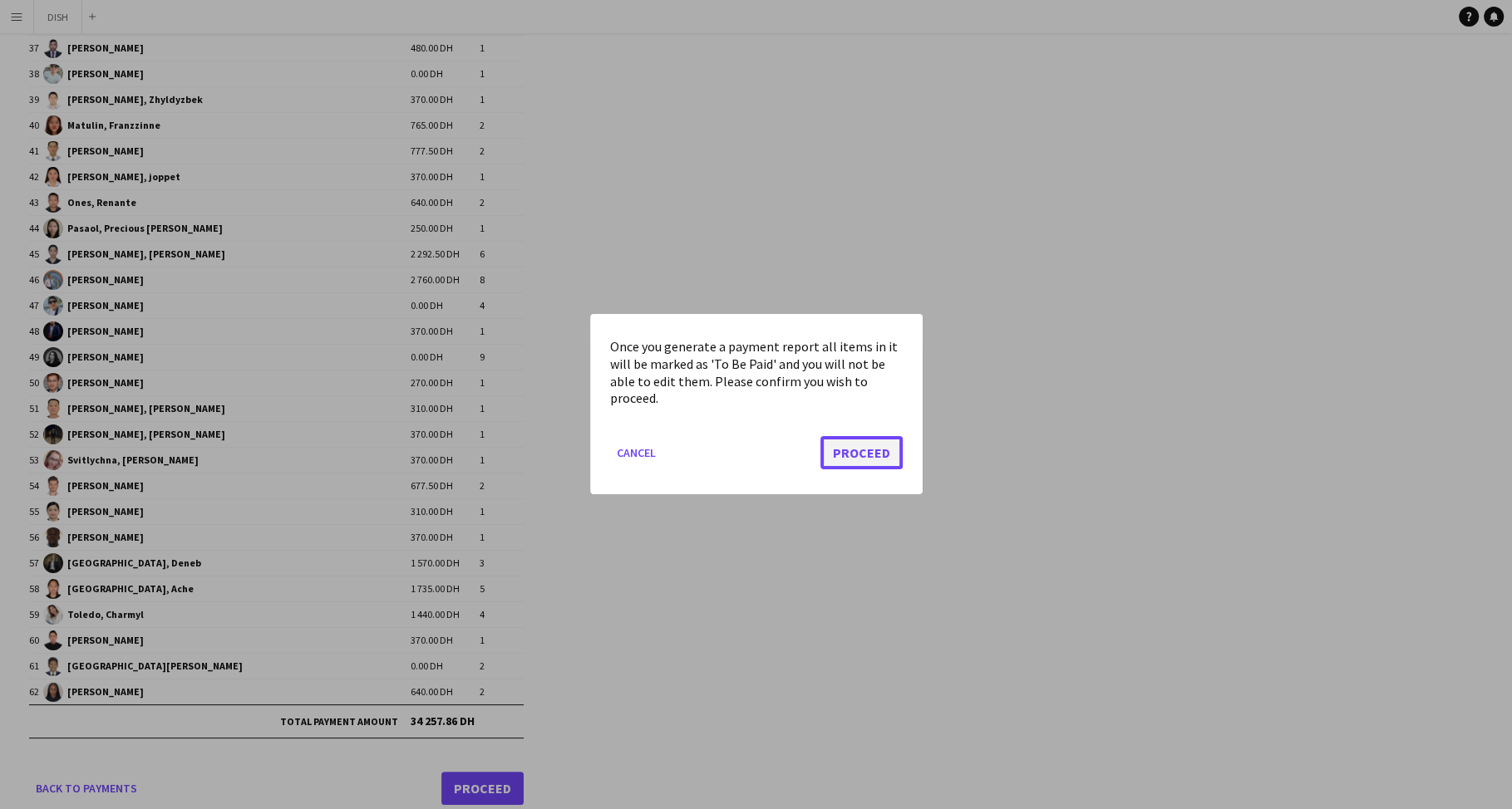
click at [849, 452] on button "Proceed" at bounding box center [861, 454] width 82 height 33
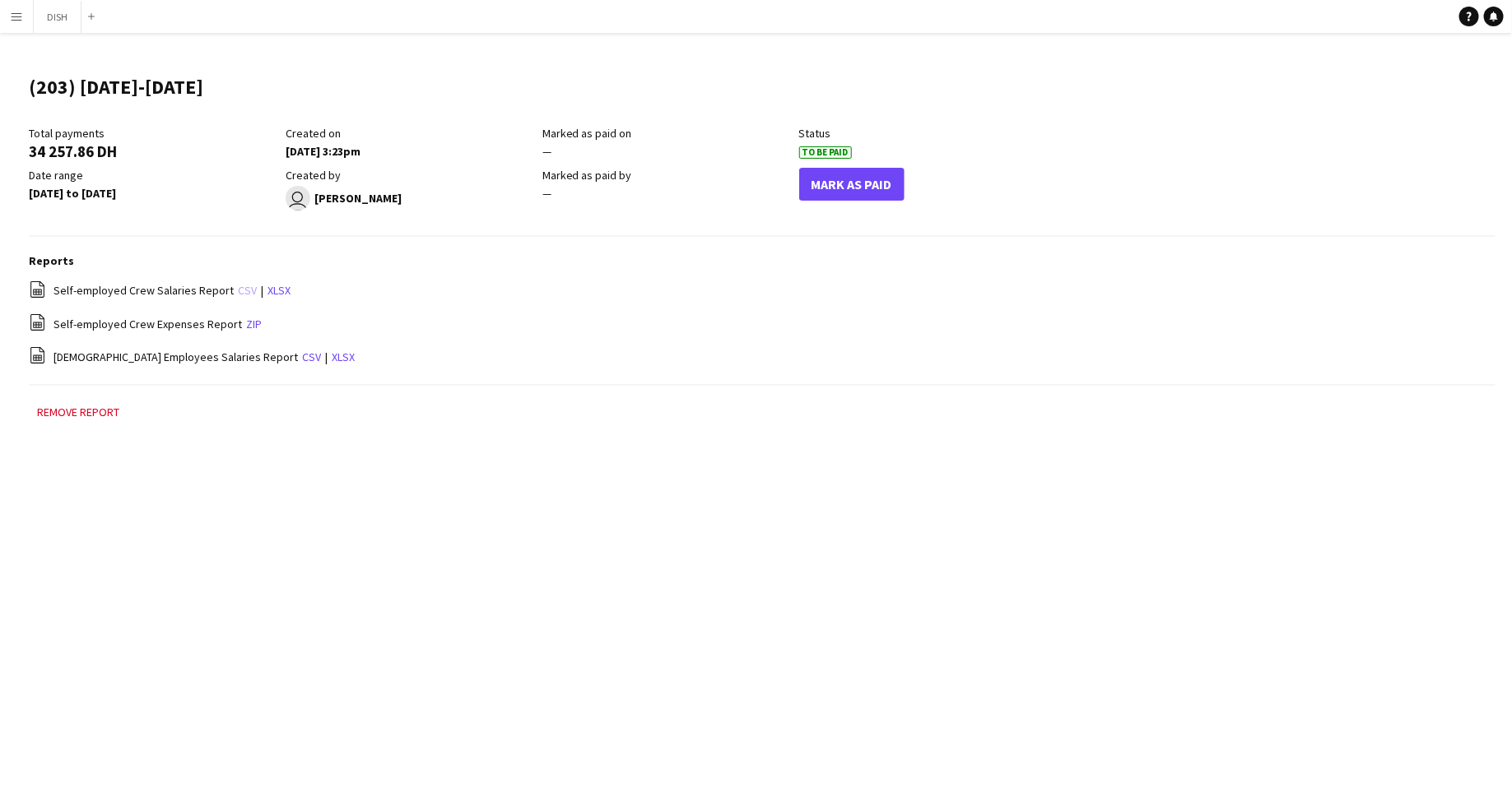
click at [248, 290] on div "file-spreadsheet Self-employed Crew Salaries Report csv | xlsx" at bounding box center [762, 290] width 1467 height 20
click at [241, 290] on link "csv" at bounding box center [247, 290] width 19 height 15
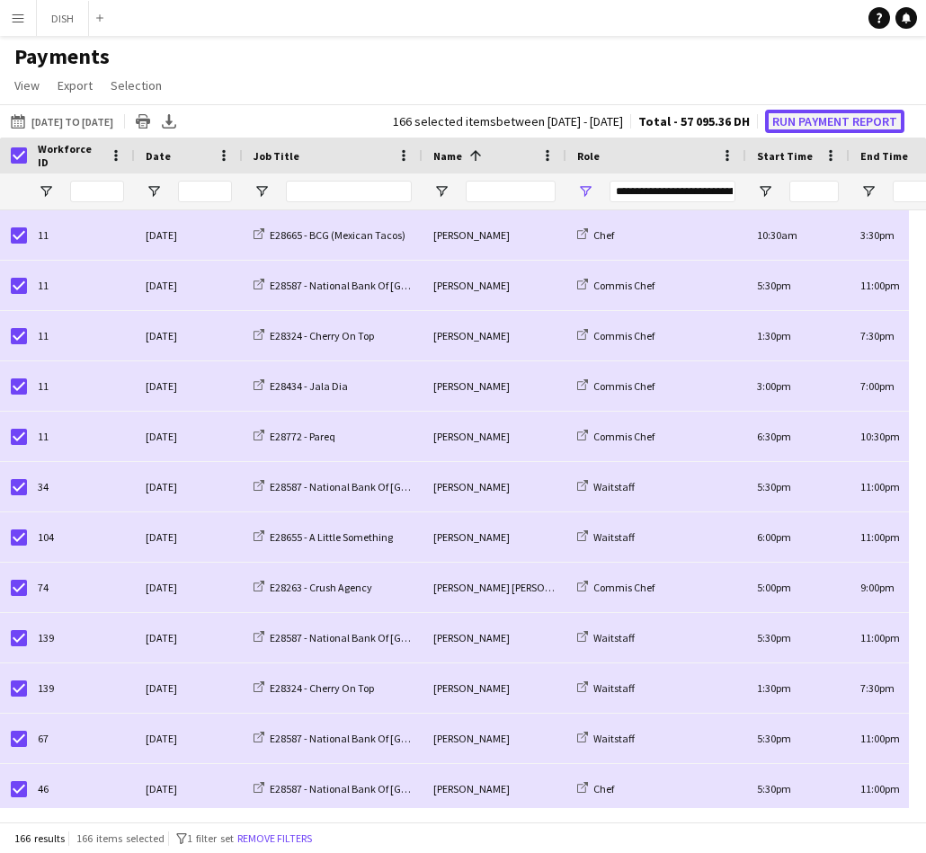
click at [837, 111] on button "Run Payment Report" at bounding box center [834, 121] width 139 height 23
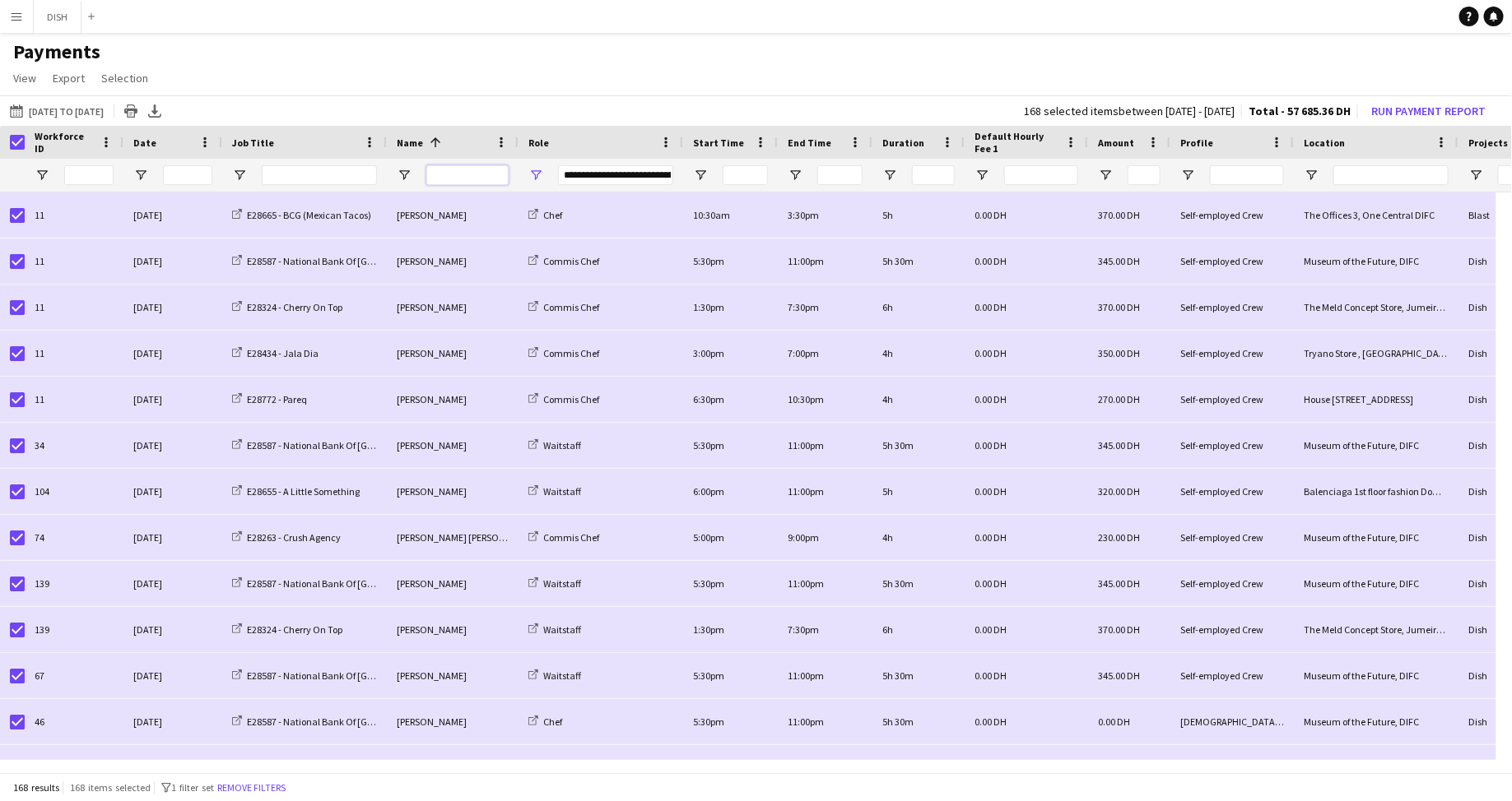
click at [460, 183] on input "Name Filter Input" at bounding box center [468, 176] width 82 height 20
type input "***"
type input "**********"
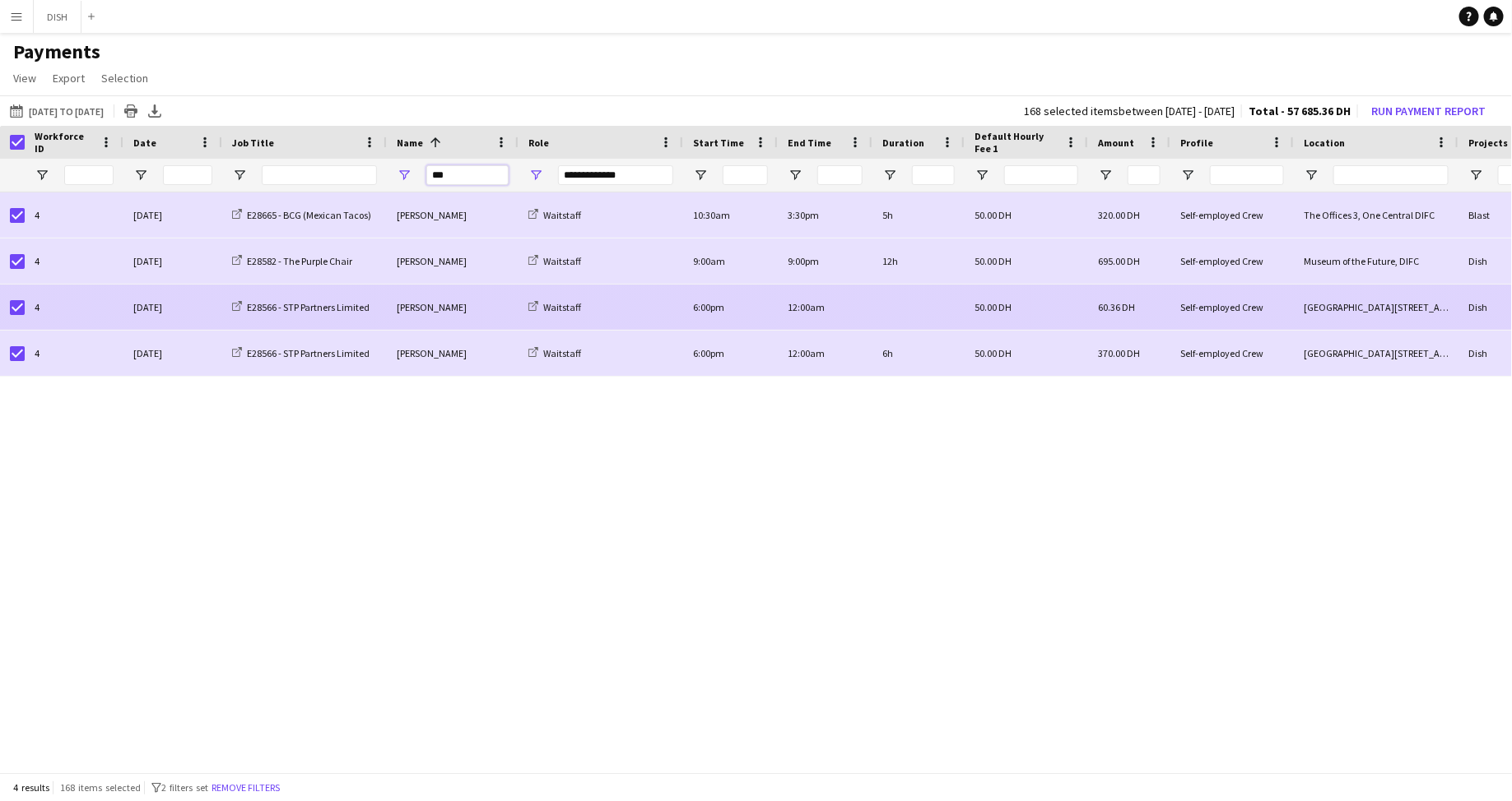
type input "***"
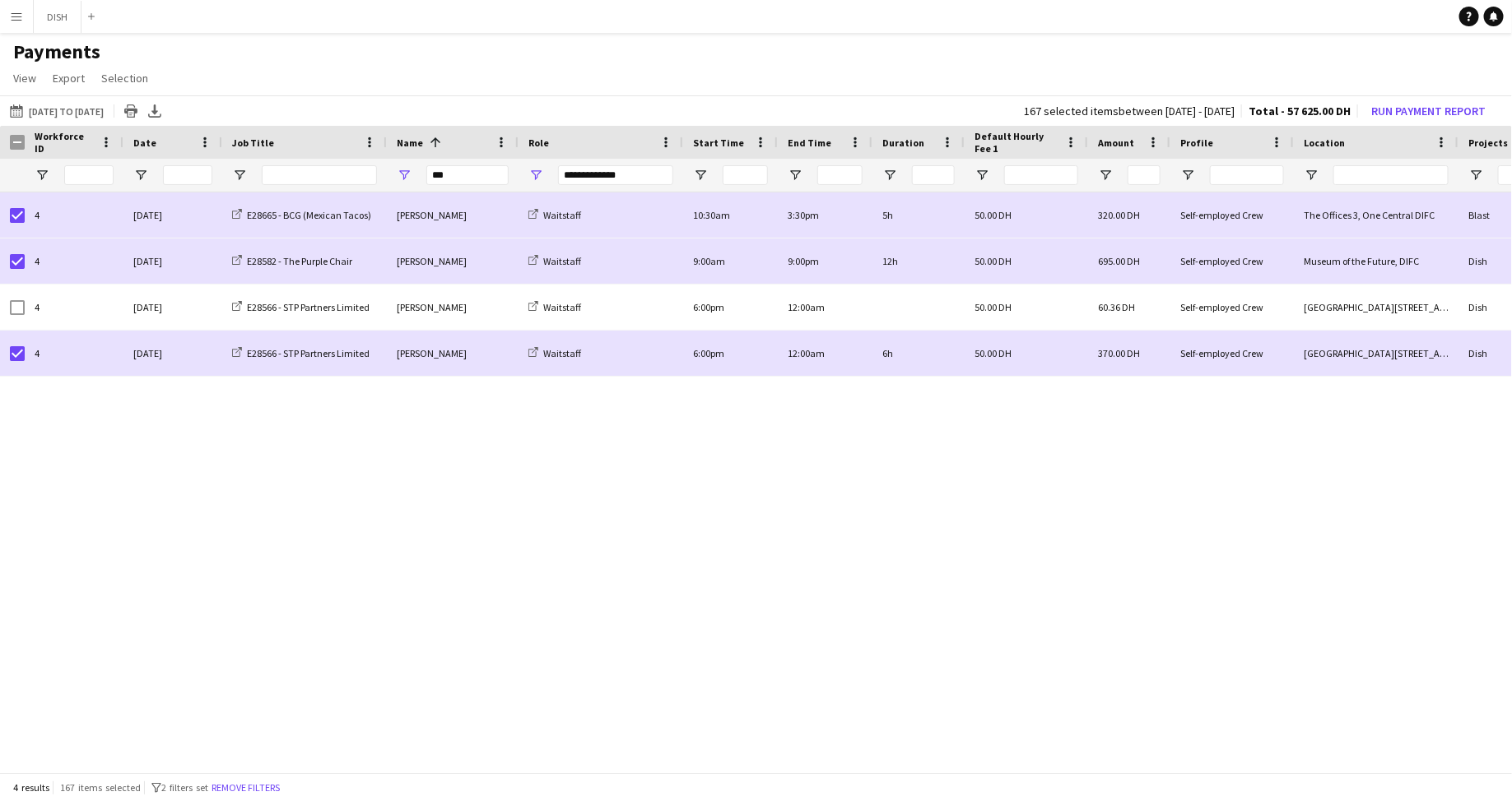
click at [310, 458] on div "4 [DATE] E28665 - BCG (Mexican Tacos) [PERSON_NAME] Waitstaff 10:30am 3:30pm 5h…" at bounding box center [756, 476] width 1512 height 568
click at [726, 557] on div "4 [DATE] E28665 - BCG (Mexican Tacos) [PERSON_NAME] Waitstaff 10:30am 3:30pm 5h…" at bounding box center [756, 476] width 1512 height 568
click at [477, 178] on input "***" at bounding box center [468, 176] width 82 height 20
type input "**********"
